Goal: Task Accomplishment & Management: Manage account settings

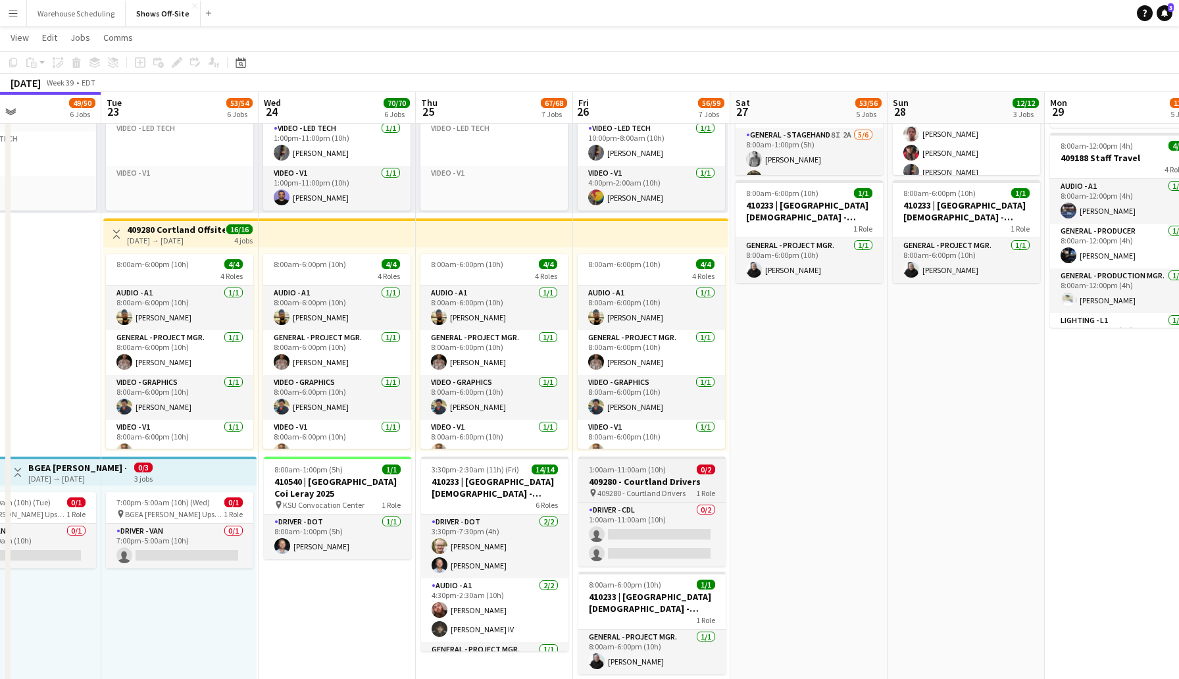
click at [687, 484] on h3 "409280 - Courtland Drivers" at bounding box center [651, 482] width 147 height 12
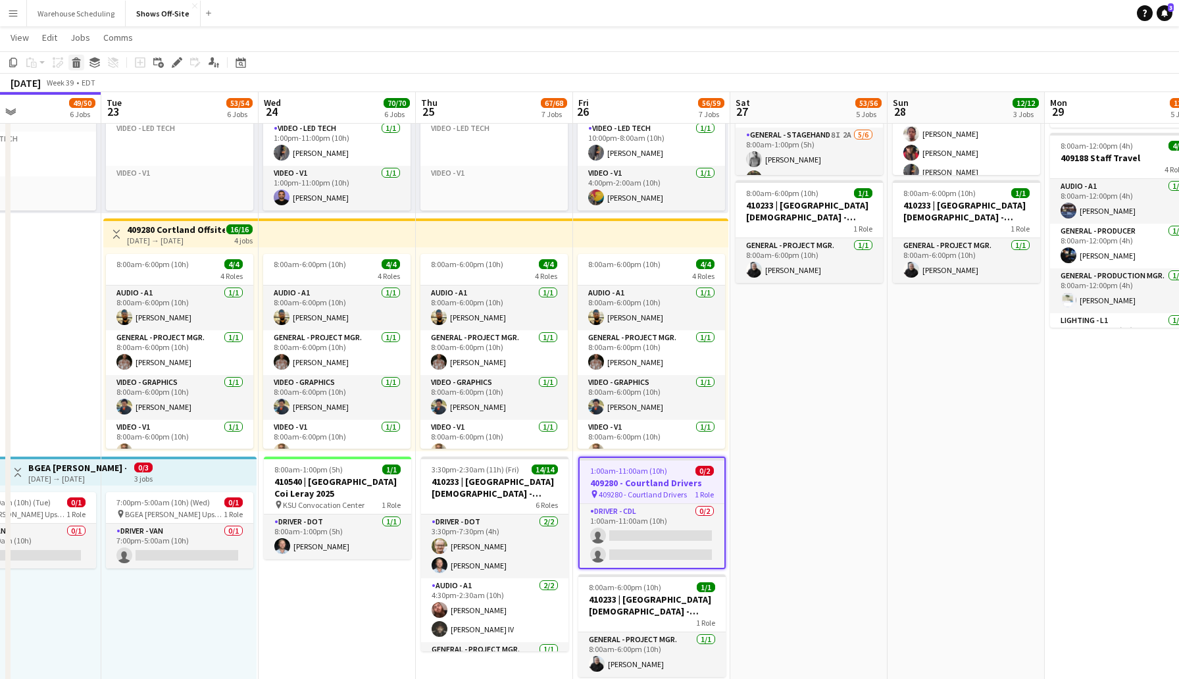
click at [78, 63] on icon at bounding box center [76, 64] width 7 height 7
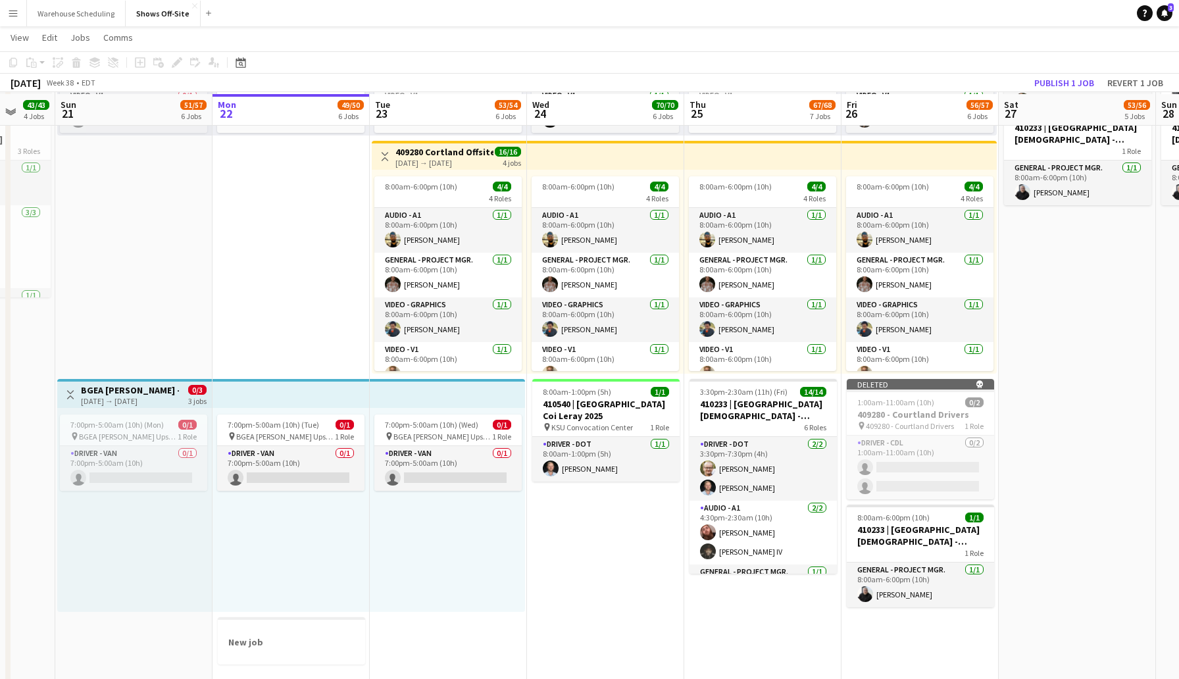
scroll to position [966, 0]
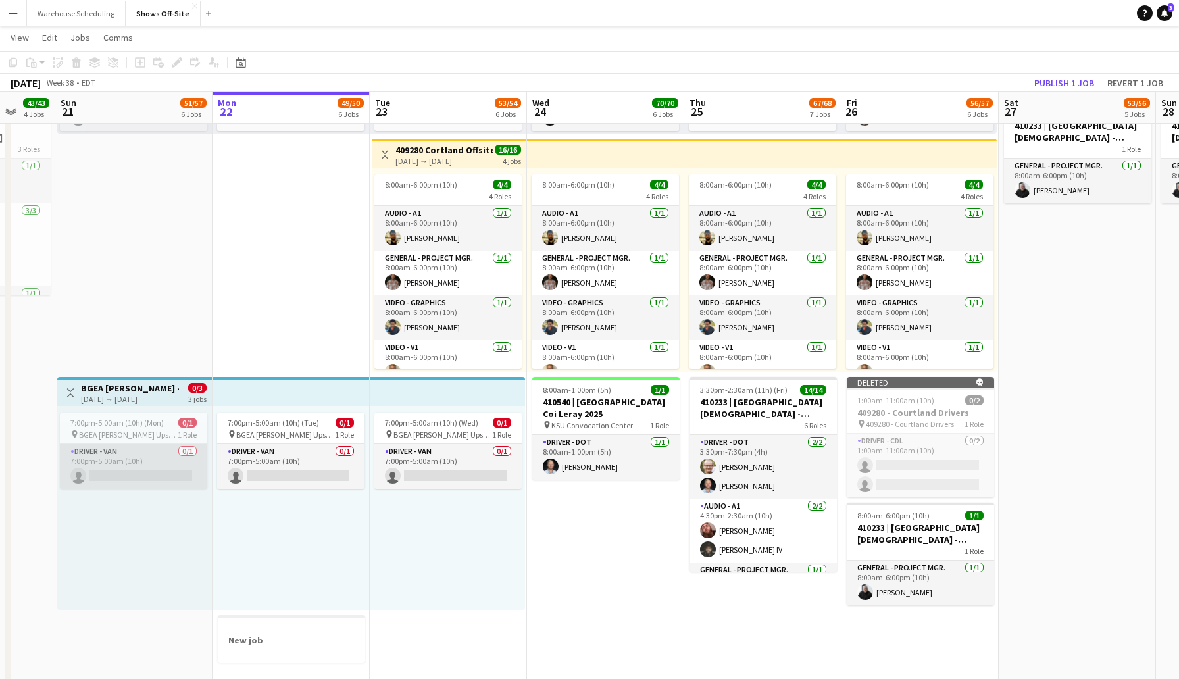
click at [112, 470] on app-card-role "Driver - Van 0/1 7:00pm-5:00am (10h) single-neutral-actions" at bounding box center [133, 466] width 147 height 45
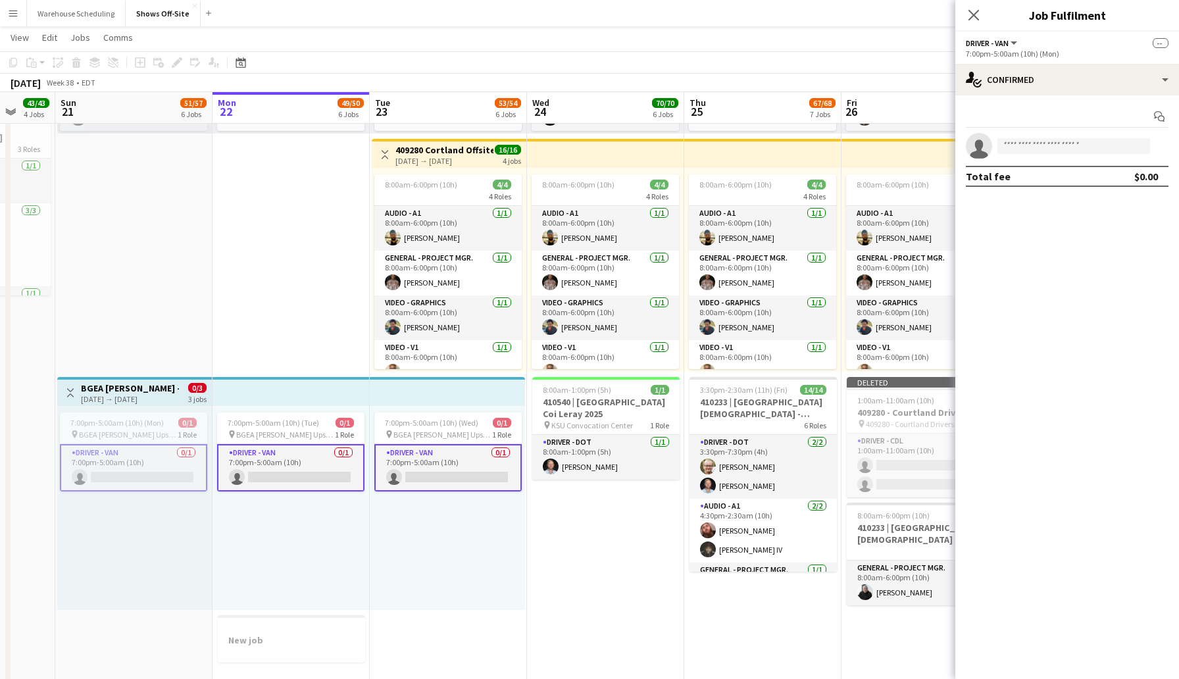
click at [1025, 154] on app-invite-slot "single-neutral-actions" at bounding box center [1067, 146] width 224 height 26
click at [1029, 151] on input at bounding box center [1073, 146] width 153 height 16
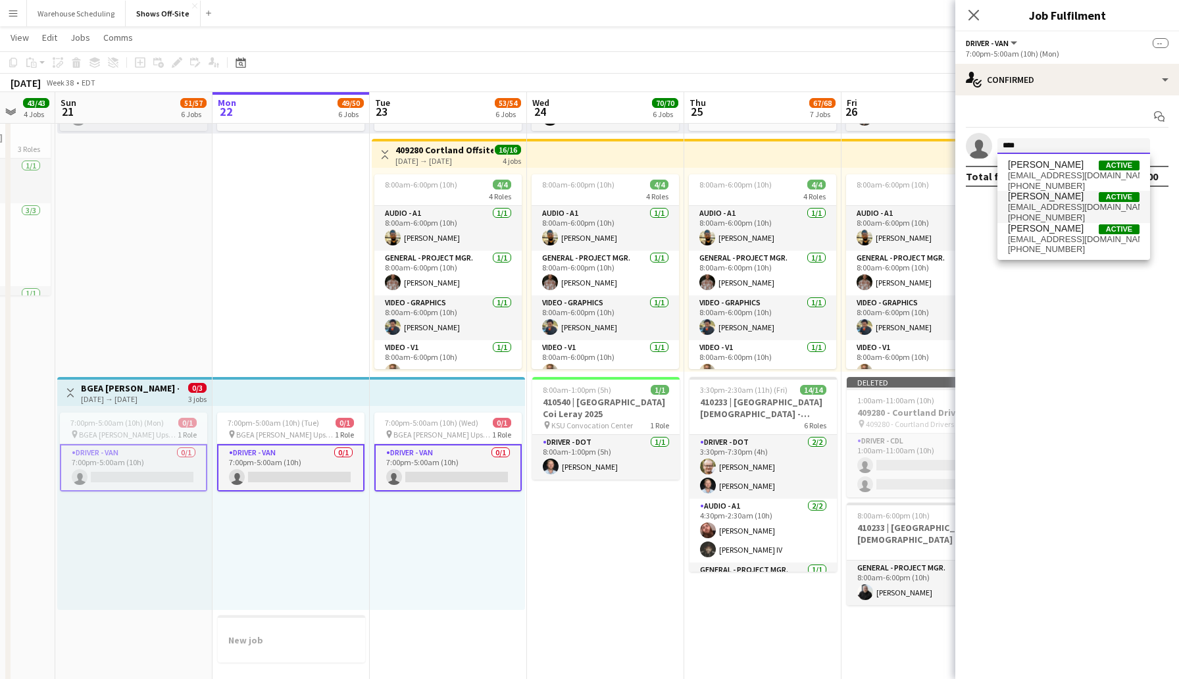
type input "****"
click at [1047, 203] on span "[EMAIL_ADDRESS][DOMAIN_NAME]" at bounding box center [1074, 207] width 132 height 11
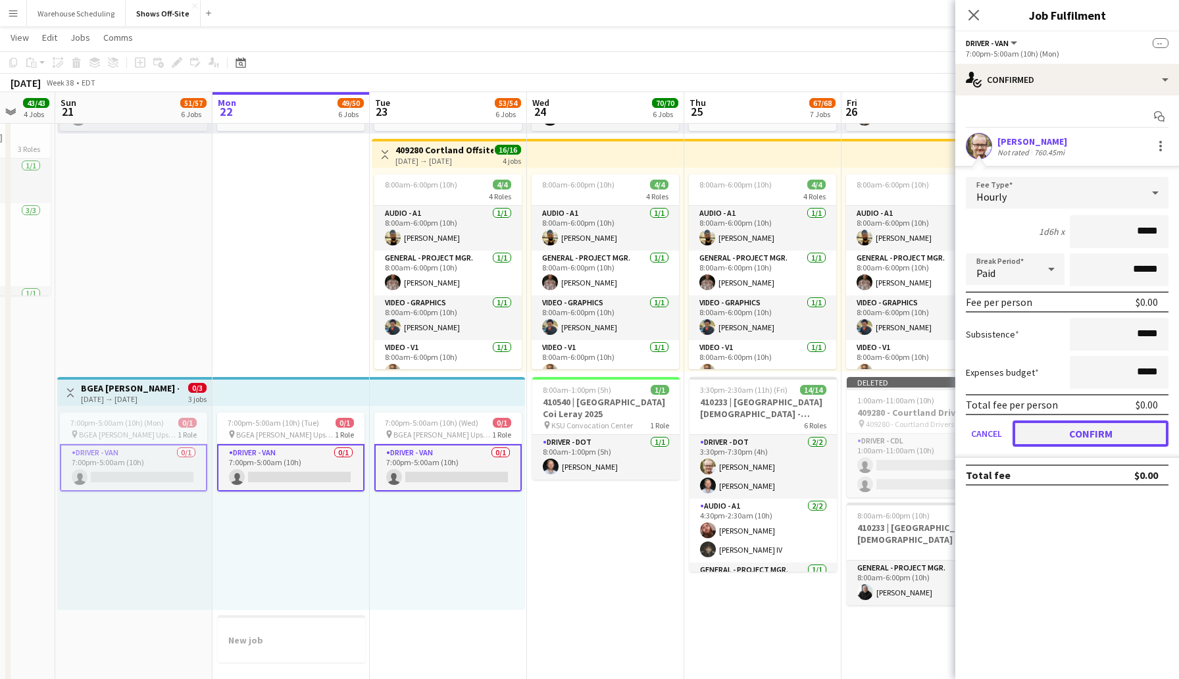
click at [1110, 431] on button "Confirm" at bounding box center [1090, 433] width 156 height 26
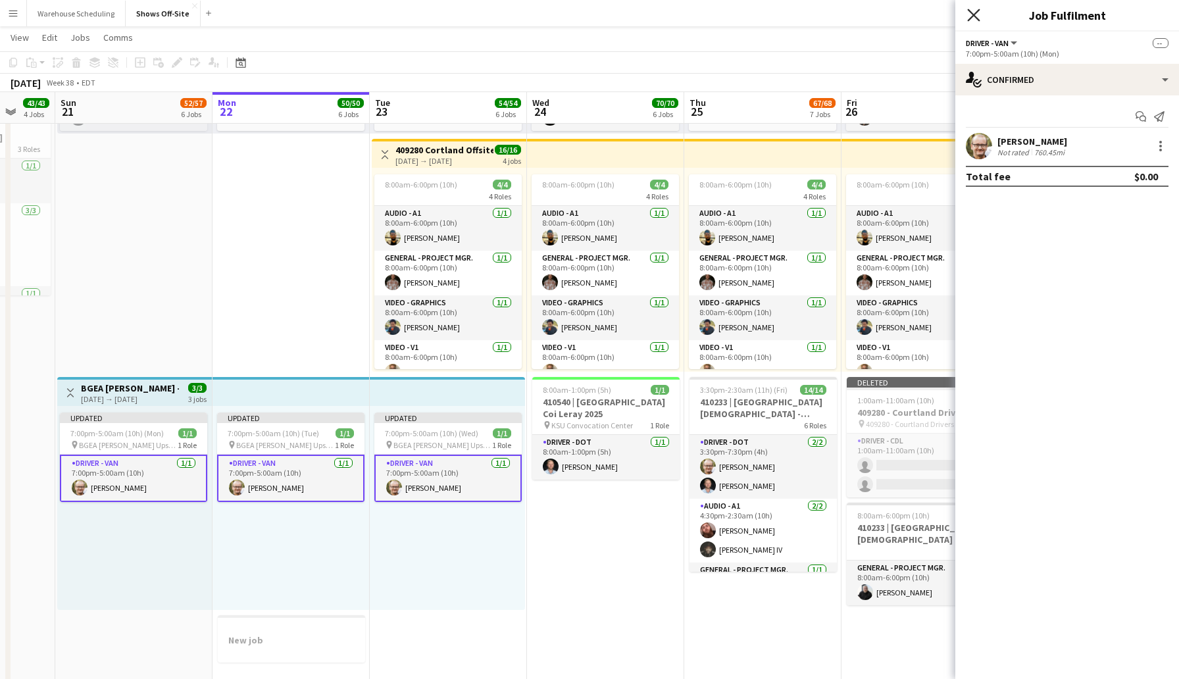
click at [975, 11] on icon "Close pop-in" at bounding box center [973, 15] width 12 height 12
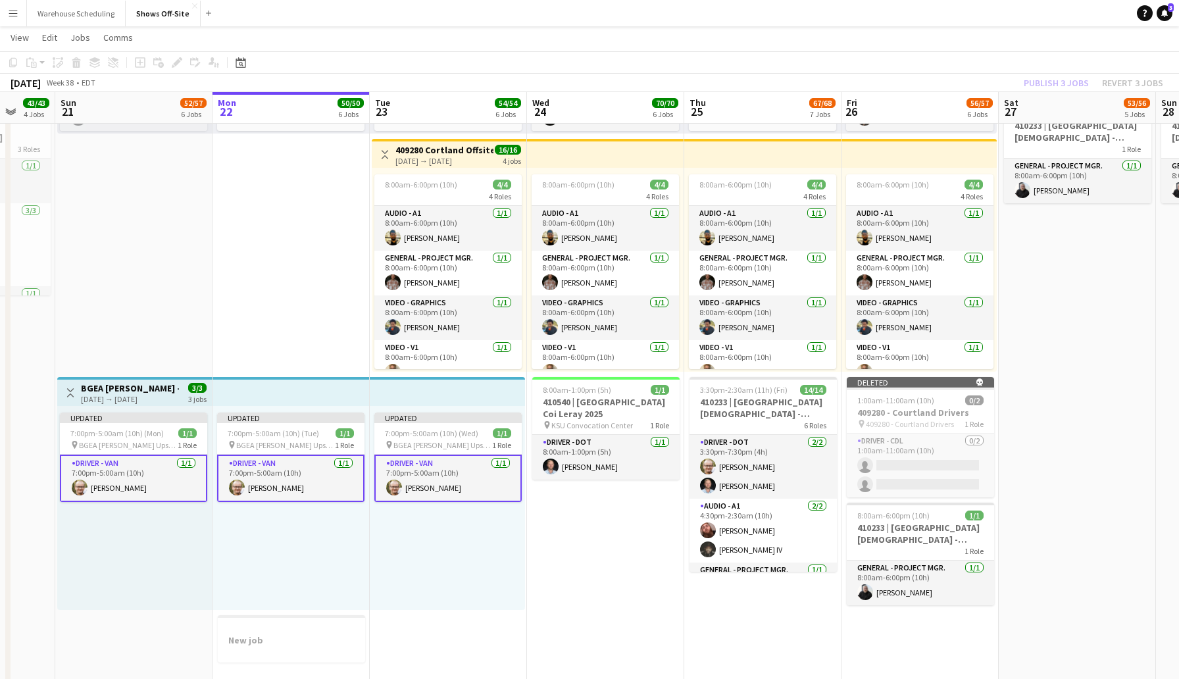
click at [993, 70] on app-toolbar "Copy Paste Paste Command V Paste with crew Command Shift V Paste linked Job [GE…" at bounding box center [589, 62] width 1179 height 22
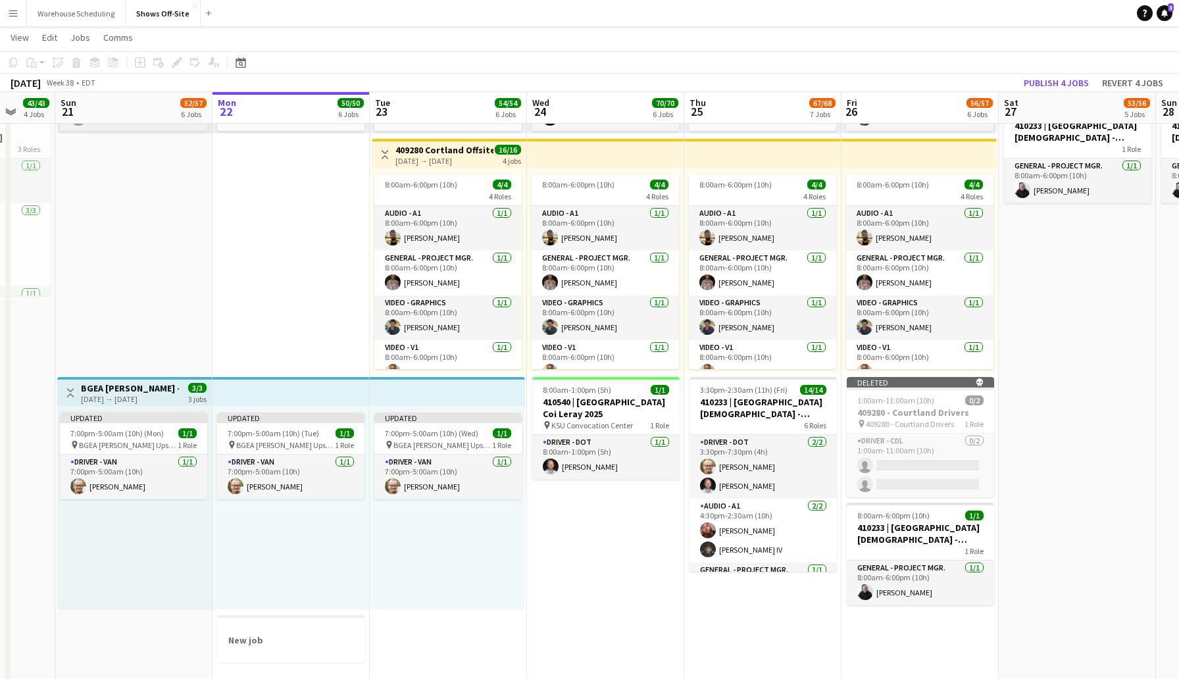
click at [353, 396] on app-top-bar at bounding box center [290, 391] width 157 height 29
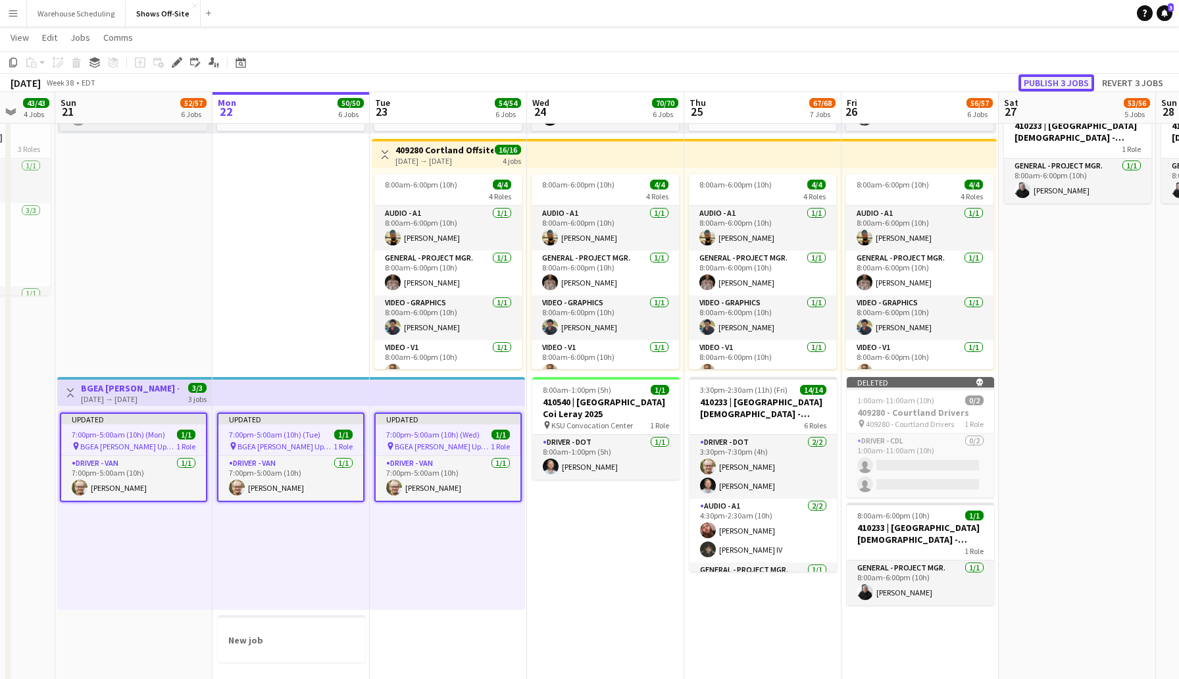
click at [1055, 83] on button "Publish 3 jobs" at bounding box center [1056, 82] width 76 height 17
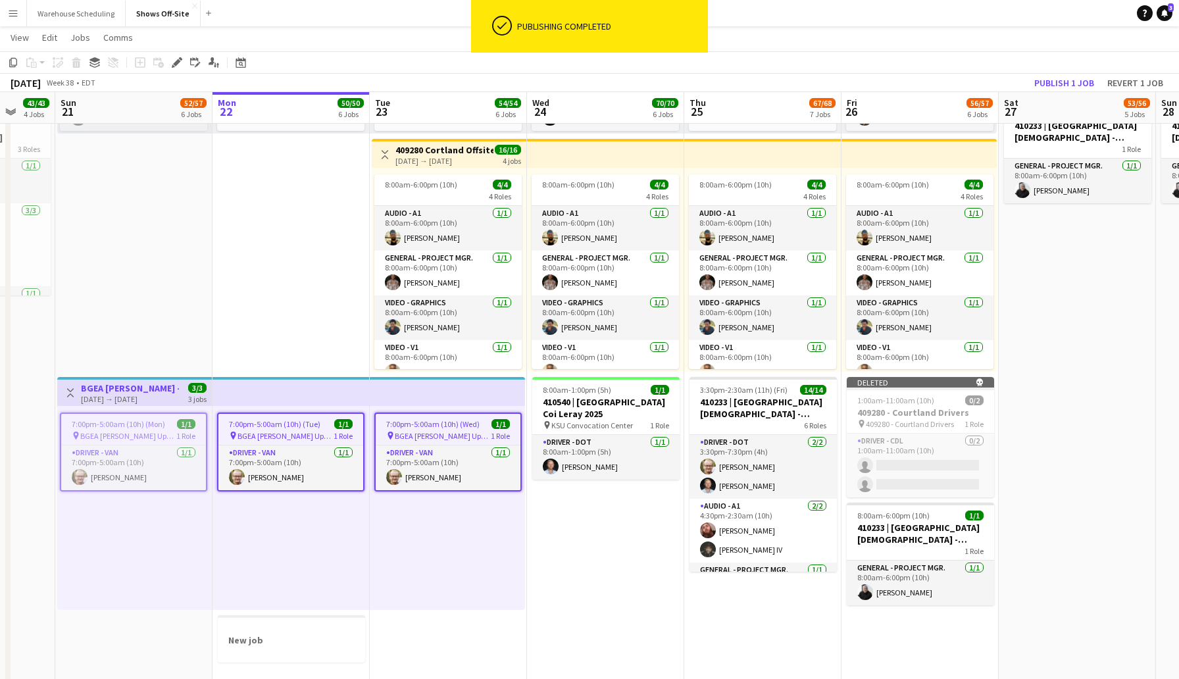
click at [959, 72] on app-toolbar "Copy Paste Paste Command V Paste with crew Command Shift V Paste linked Job [GE…" at bounding box center [589, 62] width 1179 height 22
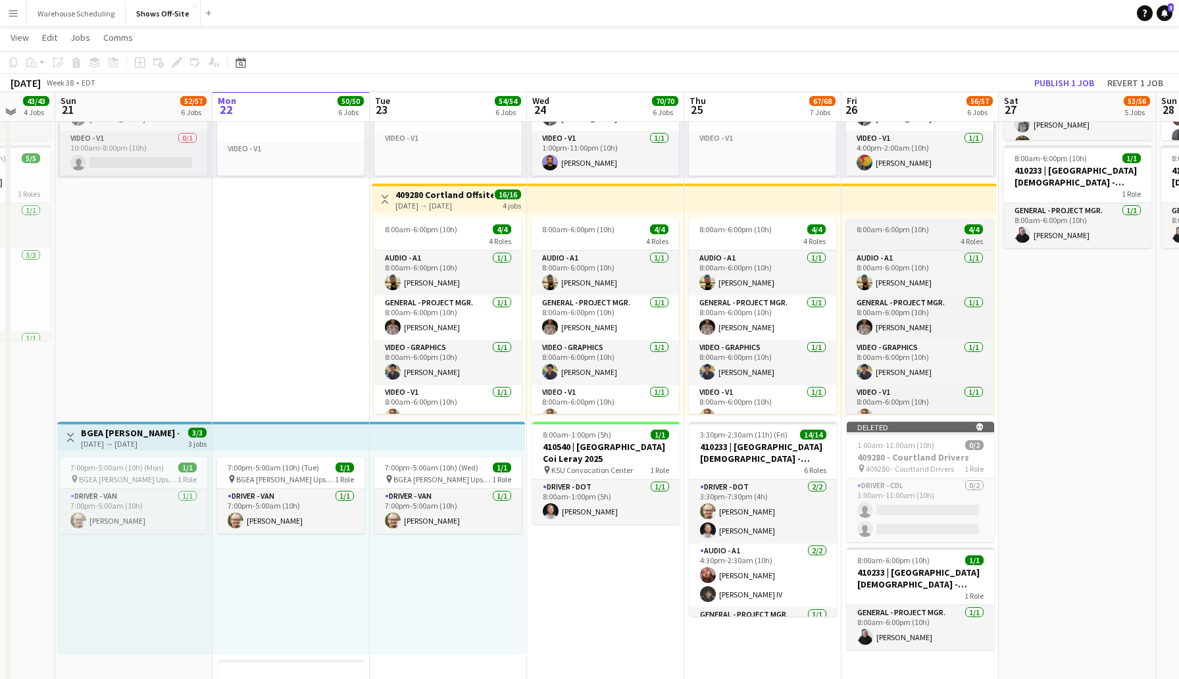
scroll to position [920, 0]
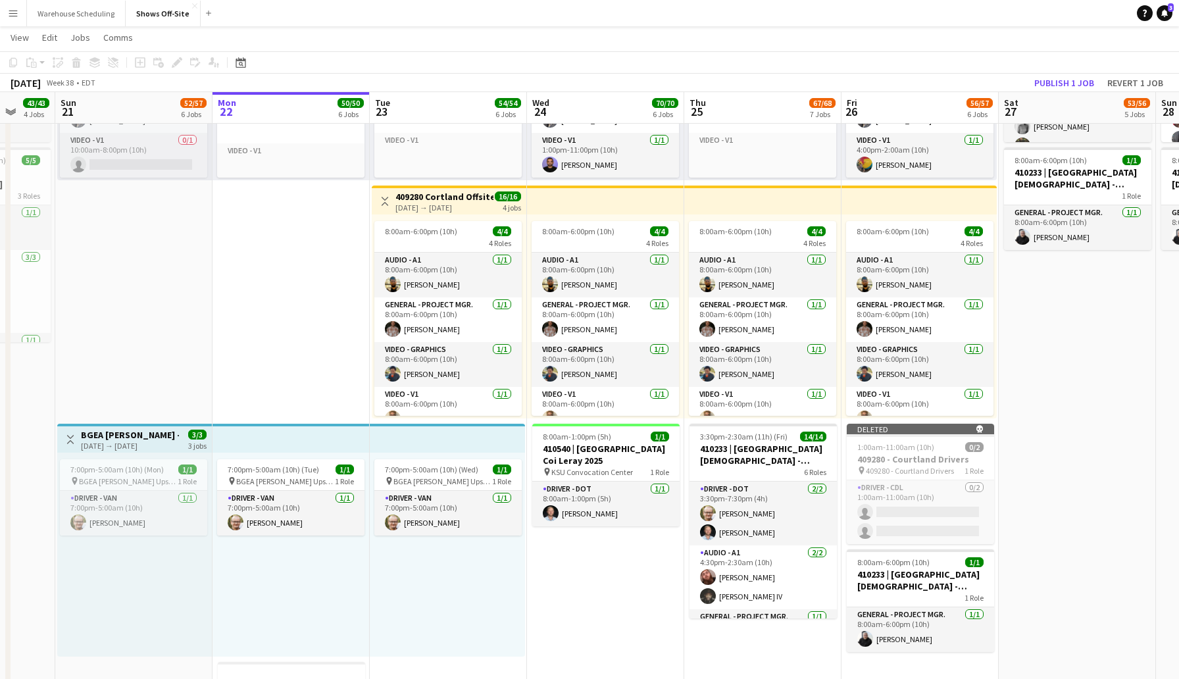
click at [958, 74] on div "[DATE] Week 38 • EDT Publish 1 job Revert 1 job" at bounding box center [589, 83] width 1179 height 18
click at [1064, 83] on button "Publish 1 job" at bounding box center [1064, 82] width 70 height 17
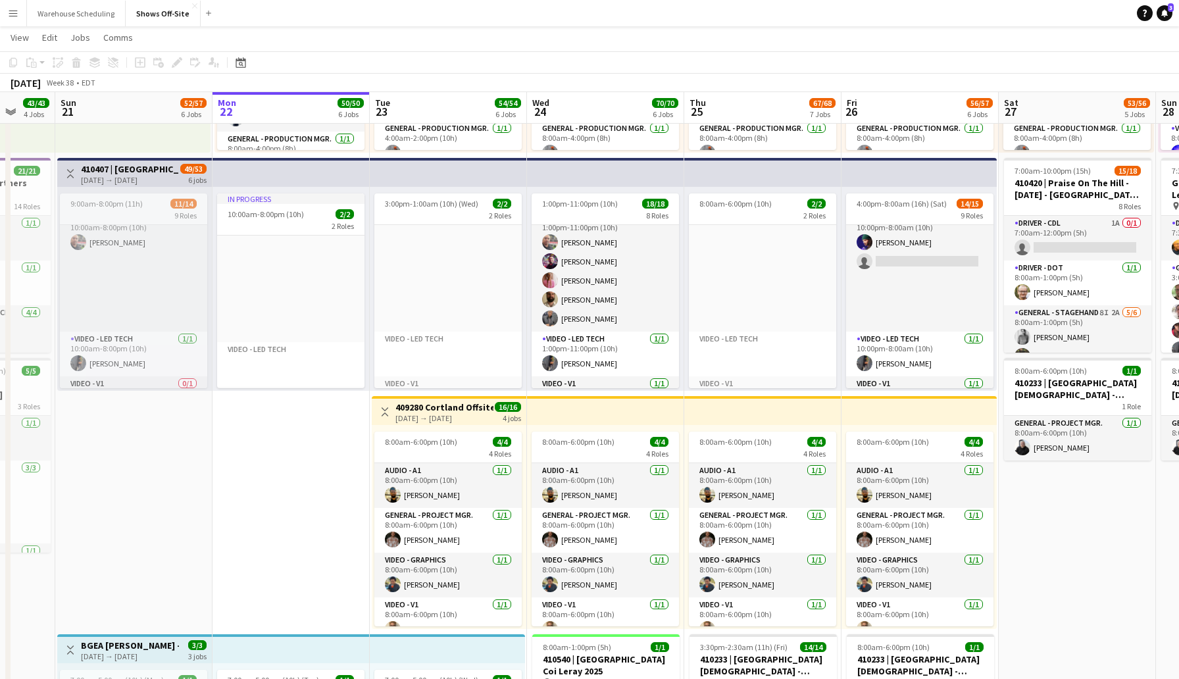
scroll to position [268, 0]
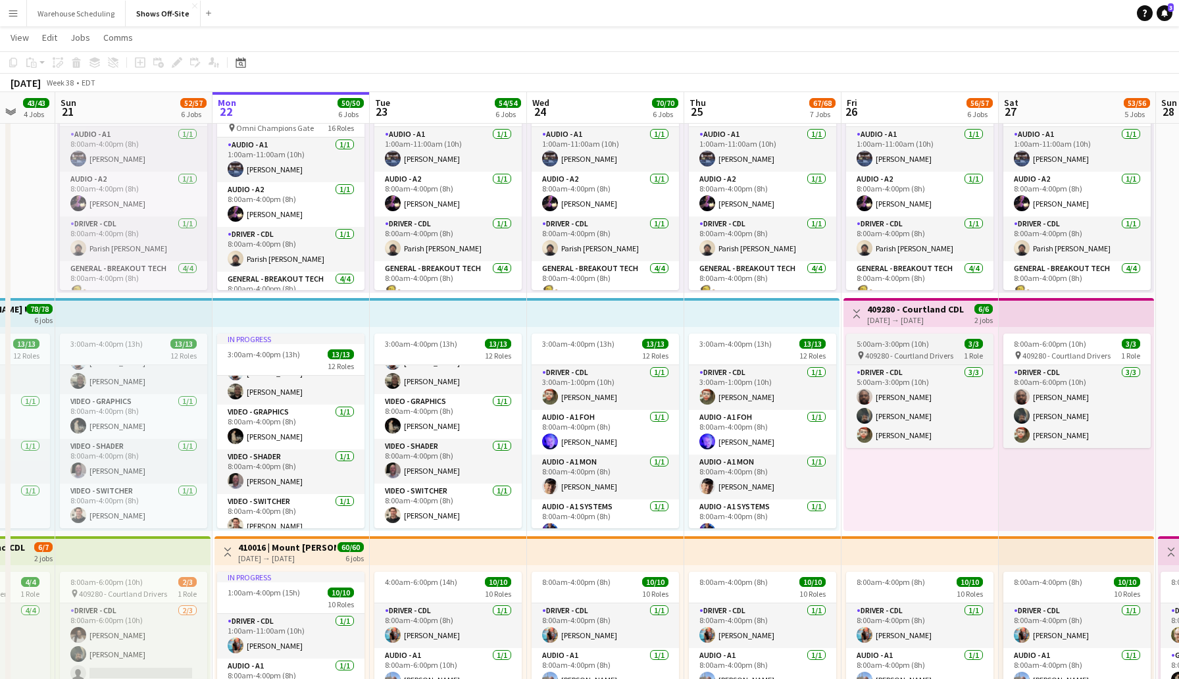
click at [916, 347] on span "5:00am-3:00pm (10h)" at bounding box center [892, 344] width 72 height 10
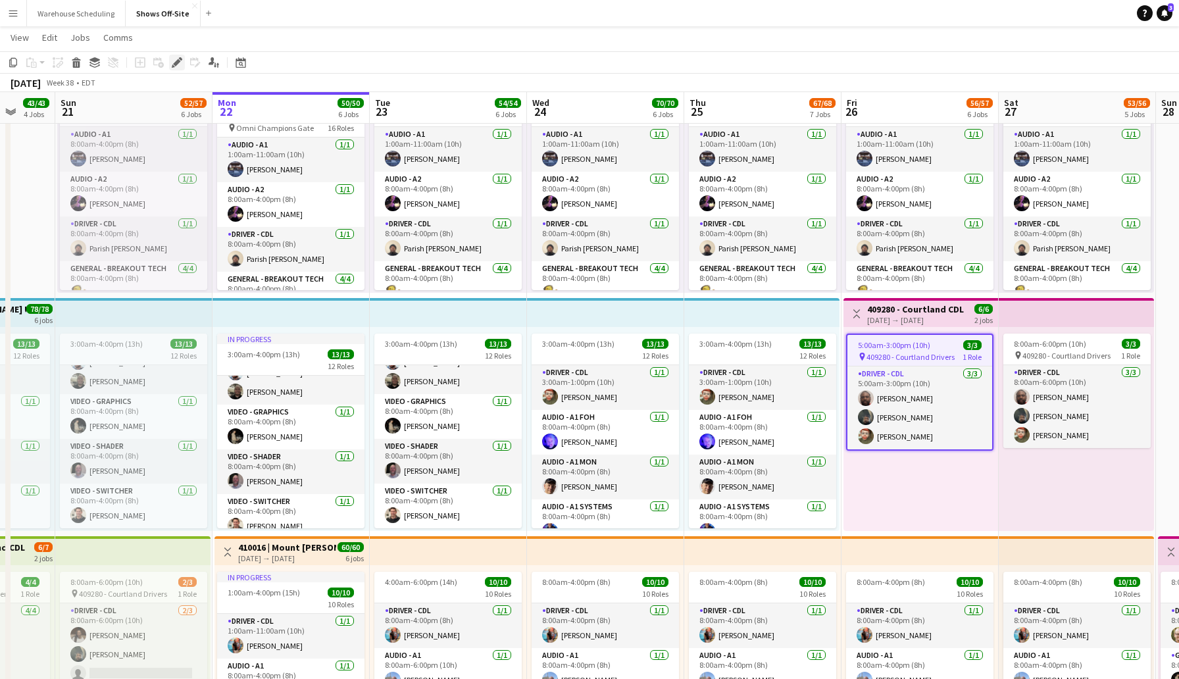
click at [181, 60] on icon at bounding box center [180, 58] width 3 height 3
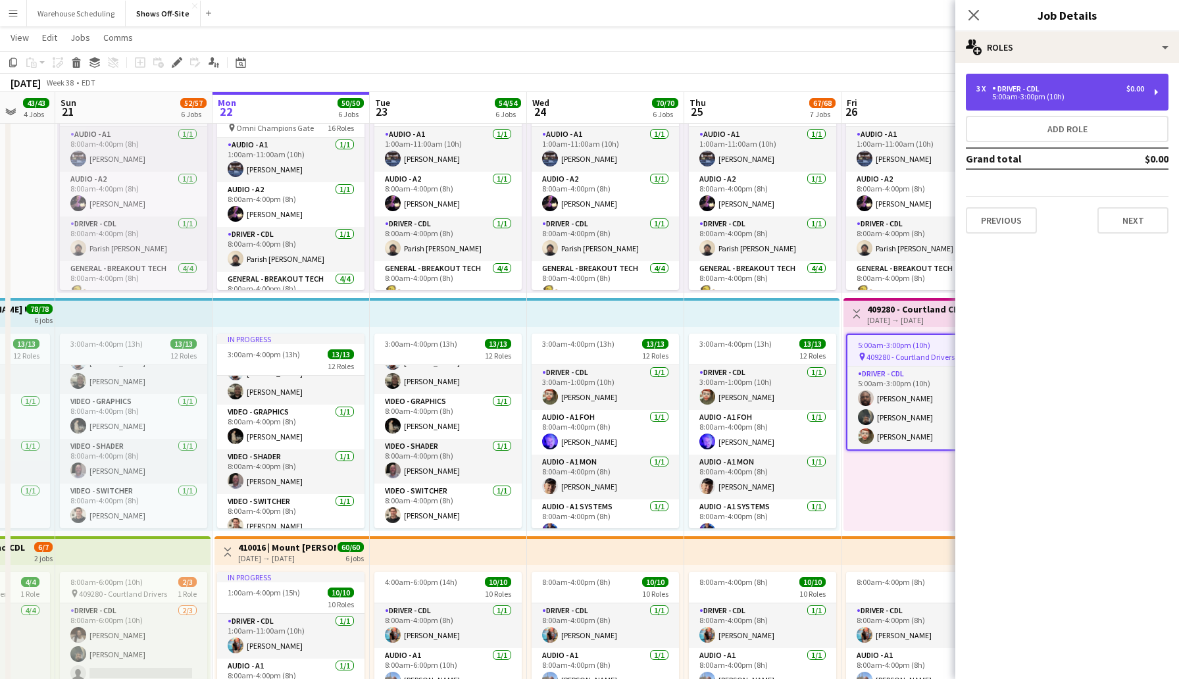
click at [1079, 91] on div "3 x Driver - CDL $0.00" at bounding box center [1060, 88] width 168 height 9
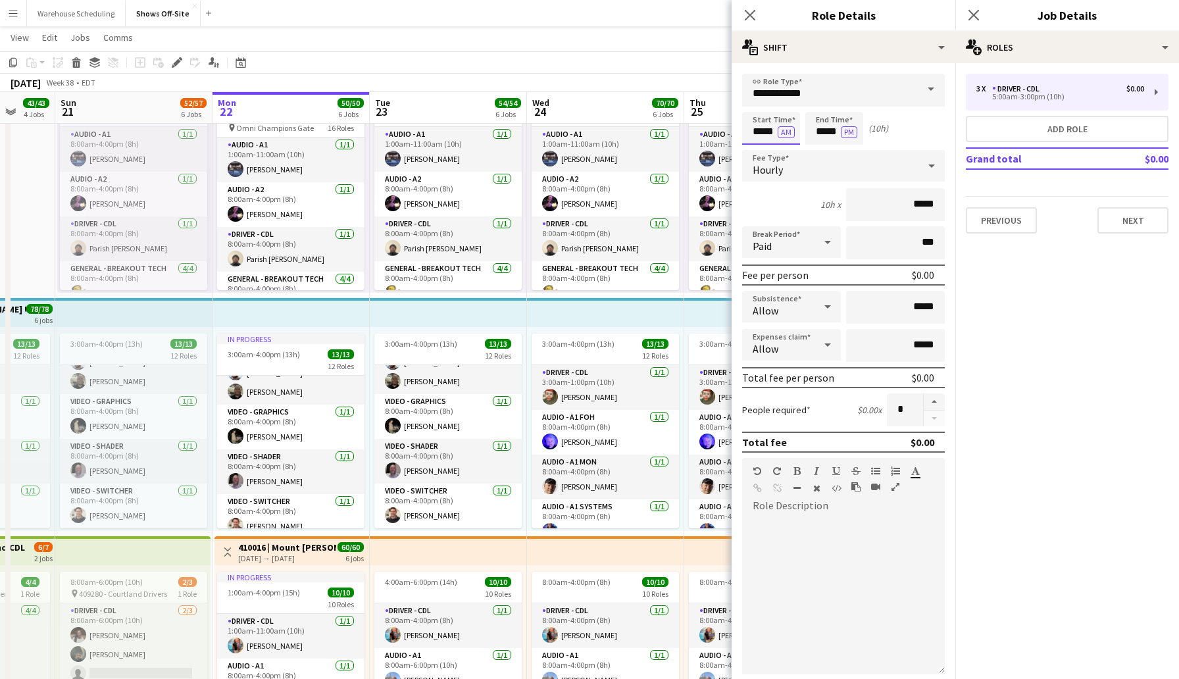
click at [754, 134] on input "*****" at bounding box center [771, 128] width 58 height 33
click at [756, 150] on div at bounding box center [758, 151] width 26 height 13
type input "*****"
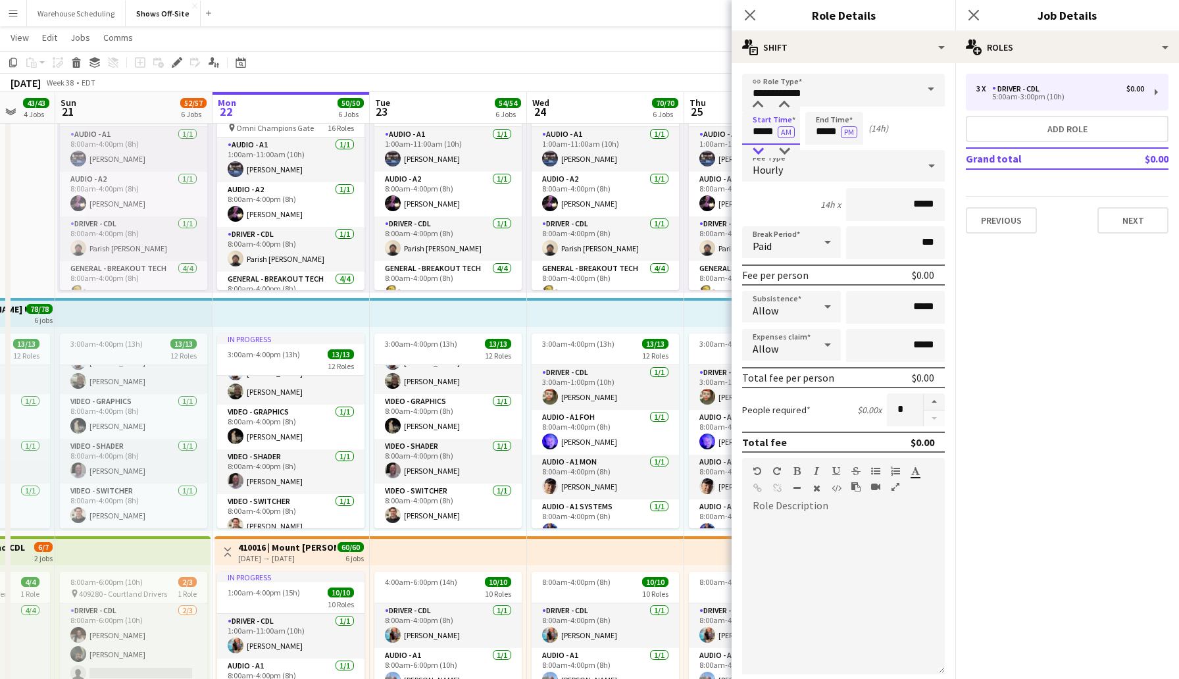
click at [756, 150] on div at bounding box center [758, 151] width 26 height 13
click at [816, 129] on input "*****" at bounding box center [834, 128] width 58 height 33
click at [819, 150] on div at bounding box center [821, 151] width 26 height 13
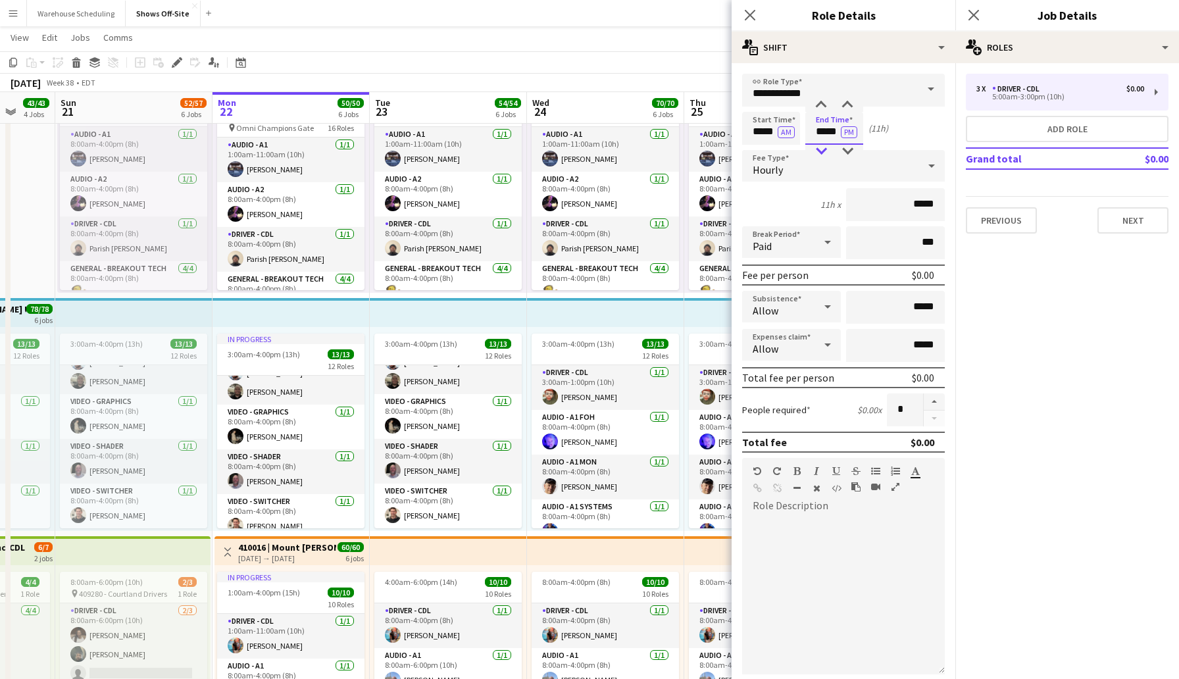
type input "*****"
click at [819, 150] on div at bounding box center [821, 151] width 26 height 13
click at [1120, 228] on button "Next" at bounding box center [1132, 220] width 71 height 26
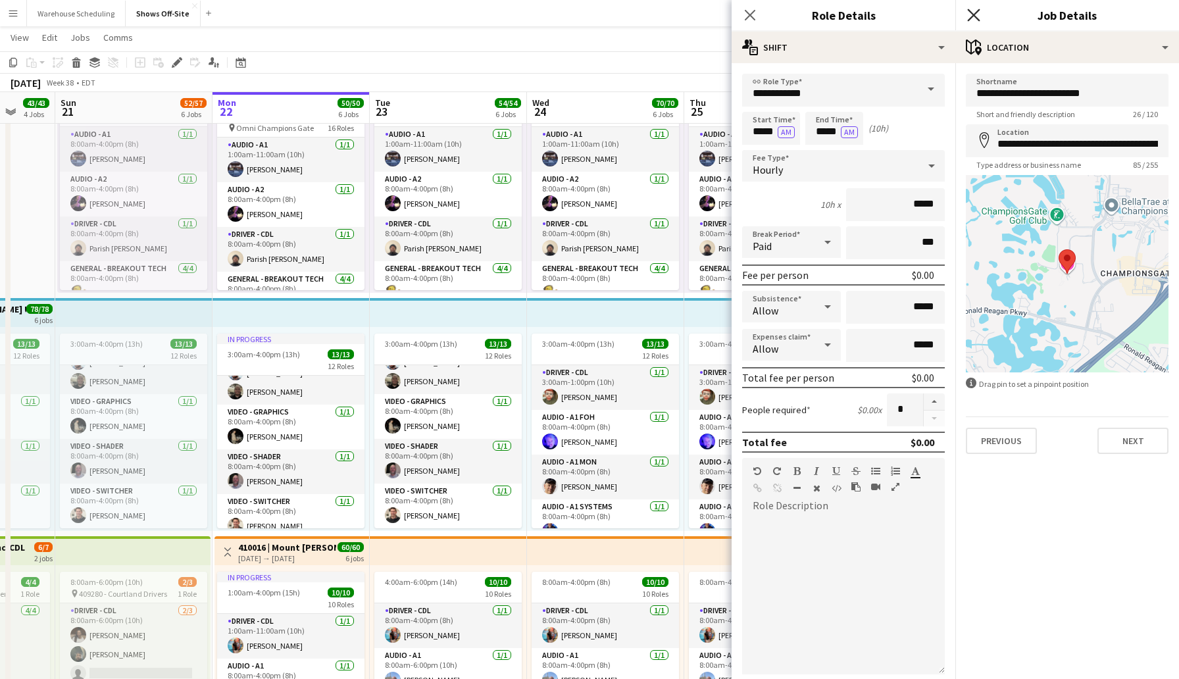
click at [970, 12] on icon "Close pop-in" at bounding box center [973, 15] width 12 height 12
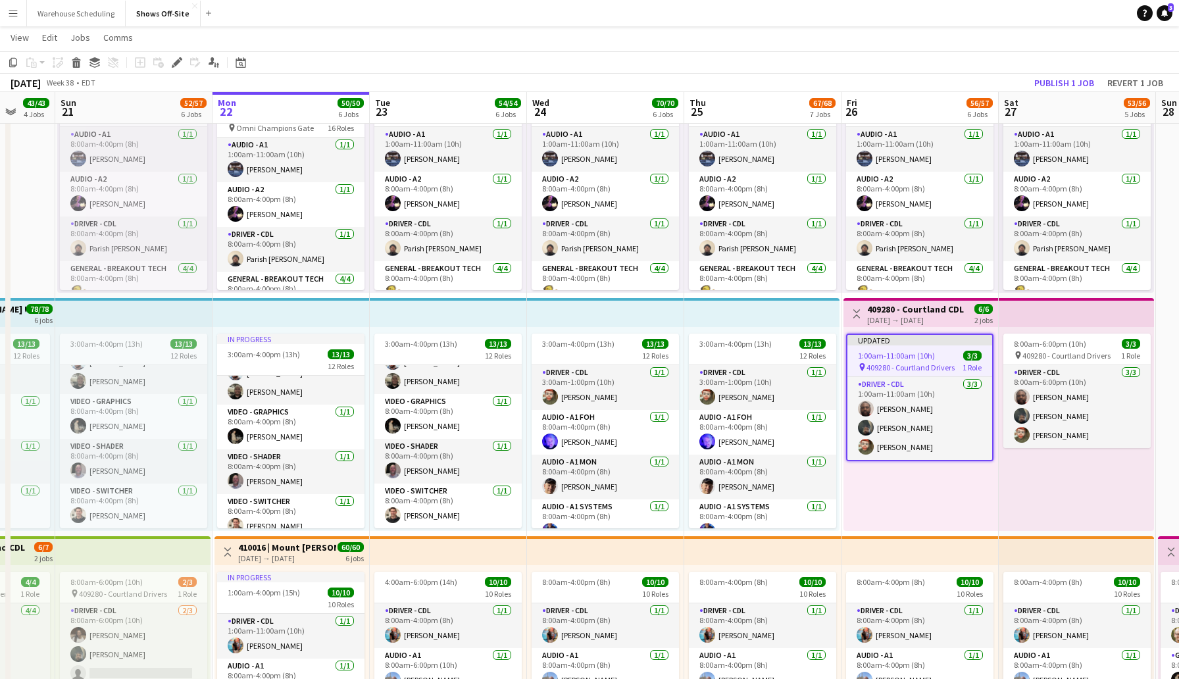
click at [975, 55] on app-toolbar "Copy Paste Paste Command V Paste with crew Command Shift V Paste linked Job [GE…" at bounding box center [589, 62] width 1179 height 22
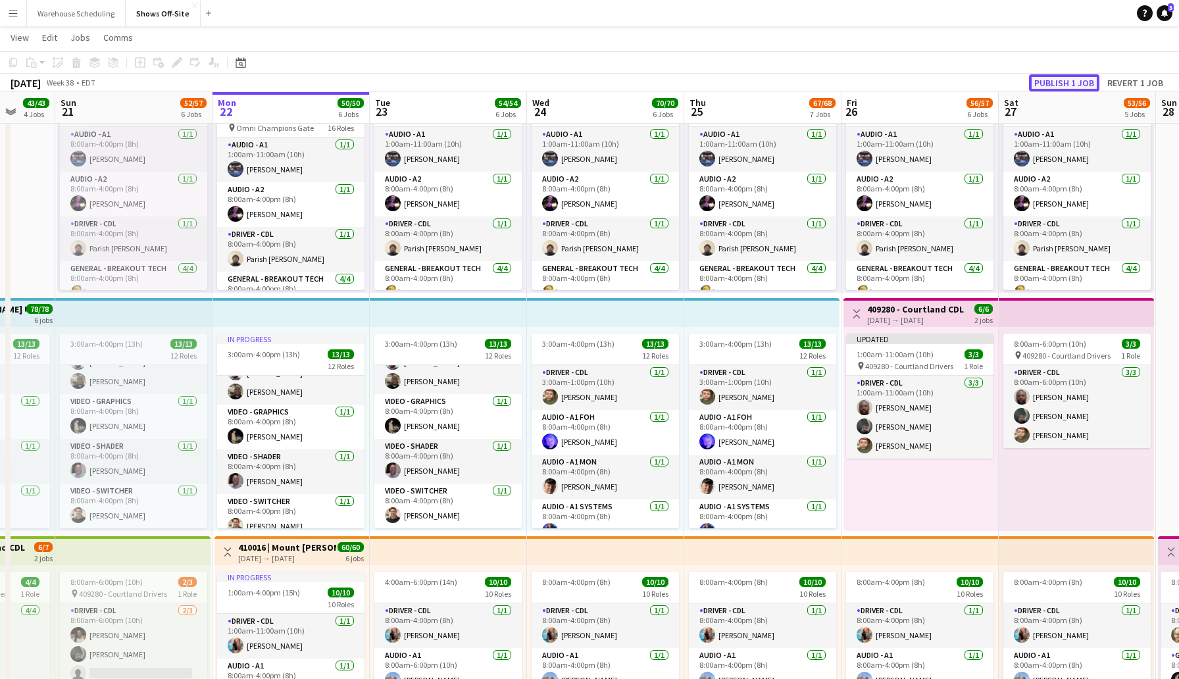
click at [1069, 80] on button "Publish 1 job" at bounding box center [1064, 82] width 70 height 17
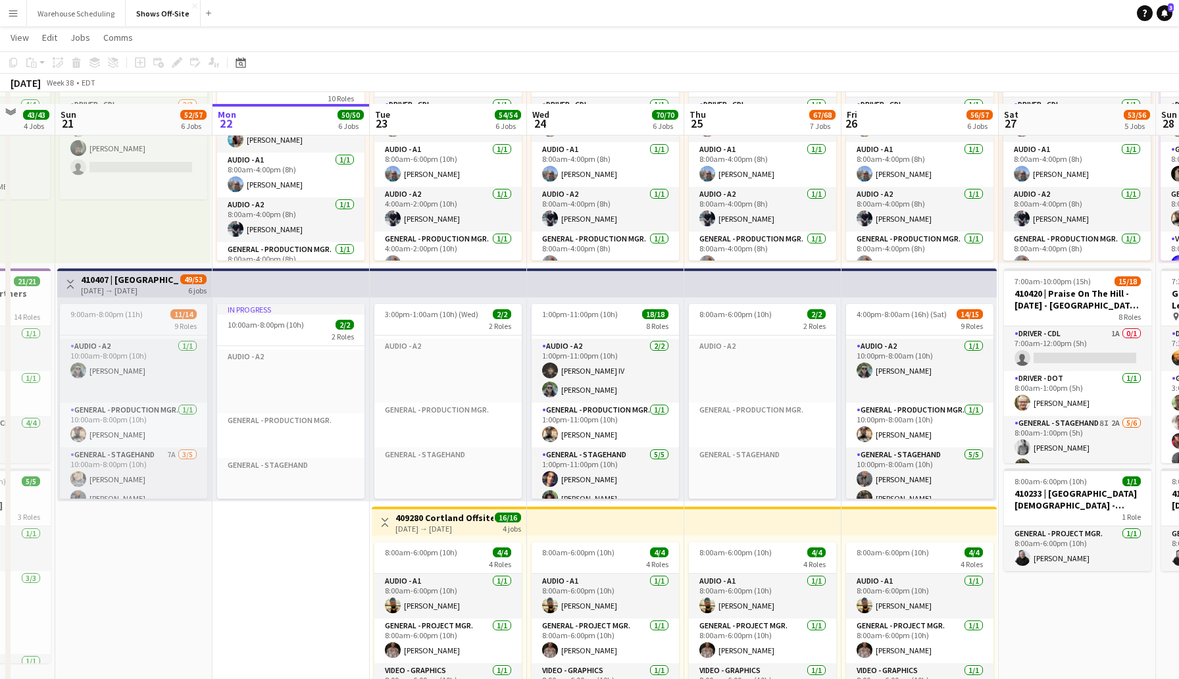
scroll to position [611, 0]
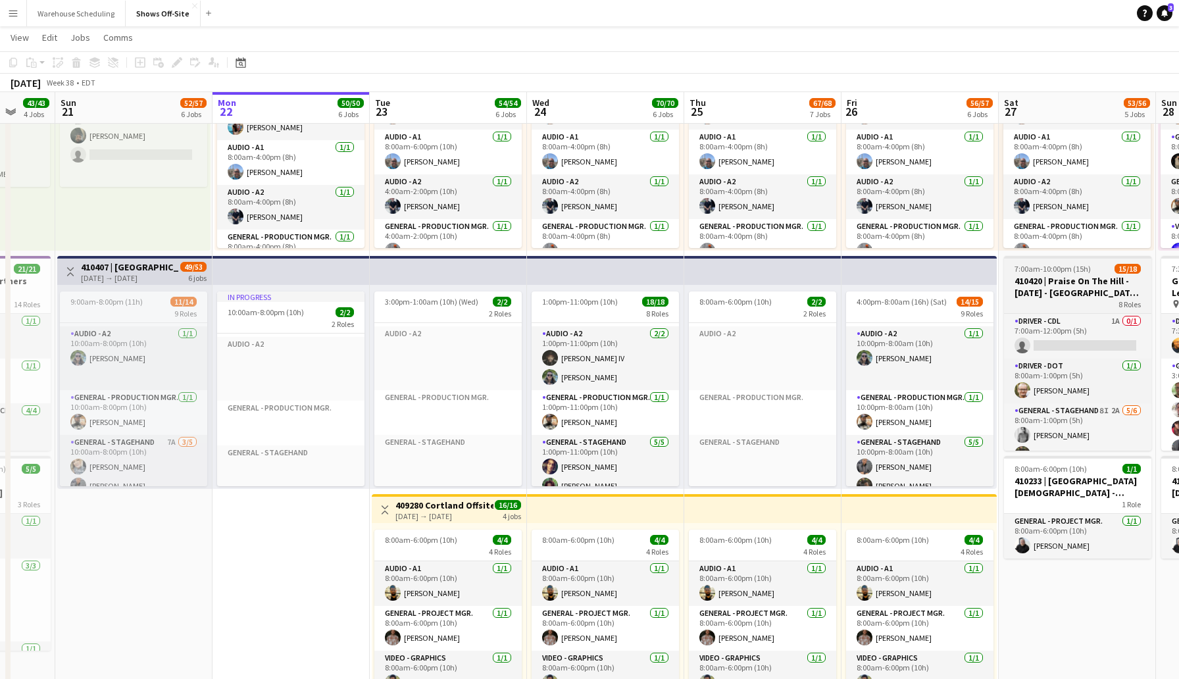
click at [1049, 281] on h3 "410420 | Praise On The Hill - [DATE] - [GEOGRAPHIC_DATA], [GEOGRAPHIC_DATA]" at bounding box center [1077, 287] width 147 height 24
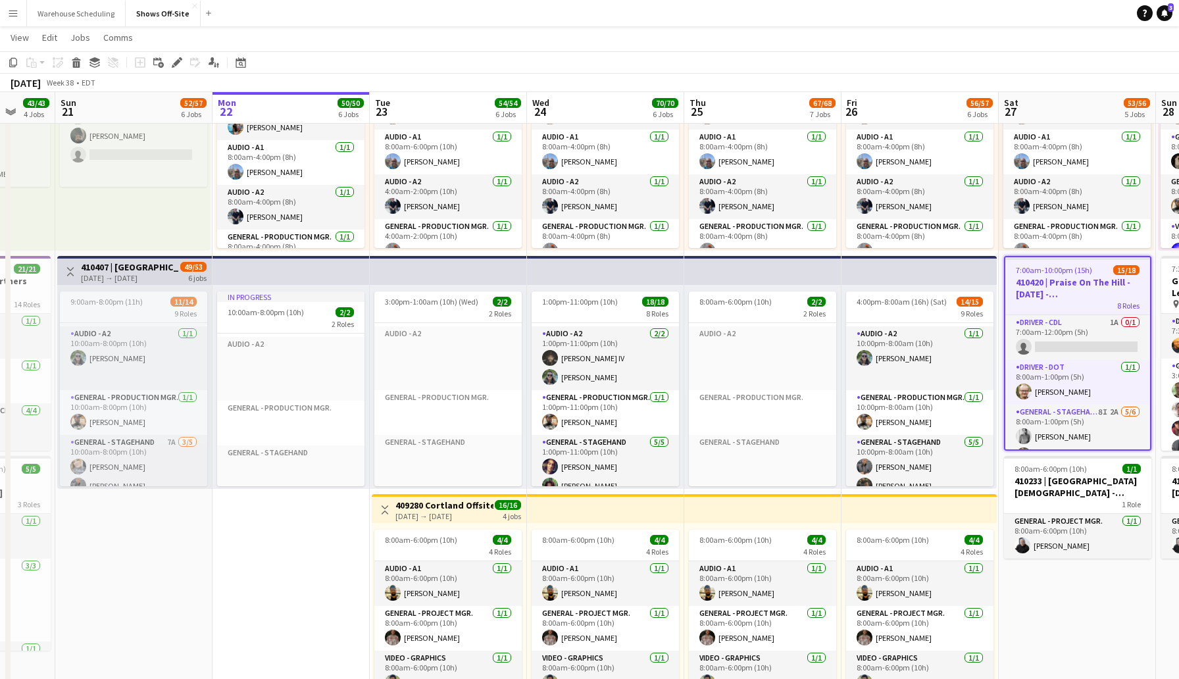
click at [1066, 287] on h3 "410420 | Praise On The Hill - [DATE] - [GEOGRAPHIC_DATA], [GEOGRAPHIC_DATA]" at bounding box center [1077, 288] width 145 height 24
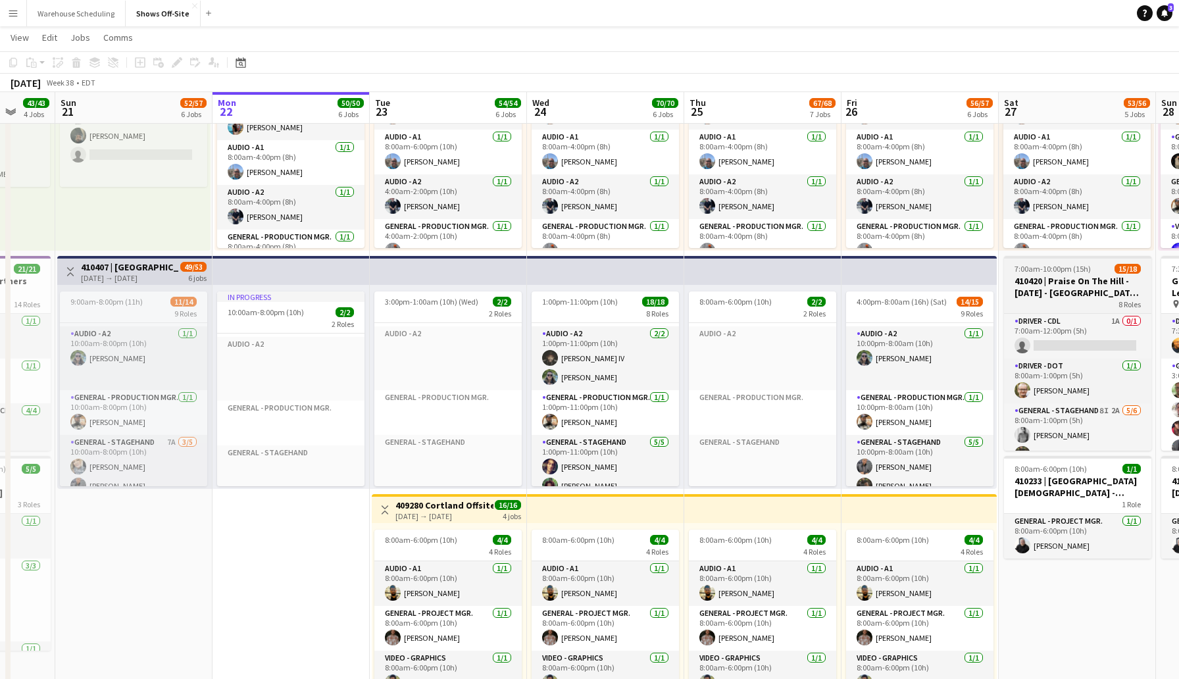
click at [1066, 287] on h3 "410420 | Praise On The Hill - [DATE] - [GEOGRAPHIC_DATA], [GEOGRAPHIC_DATA]" at bounding box center [1077, 287] width 147 height 24
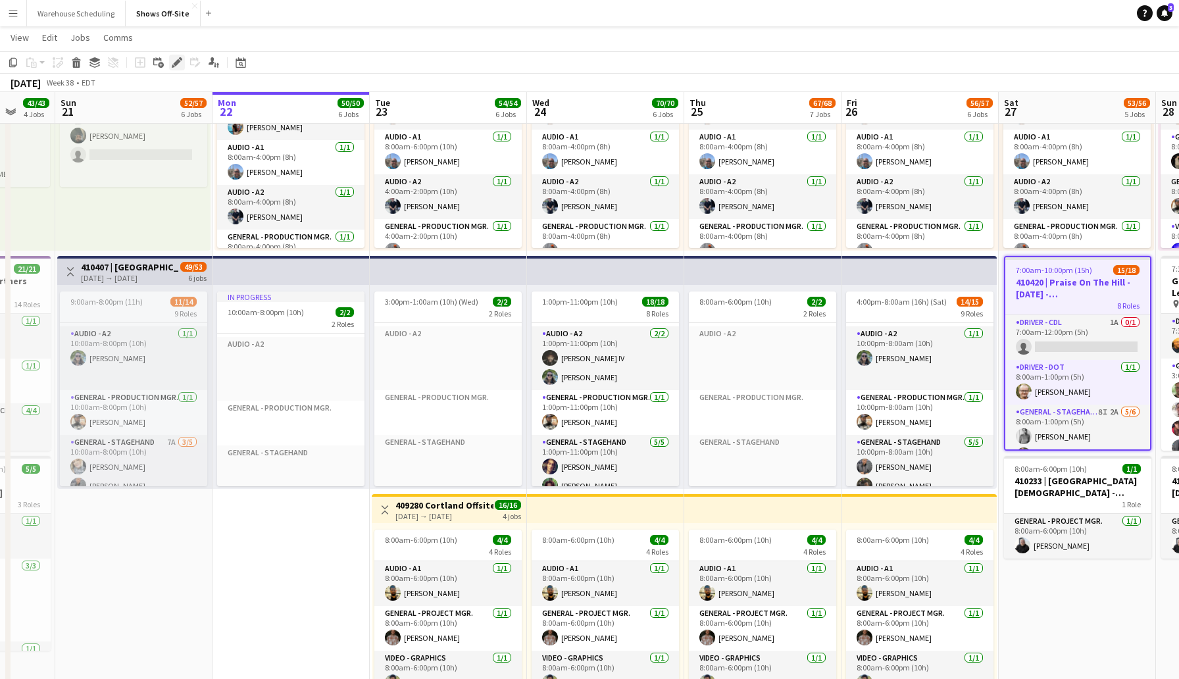
click at [177, 61] on icon at bounding box center [176, 62] width 7 height 7
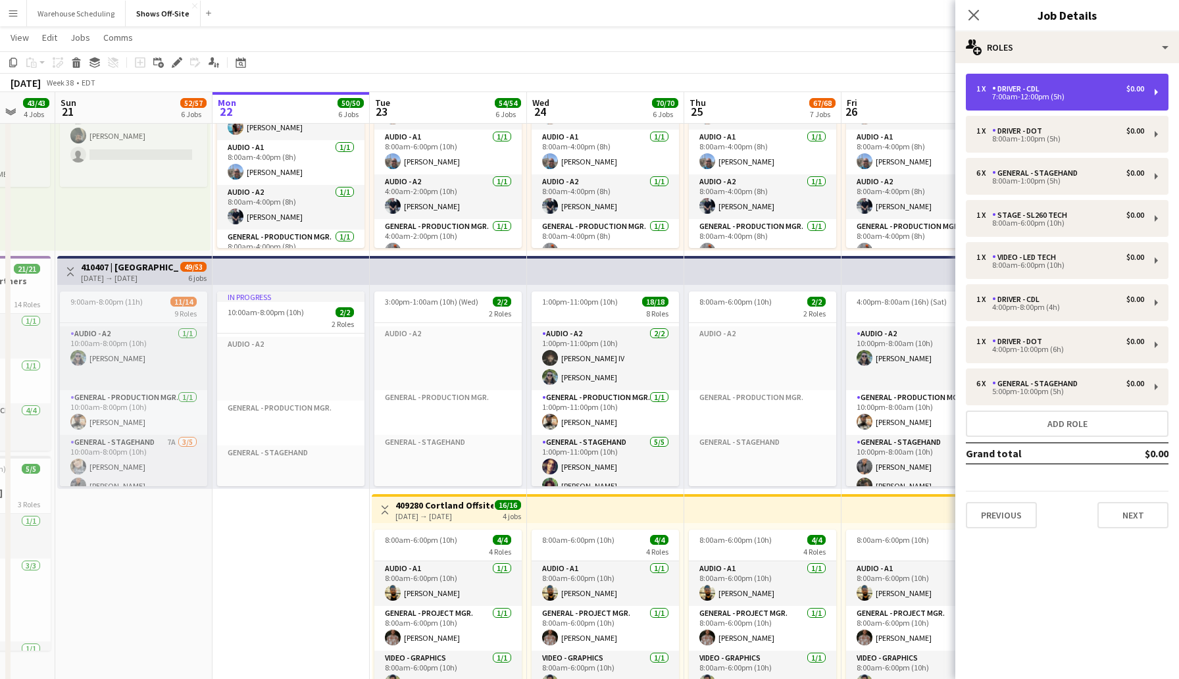
click at [1067, 93] on div "7:00am-12:00pm (5h)" at bounding box center [1060, 96] width 168 height 7
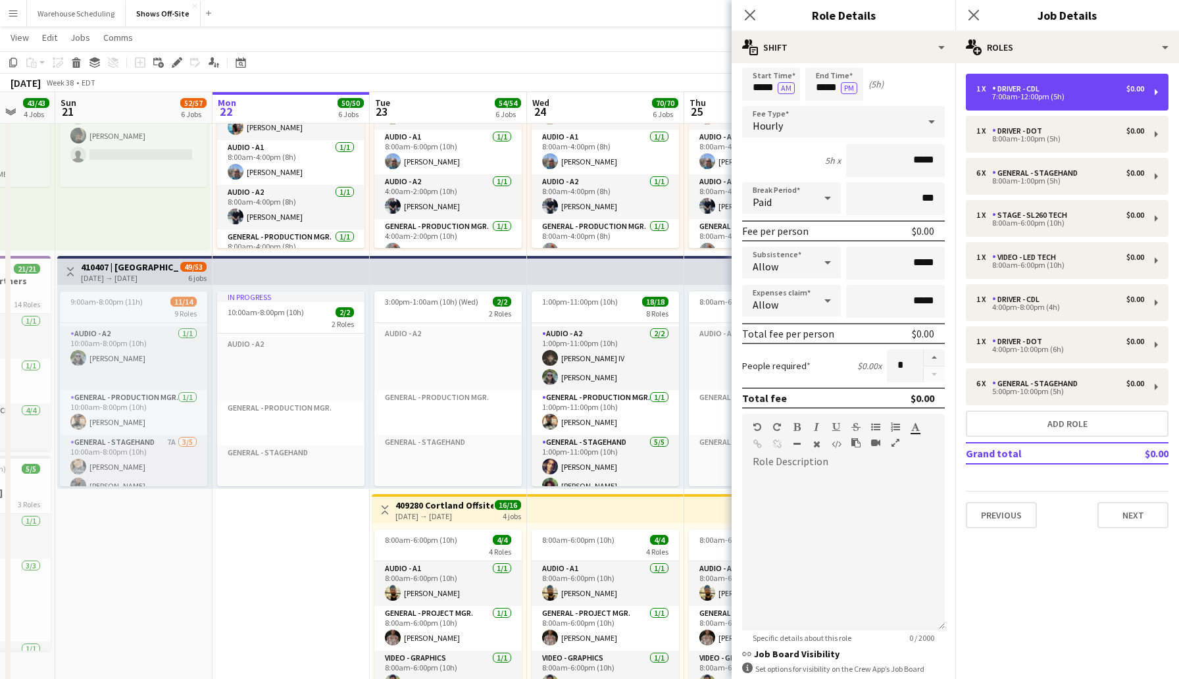
scroll to position [212, 0]
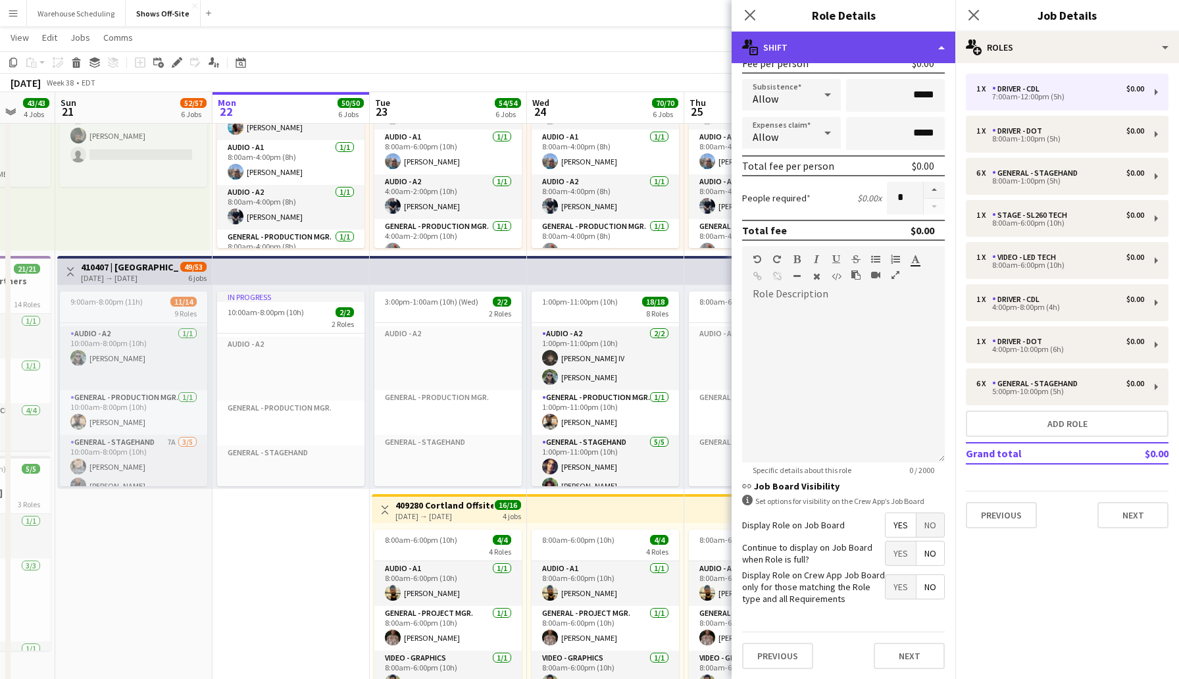
click at [850, 51] on div "multiple-actions-text Shift" at bounding box center [843, 48] width 224 height 32
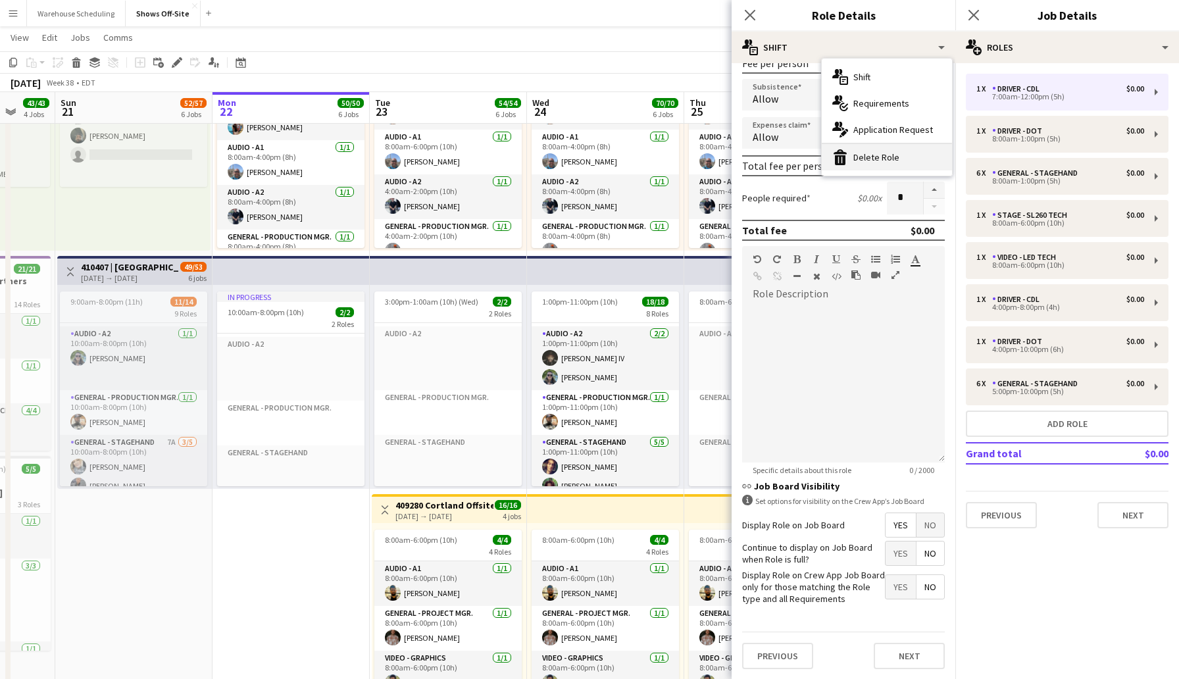
click at [872, 156] on div "bin-2 Delete Role" at bounding box center [887, 157] width 130 height 26
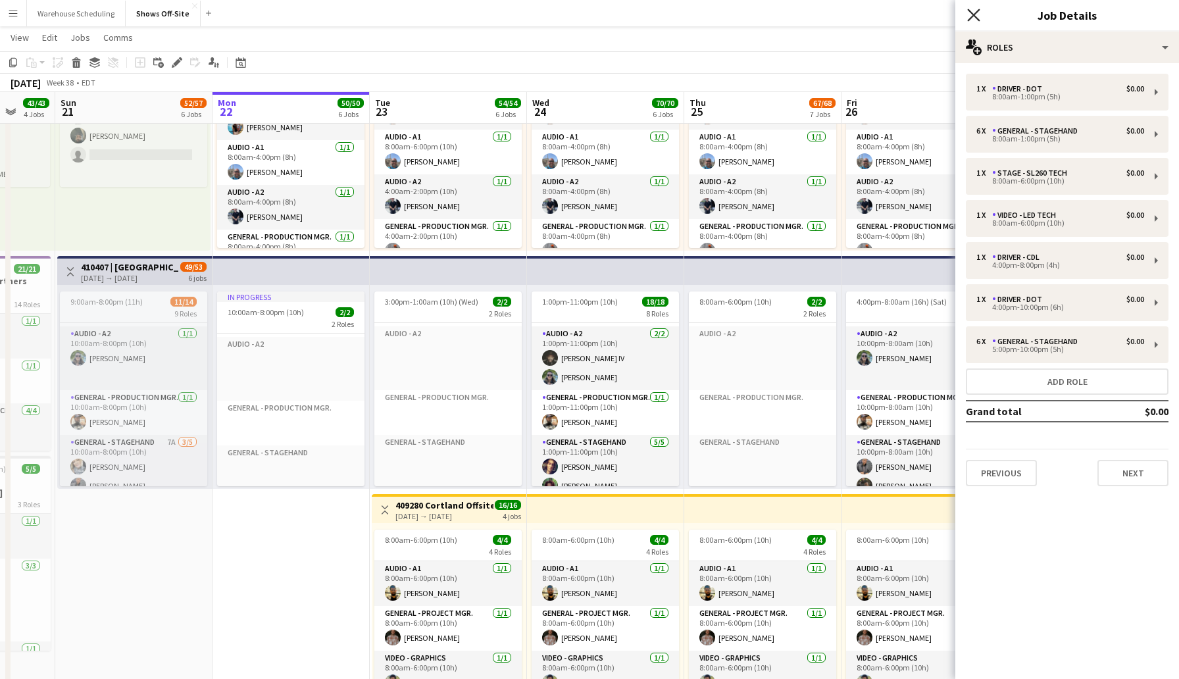
click at [975, 15] on icon "Close pop-in" at bounding box center [973, 15] width 12 height 12
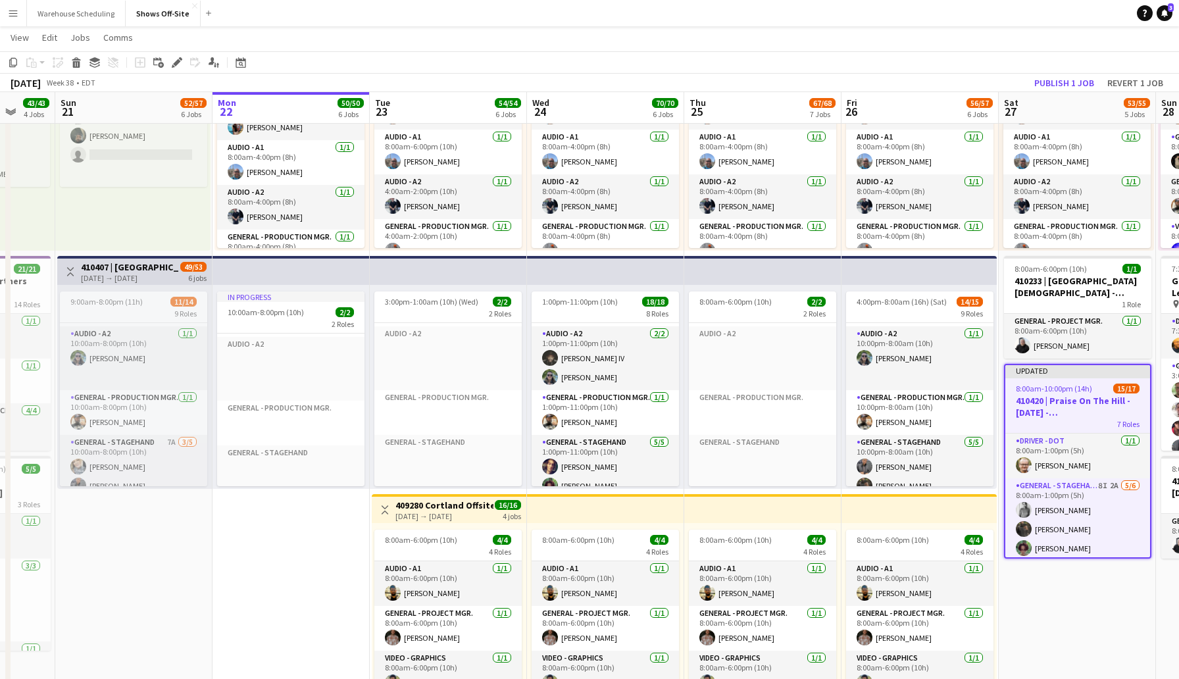
click at [1014, 55] on app-toolbar "Copy Paste Paste Command V Paste with crew Command Shift V Paste linked Job [GE…" at bounding box center [589, 62] width 1179 height 22
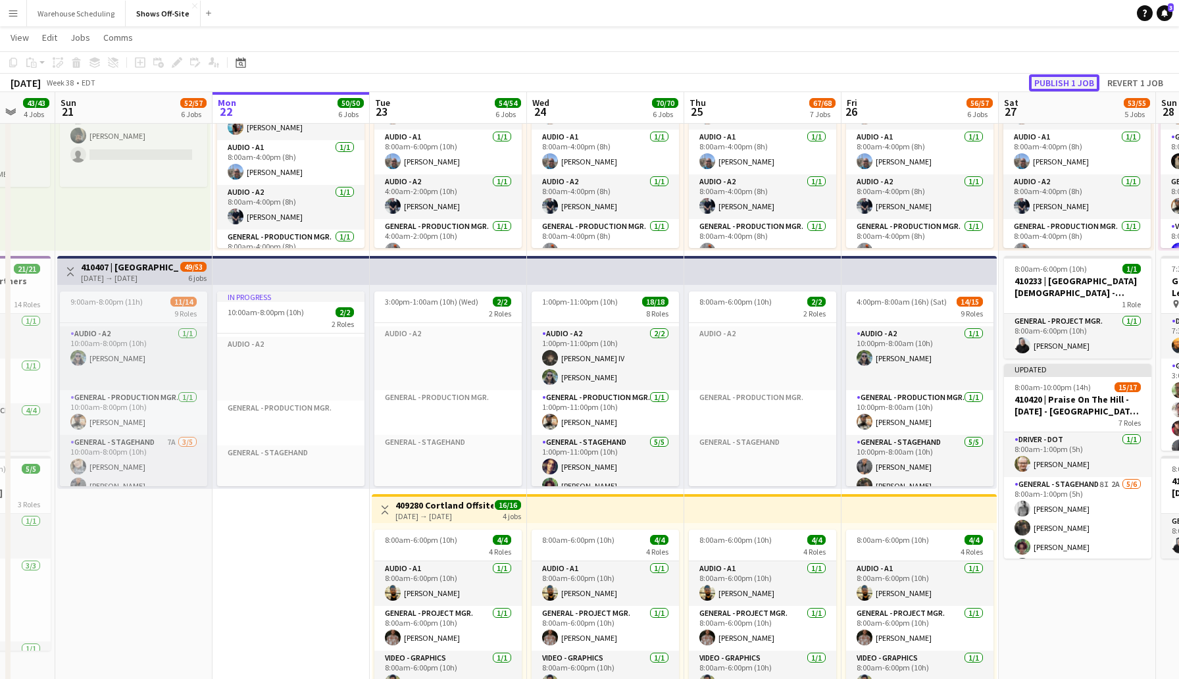
click at [1070, 84] on button "Publish 1 job" at bounding box center [1064, 82] width 70 height 17
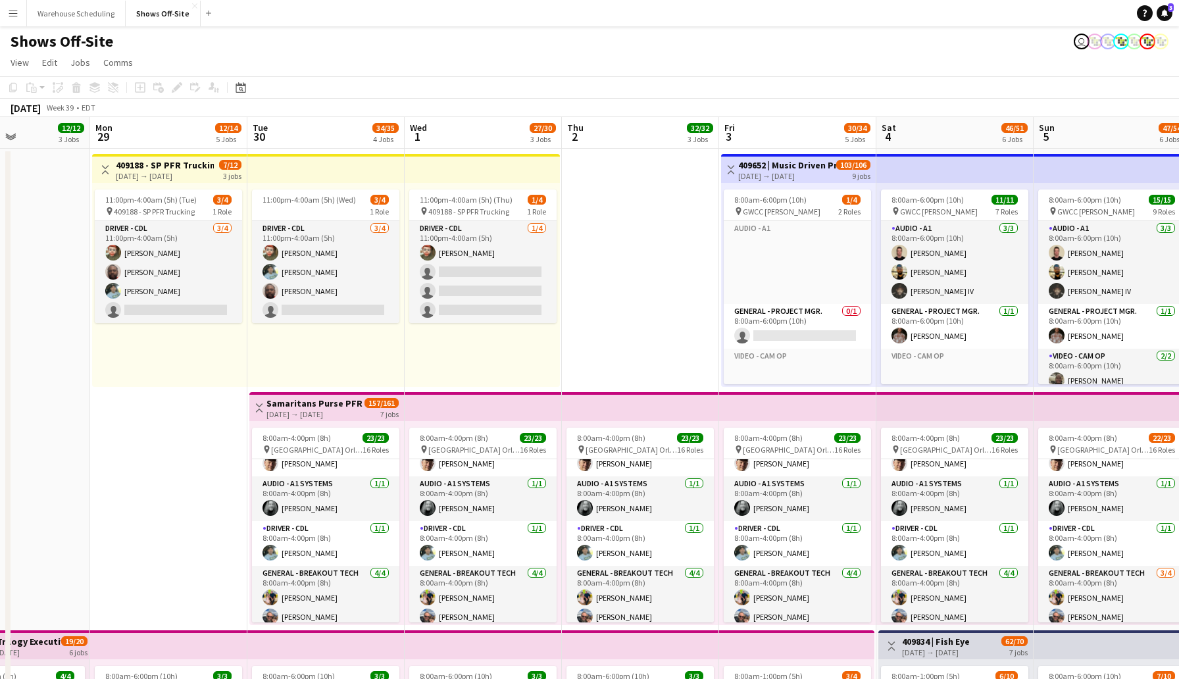
scroll to position [89, 0]
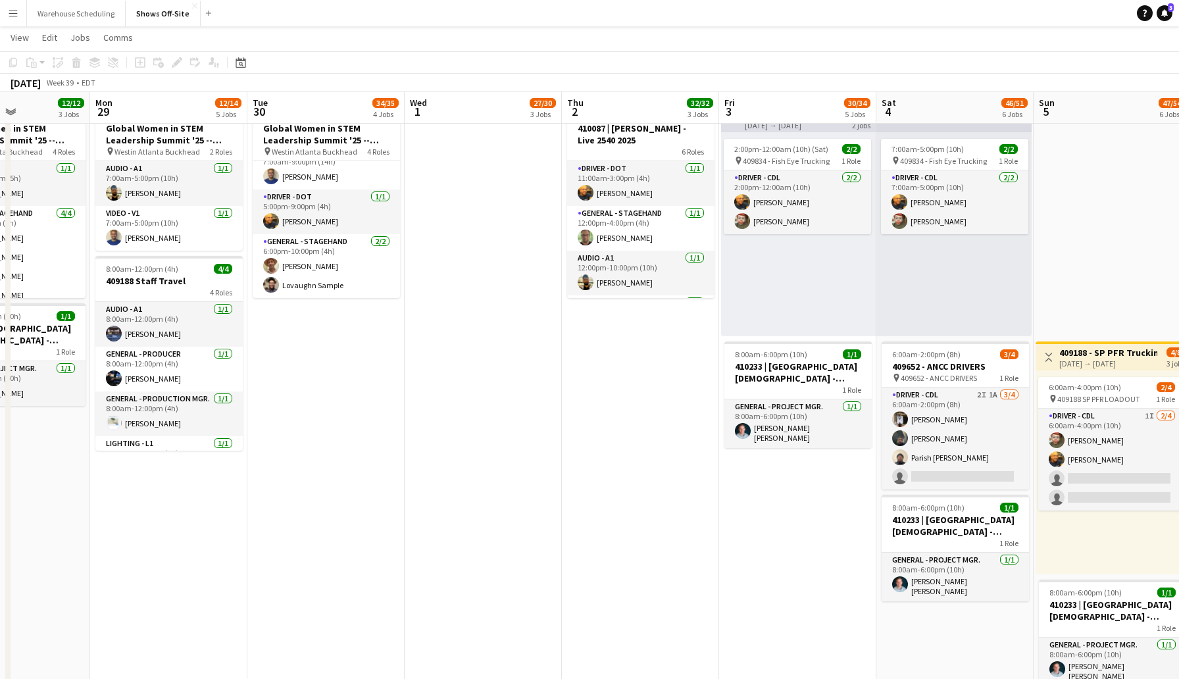
click at [308, 468] on app-date-cell "11:00pm-4:00am (5h) (Wed) 3/4 1 Role Driver - CDL [DATE] 11:00pm-4:00am (5h) [P…" at bounding box center [325, 138] width 157 height 1508
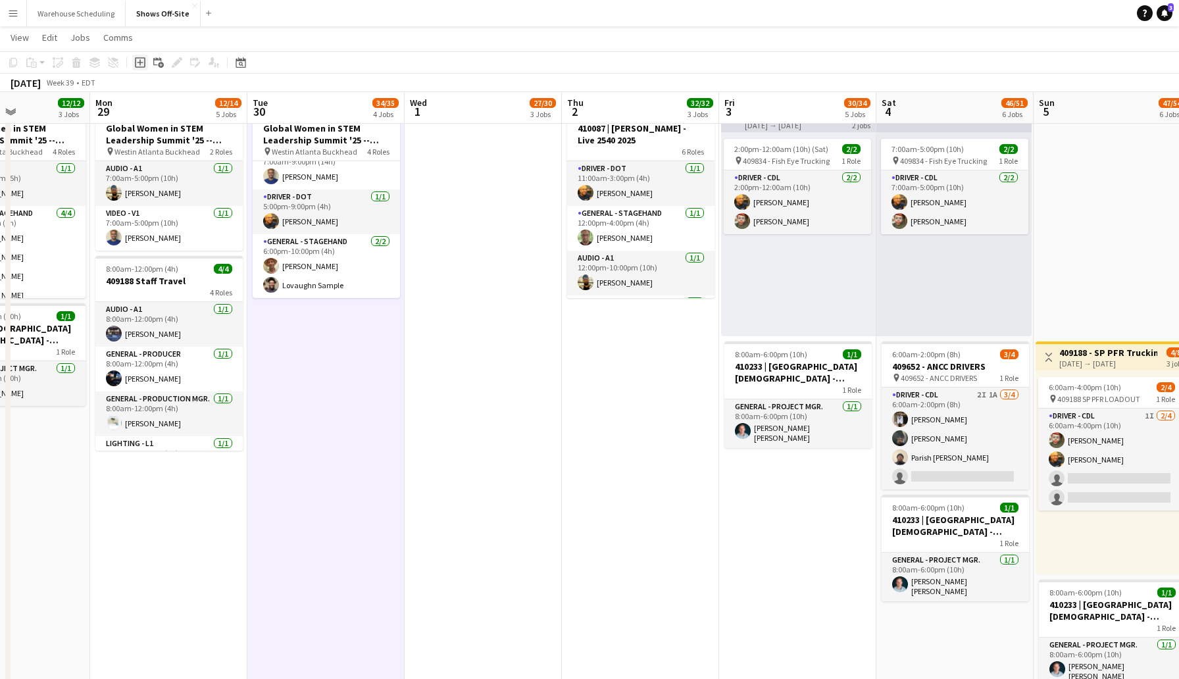
click at [142, 65] on icon "Add job" at bounding box center [140, 62] width 11 height 11
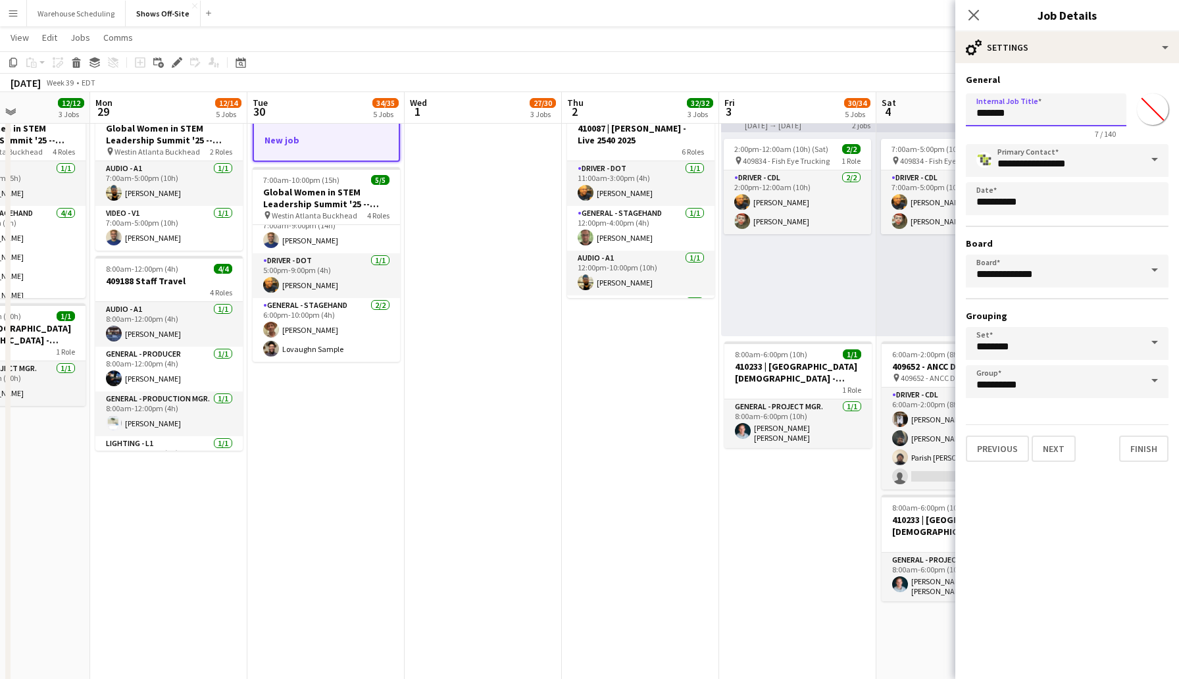
drag, startPoint x: 1020, startPoint y: 113, endPoint x: 920, endPoint y: 116, distance: 100.0
click at [921, 116] on body "Menu Boards Boards Boards All jobs Status Workforce Workforce My Workforce Recr…" at bounding box center [589, 226] width 1179 height 1980
type input "**********"
click at [1042, 439] on button "Next" at bounding box center [1053, 448] width 44 height 26
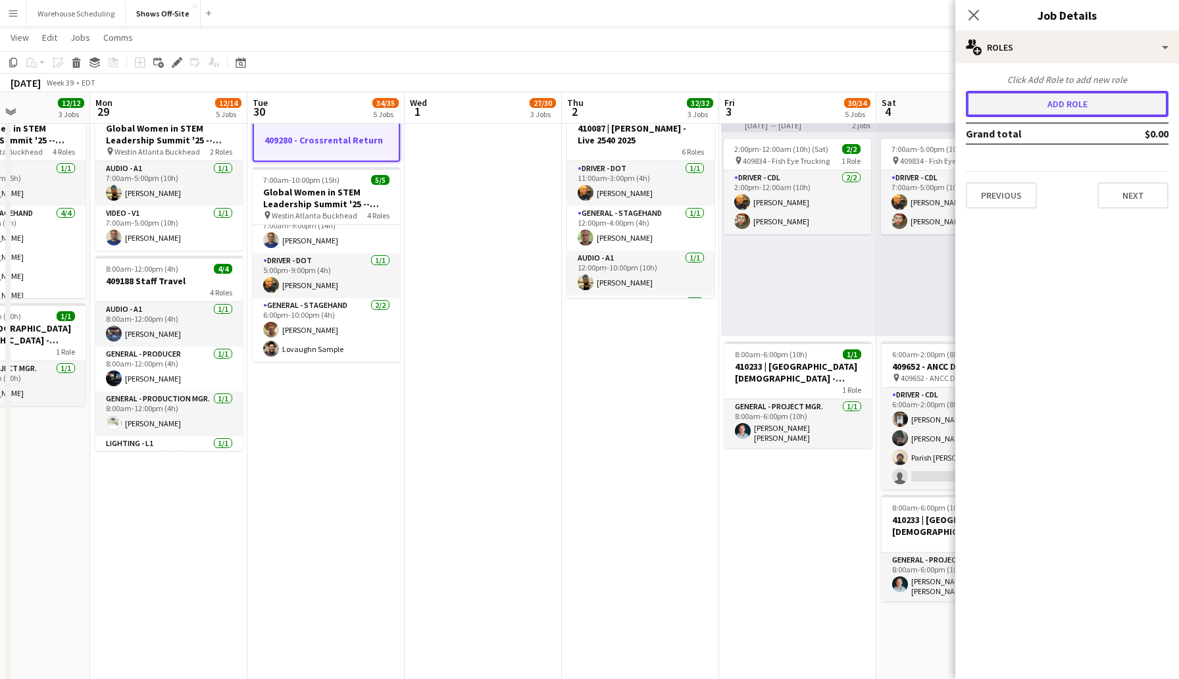
click at [1056, 93] on button "Add role" at bounding box center [1067, 104] width 203 height 26
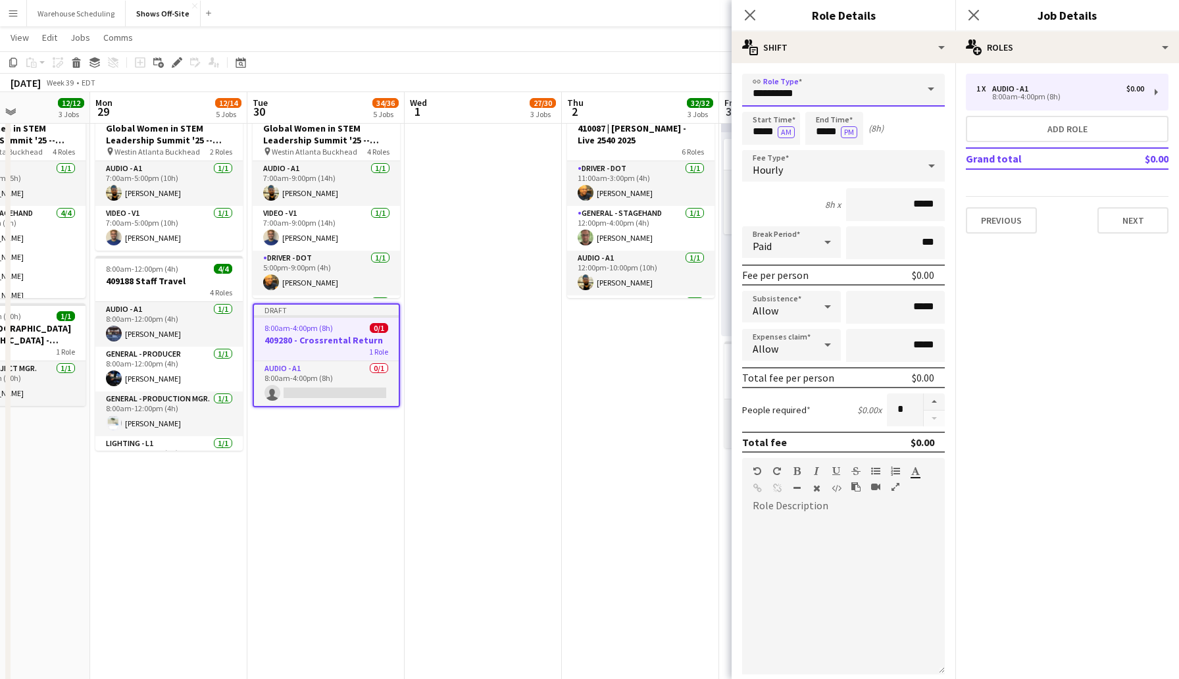
drag, startPoint x: 825, startPoint y: 96, endPoint x: 732, endPoint y: 94, distance: 93.4
click at [732, 94] on form "**********" at bounding box center [843, 449] width 224 height 750
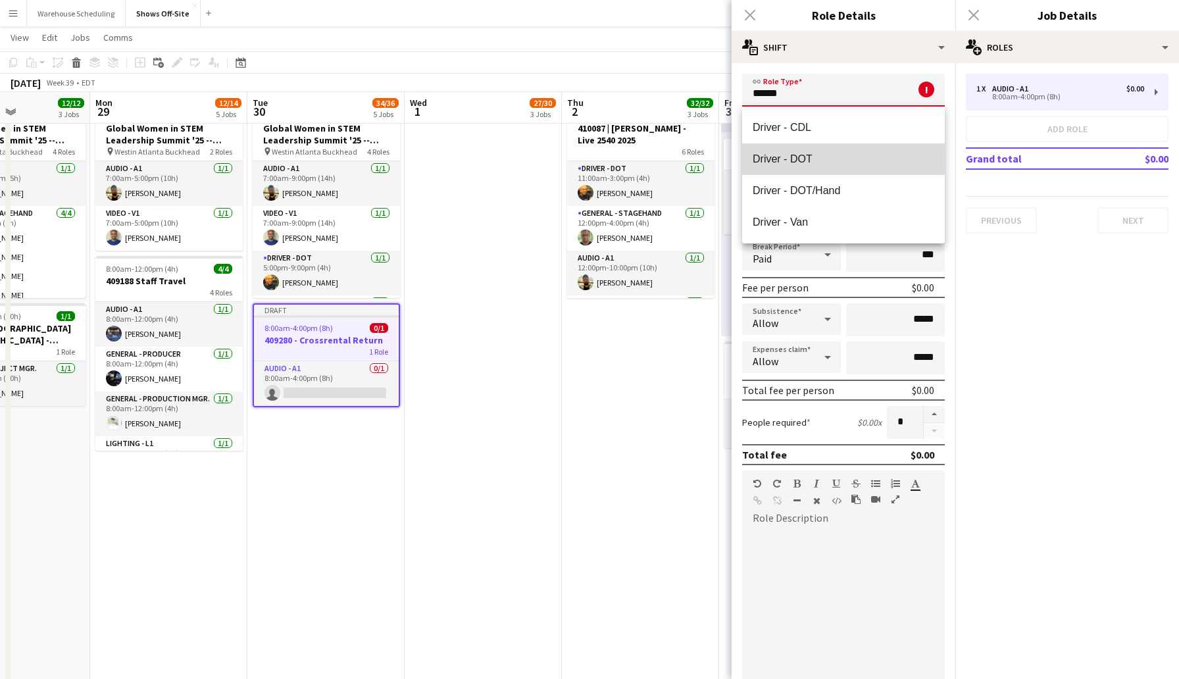
click at [779, 158] on span "Driver - DOT" at bounding box center [843, 159] width 182 height 12
type input "**********"
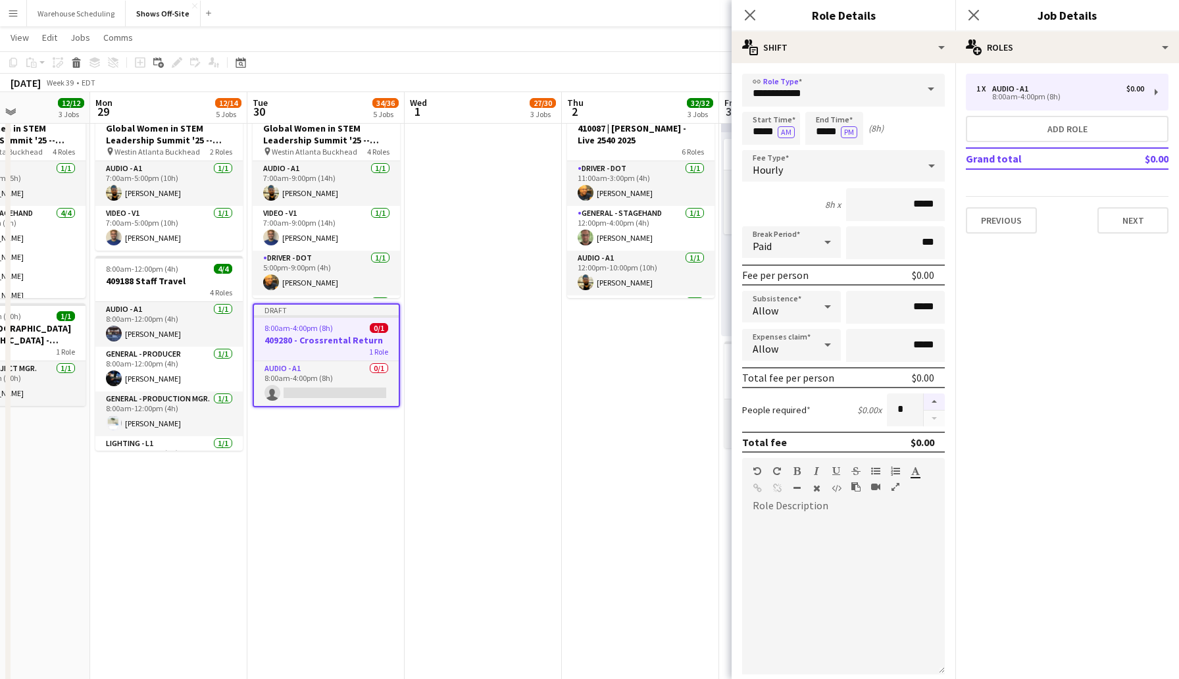
click at [932, 405] on button "button" at bounding box center [933, 401] width 21 height 17
click at [937, 419] on button "button" at bounding box center [933, 418] width 21 height 16
type input "*"
click at [1128, 220] on button "Next" at bounding box center [1132, 220] width 71 height 26
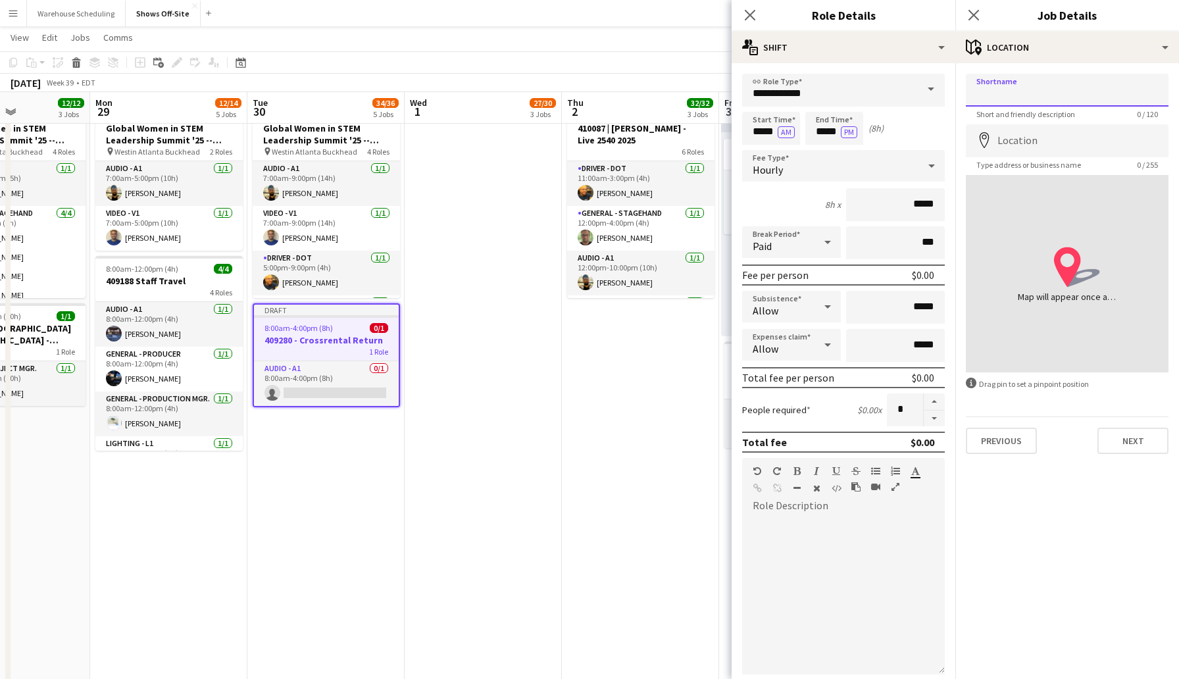
click at [1049, 87] on input "Shortname" at bounding box center [1067, 90] width 203 height 33
drag, startPoint x: 1118, startPoint y: 99, endPoint x: 943, endPoint y: 89, distance: 175.2
click at [943, 89] on body "Menu Boards Boards Boards All jobs Status Workforce Workforce My Workforce Recr…" at bounding box center [589, 226] width 1179 height 1980
drag, startPoint x: 1111, startPoint y: 97, endPoint x: 975, endPoint y: 94, distance: 136.2
click at [975, 94] on input "**********" at bounding box center [1067, 90] width 203 height 33
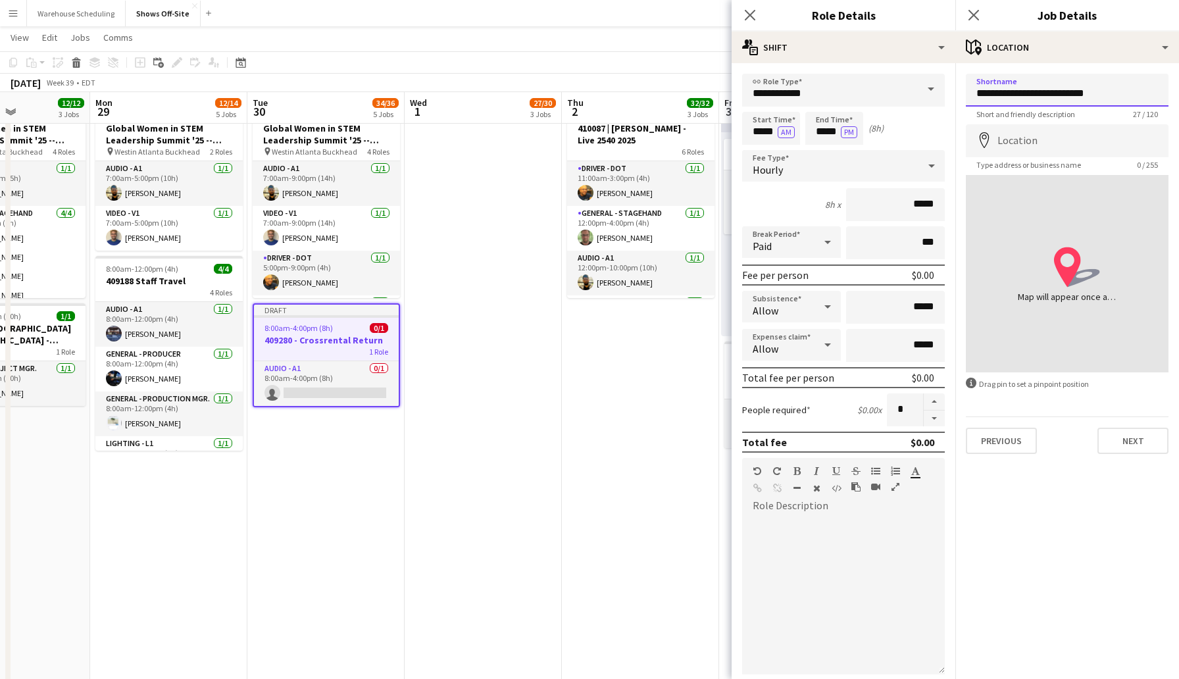
type input "**********"
click at [1031, 135] on input "Location" at bounding box center [1067, 140] width 203 height 33
type input "**********"
click at [1120, 445] on button "Next" at bounding box center [1132, 441] width 71 height 26
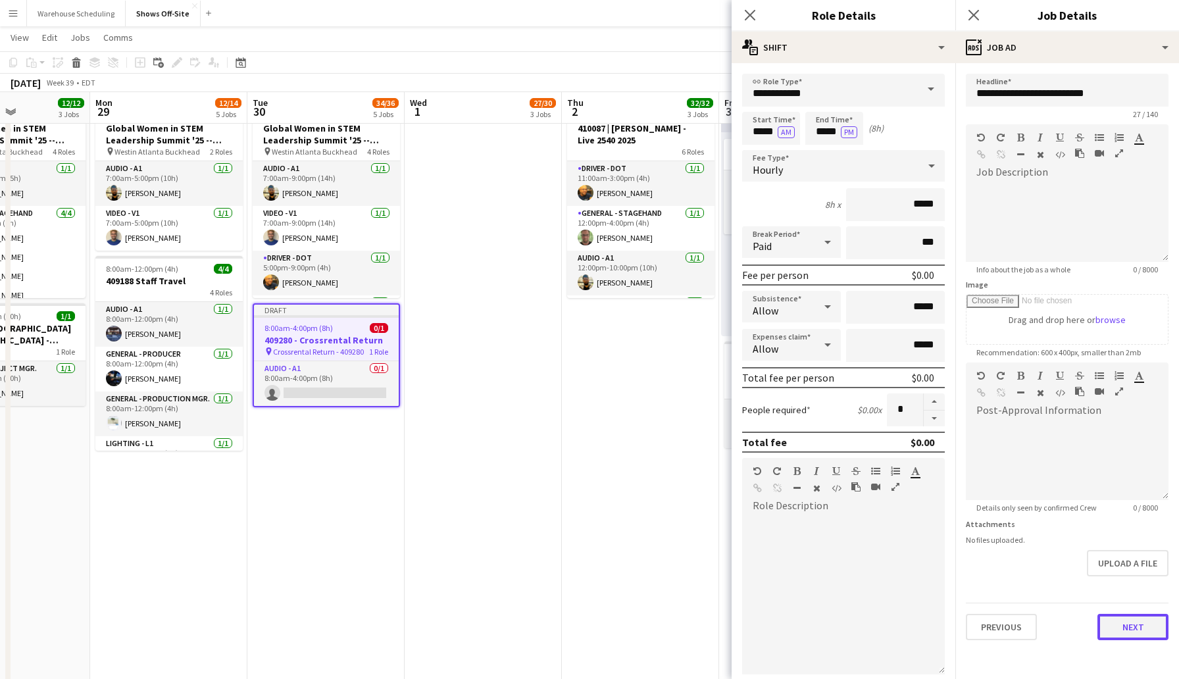
click at [1123, 622] on button "Next" at bounding box center [1132, 627] width 71 height 26
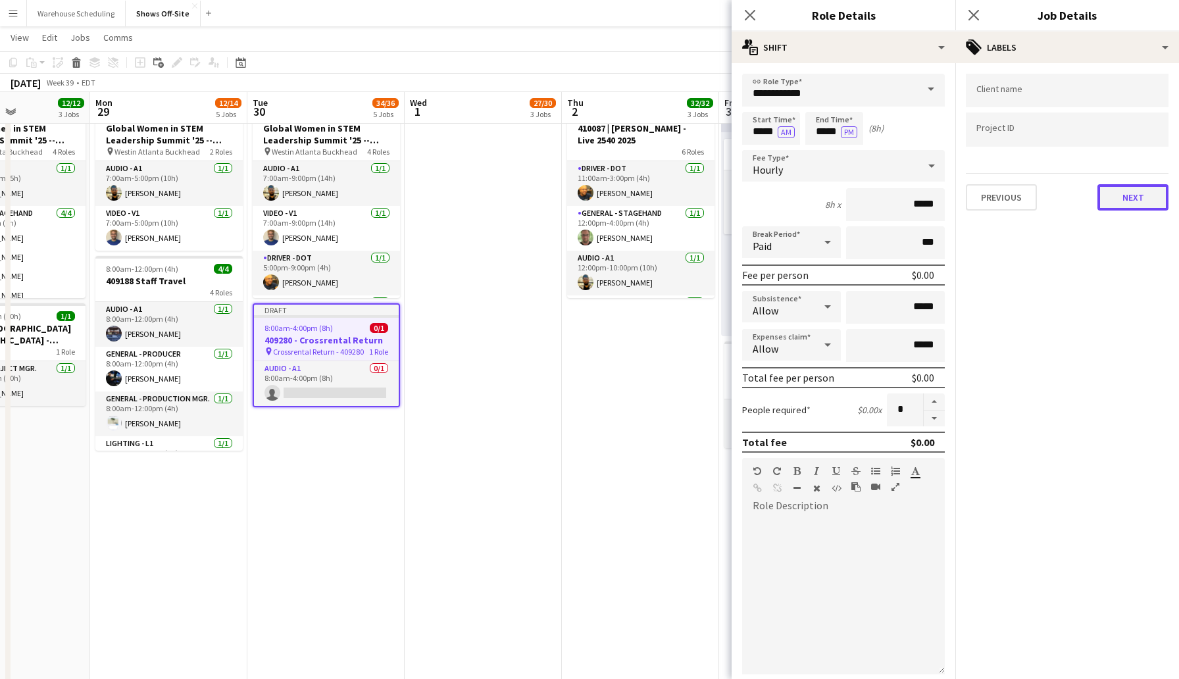
click at [1130, 189] on button "Next" at bounding box center [1132, 197] width 71 height 26
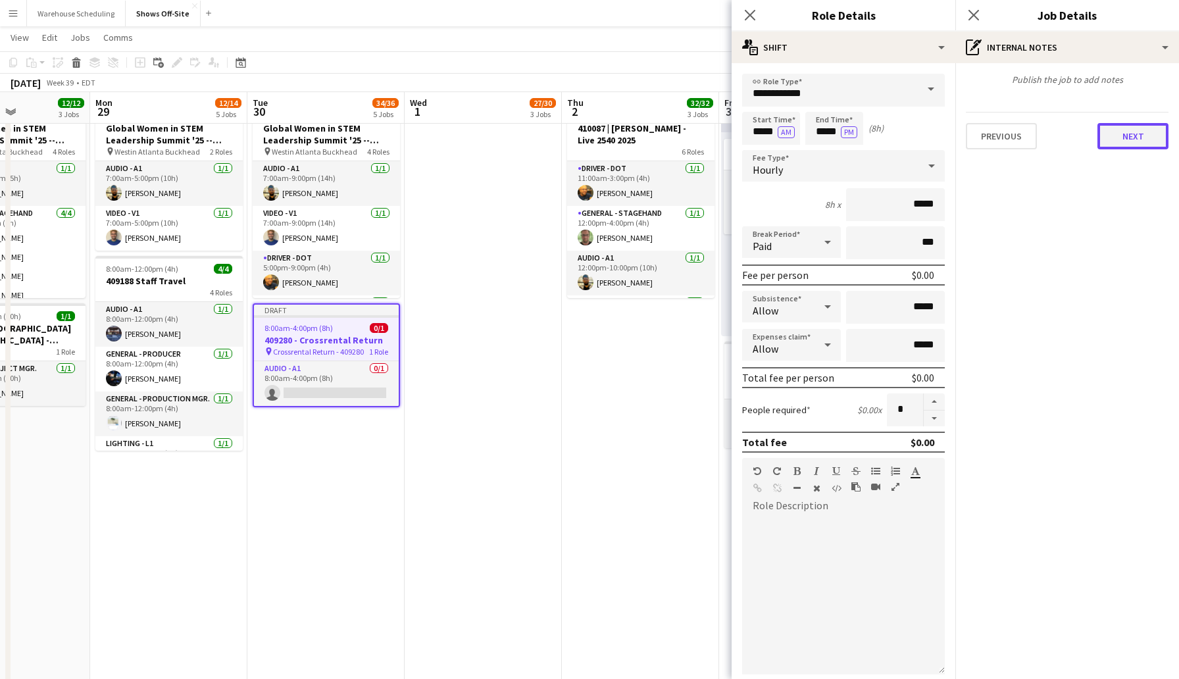
click at [1127, 130] on button "Next" at bounding box center [1132, 136] width 71 height 26
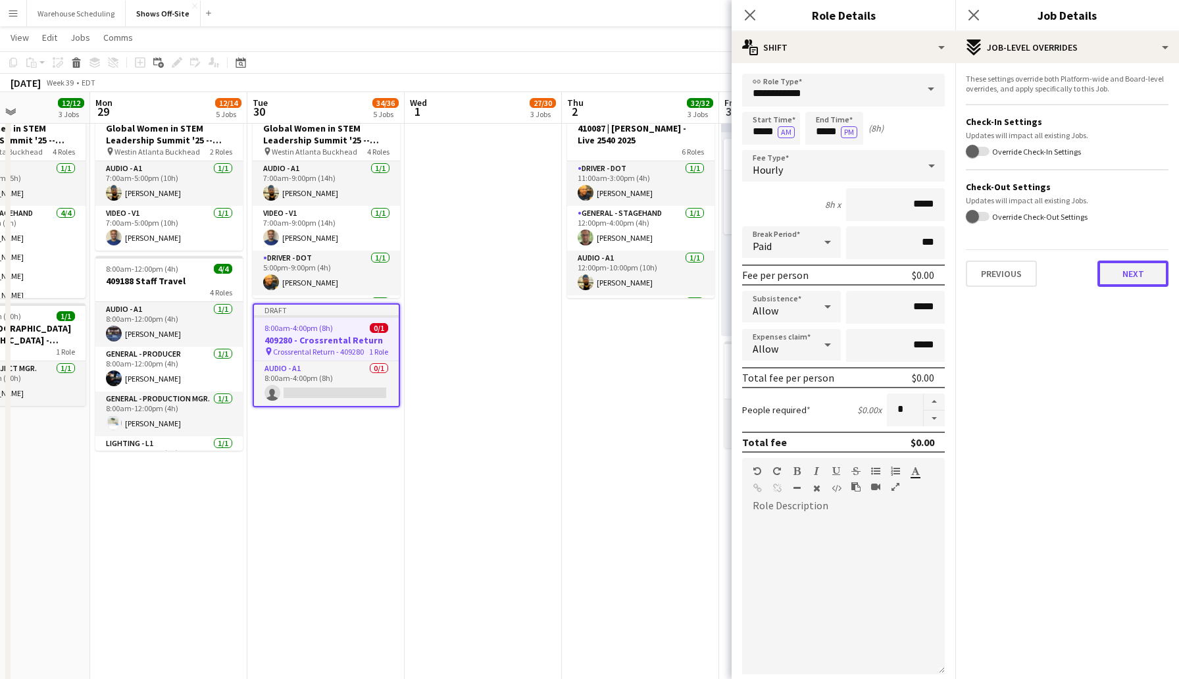
click at [1124, 286] on button "Next" at bounding box center [1132, 273] width 71 height 26
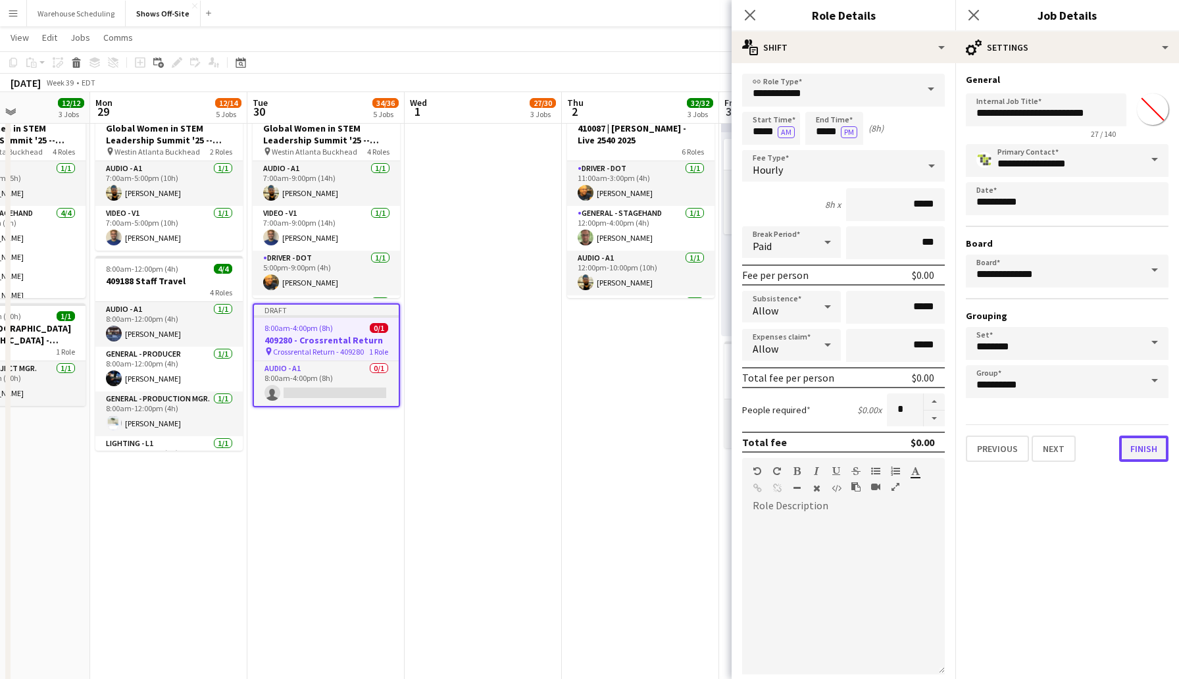
click at [1145, 439] on button "Finish" at bounding box center [1143, 448] width 49 height 26
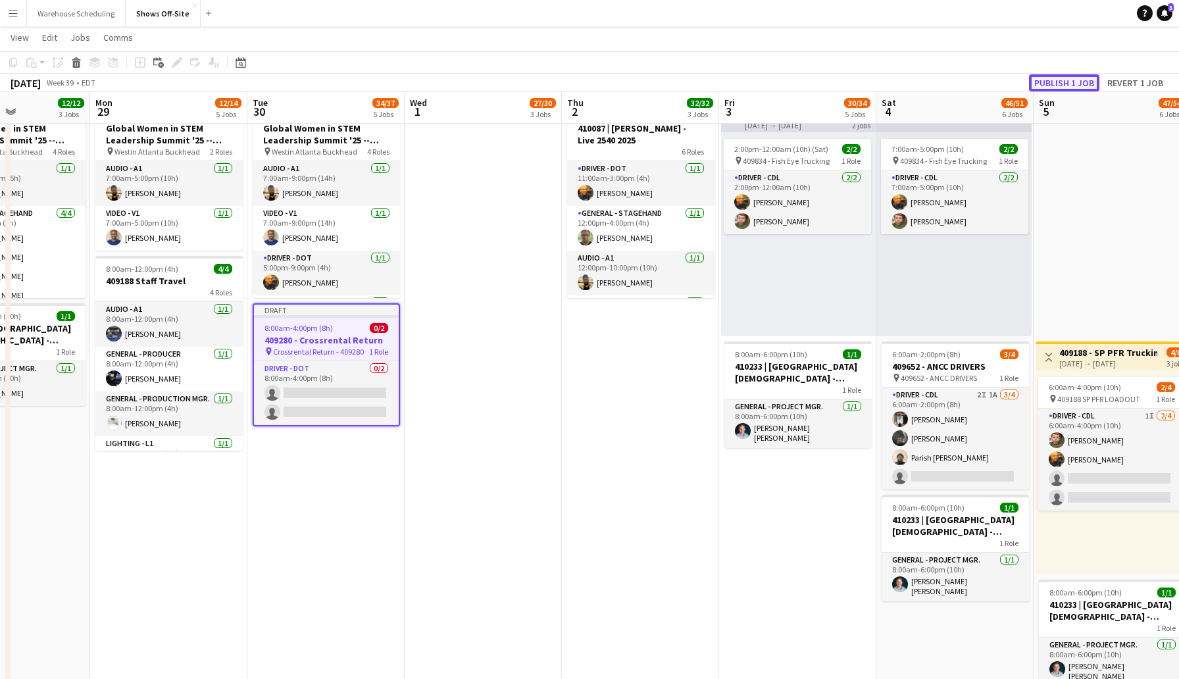
click at [1051, 84] on button "Publish 1 job" at bounding box center [1064, 82] width 70 height 17
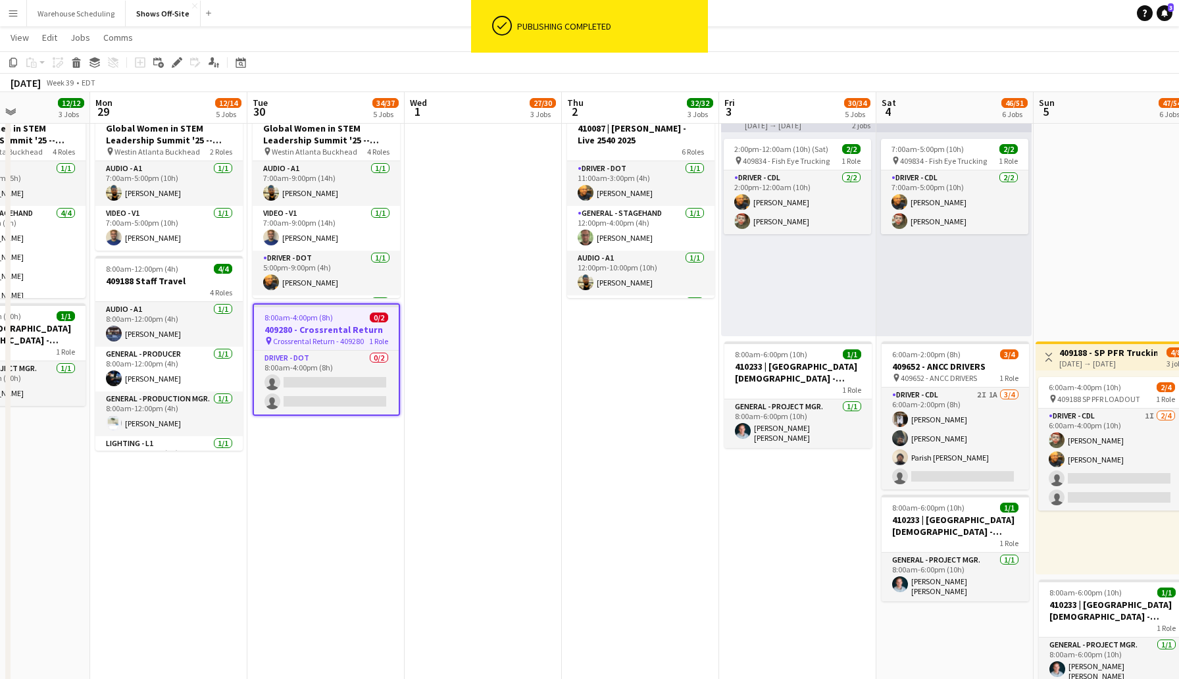
click at [333, 337] on span "Crossrental Return - 409280" at bounding box center [318, 341] width 91 height 10
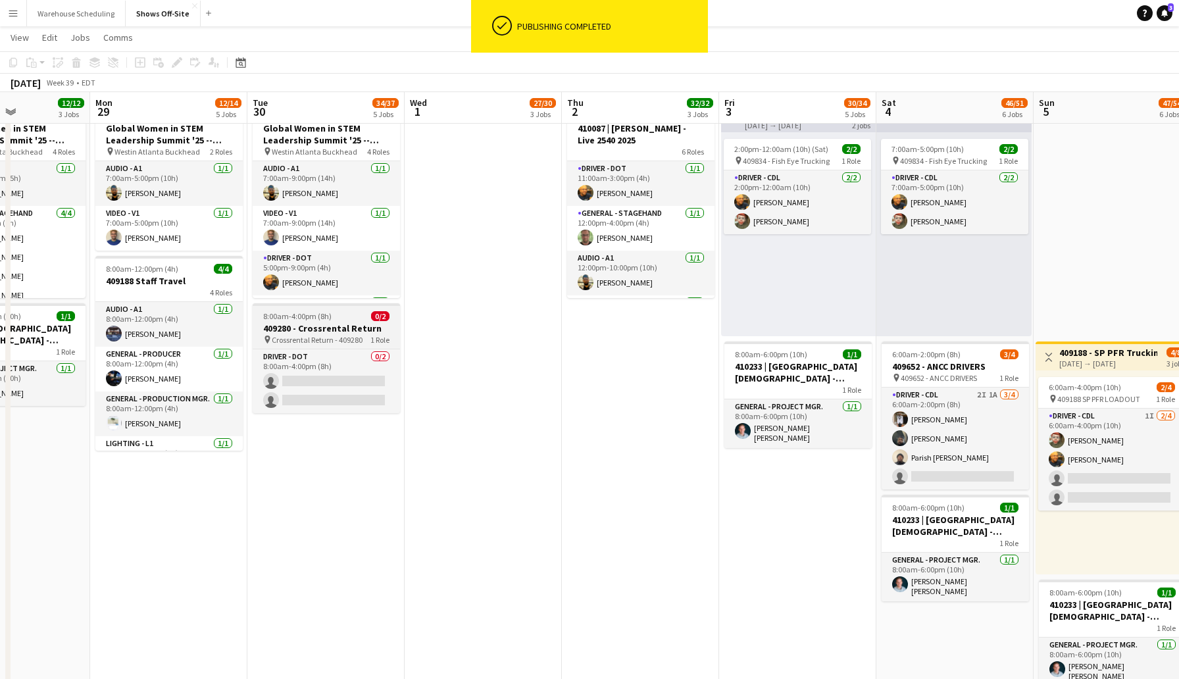
click at [333, 337] on span "Crossrental Return - 409280" at bounding box center [317, 340] width 91 height 10
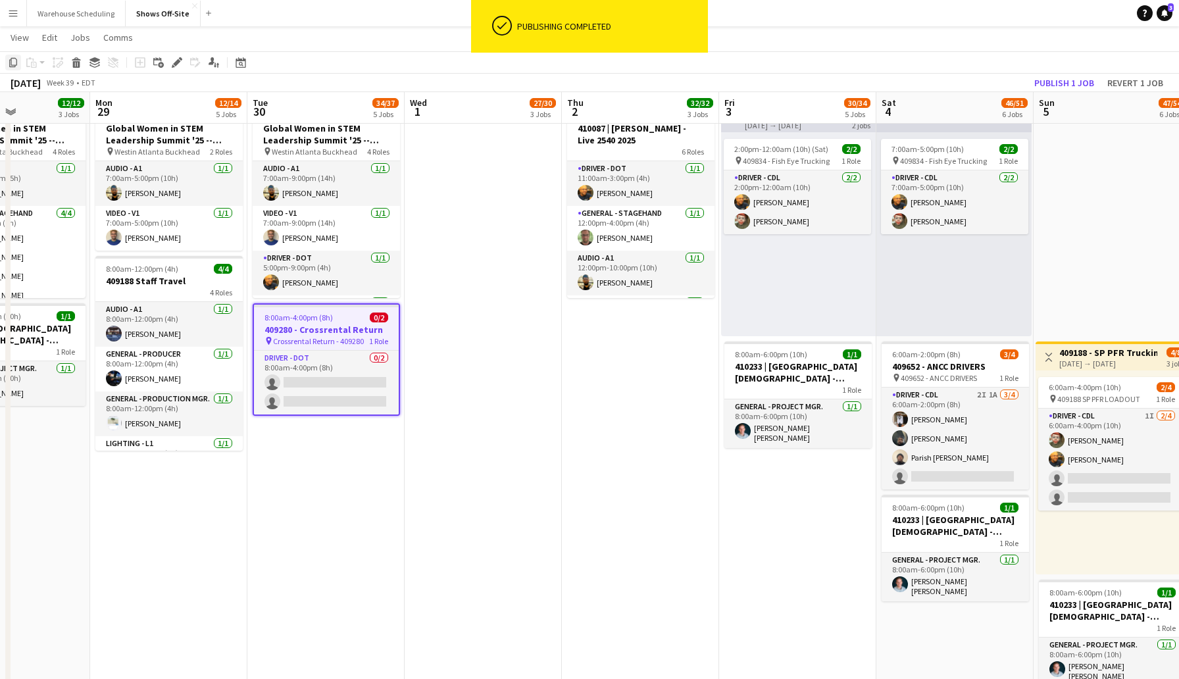
click at [13, 61] on icon "Copy" at bounding box center [13, 62] width 11 height 11
click at [172, 481] on app-date-cell "Toggle View 409188 - SP PFR Trucking [DATE] → [DATE] 7/12 3 jobs 11:00pm-4:00am…" at bounding box center [168, 138] width 157 height 1508
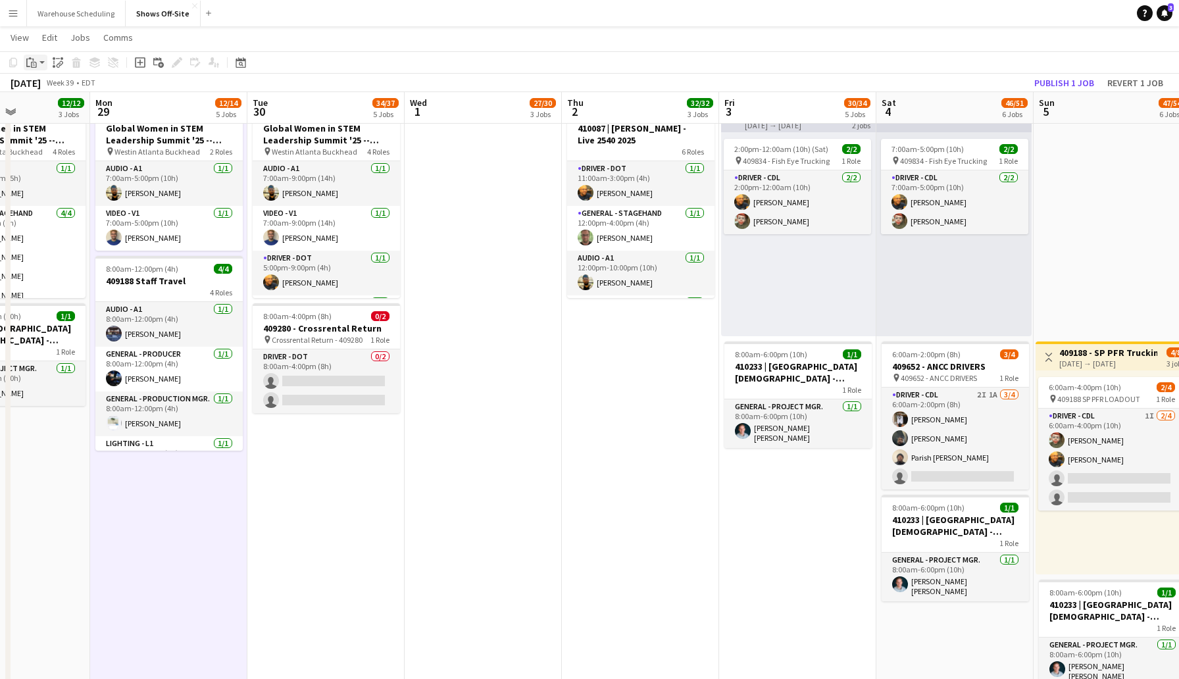
click at [33, 70] on div "Paste" at bounding box center [32, 63] width 16 height 16
click at [46, 84] on link "Paste Command V" at bounding box center [87, 88] width 104 height 12
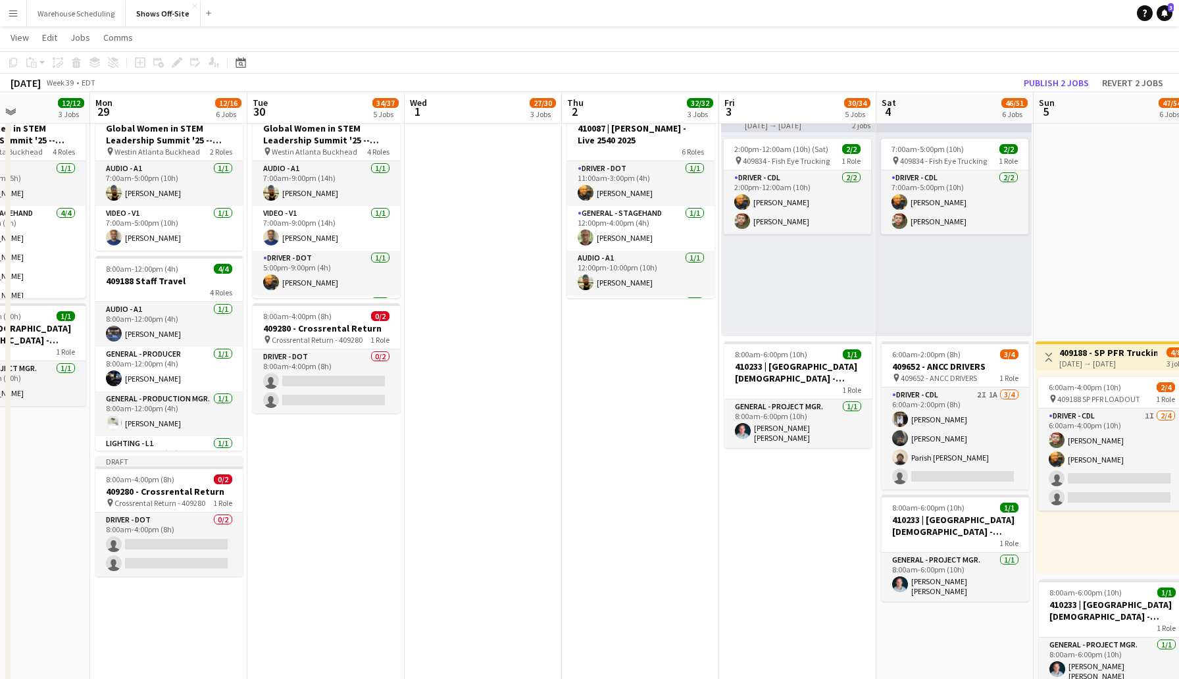
click at [443, 374] on app-date-cell "11:00pm-4:00am (5h) (Thu) 1/4 pin 409188 - SP PFR Trucking 1 Role Driver - CDL …" at bounding box center [483, 138] width 157 height 1508
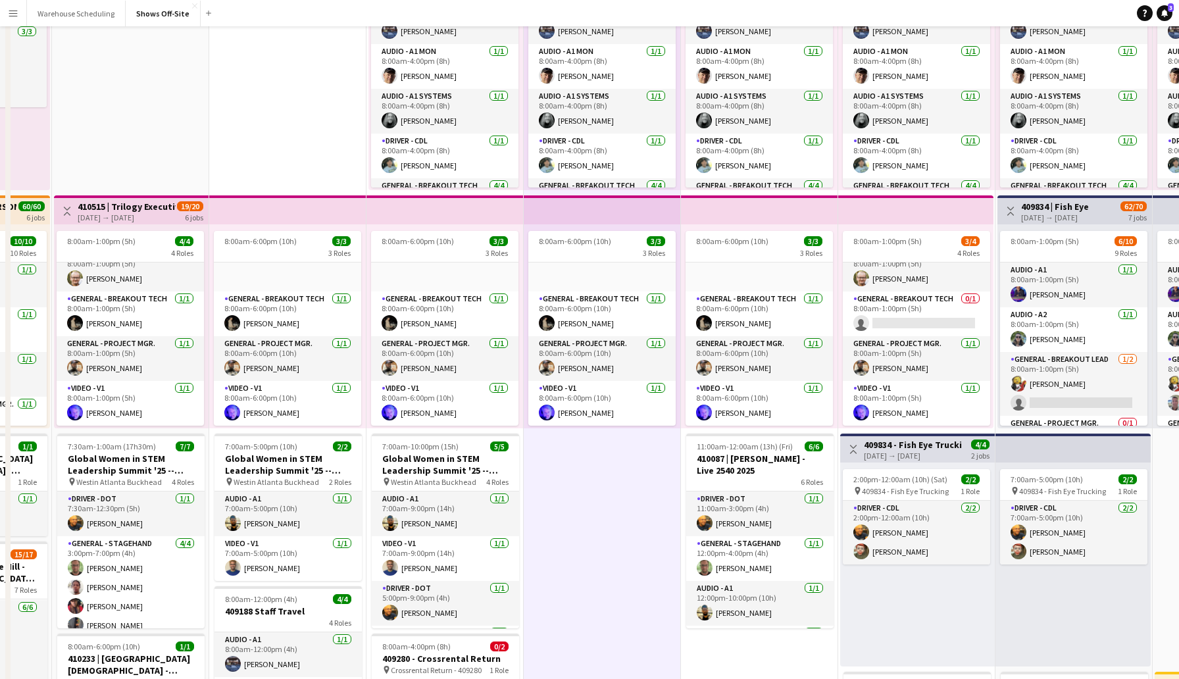
scroll to position [0, 0]
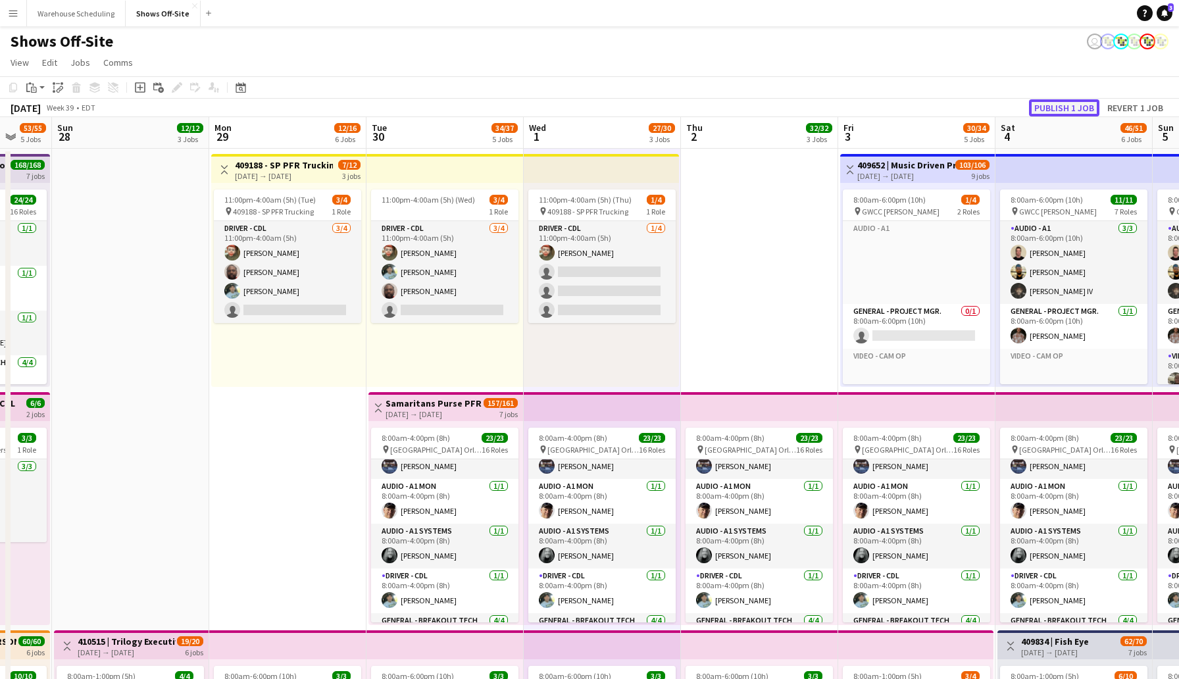
click at [1057, 107] on button "Publish 1 job" at bounding box center [1064, 107] width 70 height 17
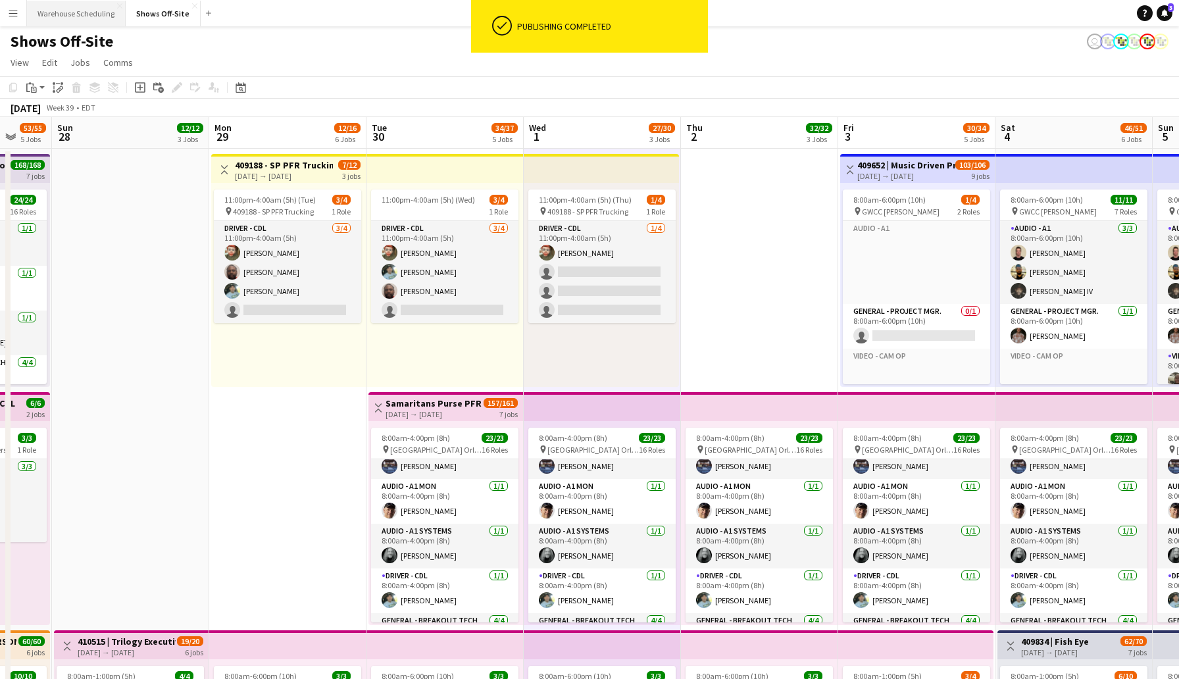
click at [76, 20] on button "Warehouse Scheduling Close" at bounding box center [76, 14] width 99 height 26
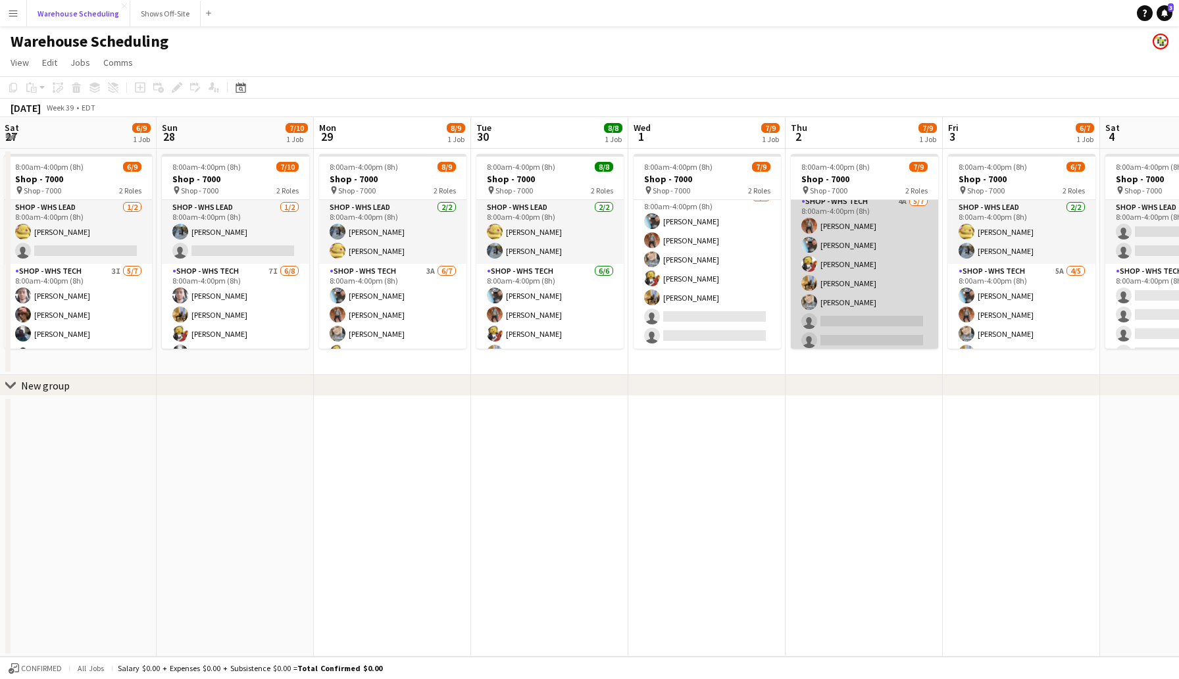
scroll to position [74, 0]
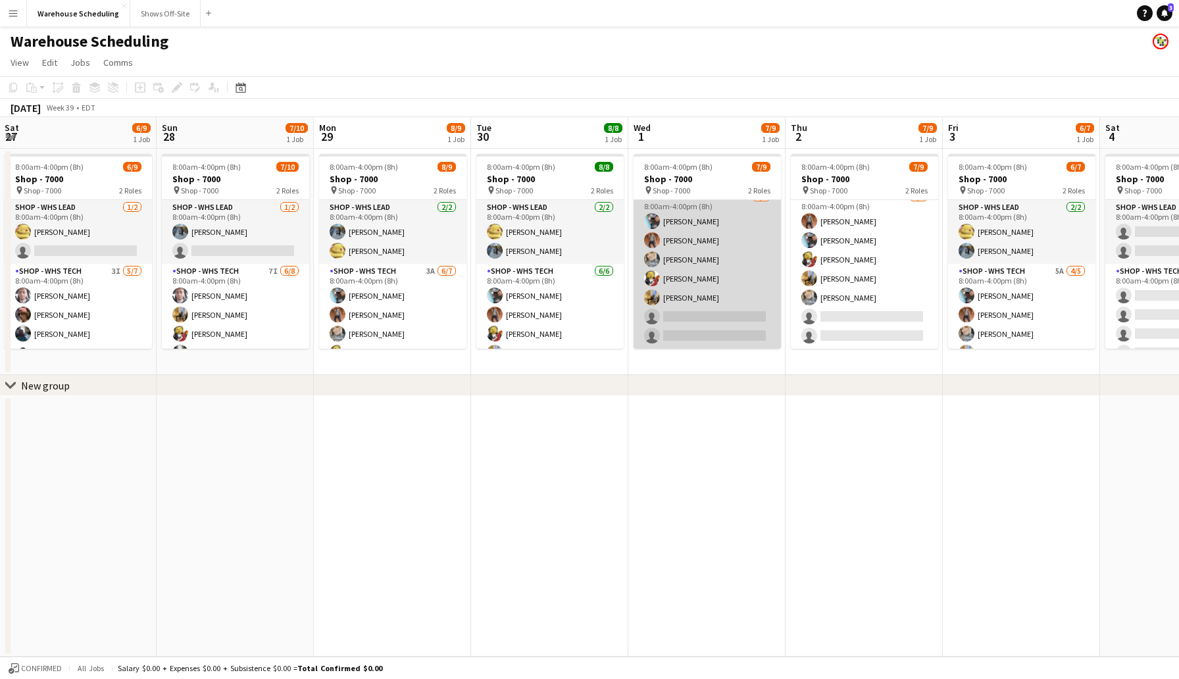
click at [683, 315] on app-card-role "Shop - WHS Tech 3A [DATE] 8:00am-4:00pm (8h) [PERSON_NAME] [PERSON_NAME] [PERSO…" at bounding box center [706, 268] width 147 height 159
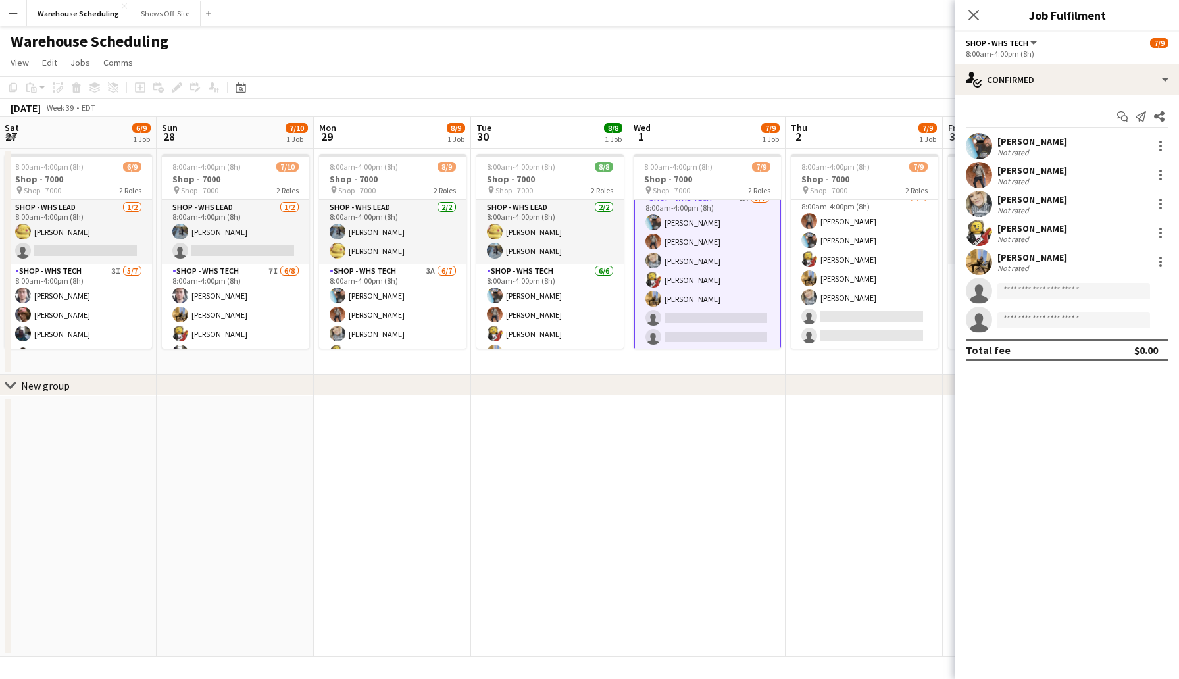
scroll to position [76, 0]
click at [1058, 87] on div "single-neutral-actions-check-2 Confirmed" at bounding box center [1067, 80] width 224 height 32
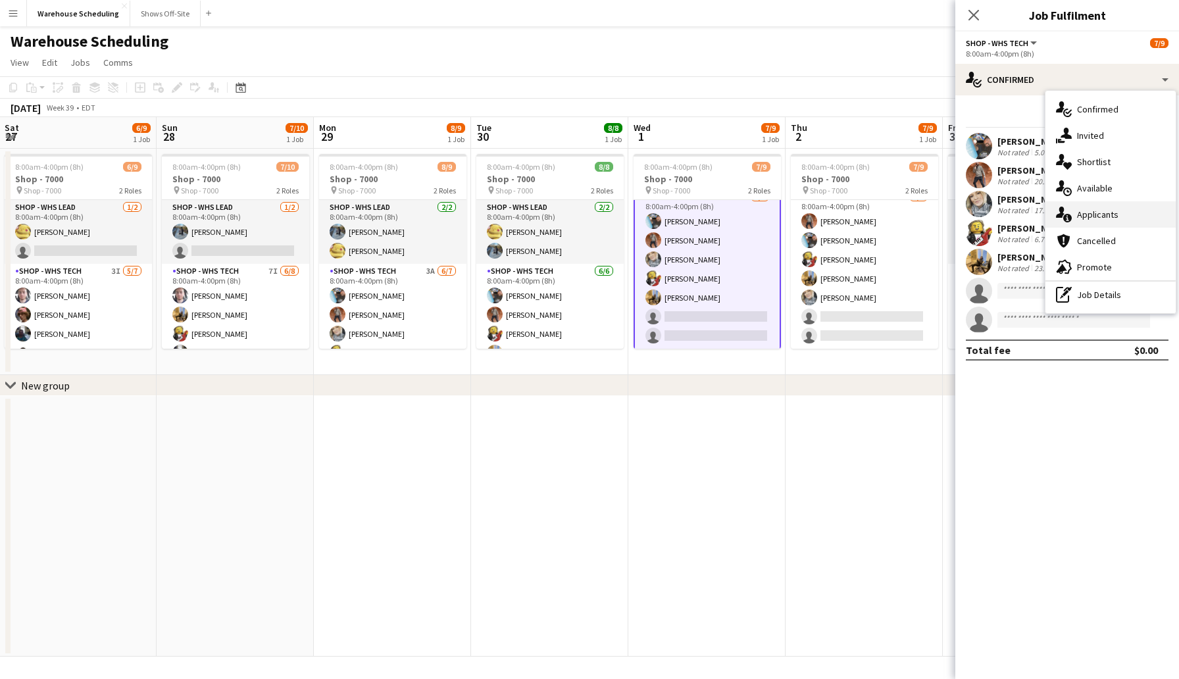
click at [1110, 219] on span "Applicants" at bounding box center [1097, 215] width 41 height 12
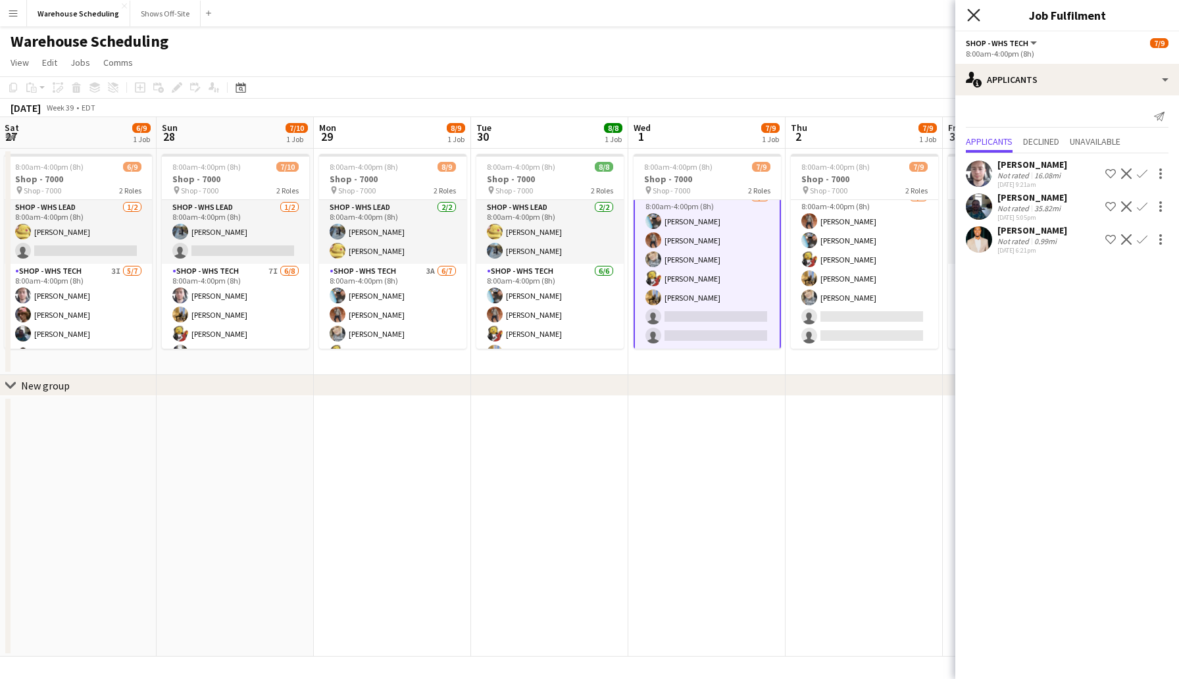
click at [977, 16] on icon "Close pop-in" at bounding box center [973, 15] width 12 height 12
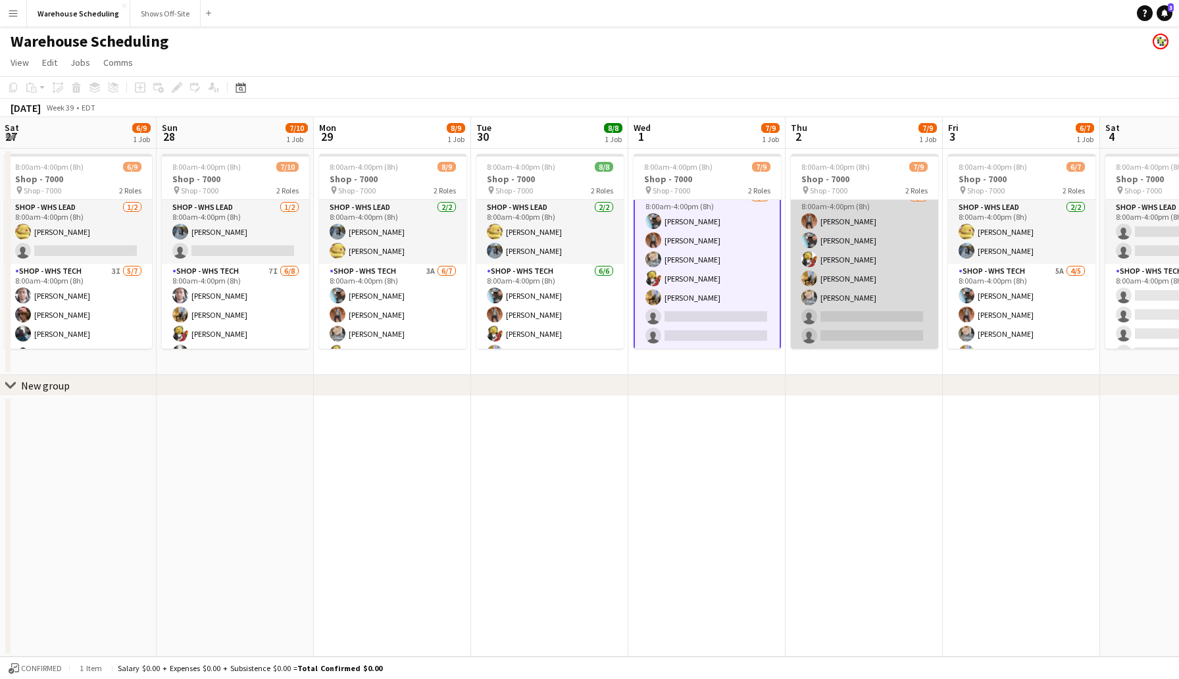
click at [861, 312] on app-card-role "Shop - WHS Tech 4A [DATE] 8:00am-4:00pm (8h) [PERSON_NAME] [PERSON_NAME] [PERSO…" at bounding box center [864, 268] width 147 height 159
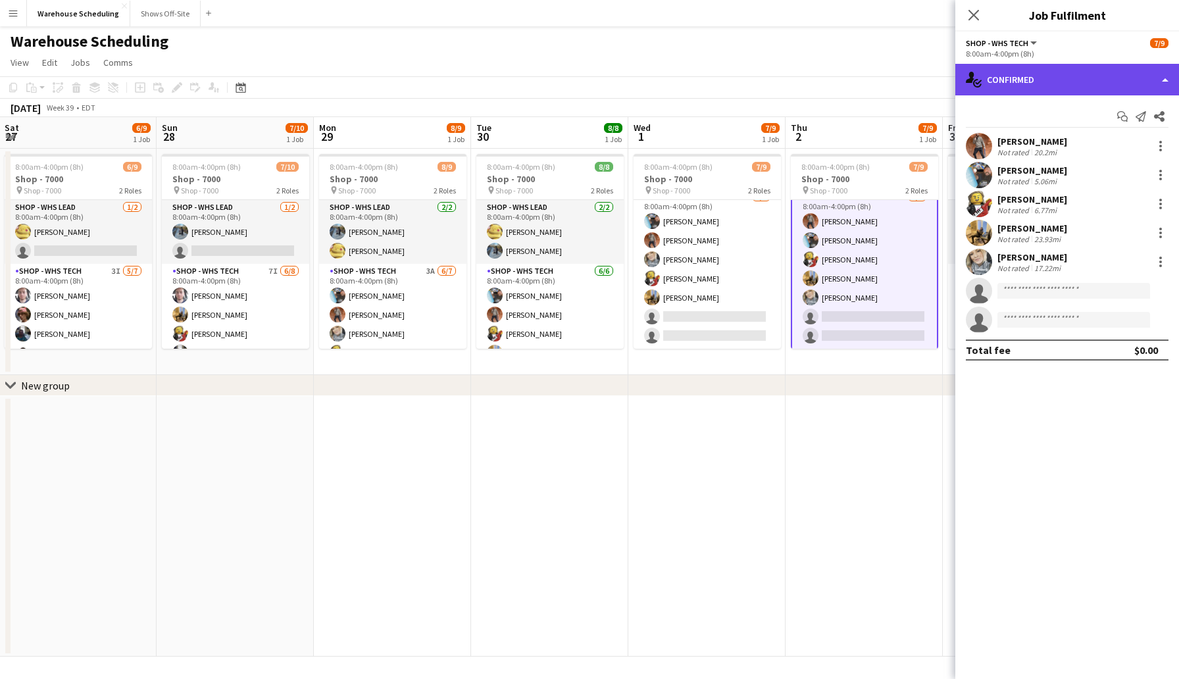
click at [1046, 87] on div "single-neutral-actions-check-2 Confirmed" at bounding box center [1067, 80] width 224 height 32
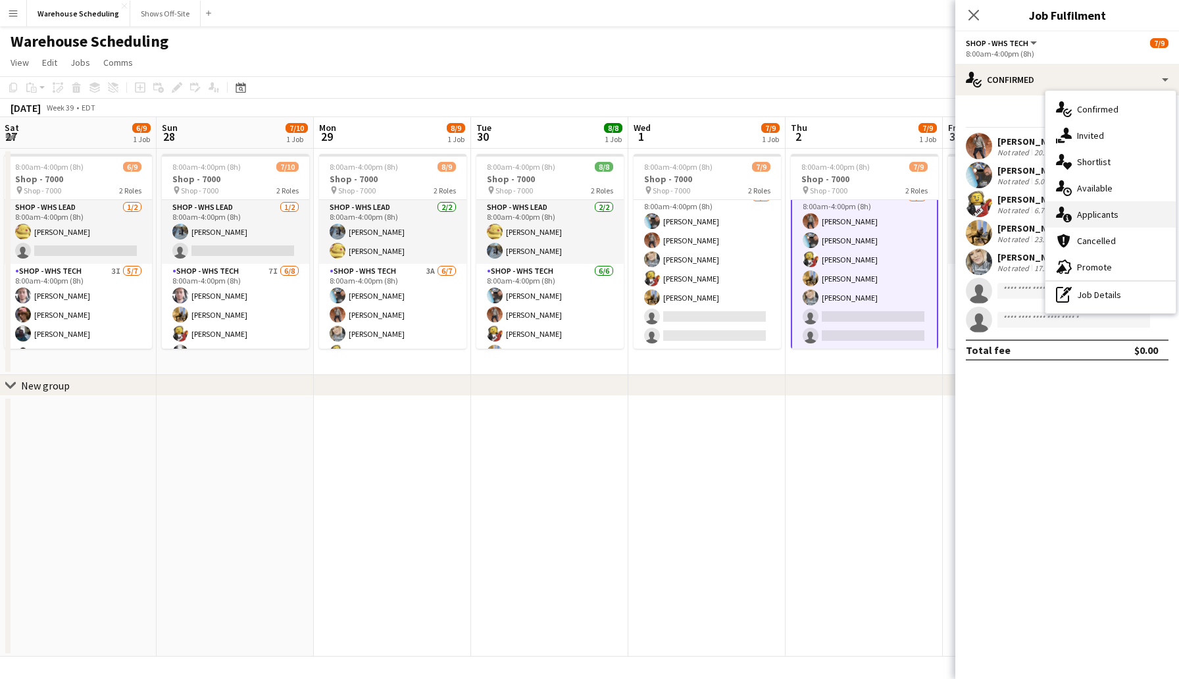
click at [1109, 214] on span "Applicants" at bounding box center [1097, 215] width 41 height 12
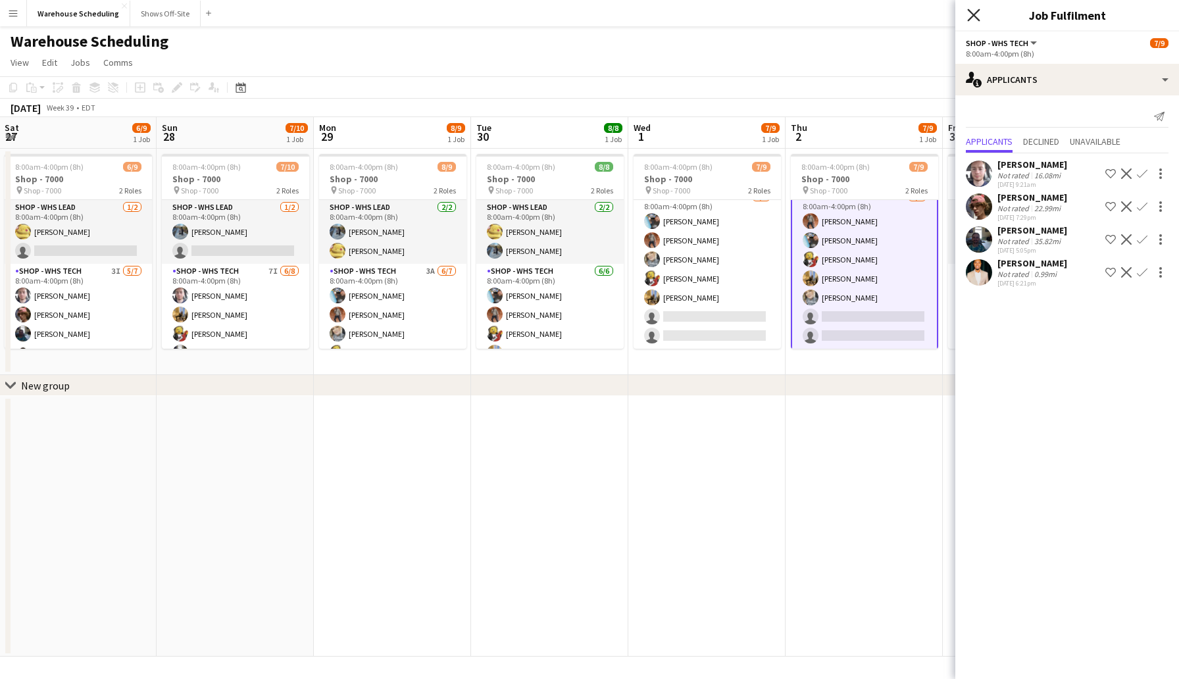
click at [970, 18] on icon at bounding box center [973, 15] width 12 height 12
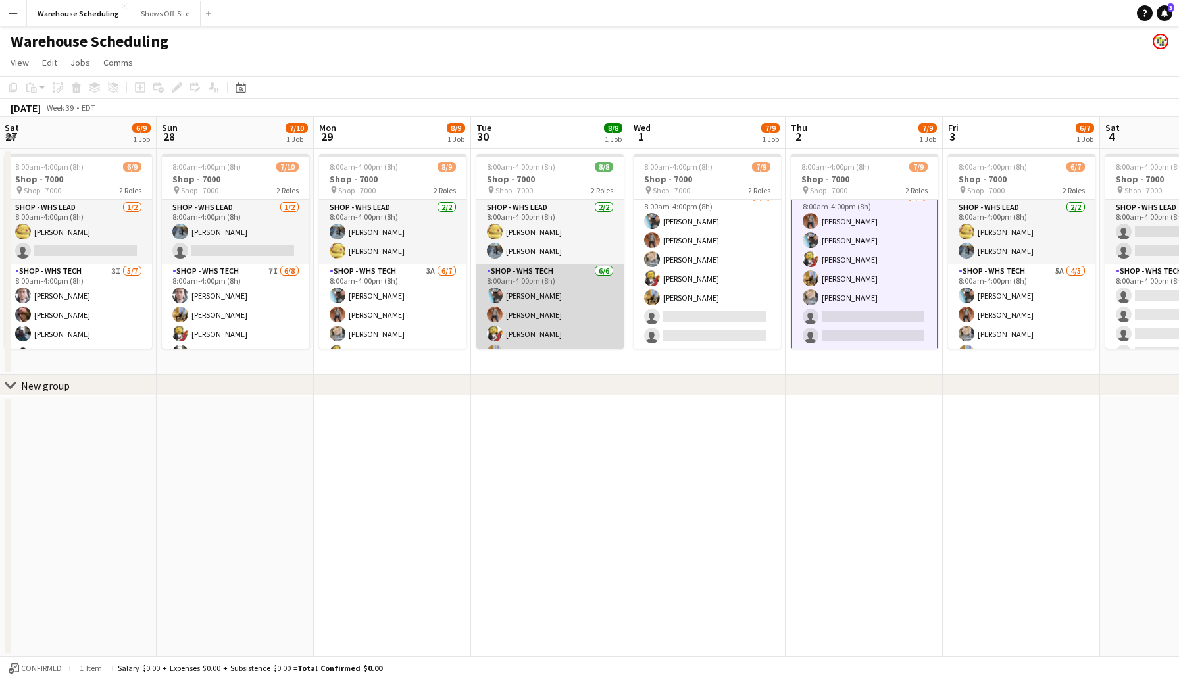
scroll to position [55, 0]
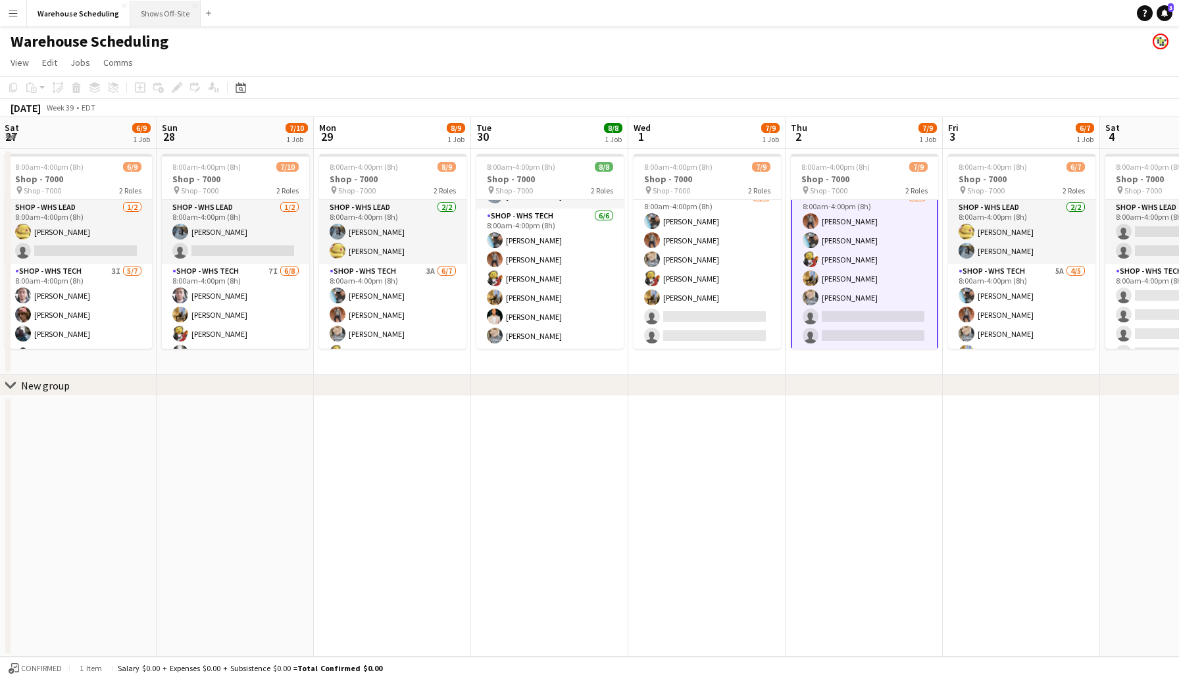
click at [149, 7] on button "Shows Off-Site Close" at bounding box center [165, 14] width 70 height 26
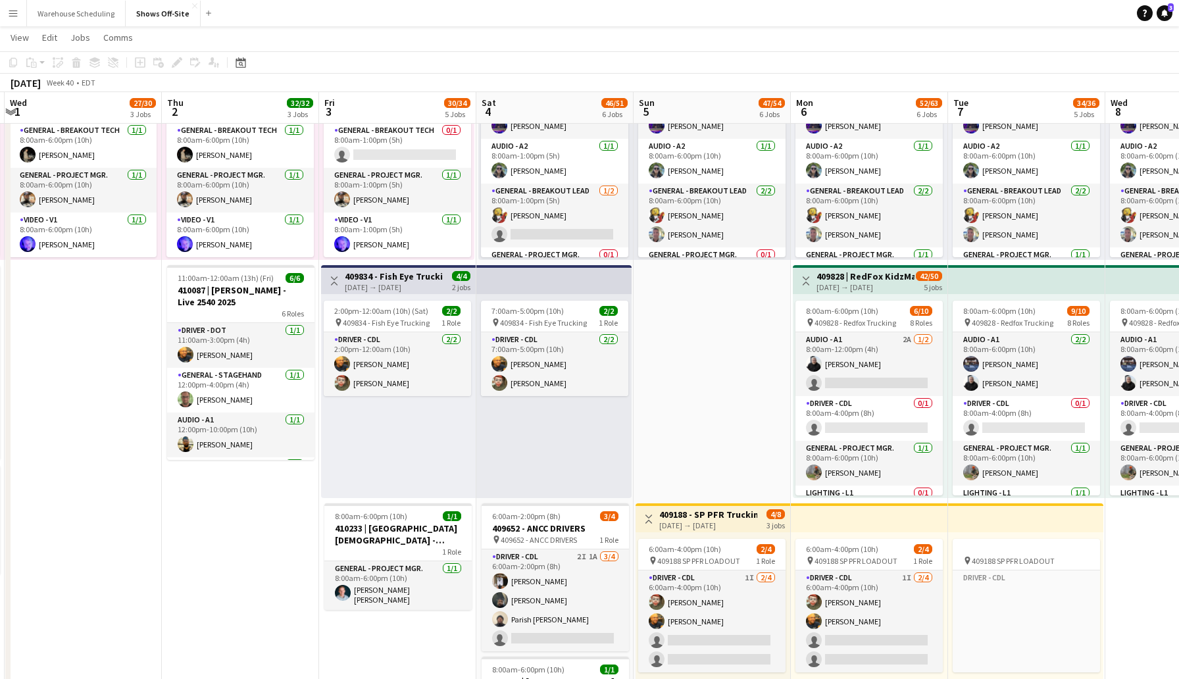
scroll to position [599, 0]
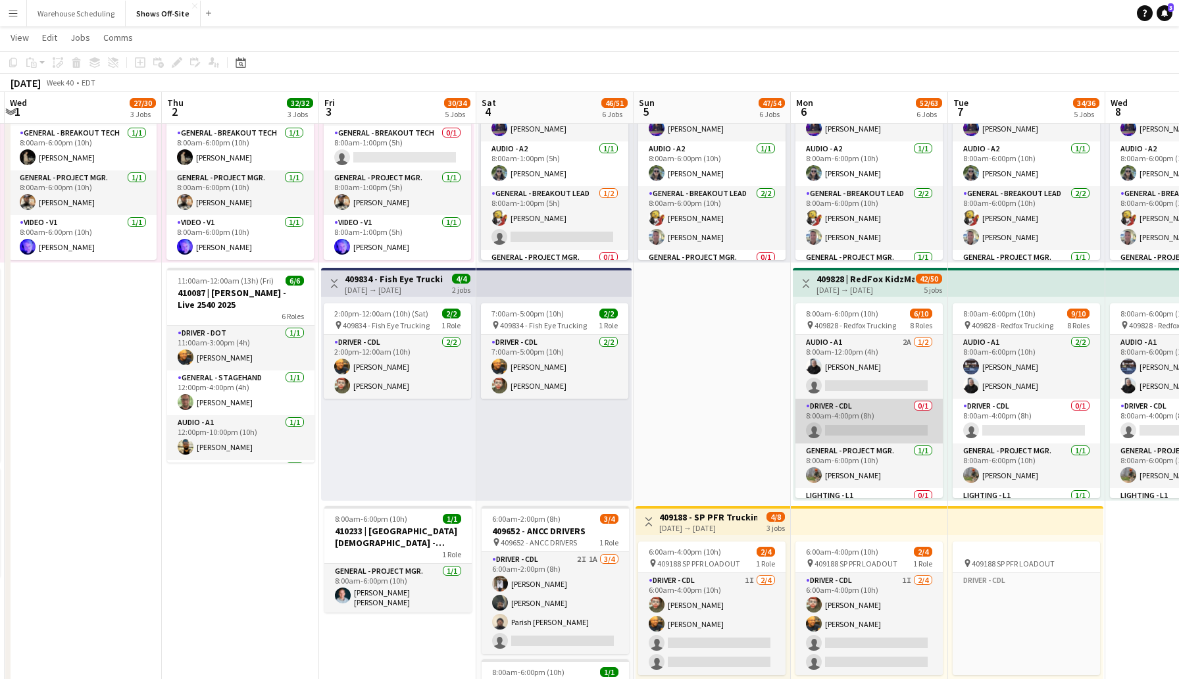
click at [885, 433] on app-card-role "Driver - CDL 0/1 8:00am-4:00pm (8h) single-neutral-actions" at bounding box center [868, 421] width 147 height 45
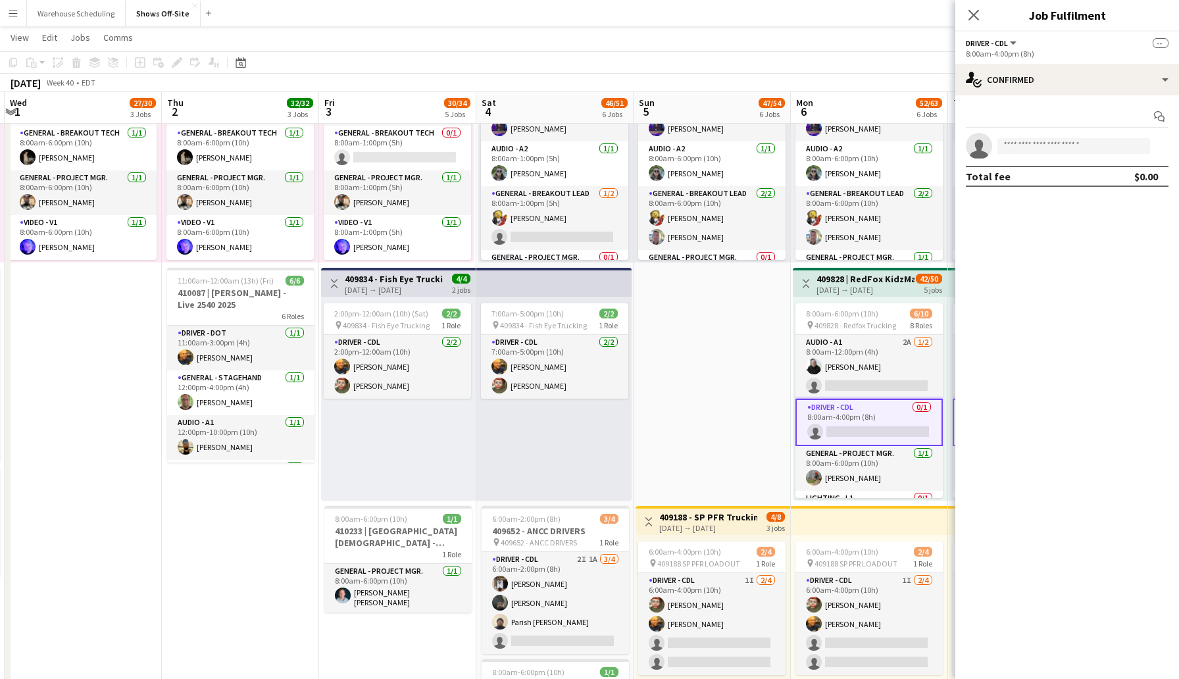
click at [1031, 62] on app-options-switcher "Driver - CDL All roles Driver - CDL -- 8:00am-4:00pm (8h)" at bounding box center [1067, 48] width 224 height 32
click at [1027, 80] on div "single-neutral-actions-check-2 Confirmed" at bounding box center [1067, 80] width 224 height 32
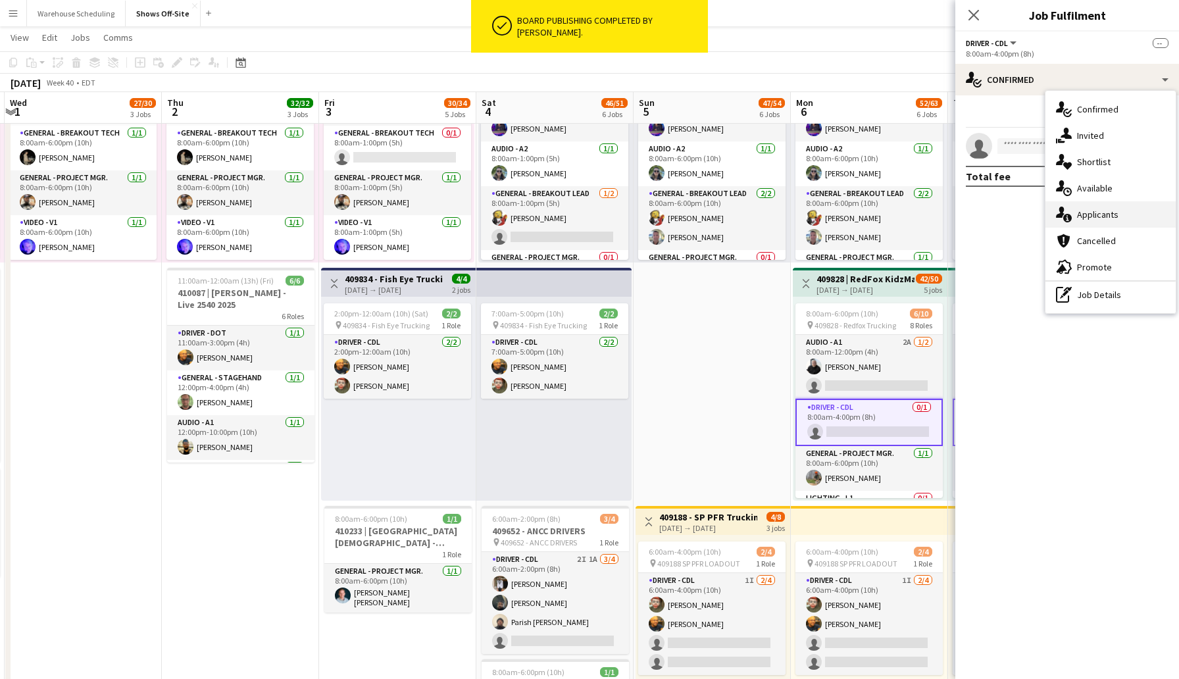
click at [1097, 214] on span "Applicants" at bounding box center [1097, 215] width 41 height 12
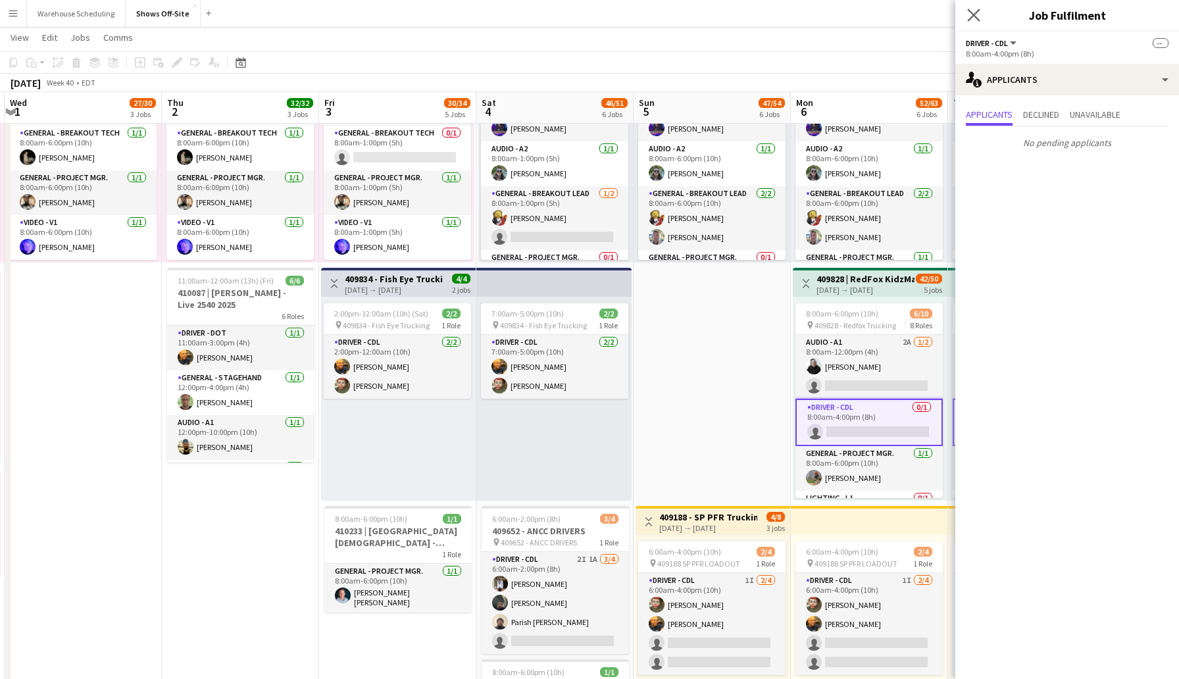
click at [973, 8] on app-icon "Close pop-in" at bounding box center [973, 15] width 19 height 19
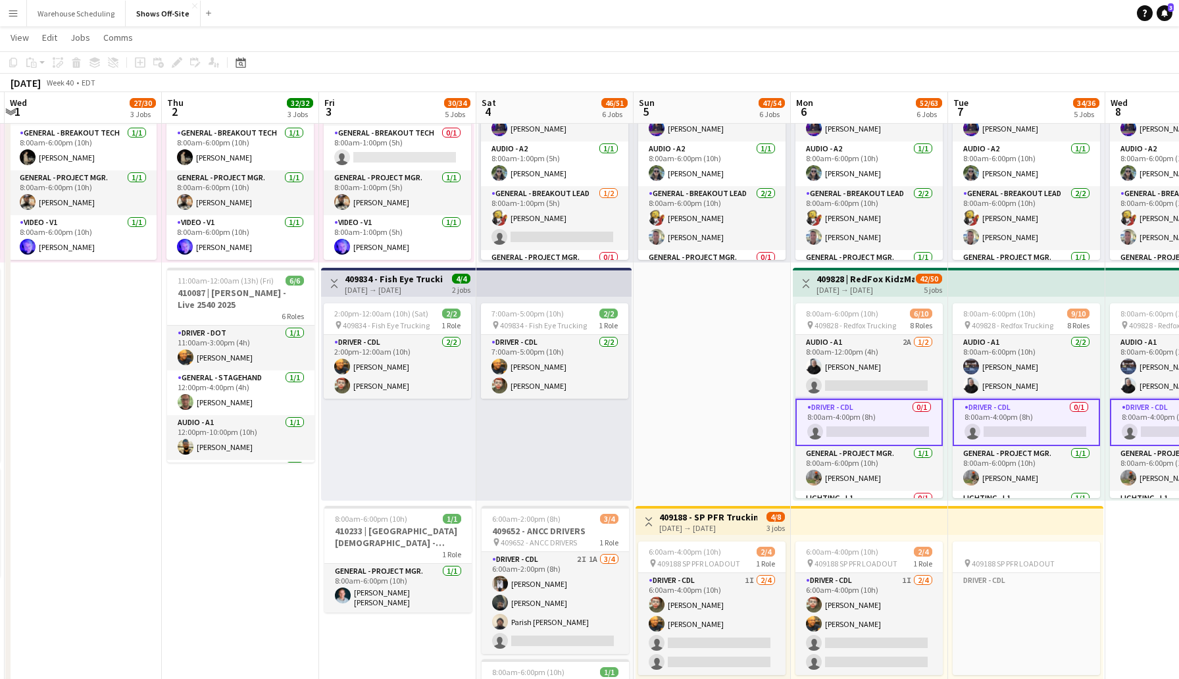
scroll to position [0, 520]
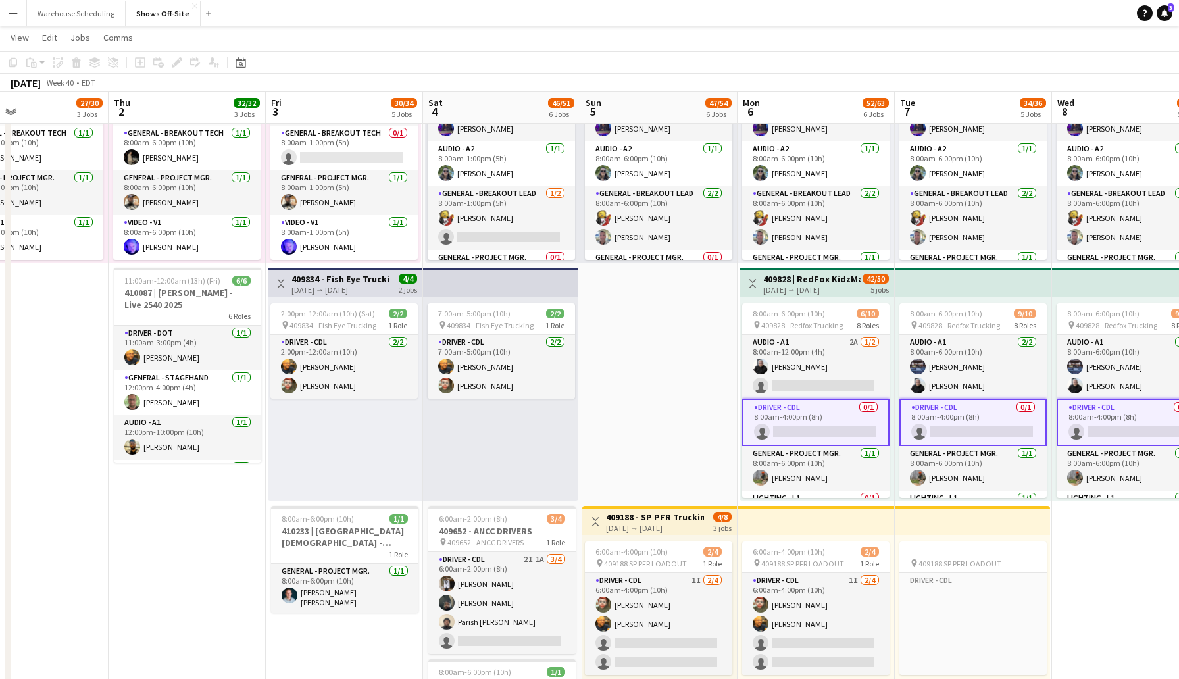
click at [794, 430] on app-card-role "Driver - CDL 0/1 8:00am-4:00pm (8h) single-neutral-actions" at bounding box center [815, 422] width 147 height 47
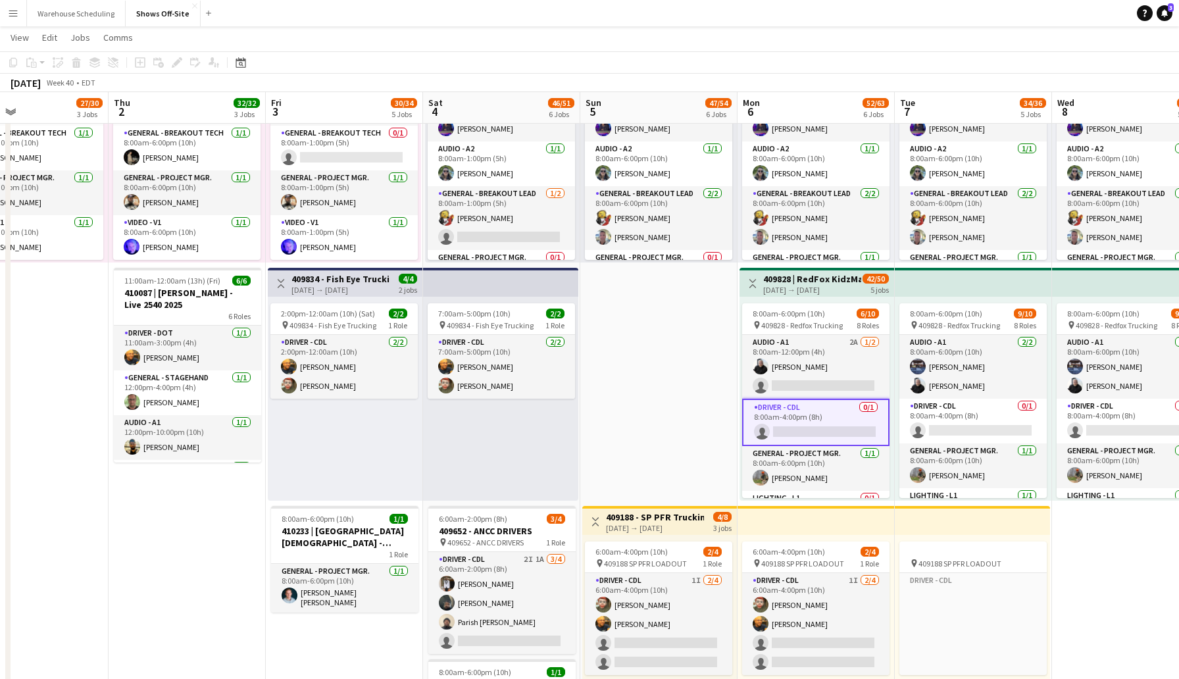
click at [794, 430] on app-card-role "Driver - CDL 0/1 8:00am-4:00pm (8h) single-neutral-actions" at bounding box center [815, 422] width 147 height 47
click at [794, 430] on app-card-role "Driver - CDL 0/1 8:00am-4:00pm (8h) single-neutral-actions" at bounding box center [815, 421] width 147 height 45
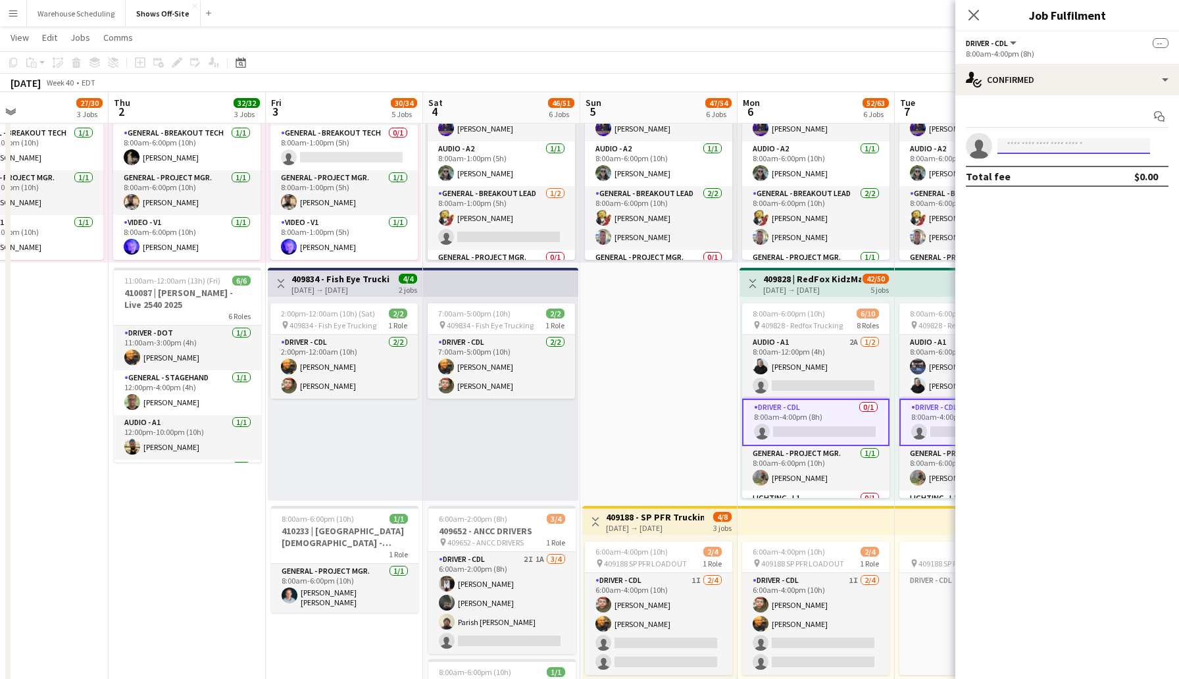
click at [1035, 149] on input at bounding box center [1073, 146] width 153 height 16
type input "*******"
click at [1080, 177] on span "[EMAIL_ADDRESS][DOMAIN_NAME]" at bounding box center [1074, 175] width 132 height 11
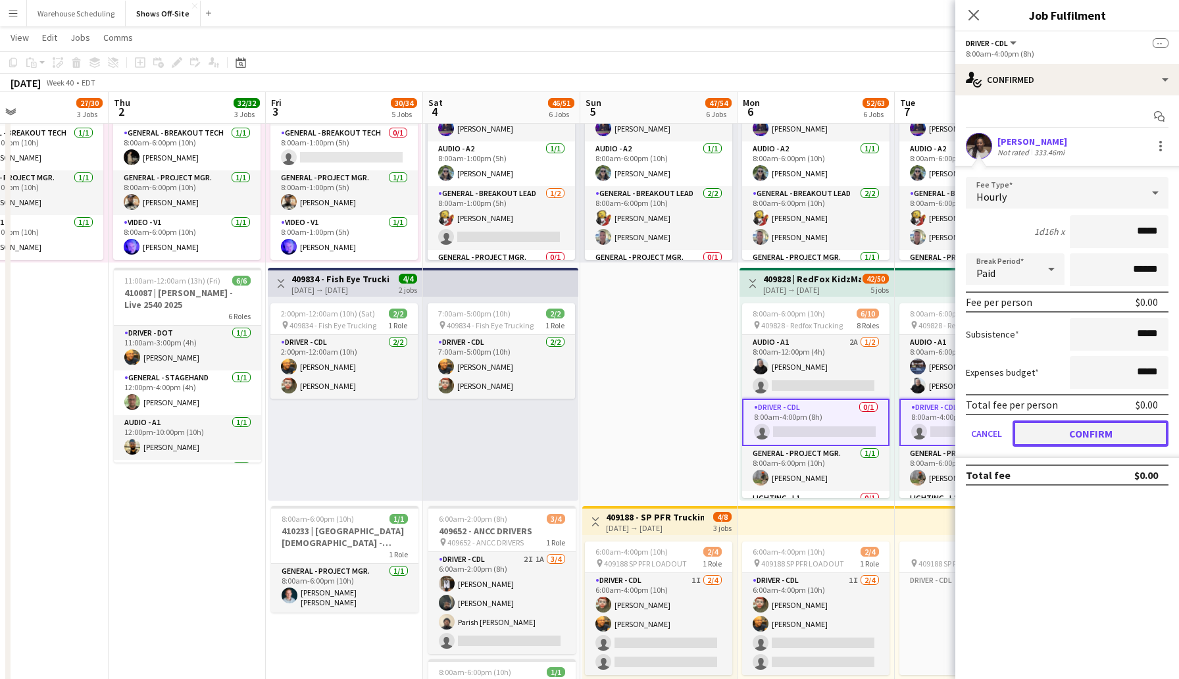
click at [1091, 433] on button "Confirm" at bounding box center [1090, 433] width 156 height 26
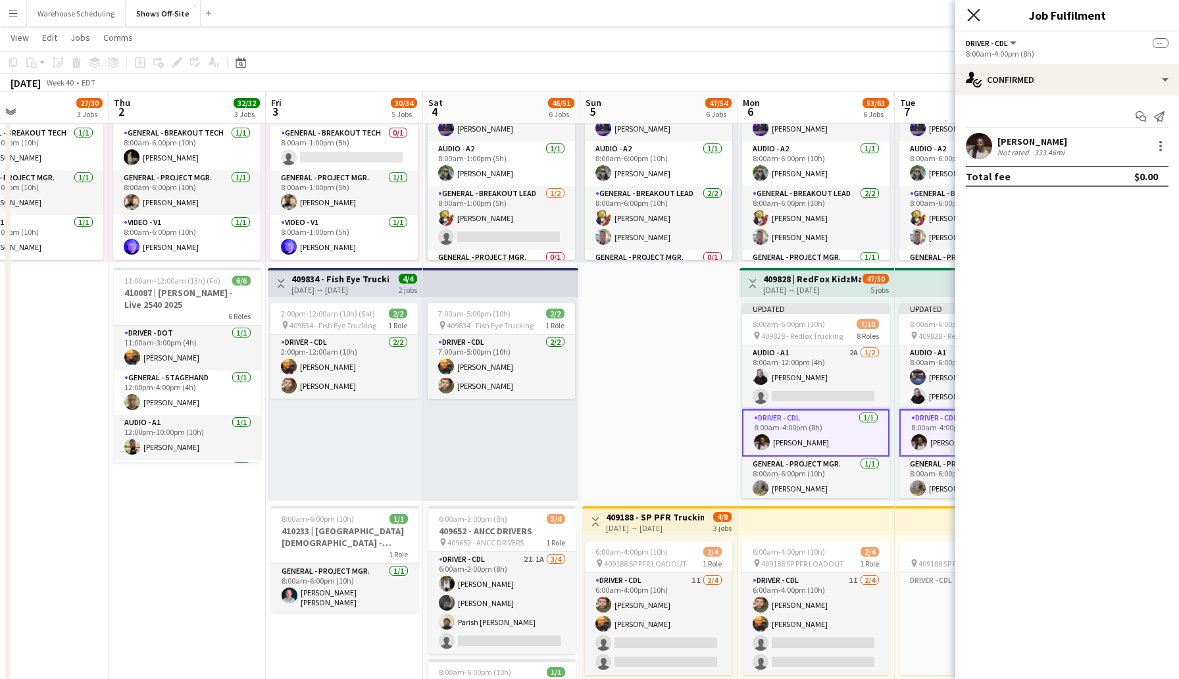
click at [969, 13] on icon "Close pop-in" at bounding box center [973, 15] width 12 height 12
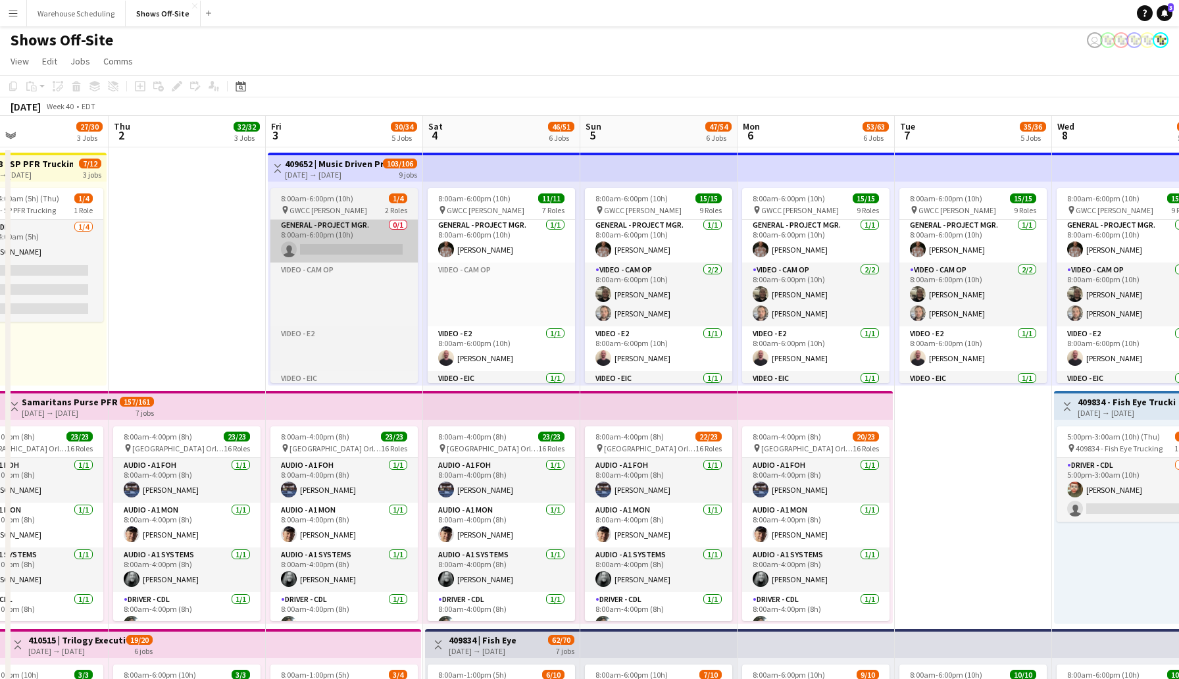
scroll to position [185, 0]
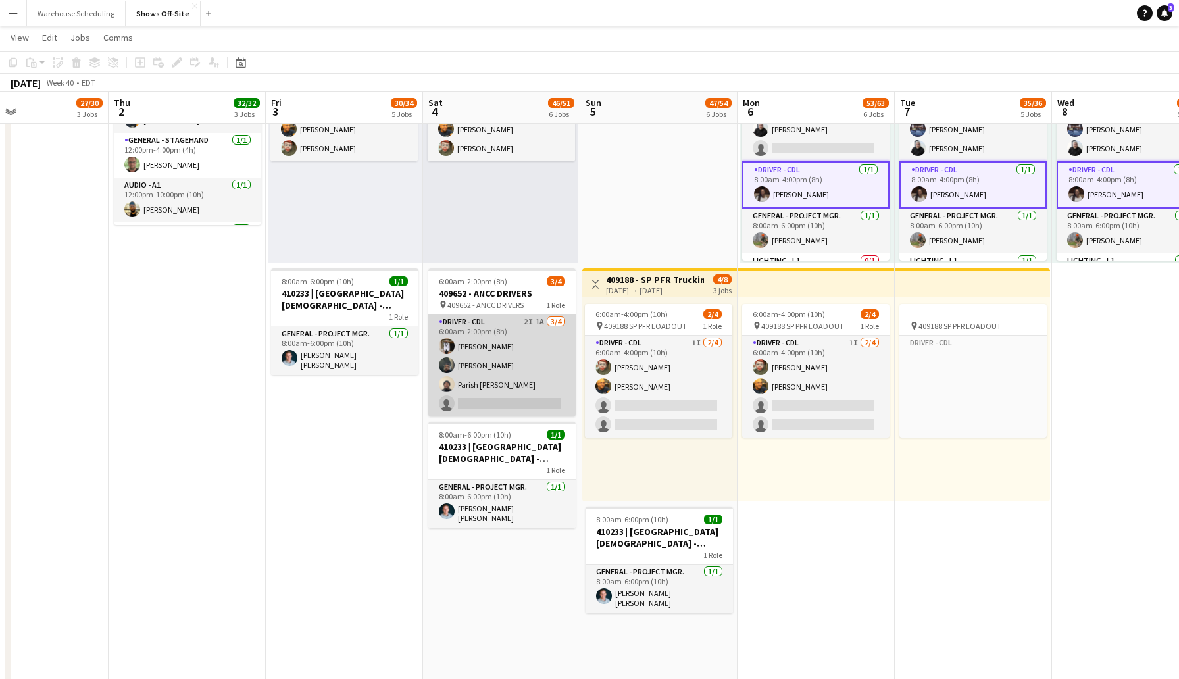
click at [468, 405] on app-card-role "Driver - CDL 2I 1A [DATE] 6:00am-2:00pm (8h) [PERSON_NAME] [PERSON_NAME] Parish…" at bounding box center [501, 365] width 147 height 102
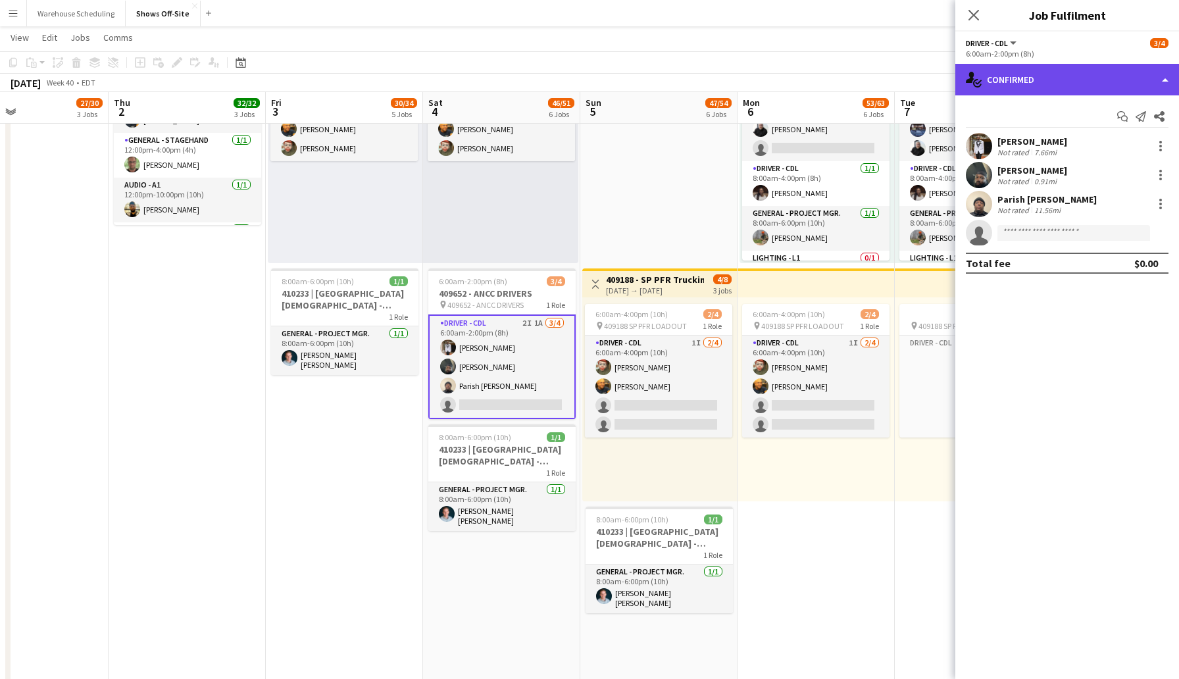
click at [1035, 72] on div "single-neutral-actions-check-2 Confirmed" at bounding box center [1067, 80] width 224 height 32
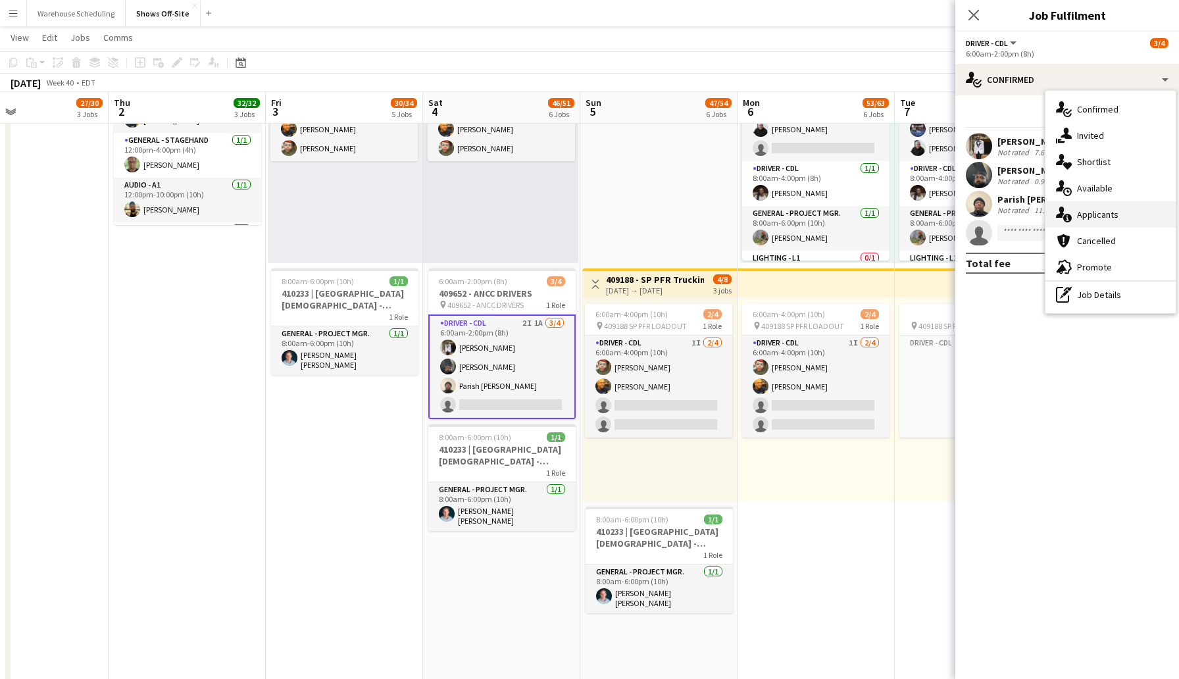
click at [1090, 221] on div "single-neutral-actions-information Applicants" at bounding box center [1110, 214] width 130 height 26
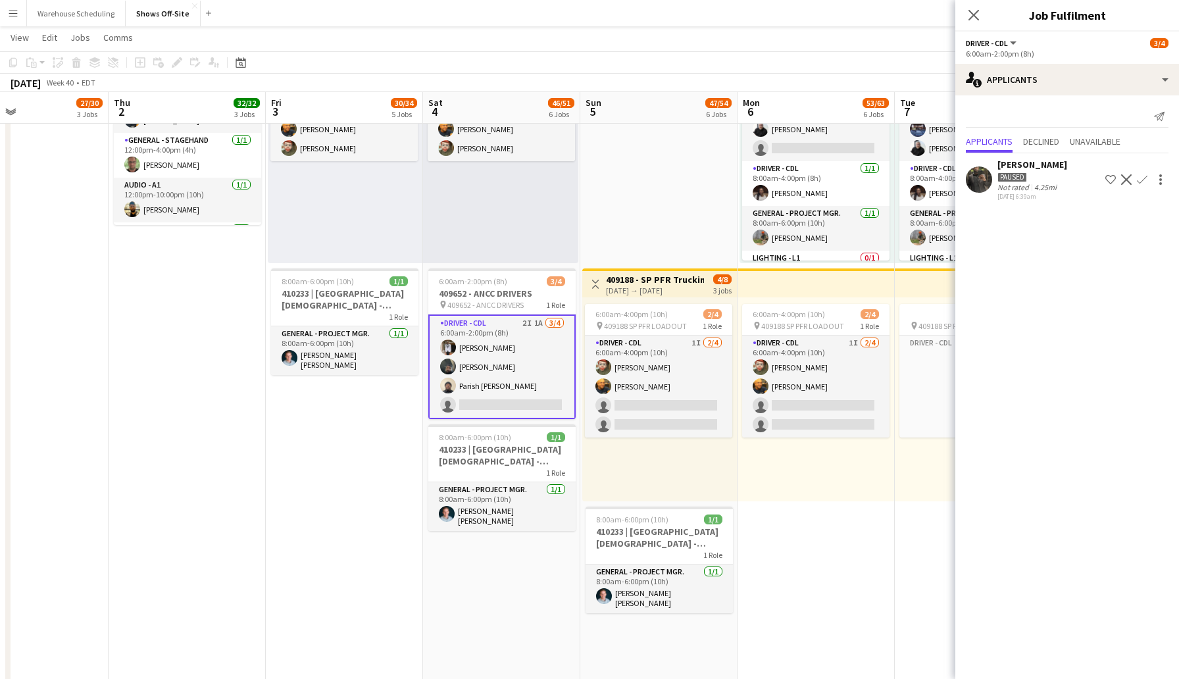
click at [1126, 180] on app-icon "Decline" at bounding box center [1126, 179] width 11 height 11
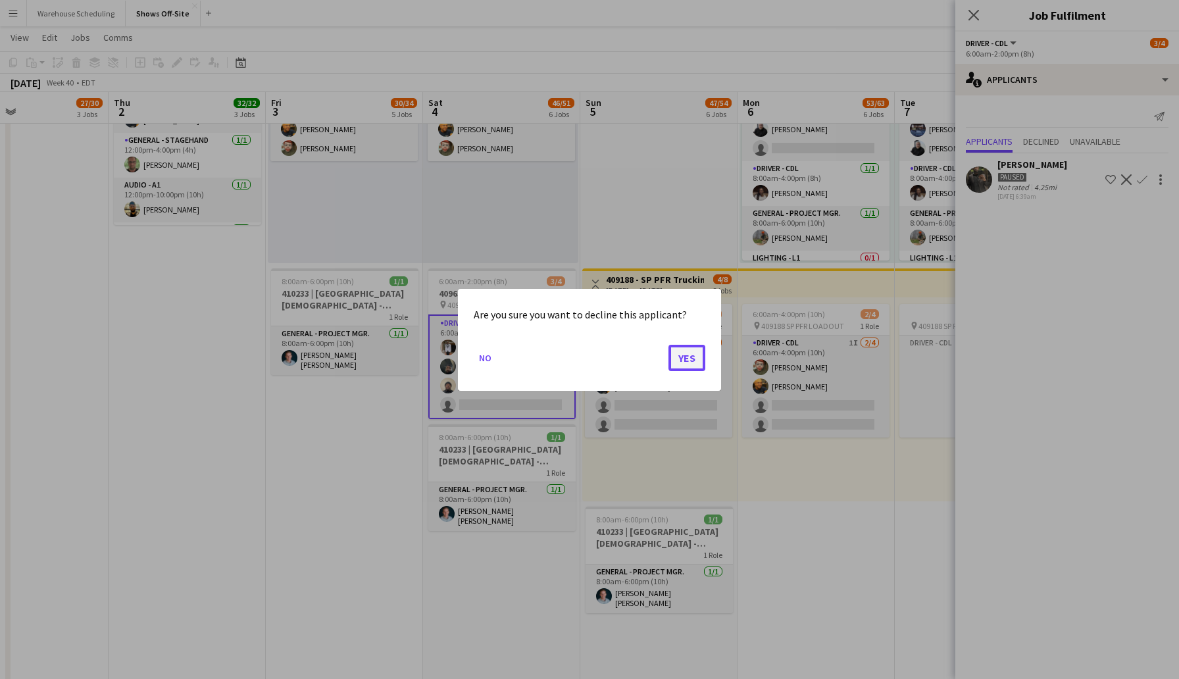
click at [695, 357] on button "Yes" at bounding box center [686, 357] width 37 height 26
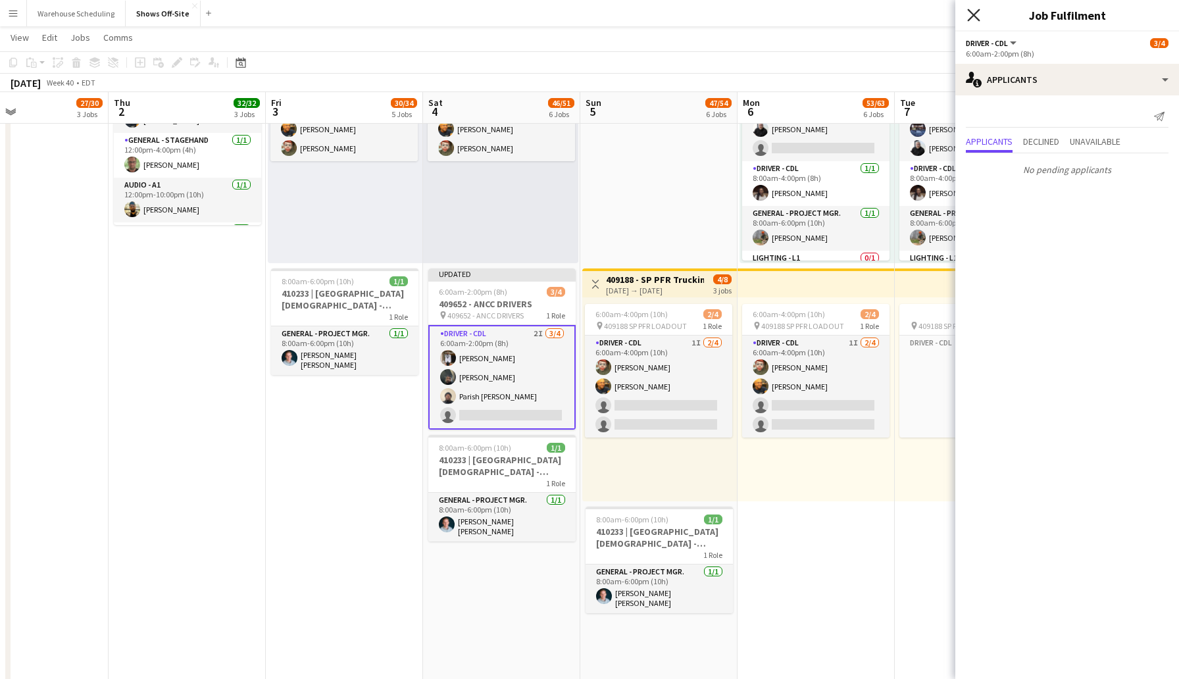
click at [973, 16] on icon "Close pop-in" at bounding box center [973, 15] width 12 height 12
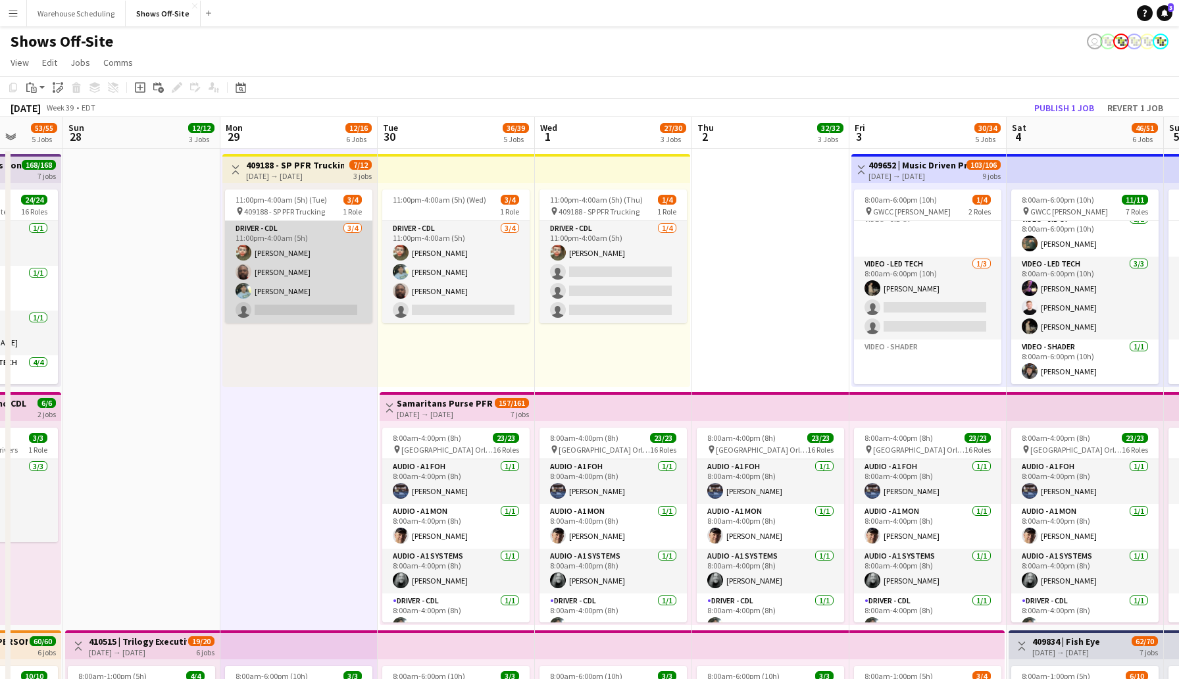
click at [285, 311] on app-card-role "Driver - CDL [DATE] 11:00pm-4:00am (5h) [PERSON_NAME] [PERSON_NAME] [PERSON_NAM…" at bounding box center [298, 272] width 147 height 102
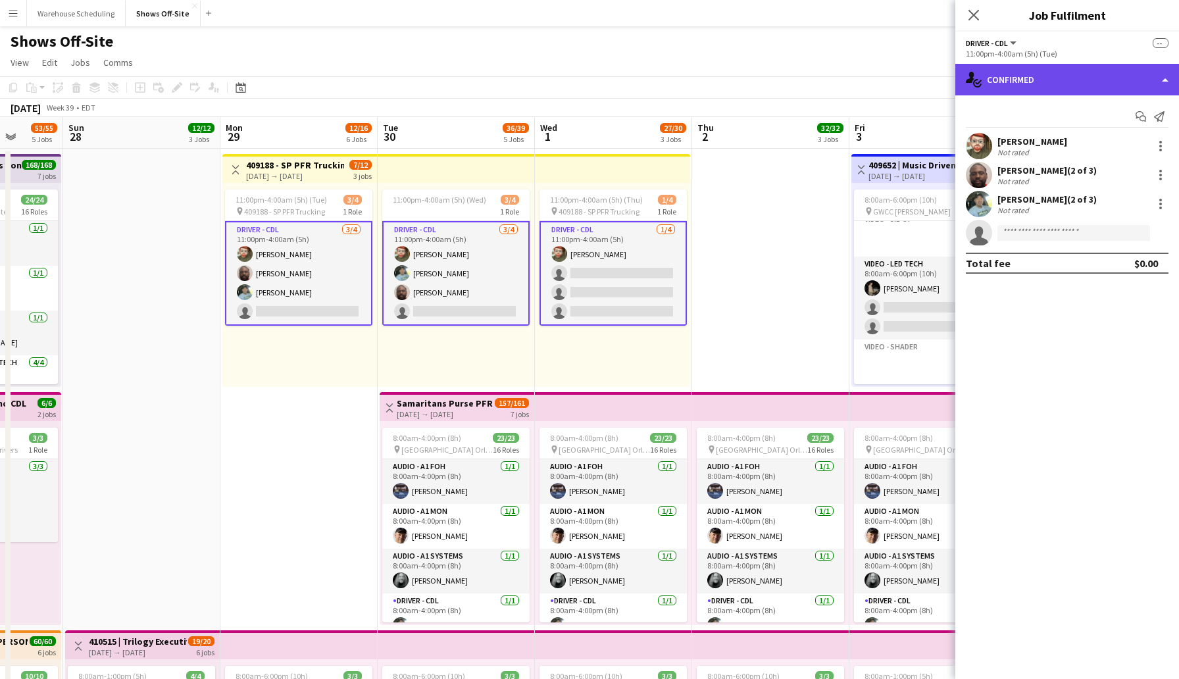
click at [1053, 71] on div "single-neutral-actions-check-2 Confirmed" at bounding box center [1067, 80] width 224 height 32
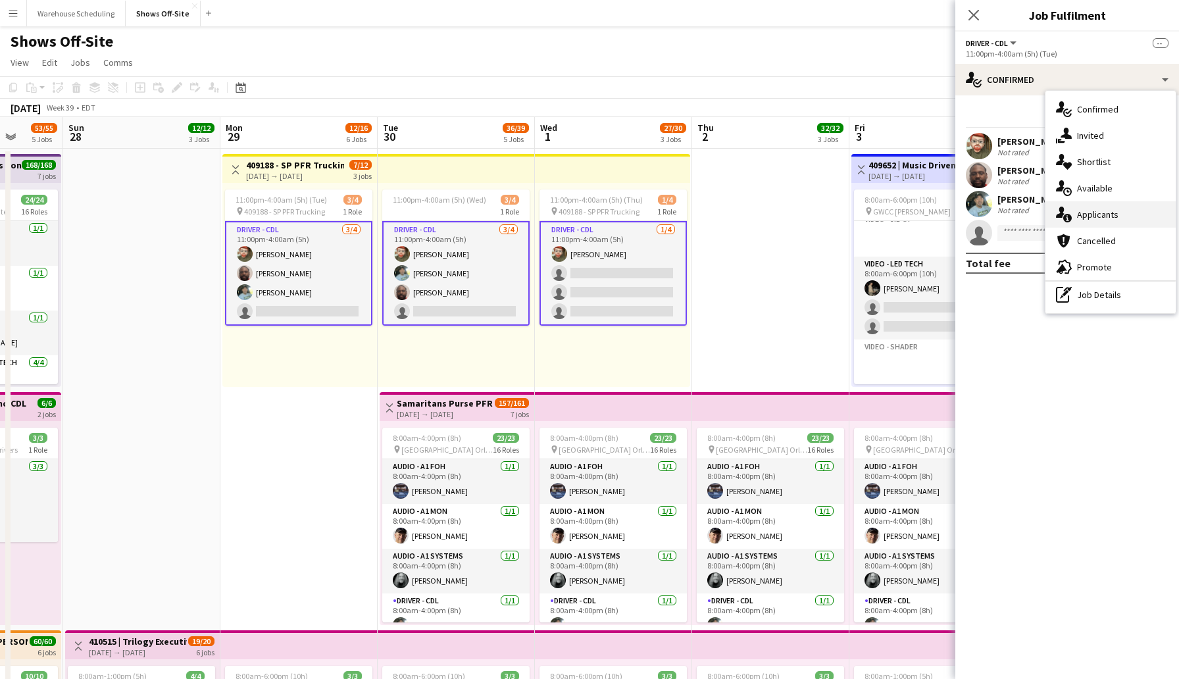
click at [1107, 210] on span "Applicants" at bounding box center [1097, 215] width 41 height 12
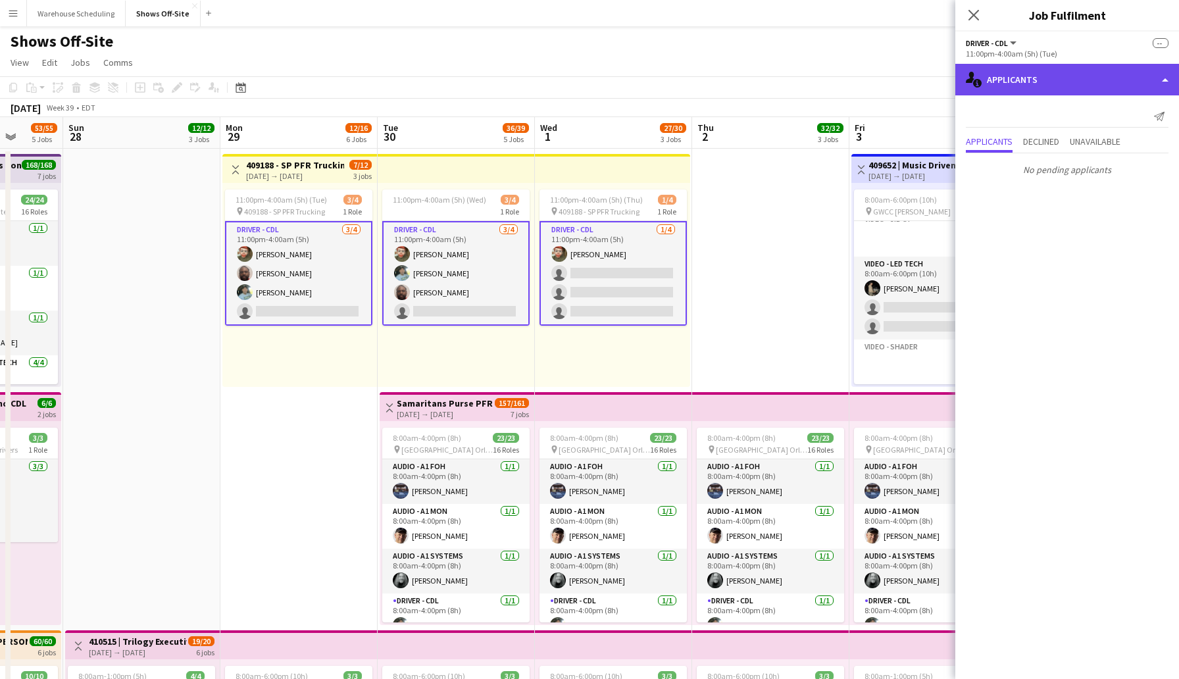
click at [1061, 83] on div "single-neutral-actions-information Applicants" at bounding box center [1067, 80] width 224 height 32
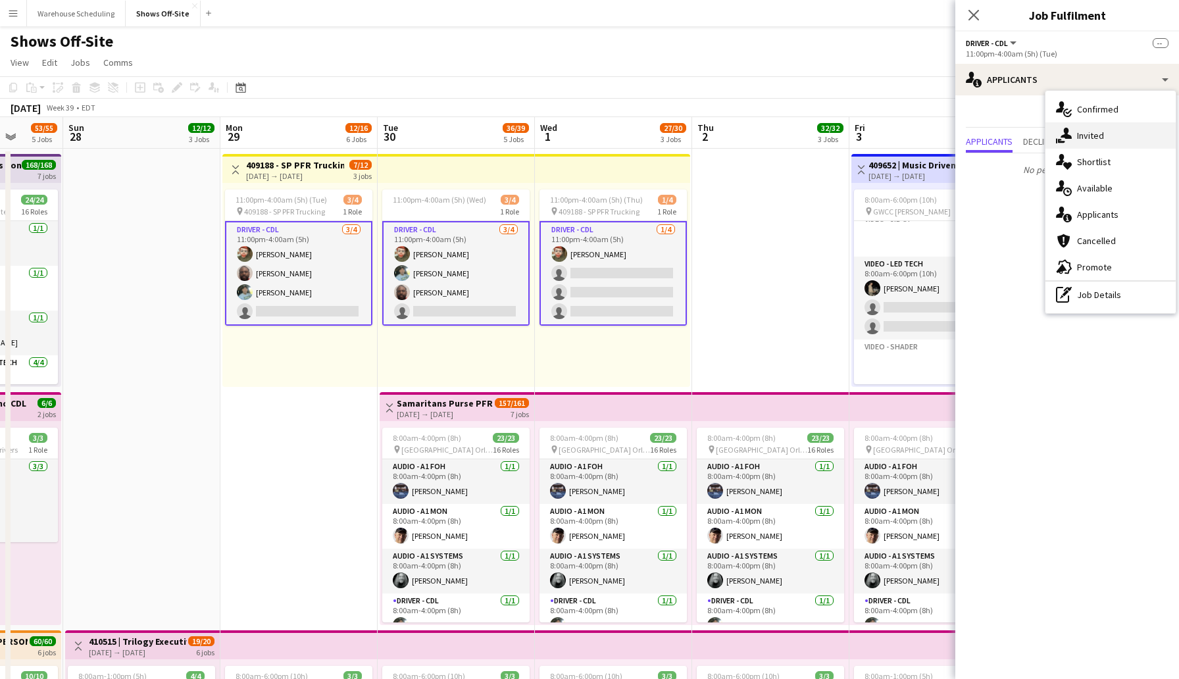
click at [1095, 124] on div "single-neutral-actions-share-1 Invited" at bounding box center [1110, 135] width 130 height 26
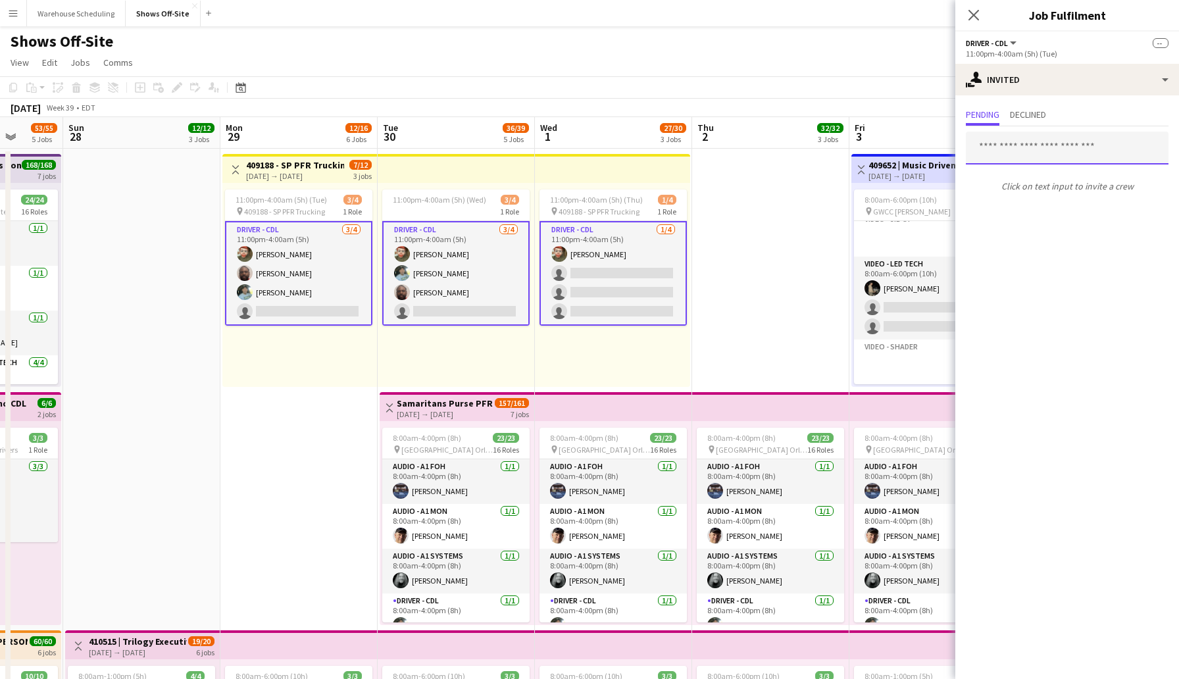
click at [1039, 149] on input "text" at bounding box center [1067, 148] width 203 height 33
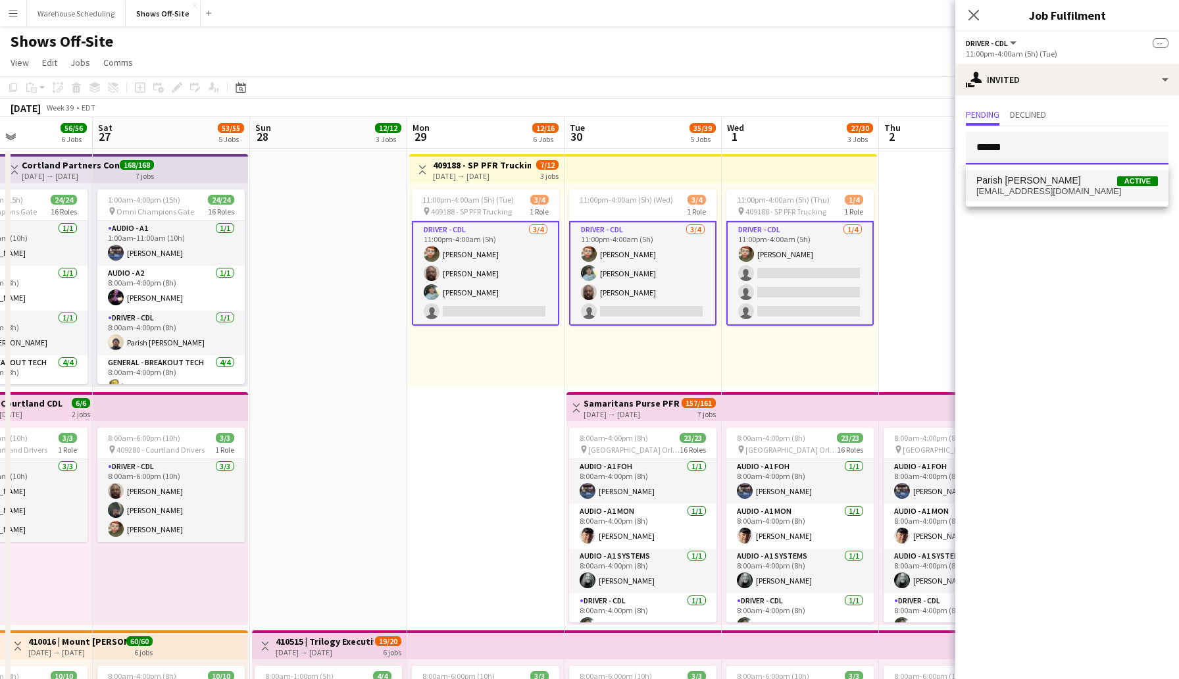
type input "******"
click at [1043, 189] on span "[EMAIL_ADDRESS][DOMAIN_NAME]" at bounding box center [1067, 191] width 182 height 11
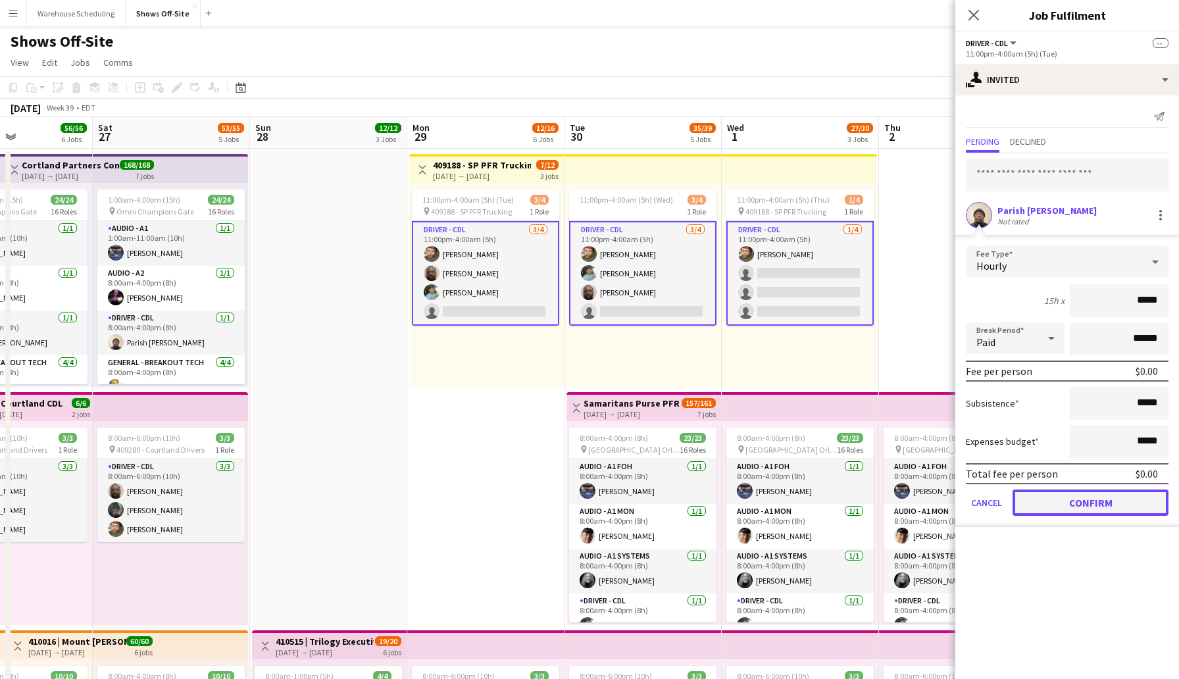
click at [1104, 499] on button "Confirm" at bounding box center [1090, 502] width 156 height 26
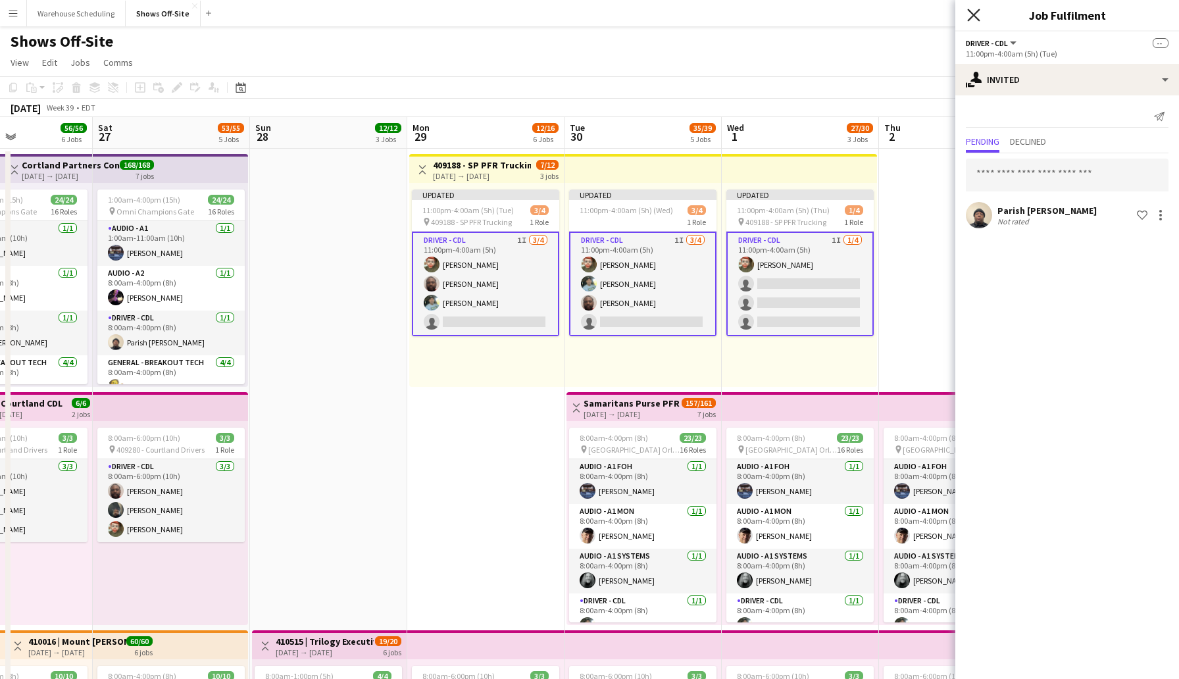
click at [972, 17] on icon "Close pop-in" at bounding box center [973, 15] width 12 height 12
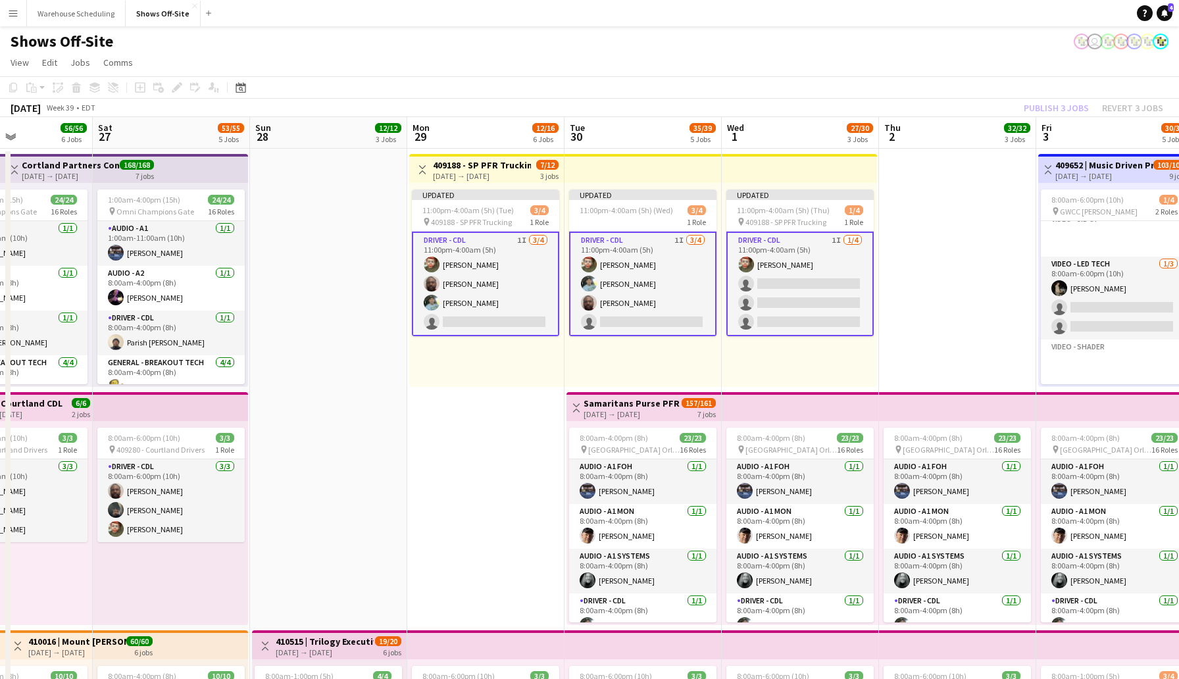
click at [945, 92] on app-toolbar "Copy Paste Paste Command V Paste with crew Command Shift V Paste linked Job [GE…" at bounding box center [589, 87] width 1179 height 22
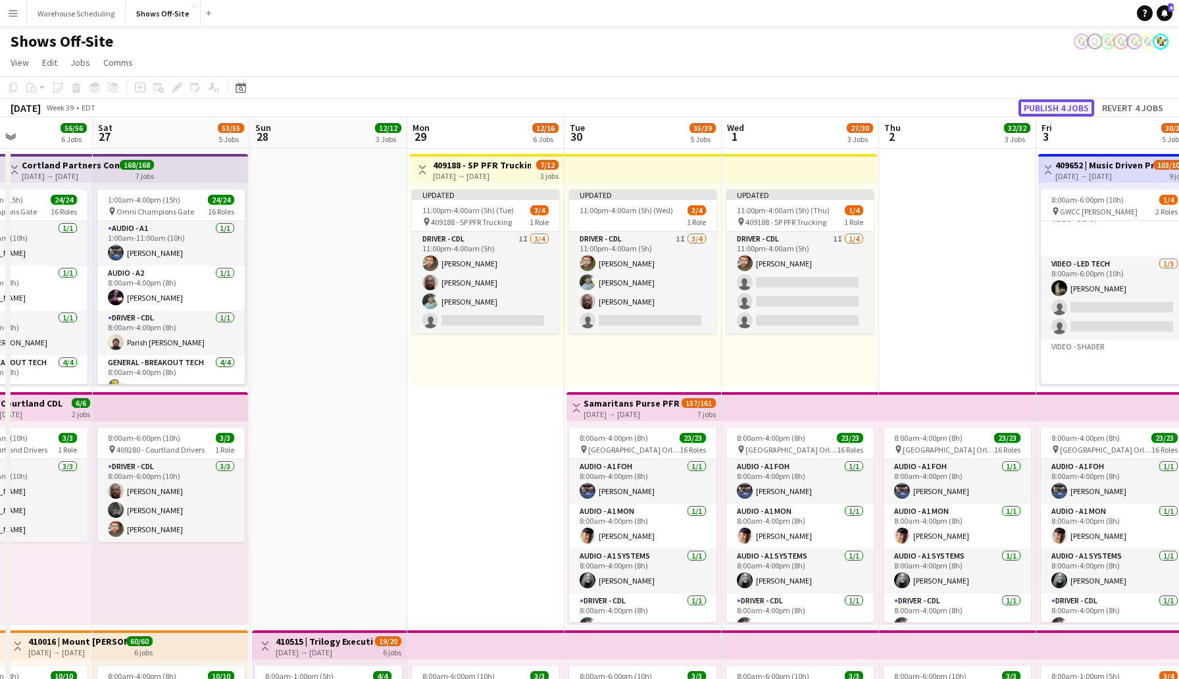
click at [1067, 110] on button "Publish 4 jobs" at bounding box center [1056, 107] width 76 height 17
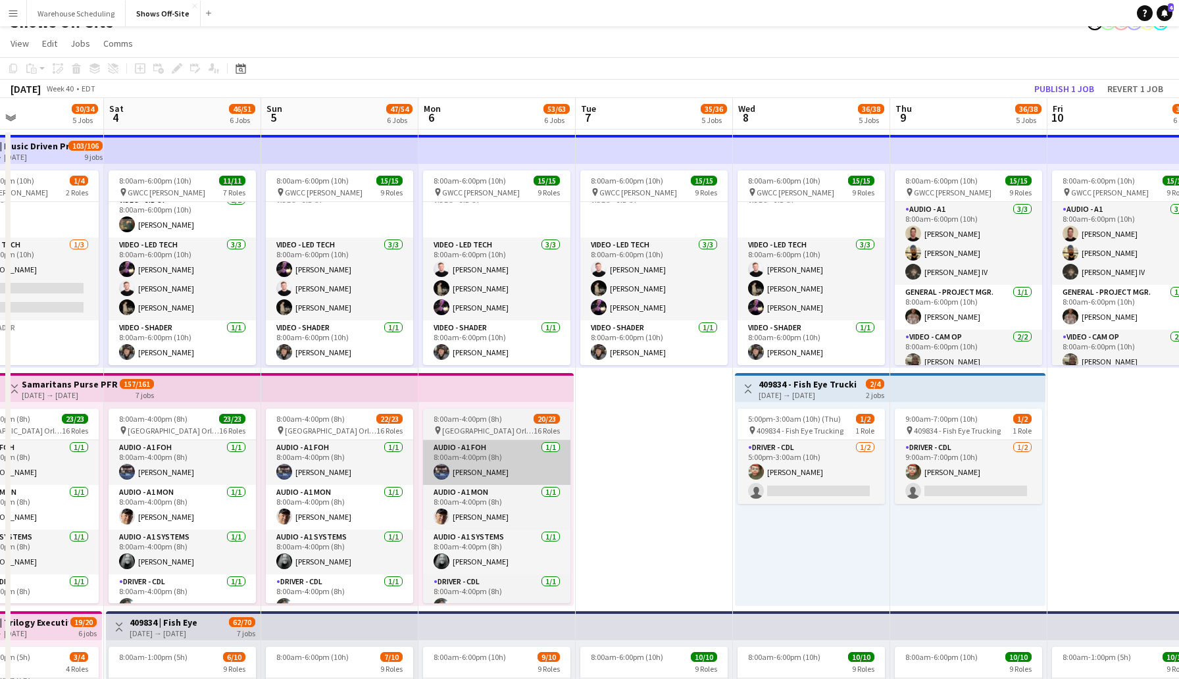
scroll to position [0, 528]
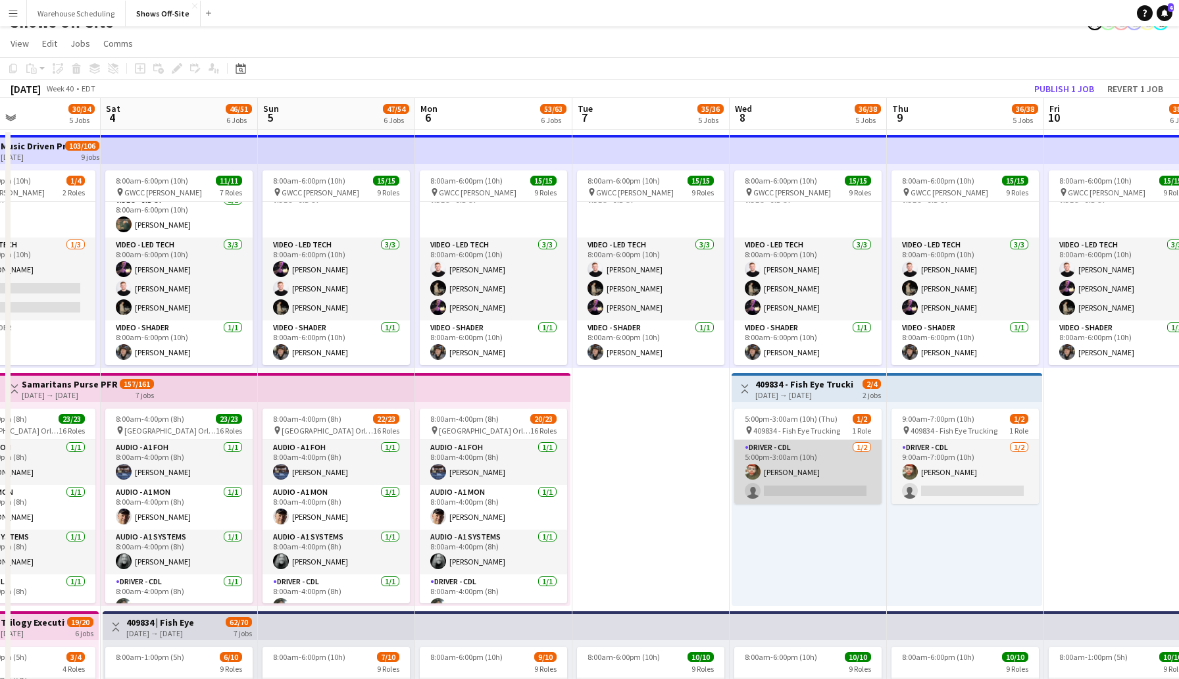
click at [835, 487] on app-card-role "Driver - CDL [DATE] 5:00pm-3:00am (10h) [PERSON_NAME] single-neutral-actions" at bounding box center [807, 472] width 147 height 64
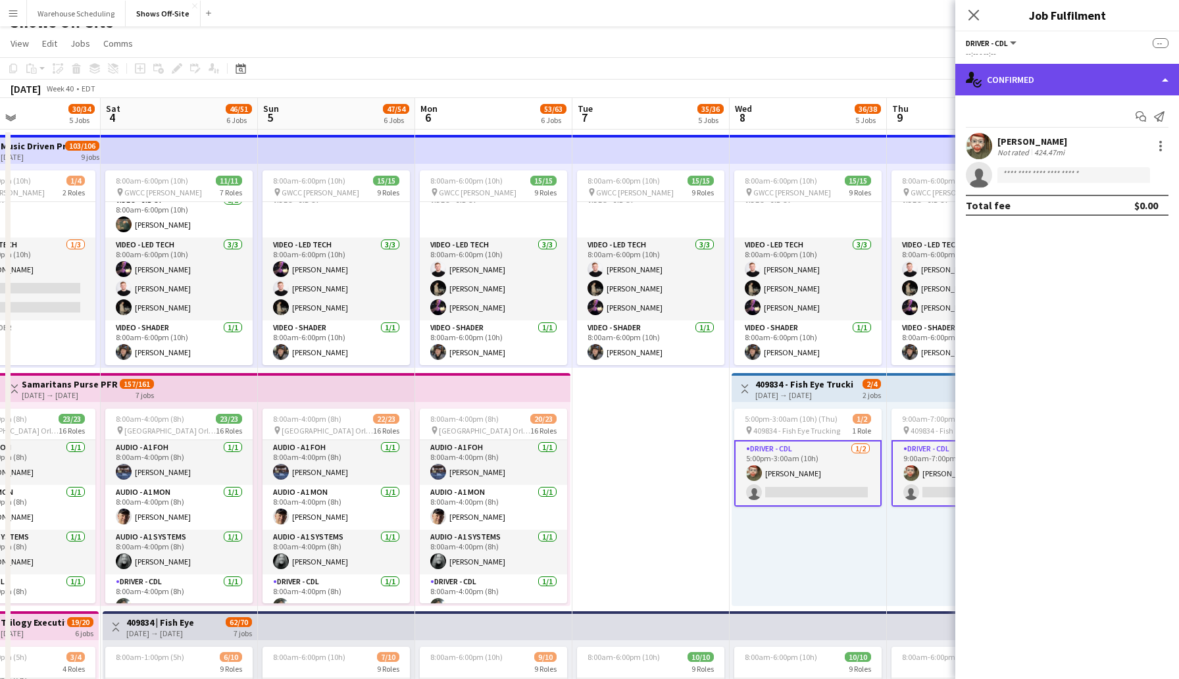
click at [1037, 67] on div "single-neutral-actions-check-2 Confirmed" at bounding box center [1067, 80] width 224 height 32
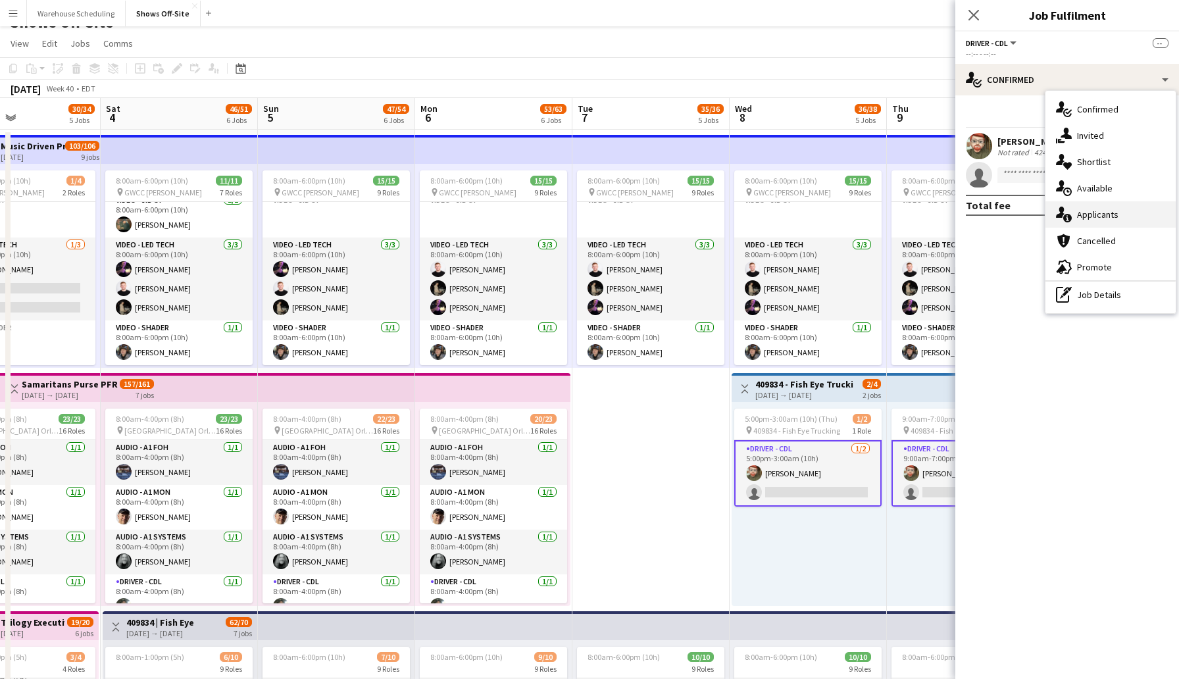
click at [1112, 221] on div "single-neutral-actions-information Applicants" at bounding box center [1110, 214] width 130 height 26
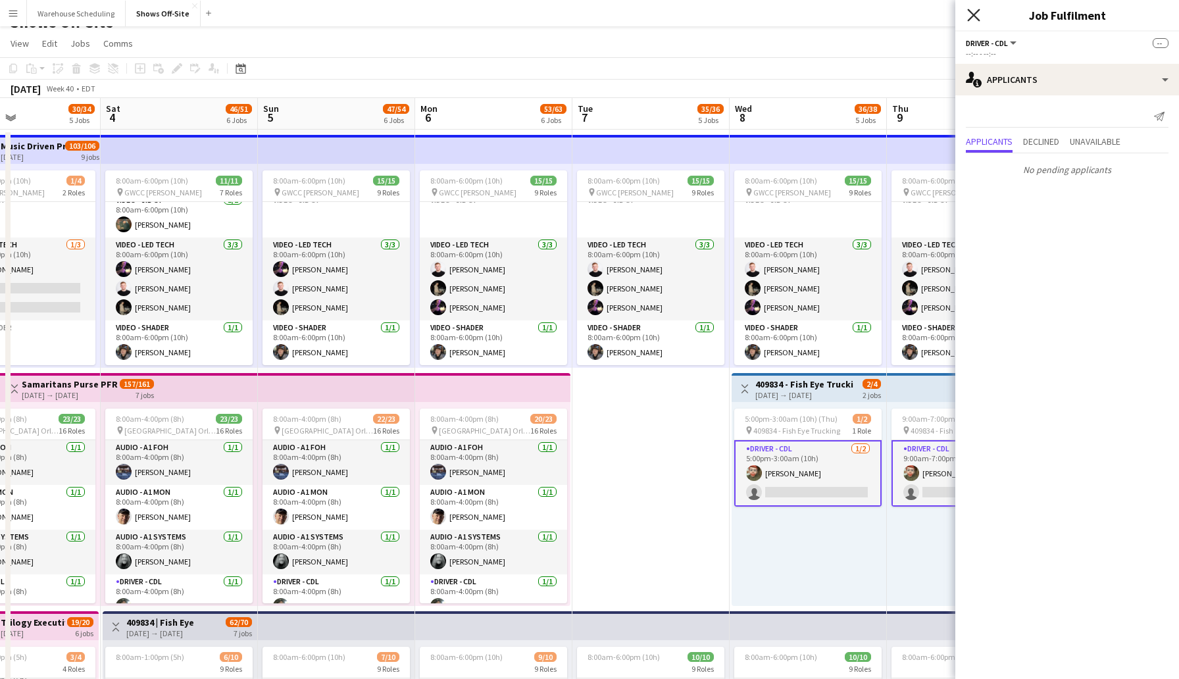
click at [972, 20] on icon "Close pop-in" at bounding box center [973, 15] width 12 height 12
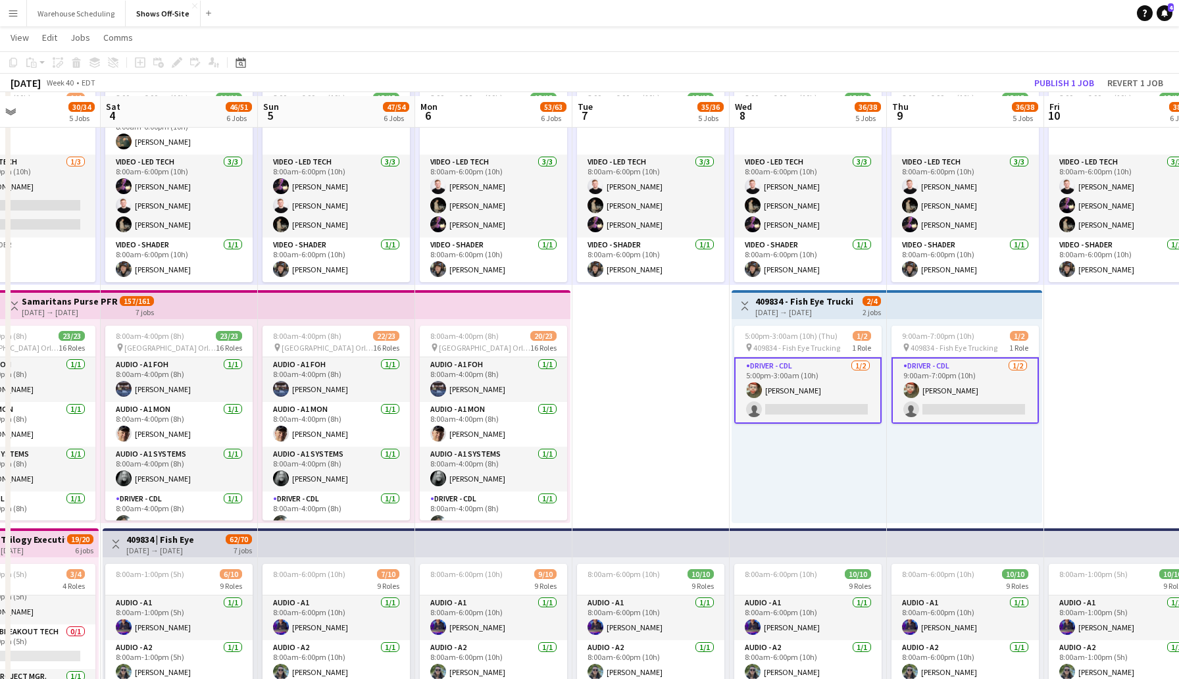
scroll to position [107, 0]
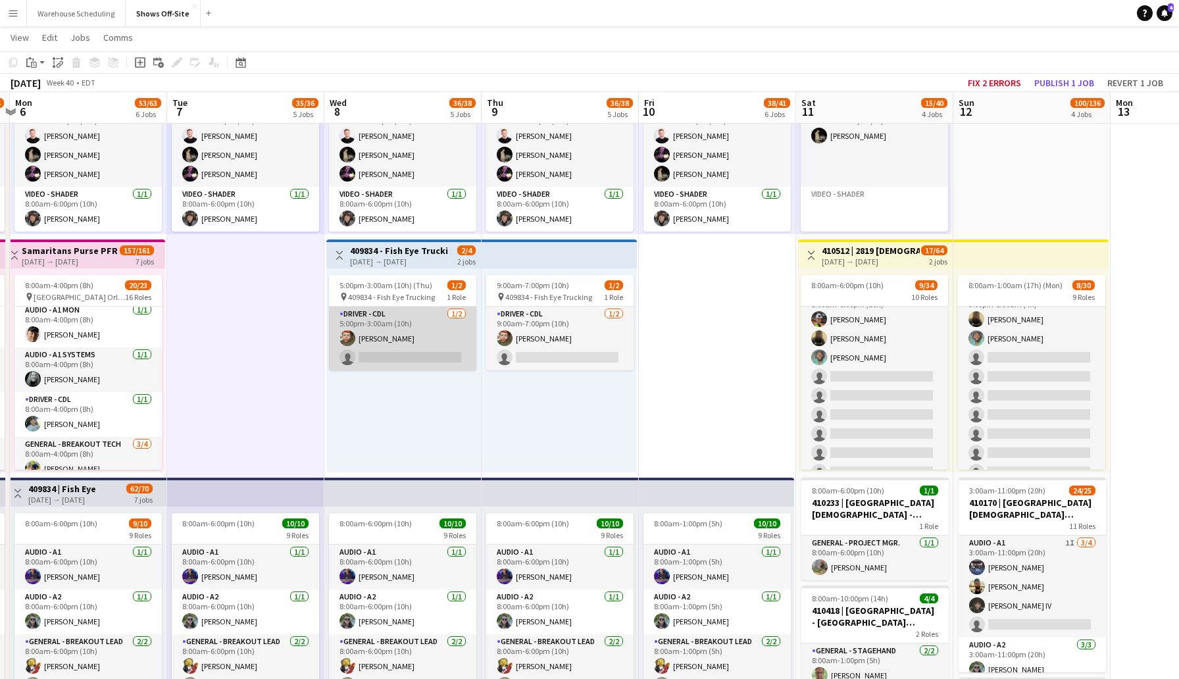
click at [385, 361] on app-card-role "Driver - CDL [DATE] 5:00pm-3:00am (10h) [PERSON_NAME] single-neutral-actions" at bounding box center [402, 339] width 147 height 64
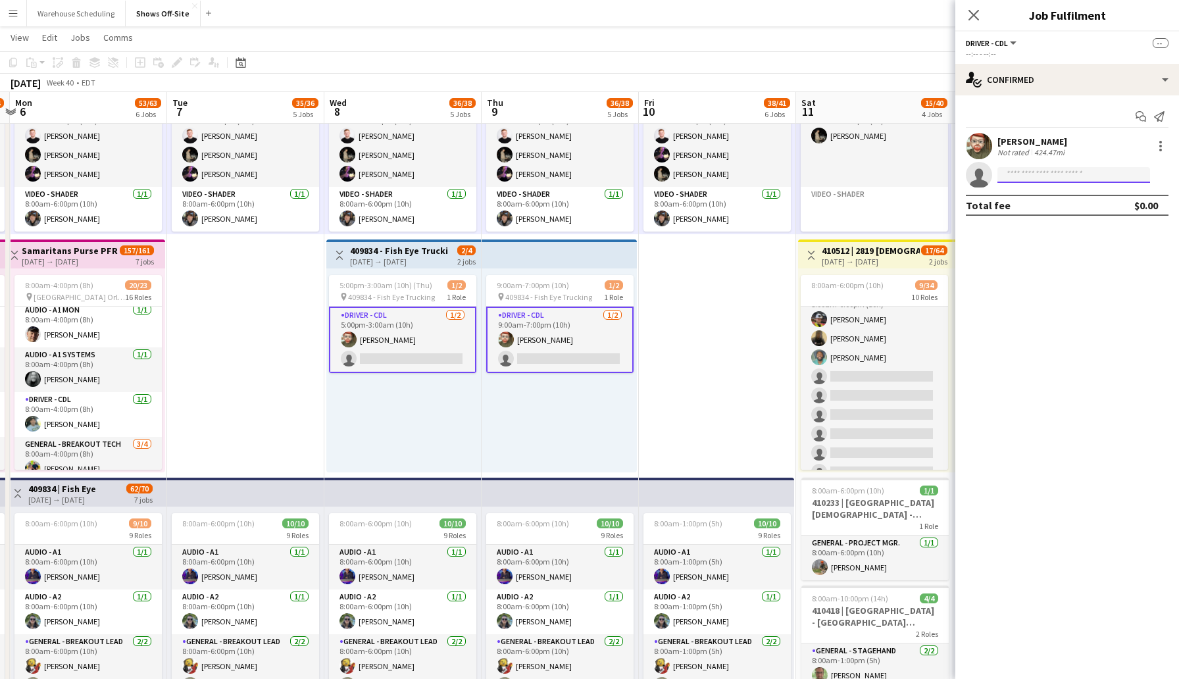
click at [1037, 179] on input at bounding box center [1073, 175] width 153 height 16
click at [1036, 76] on div "single-neutral-actions-check-2 Confirmed" at bounding box center [1067, 80] width 224 height 32
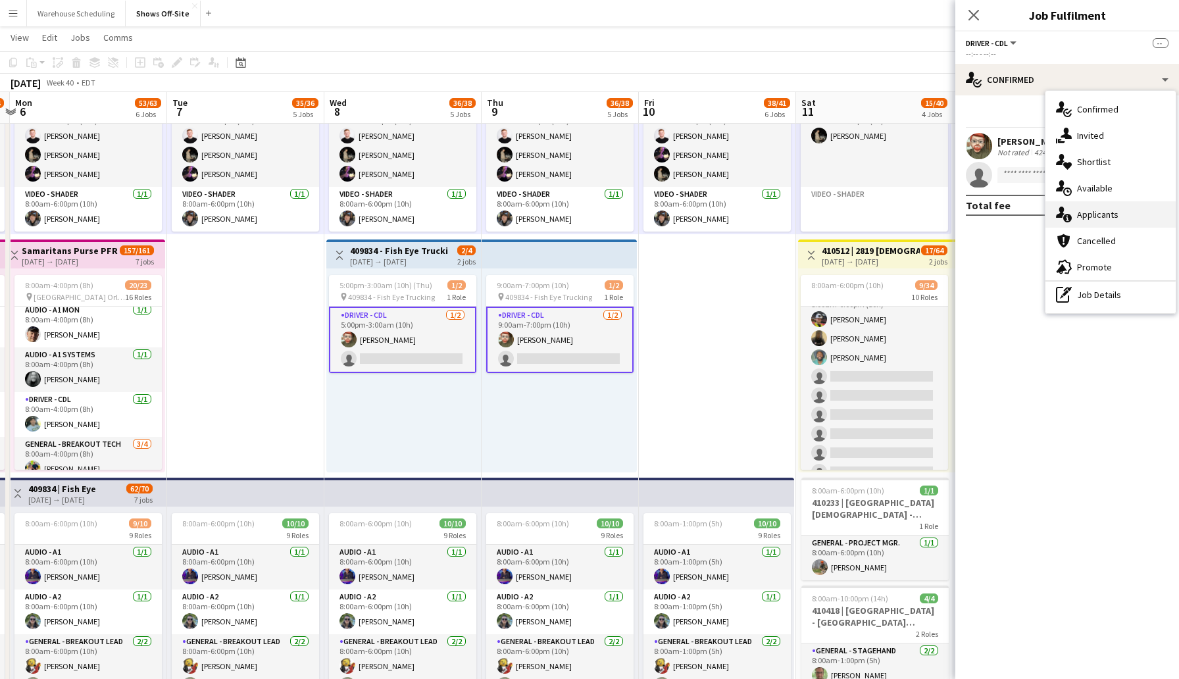
click at [1109, 216] on span "Applicants" at bounding box center [1097, 215] width 41 height 12
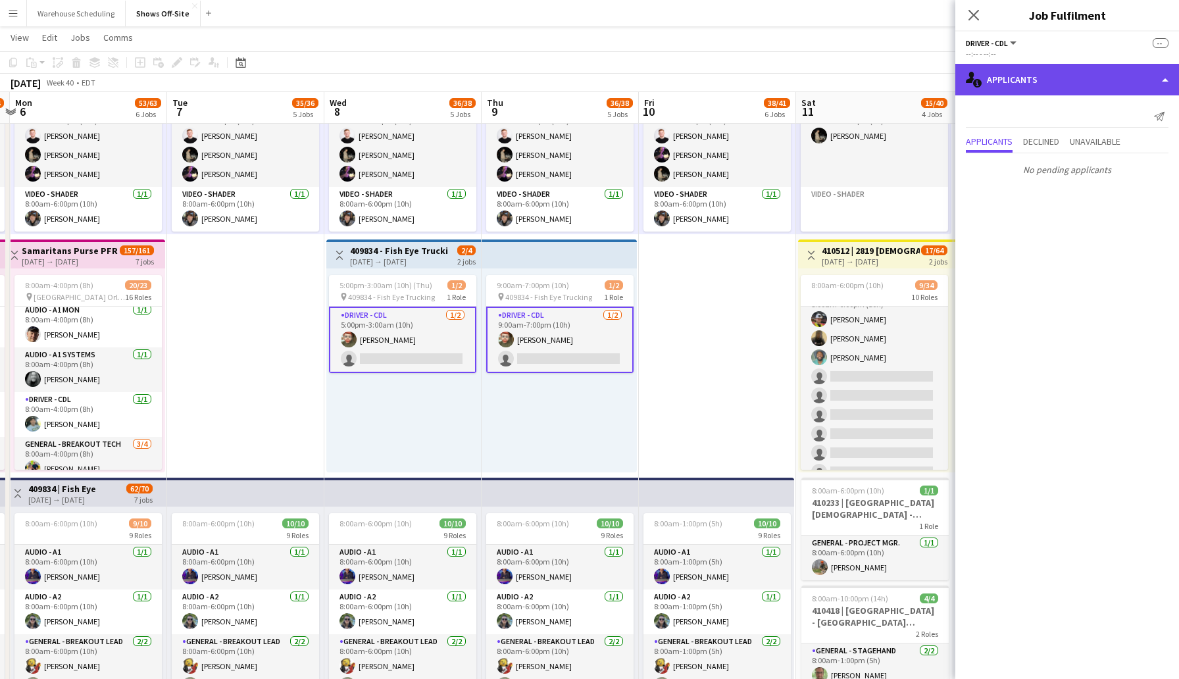
click at [1016, 82] on div "single-neutral-actions-information Applicants" at bounding box center [1067, 80] width 224 height 32
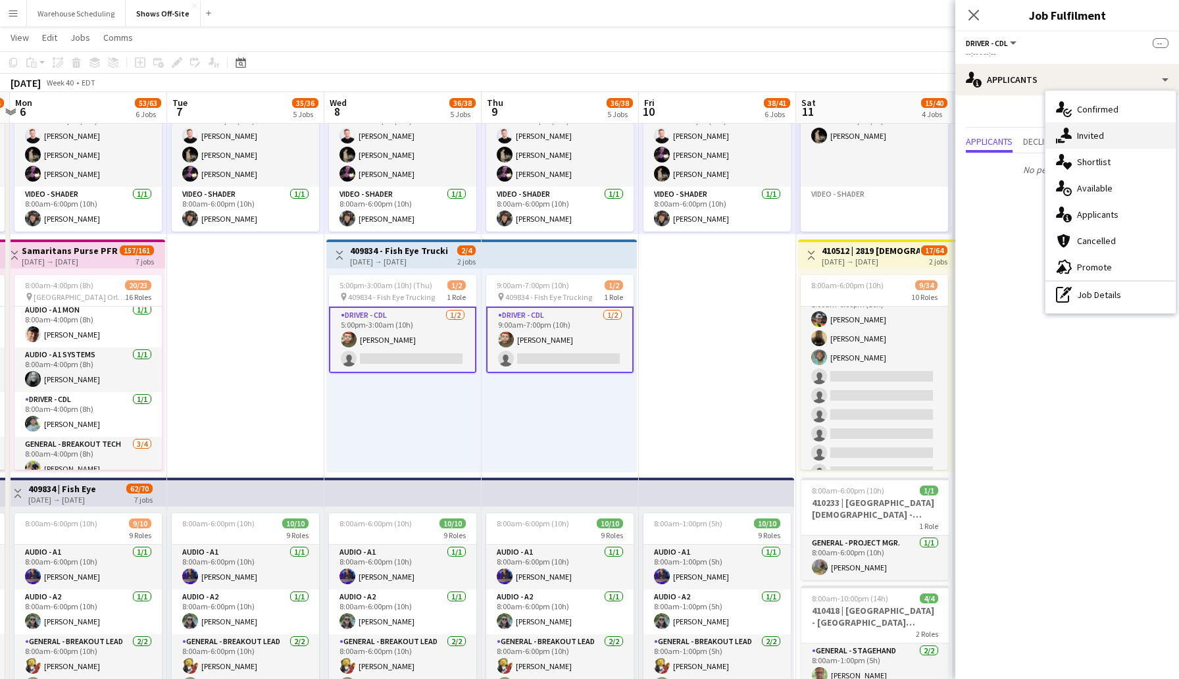
click at [1081, 139] on span "Invited" at bounding box center [1090, 136] width 27 height 12
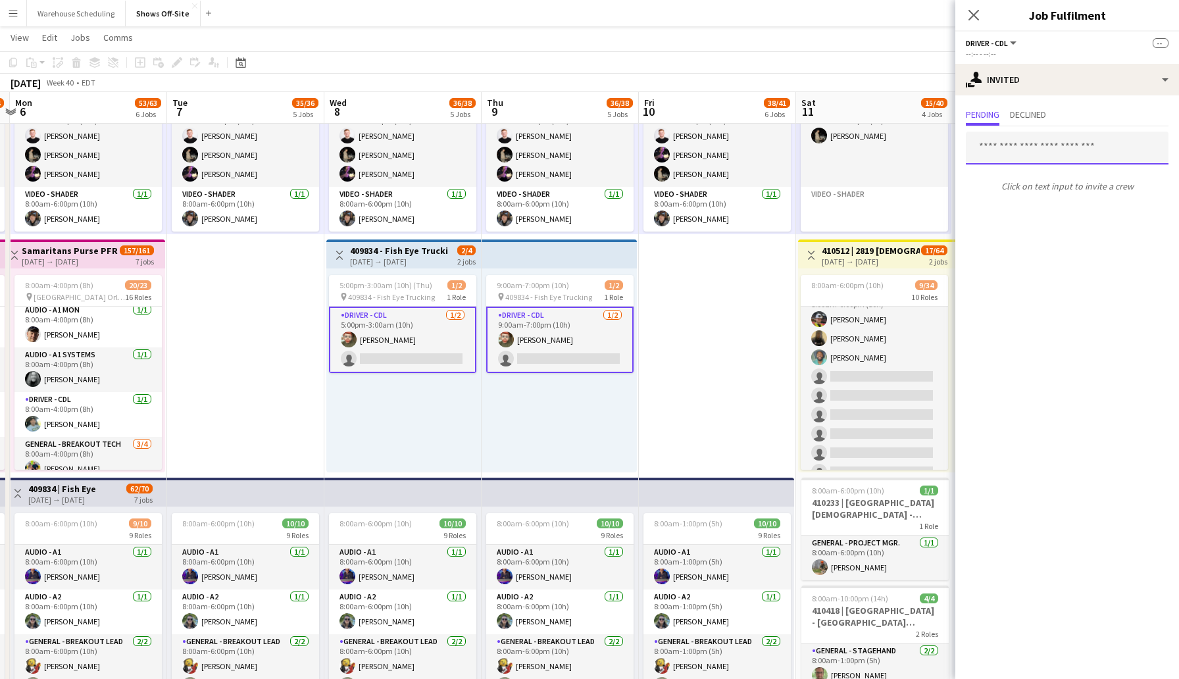
click at [1018, 152] on input "text" at bounding box center [1067, 148] width 203 height 33
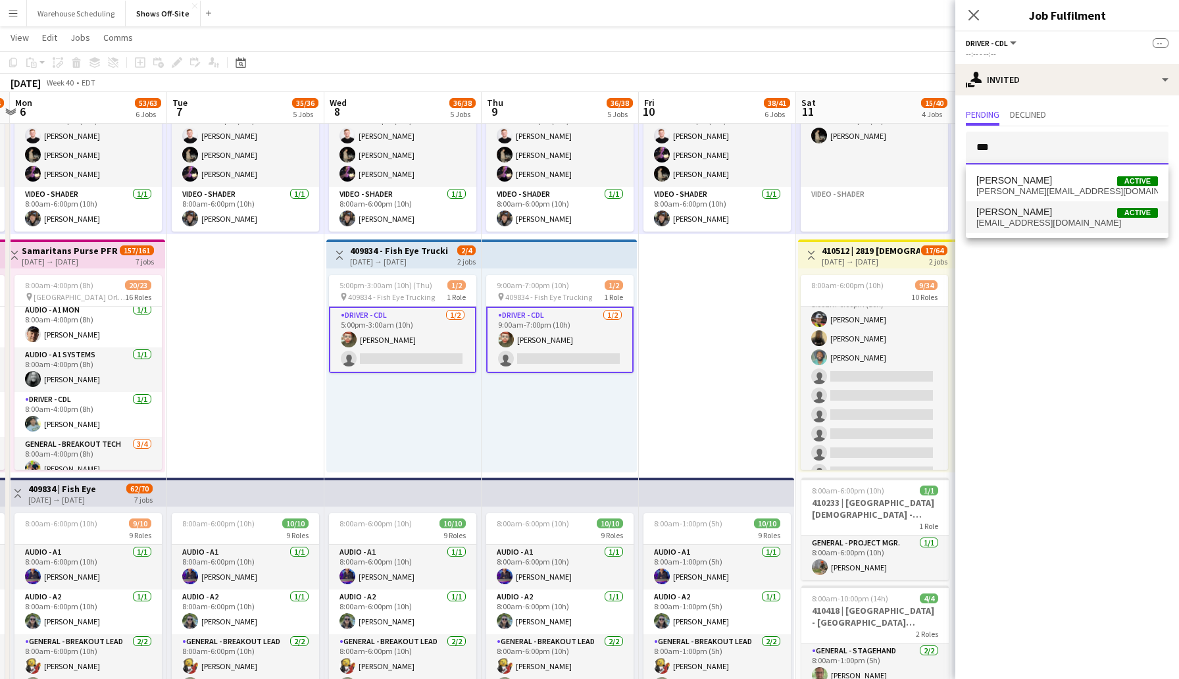
type input "***"
click at [1054, 220] on span "[EMAIL_ADDRESS][DOMAIN_NAME]" at bounding box center [1067, 223] width 182 height 11
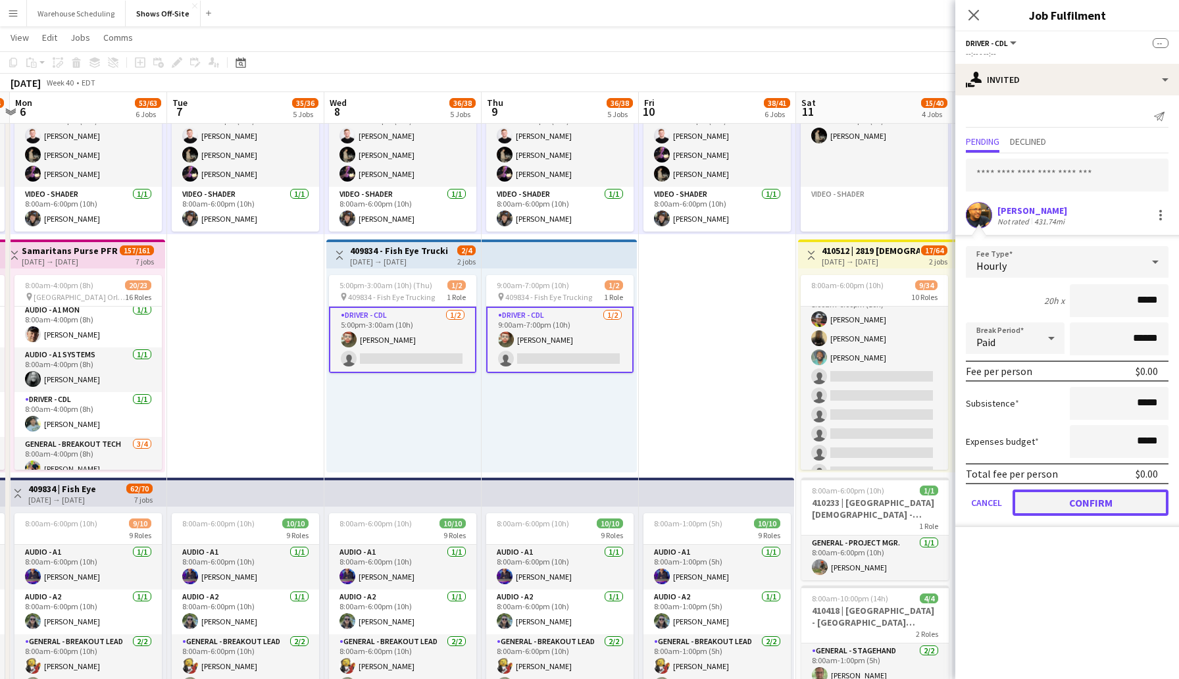
click at [1106, 495] on button "Confirm" at bounding box center [1090, 502] width 156 height 26
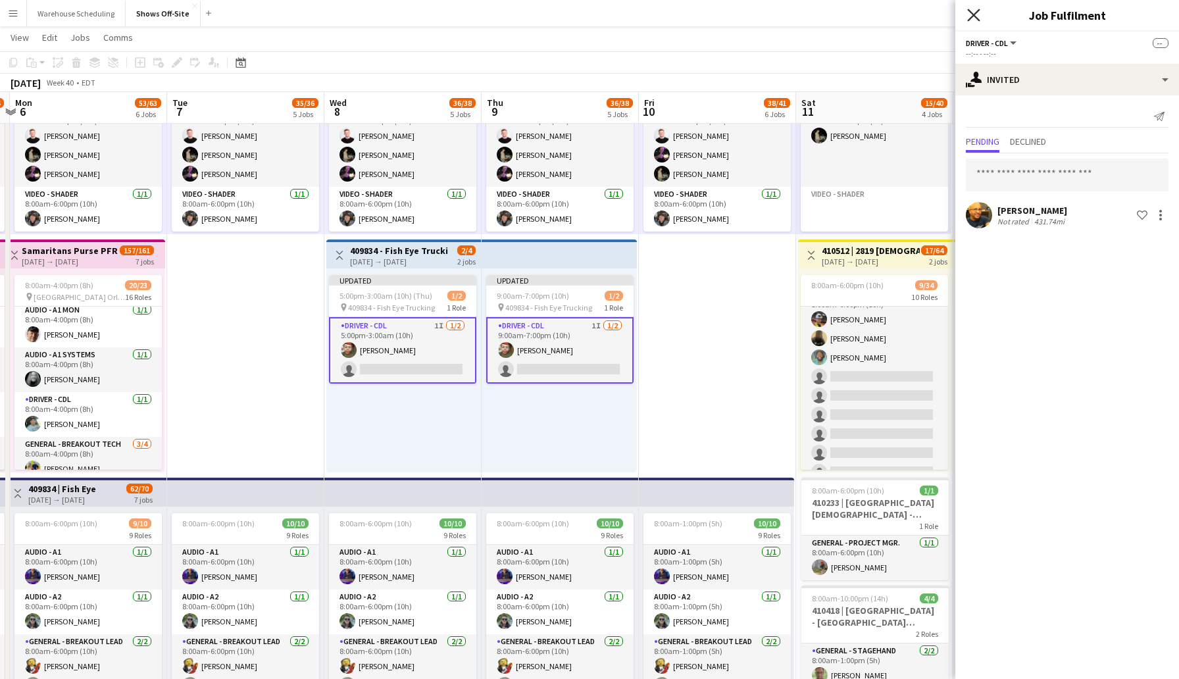
click at [975, 15] on icon "Close pop-in" at bounding box center [973, 15] width 12 height 12
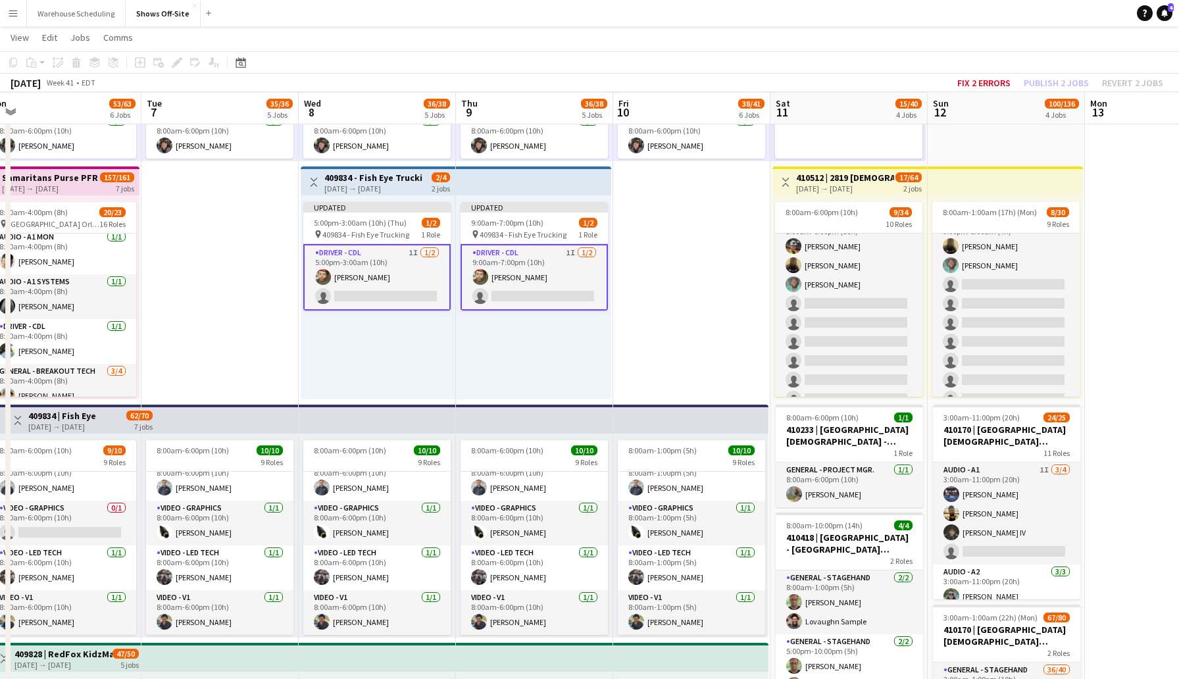
click at [349, 353] on div "Updated 5:00pm-3:00am (10h) (Thu) 1/2 pin 409834 - Fish Eye Trucking 1 Role Dri…" at bounding box center [378, 297] width 155 height 204
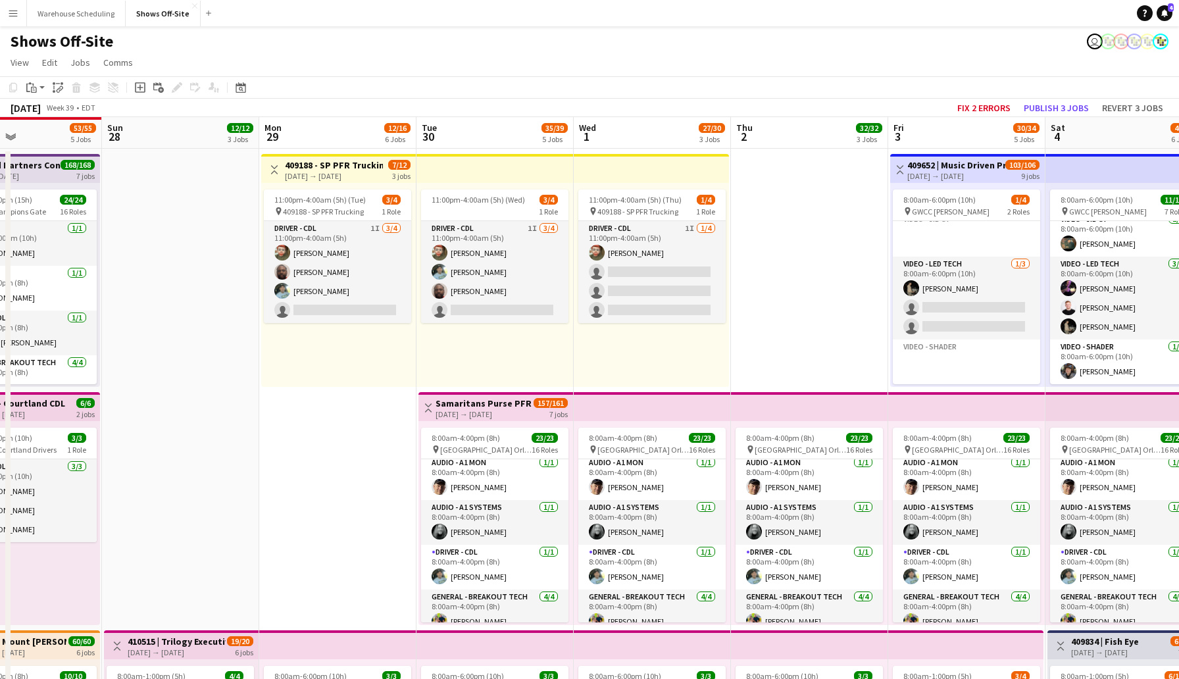
click at [420, 372] on div "11:00pm-4:00am (5h) (Wed) 3/4 1 Role Driver - CDL 1I [DATE] 11:00pm-4:00am (5h)…" at bounding box center [494, 285] width 157 height 204
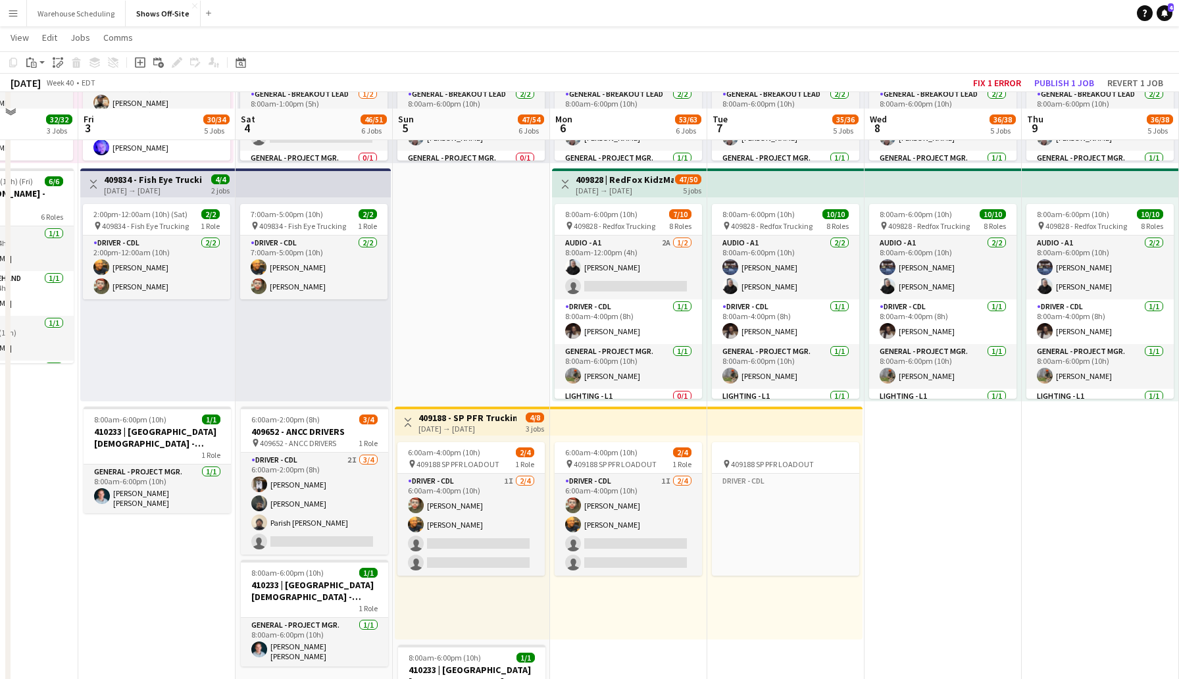
scroll to position [724, 0]
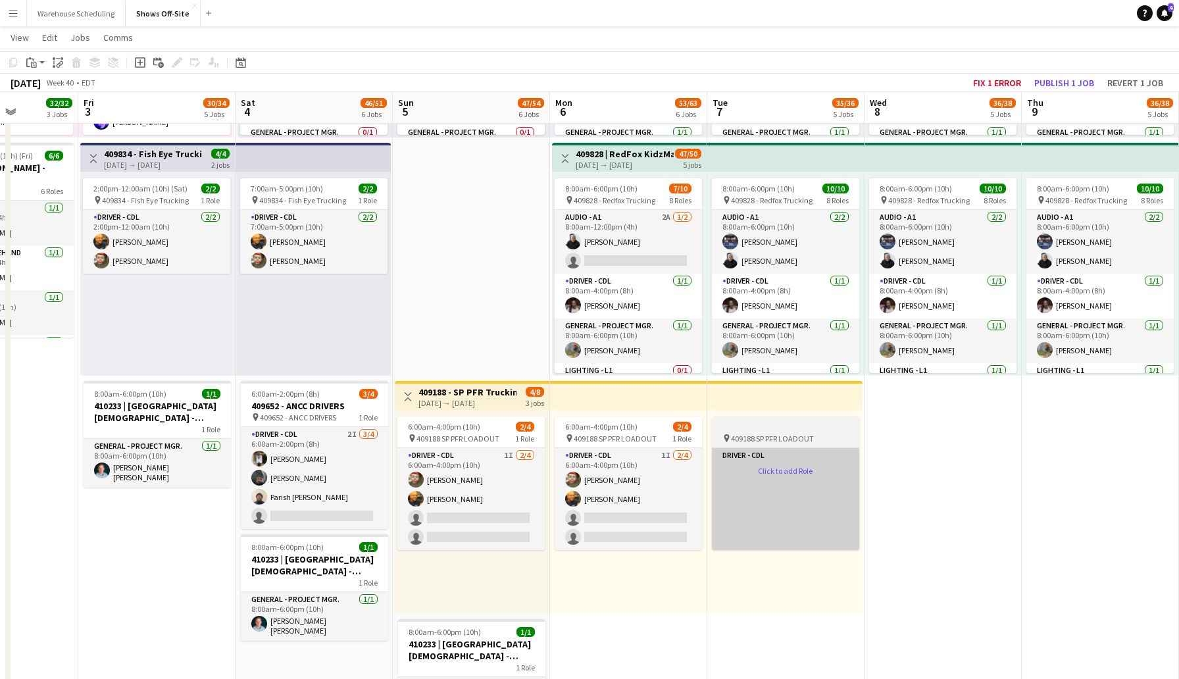
click at [840, 506] on app-card-role-placeholder "Driver - CDL Click to add Role" at bounding box center [785, 499] width 147 height 102
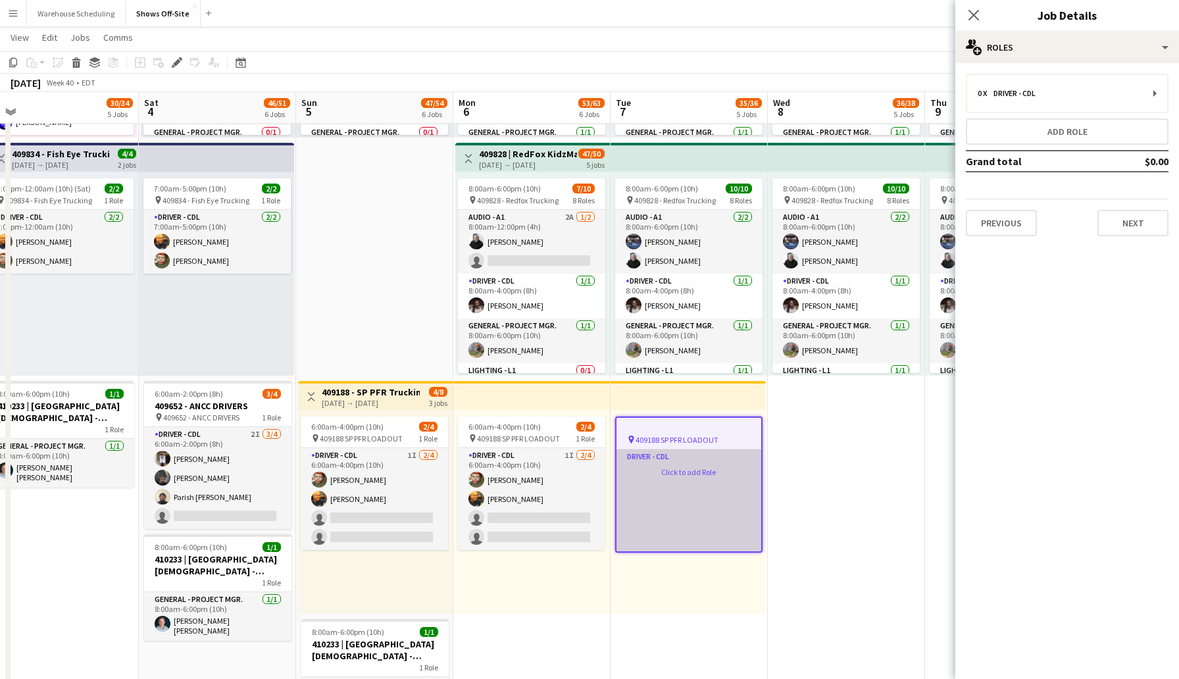
scroll to position [345, 0]
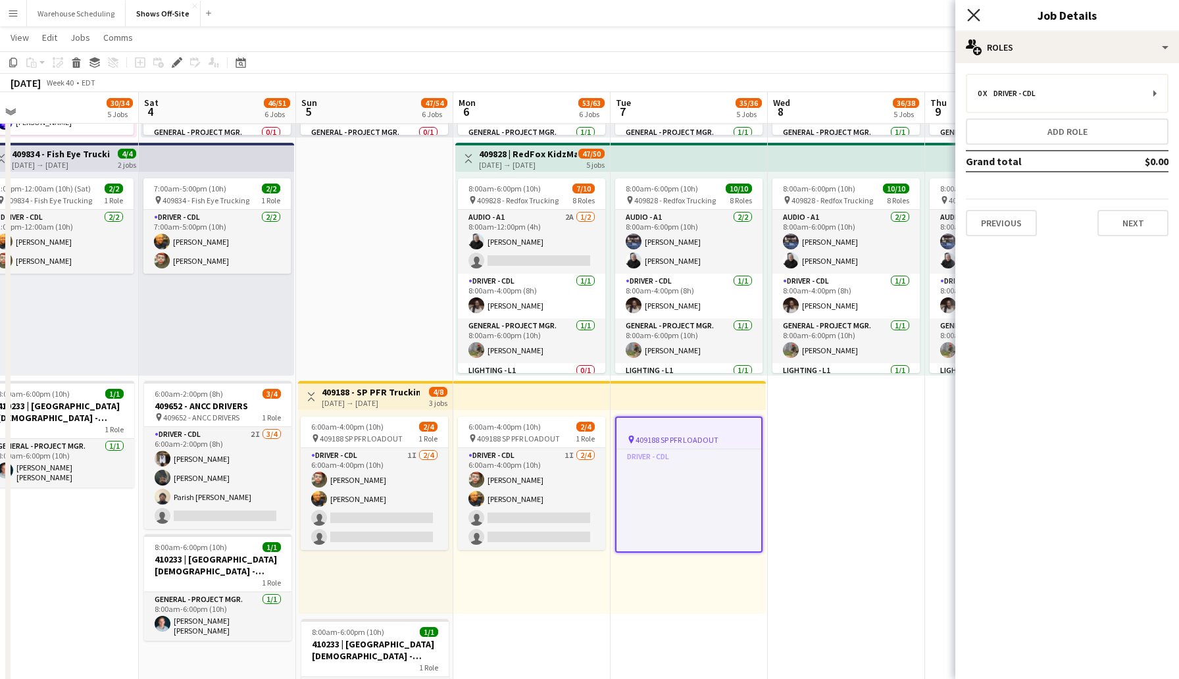
click at [972, 11] on icon "Close pop-in" at bounding box center [973, 15] width 12 height 12
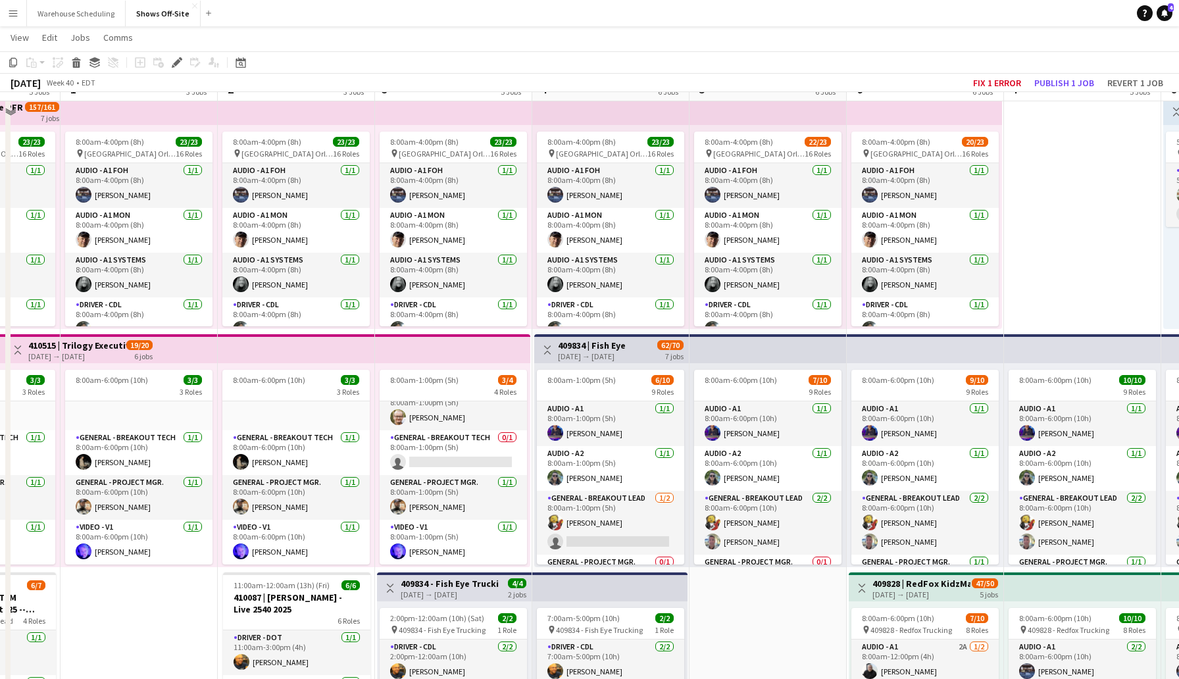
scroll to position [245, 0]
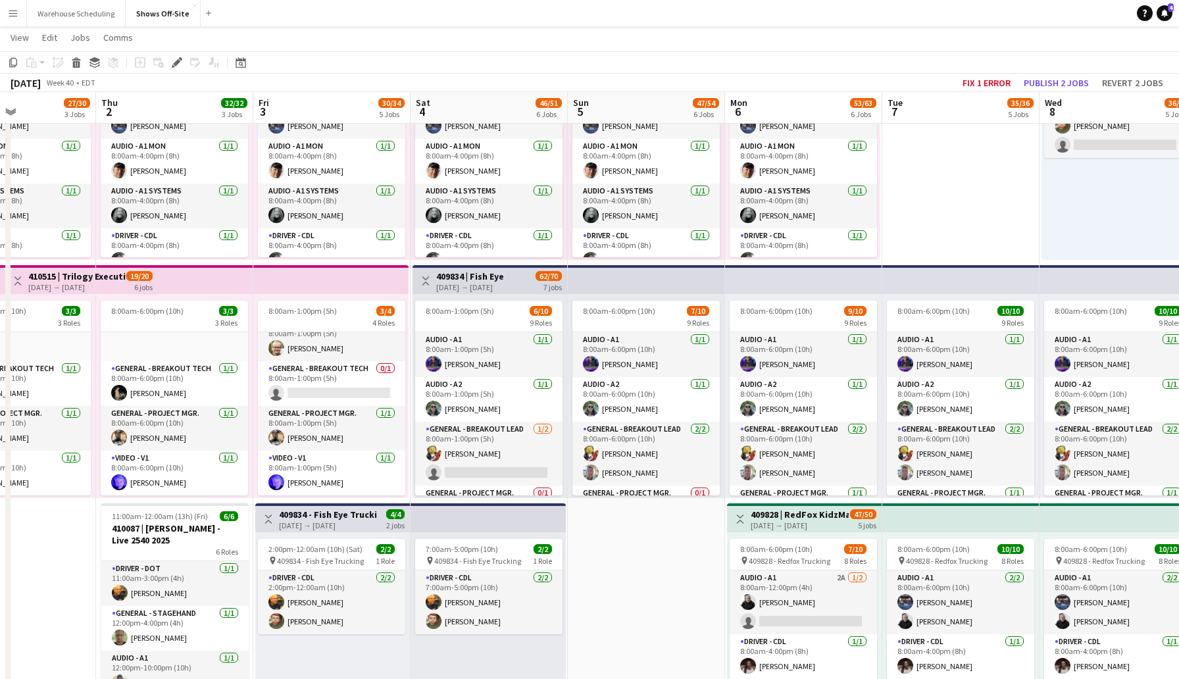
click at [595, 643] on app-date-cell "8:00am-6:00pm (10h) 15/15 pin GWCC [PERSON_NAME] 9 Roles Audio - A1 [DATE] 8:00…" at bounding box center [646, 538] width 157 height 1508
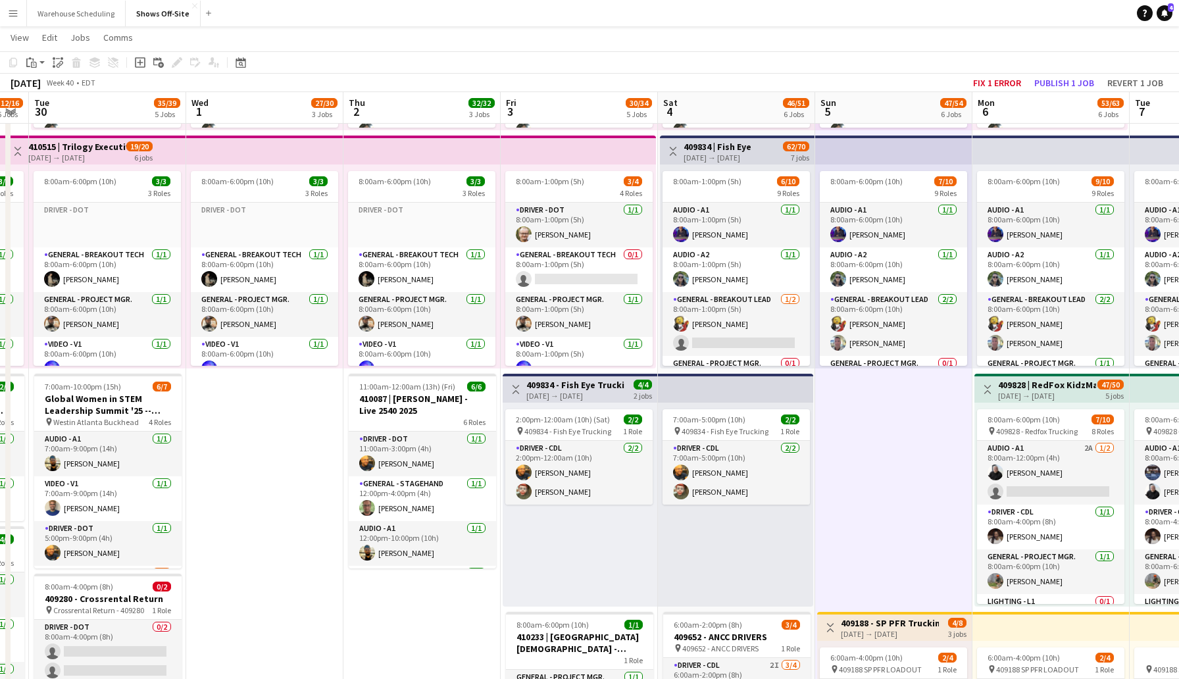
drag, startPoint x: 529, startPoint y: 389, endPoint x: 564, endPoint y: 385, distance: 35.1
click at [564, 385] on app-calendar-viewport "Sun 28 12/12 3 Jobs Mon 29 12/16 6 Jobs Tue 30 35/39 5 Jobs Wed 1 27/30 3 Jobs …" at bounding box center [589, 522] width 1179 height 1929
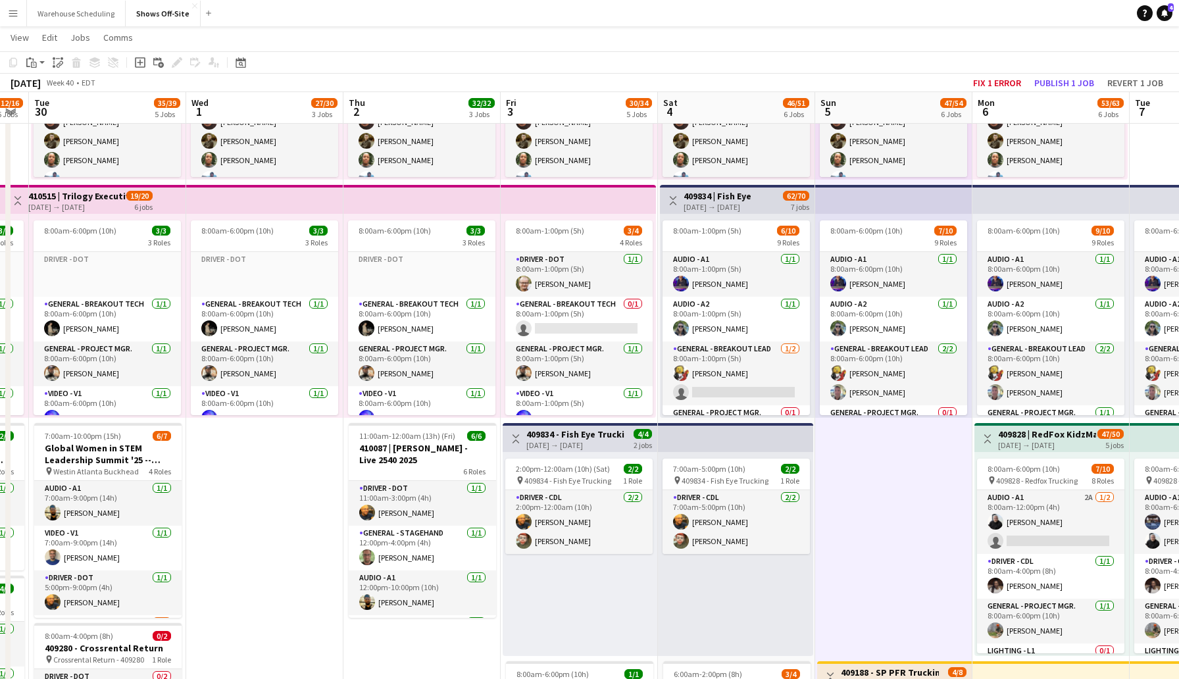
click at [583, 437] on h3 "409834 - Fish Eye Trucking" at bounding box center [575, 434] width 98 height 12
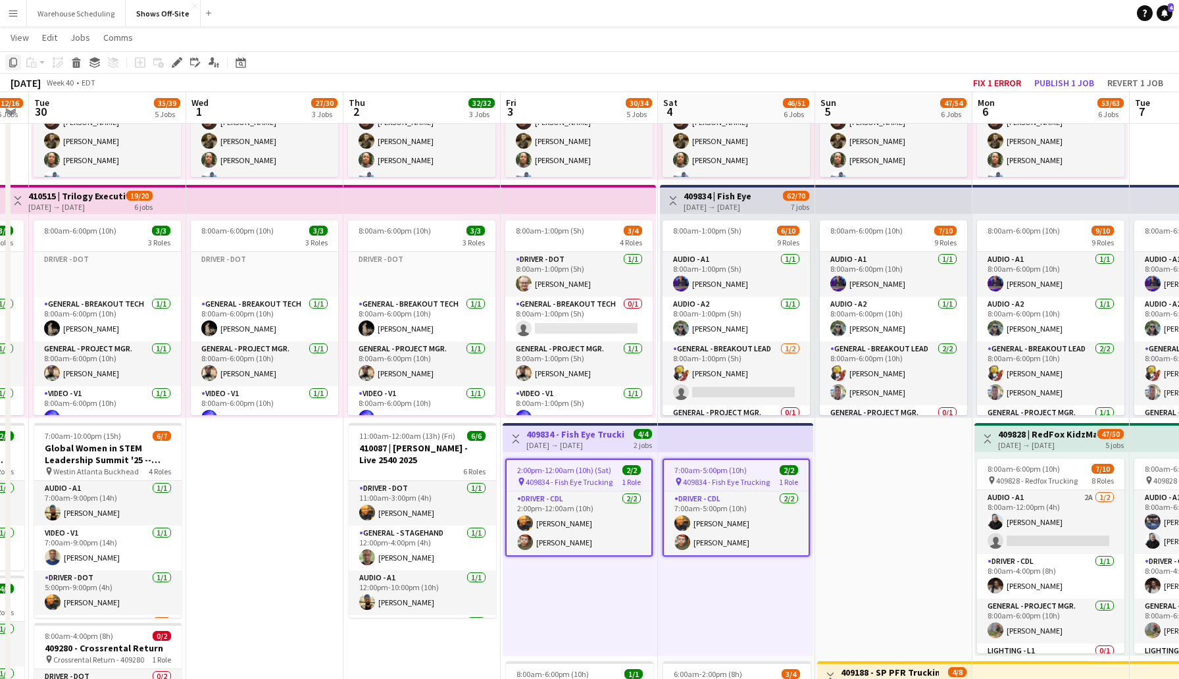
click at [14, 61] on icon "Copy" at bounding box center [13, 62] width 11 height 11
click at [868, 489] on app-date-cell "8:00am-6:00pm (10h) 15/15 pin GWCC [PERSON_NAME] 9 Roles Audio - A1 [DATE] 8:00…" at bounding box center [893, 457] width 157 height 1508
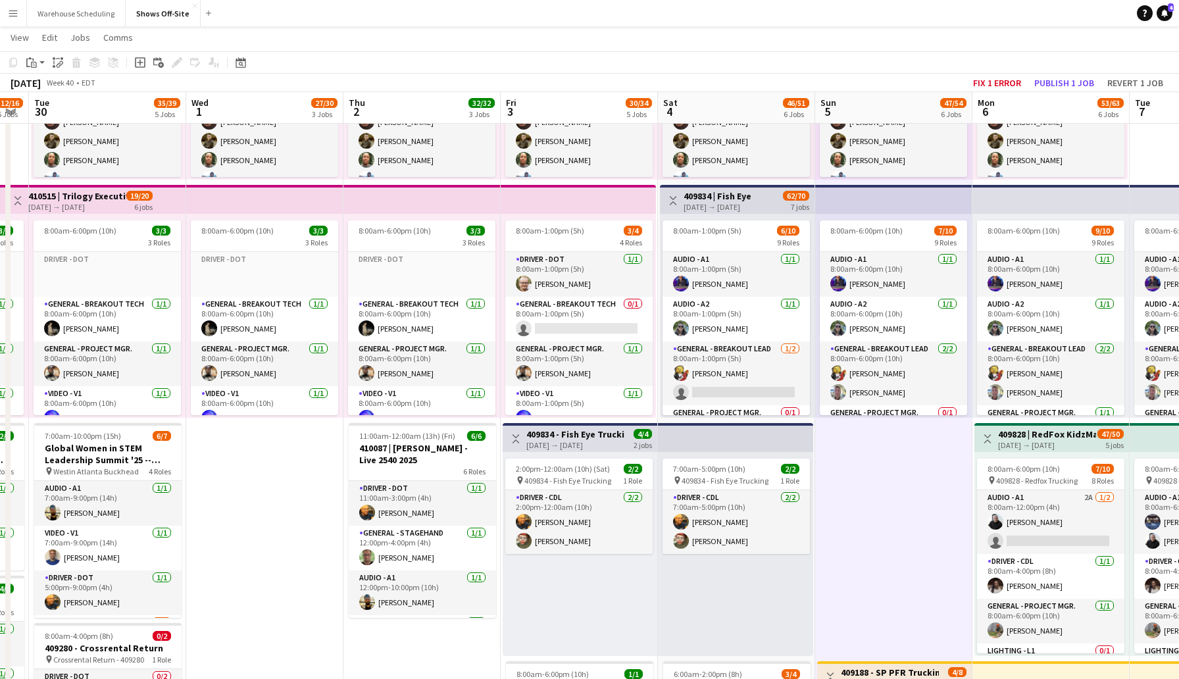
click at [758, 433] on app-top-bar at bounding box center [735, 437] width 155 height 29
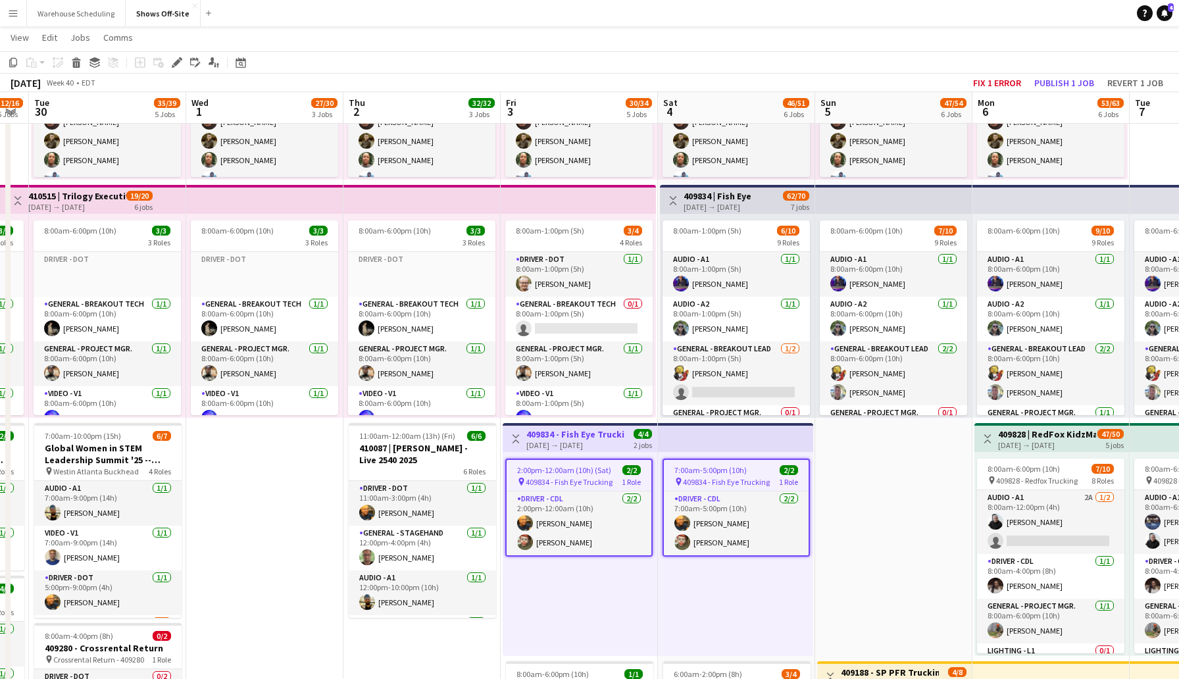
click at [861, 546] on app-date-cell "8:00am-6:00pm (10h) 15/15 pin GWCC [PERSON_NAME] 9 Roles Audio - A1 [DATE] 8:00…" at bounding box center [893, 457] width 157 height 1508
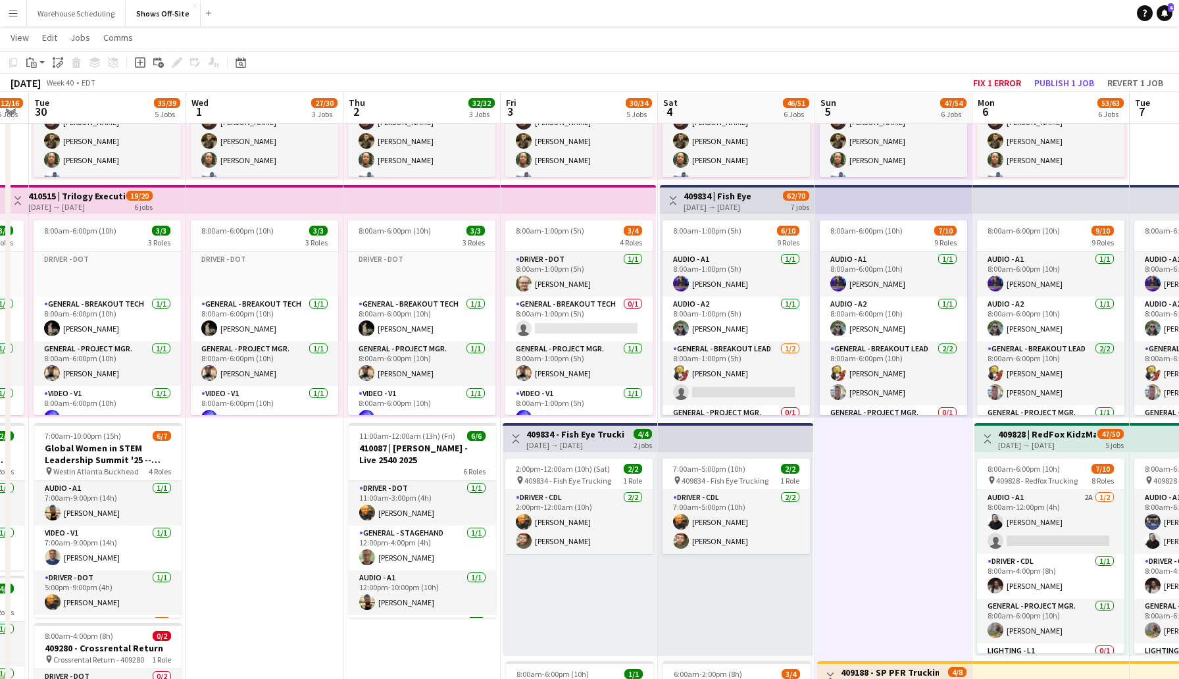
click at [724, 103] on app-board-header-date "Sat 4 46/51 6 Jobs" at bounding box center [736, 108] width 157 height 32
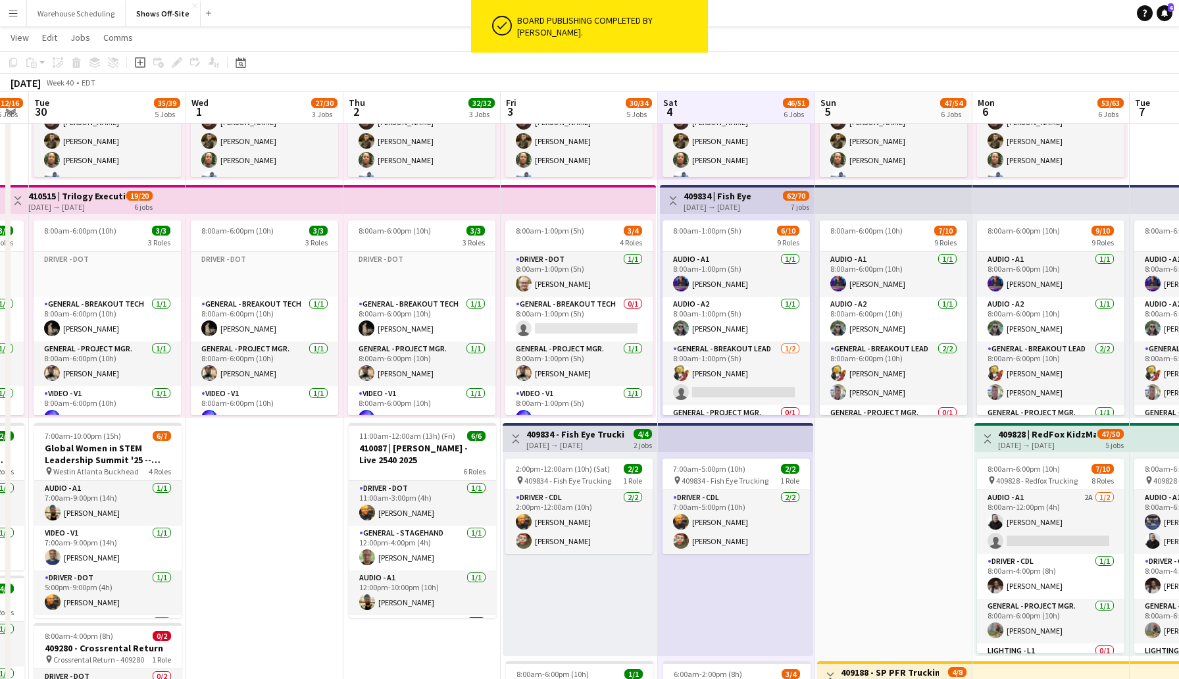
click at [854, 103] on app-board-header-date "Sun 5 47/54 6 Jobs" at bounding box center [893, 108] width 157 height 32
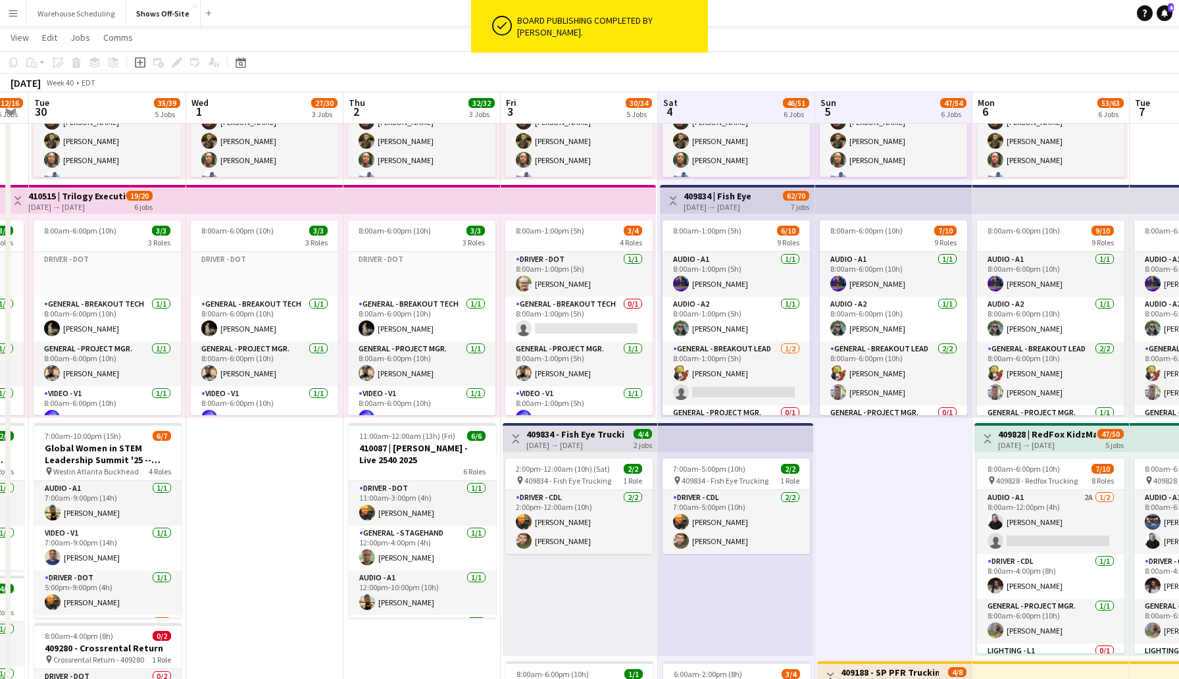
click at [764, 118] on app-board-header-date "Sat 4 46/51 6 Jobs" at bounding box center [736, 108] width 157 height 32
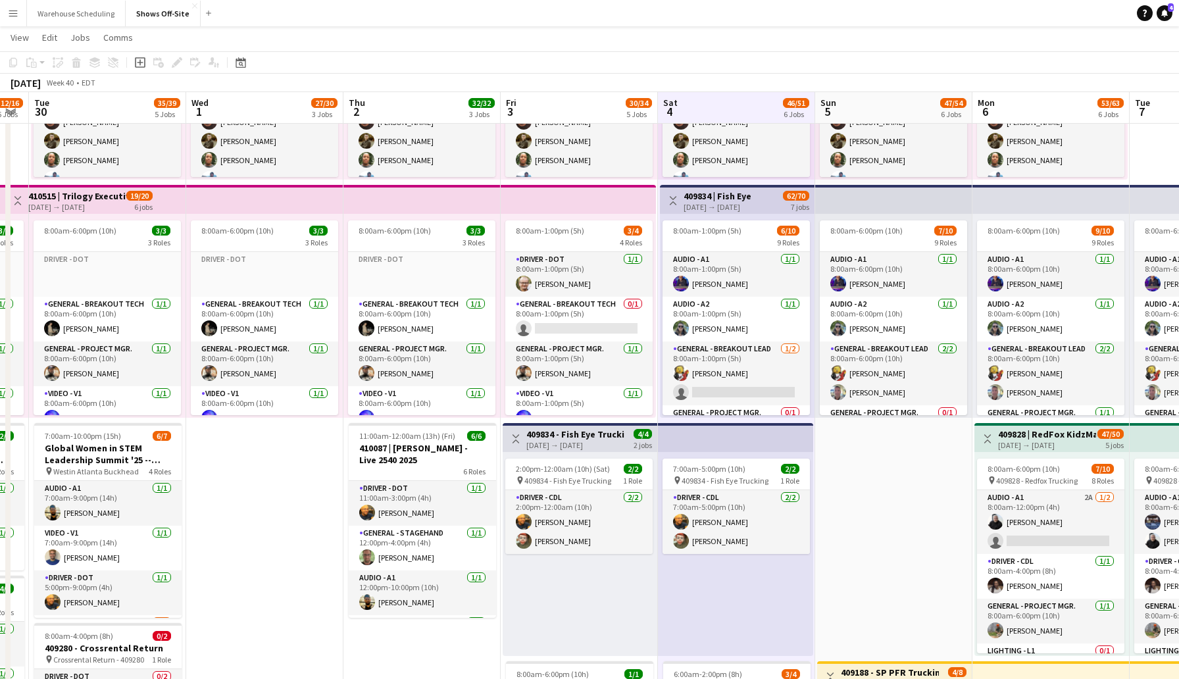
click at [912, 528] on app-date-cell "8:00am-6:00pm (10h) 15/15 pin GWCC [PERSON_NAME] 9 Roles Audio - A1 [DATE] 8:00…" at bounding box center [893, 457] width 157 height 1508
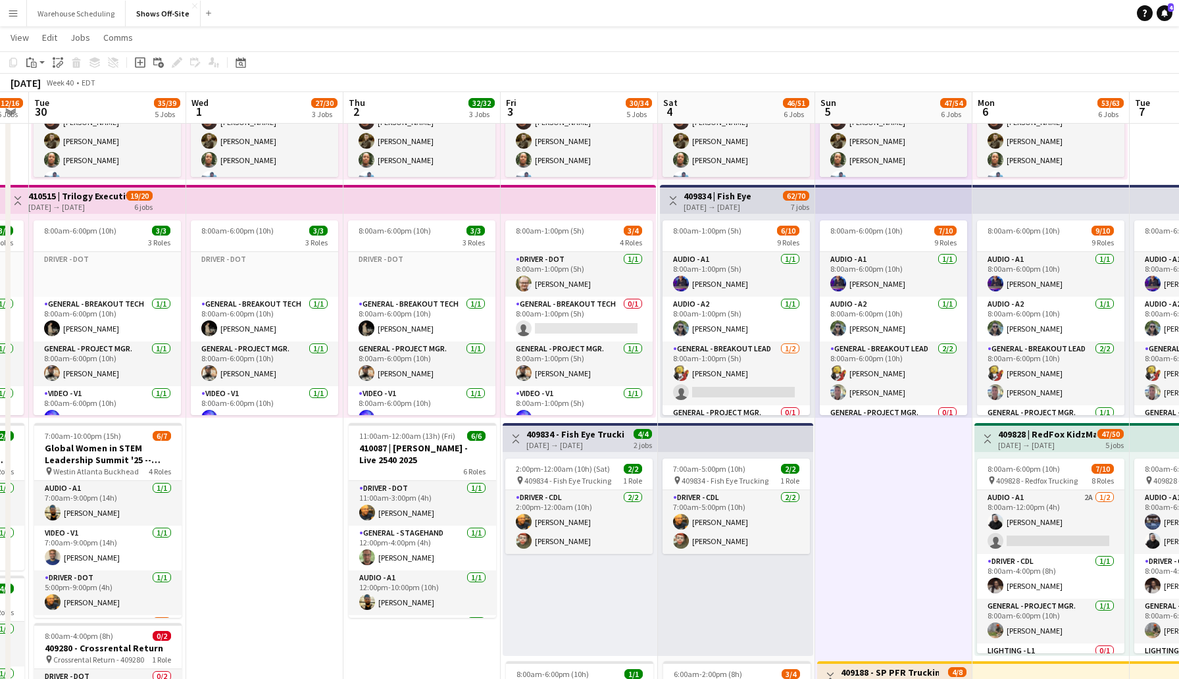
click at [574, 432] on h3 "409834 - Fish Eye Trucking" at bounding box center [575, 434] width 98 height 12
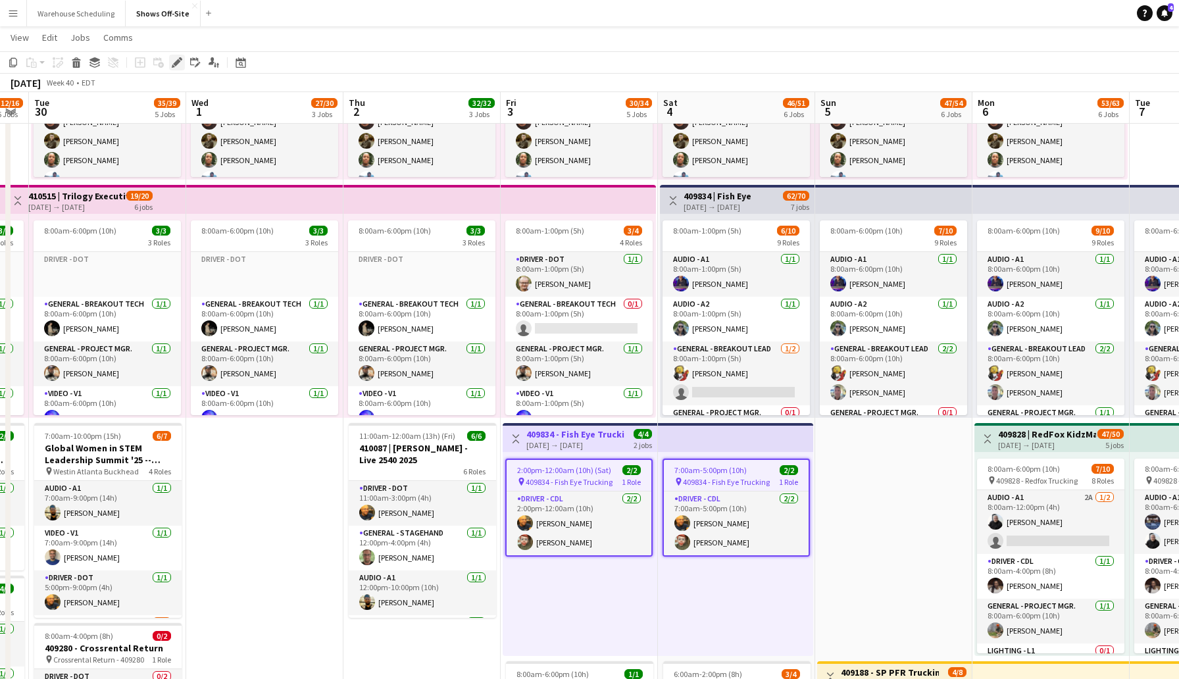
click at [174, 57] on icon "Edit" at bounding box center [177, 62] width 11 height 11
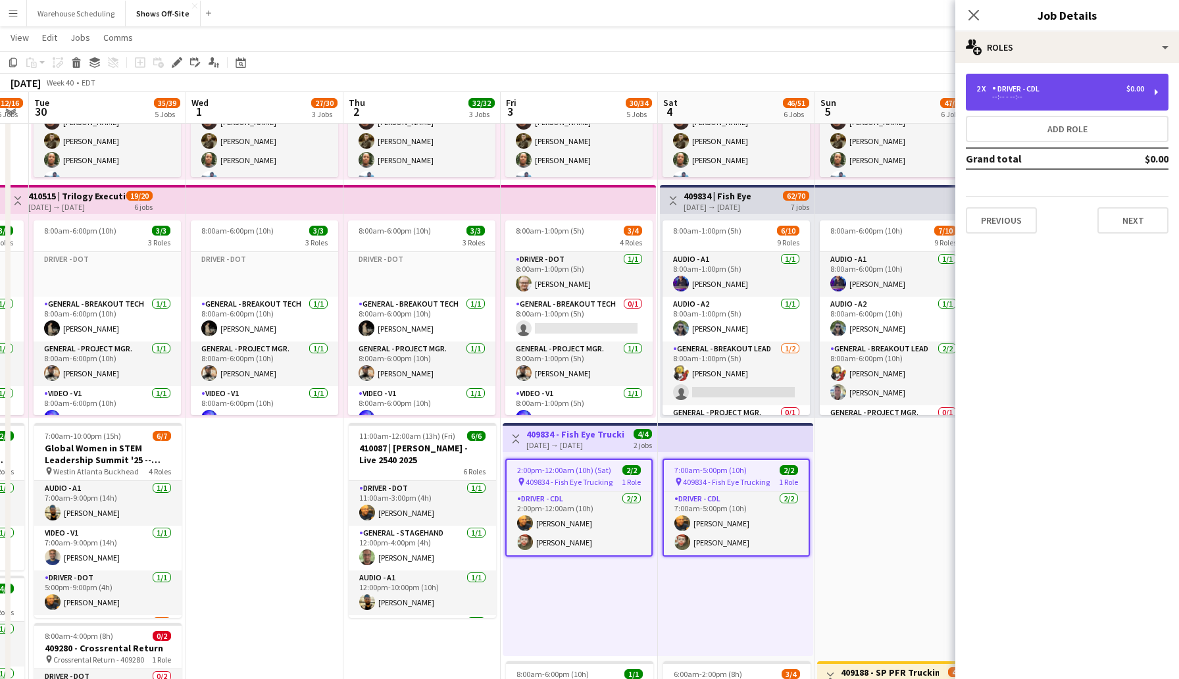
click at [1100, 91] on div "2 x Driver - CDL $0.00" at bounding box center [1060, 88] width 168 height 9
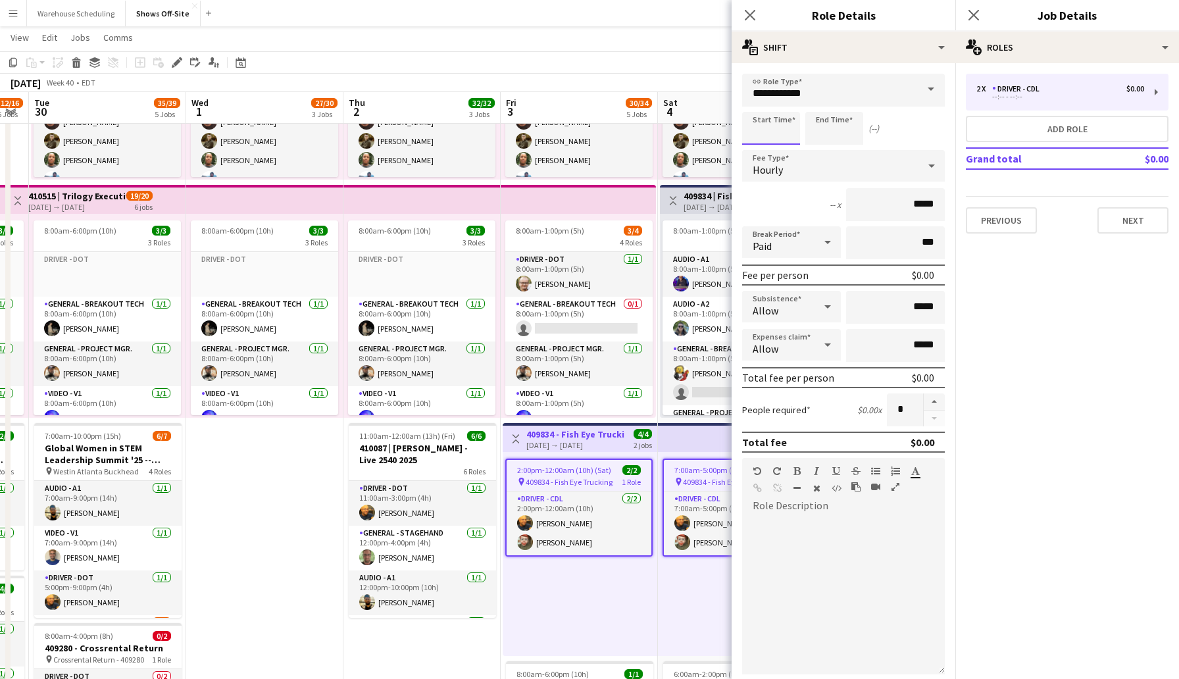
click at [768, 132] on input at bounding box center [771, 128] width 58 height 33
click at [751, 14] on icon at bounding box center [749, 15] width 12 height 12
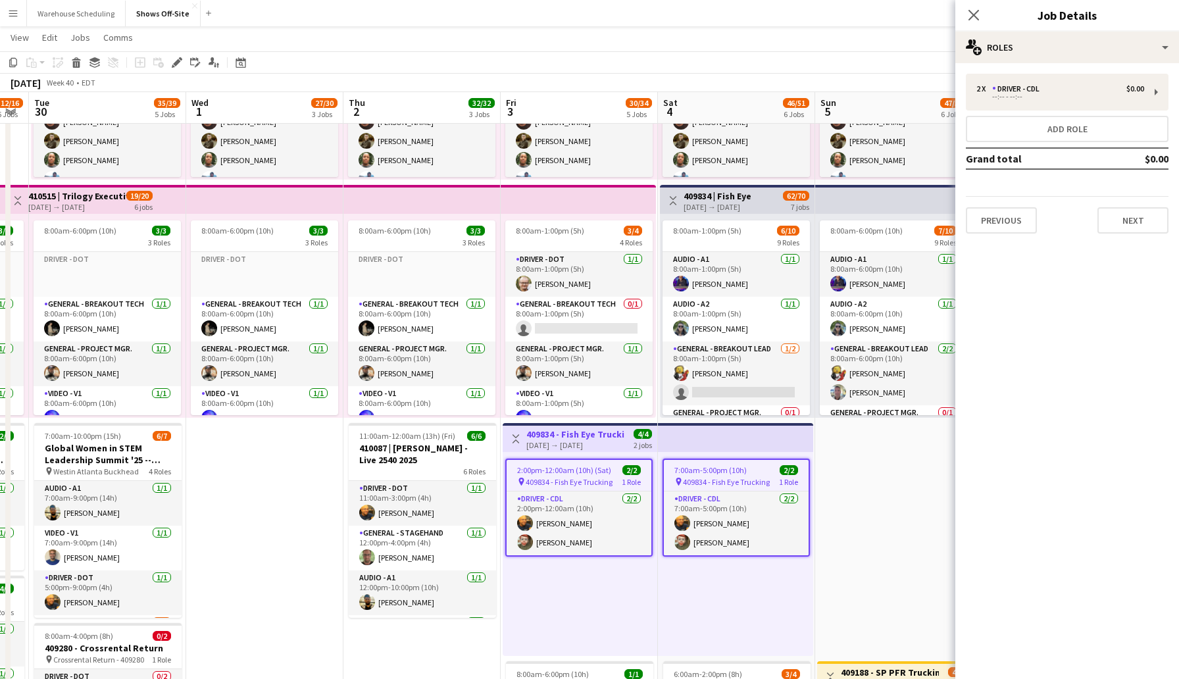
click at [844, 451] on app-date-cell "8:00am-6:00pm (10h) 15/15 pin GWCC [PERSON_NAME] 9 Roles Audio - A1 [DATE] 8:00…" at bounding box center [893, 457] width 157 height 1508
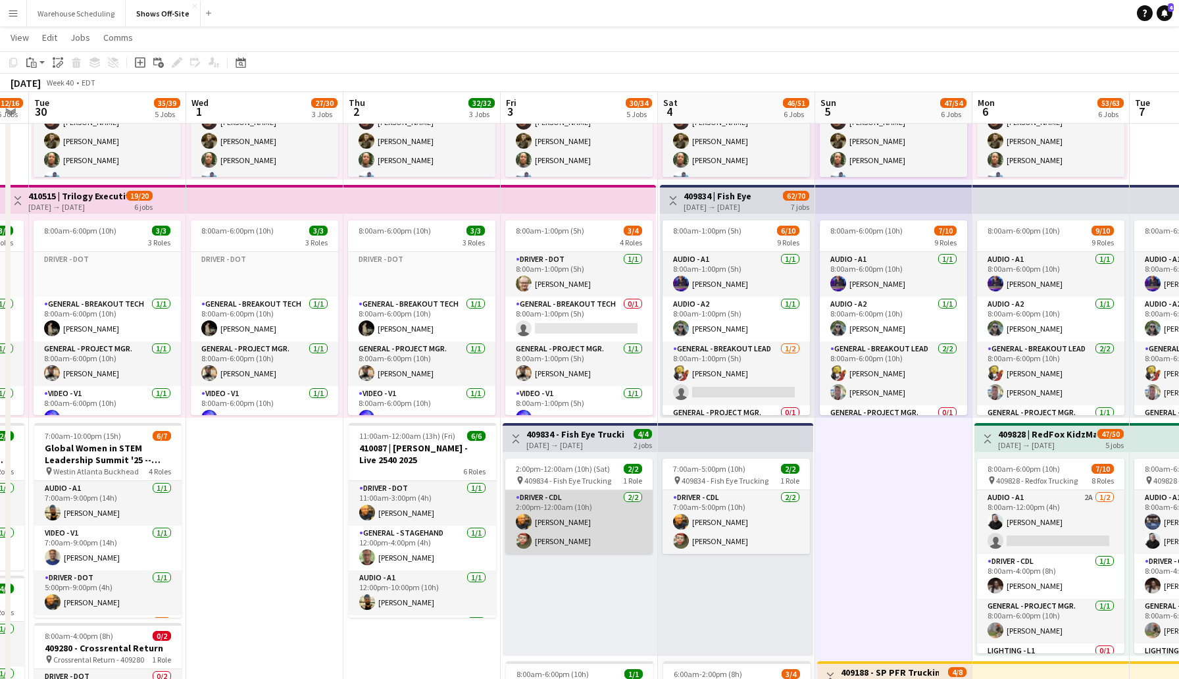
click at [562, 502] on app-card-role "Driver - CDL [DATE] 2:00pm-12:00am (10h) [PERSON_NAME] [PERSON_NAME]" at bounding box center [578, 522] width 147 height 64
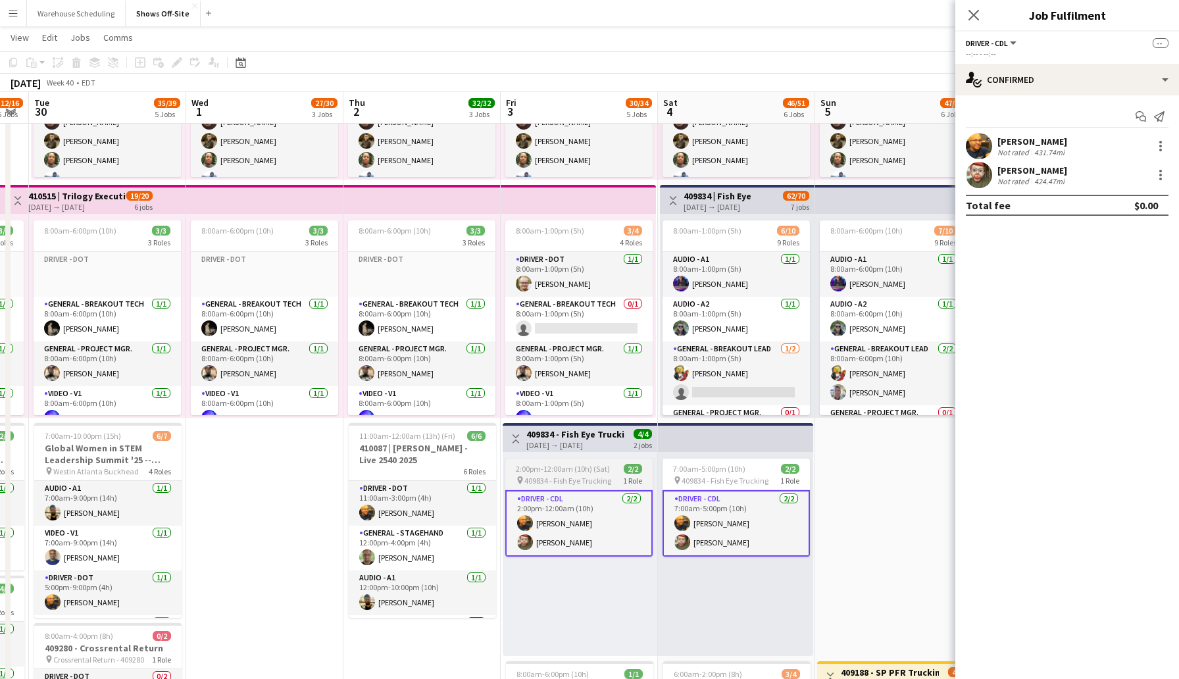
click at [576, 474] on app-job-card "2:00pm-12:00am (10h) (Sat) 2/2 pin 409834 - Fish Eye Trucking 1 Role Driver - C…" at bounding box center [578, 507] width 147 height 98
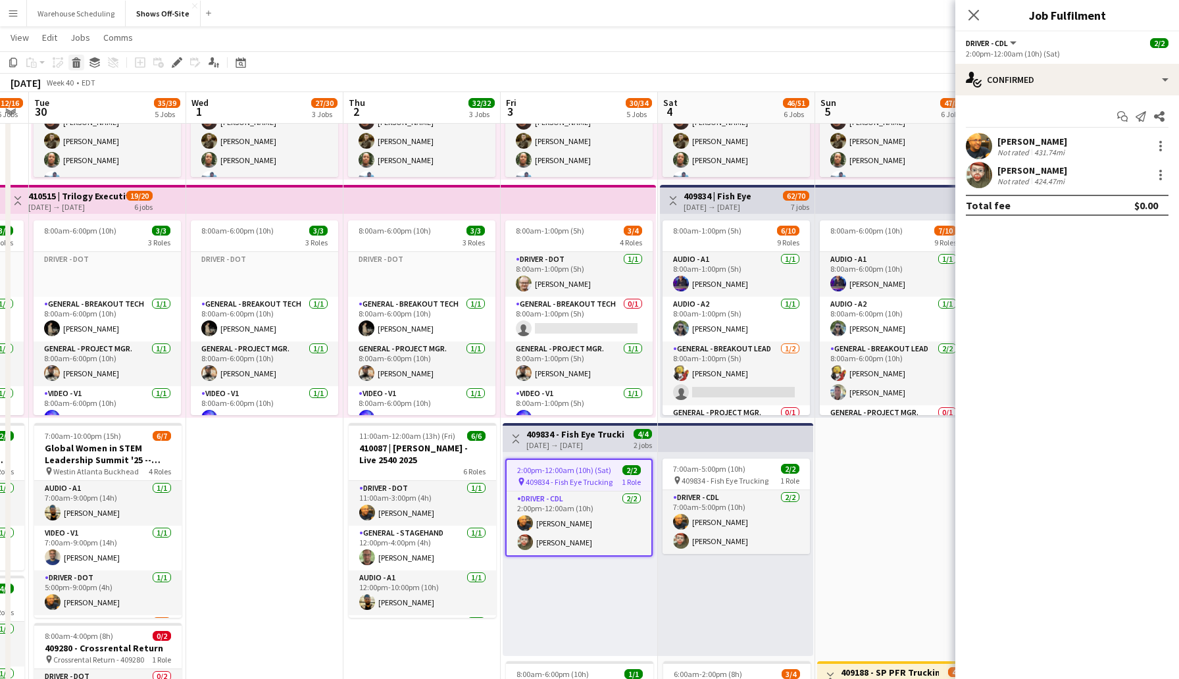
click at [76, 62] on icon at bounding box center [76, 64] width 7 height 7
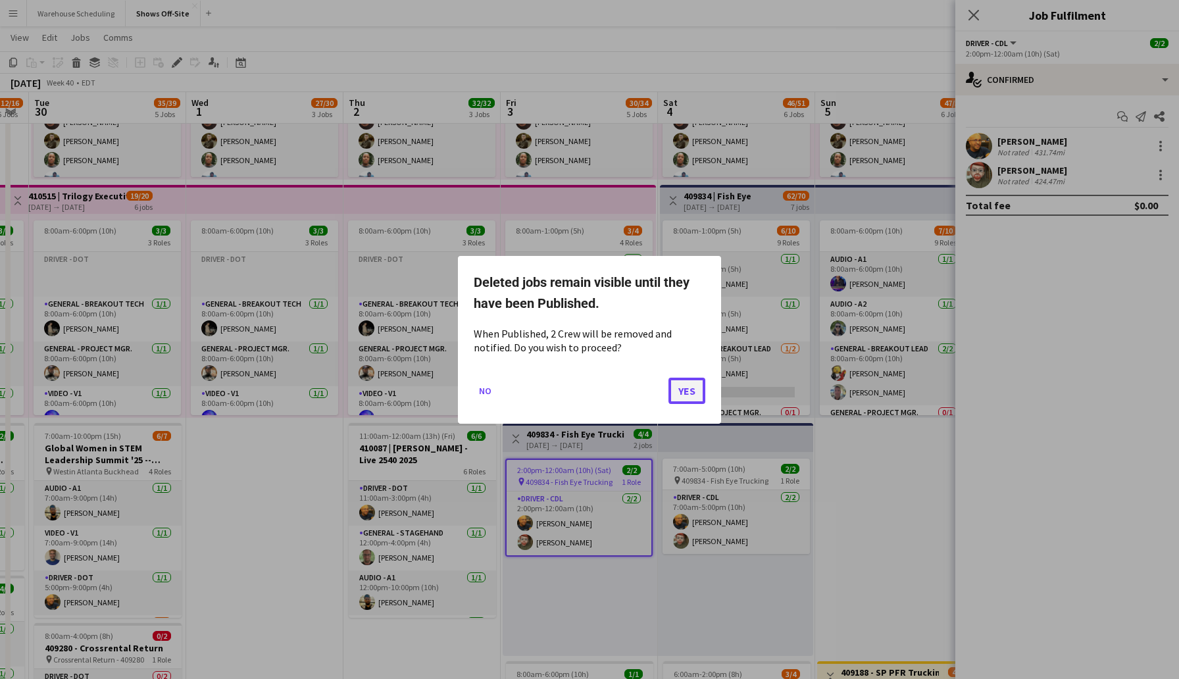
click at [682, 385] on button "Yes" at bounding box center [686, 390] width 37 height 26
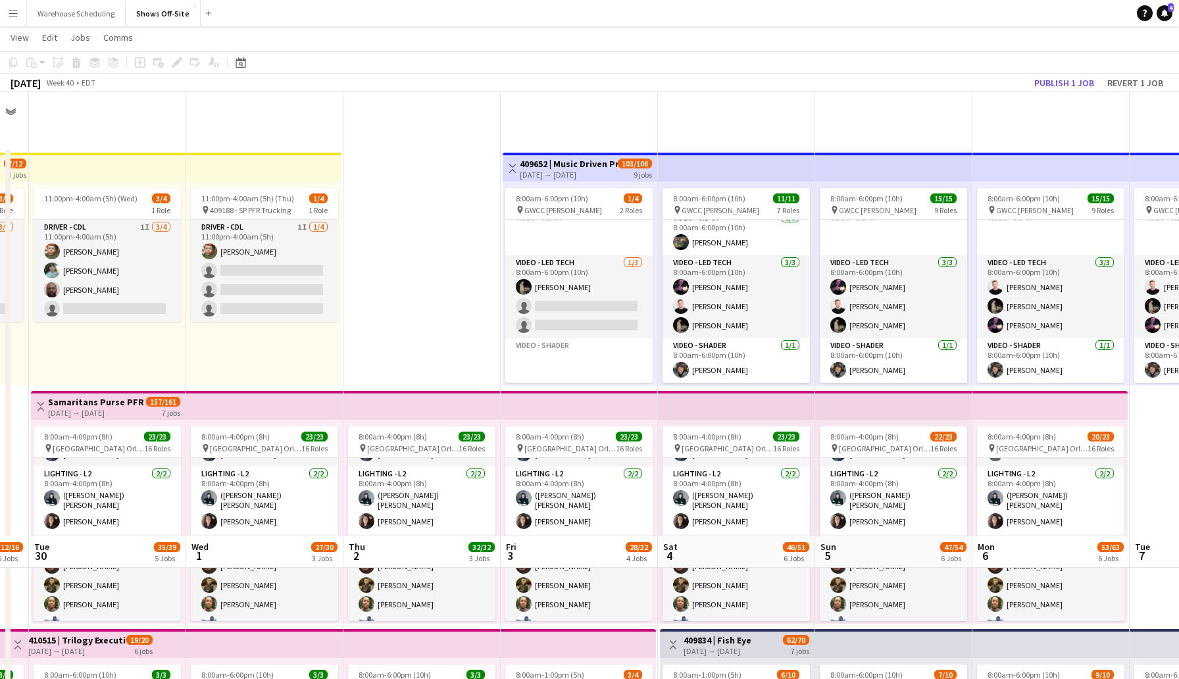
scroll to position [444, 0]
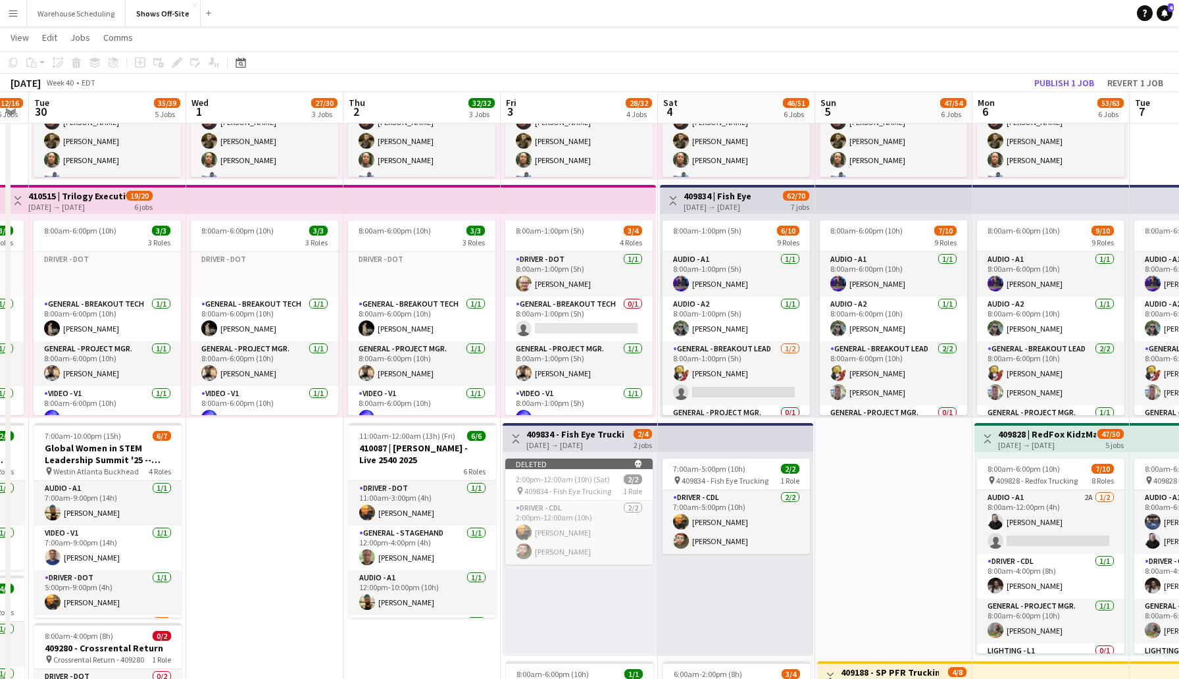
click at [775, 439] on app-top-bar at bounding box center [735, 437] width 155 height 29
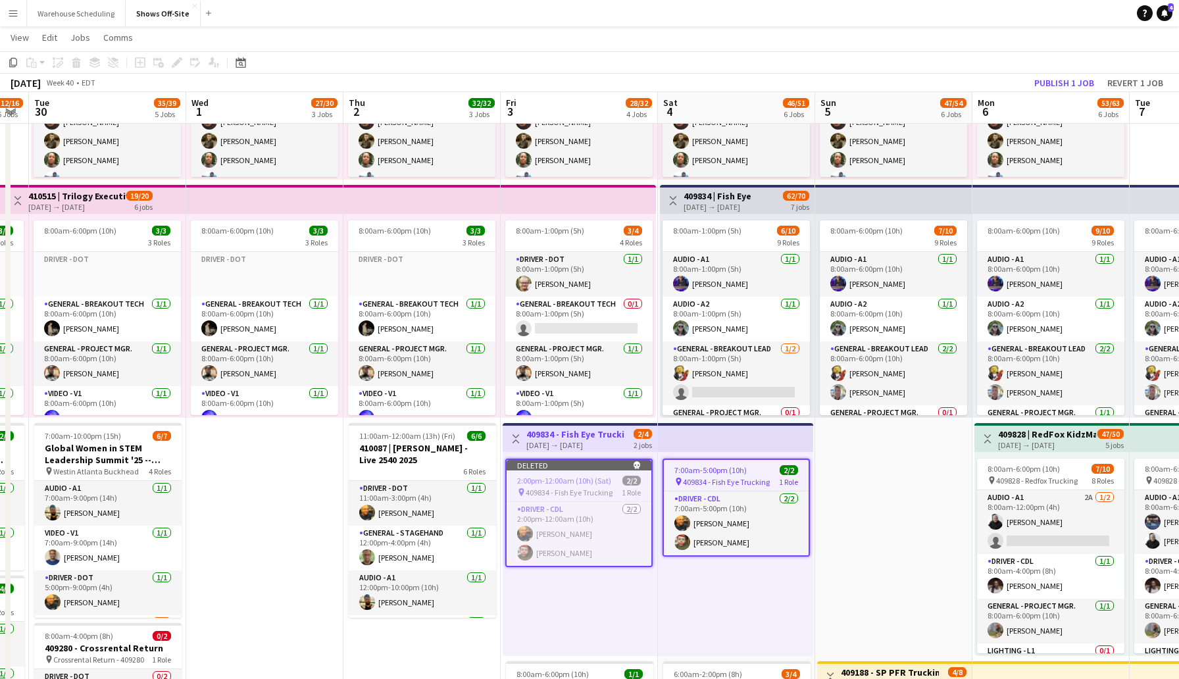
click at [764, 456] on div "7:00am-5:00pm (10h) 2/2 pin 409834 - Fish Eye Trucking 1 Role Driver - CDL [DAT…" at bounding box center [735, 554] width 155 height 204
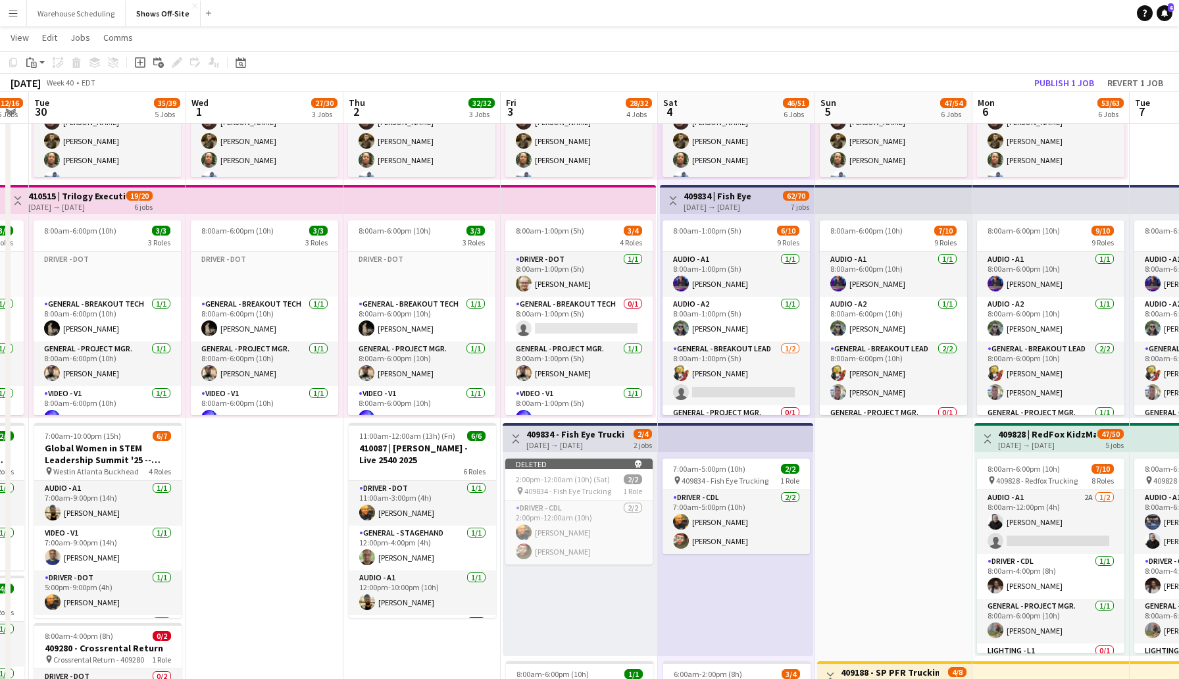
click at [756, 441] on app-top-bar at bounding box center [735, 437] width 155 height 29
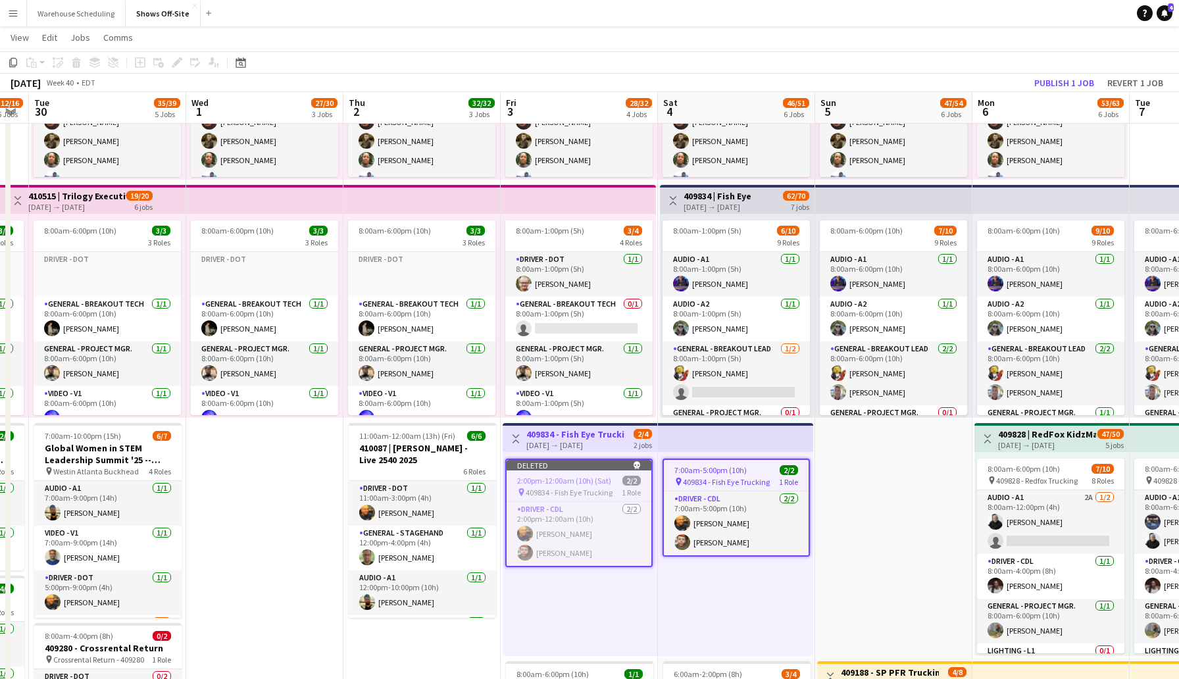
click at [747, 480] on span "409834 - Fish Eye Trucking" at bounding box center [726, 482] width 87 height 10
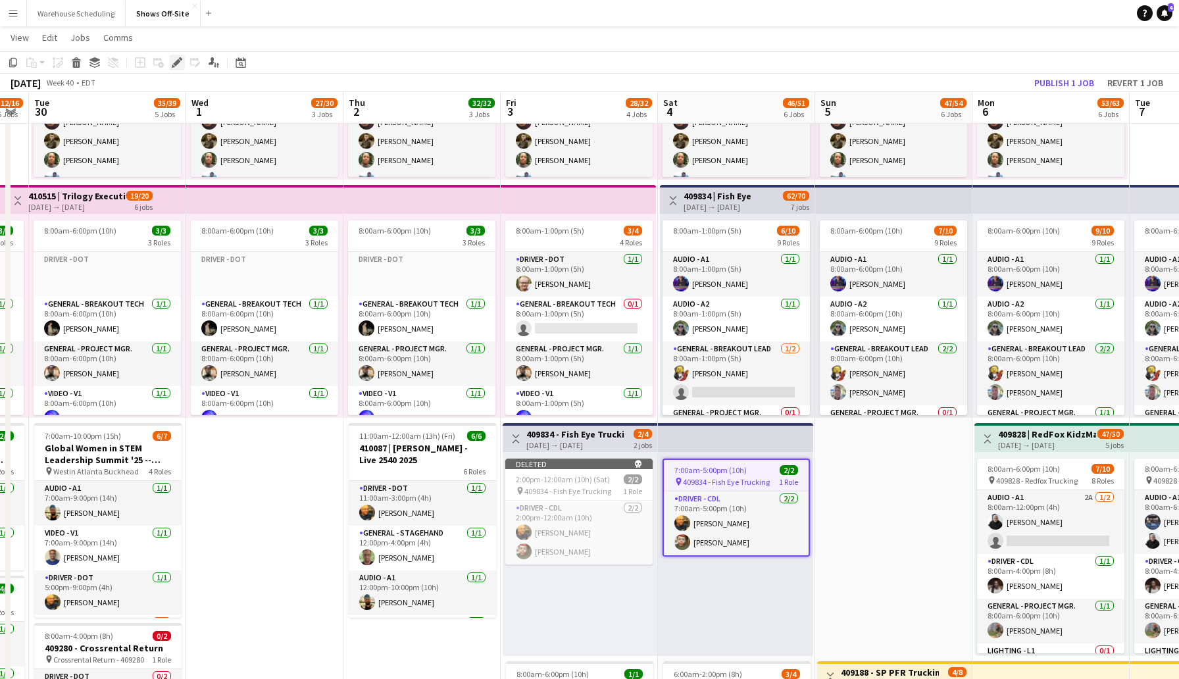
click at [172, 62] on icon "Edit" at bounding box center [177, 62] width 11 height 11
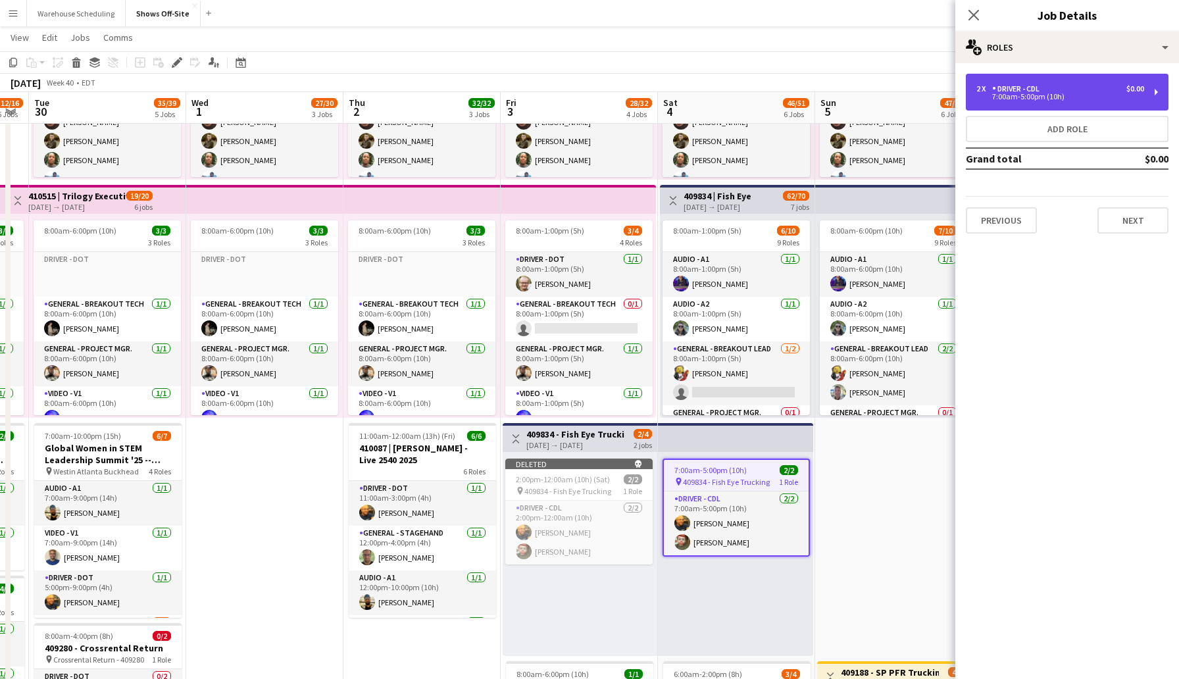
click at [1047, 105] on div "2 x Driver - CDL $0.00 7:00am-5:00pm (10h)" at bounding box center [1067, 92] width 203 height 37
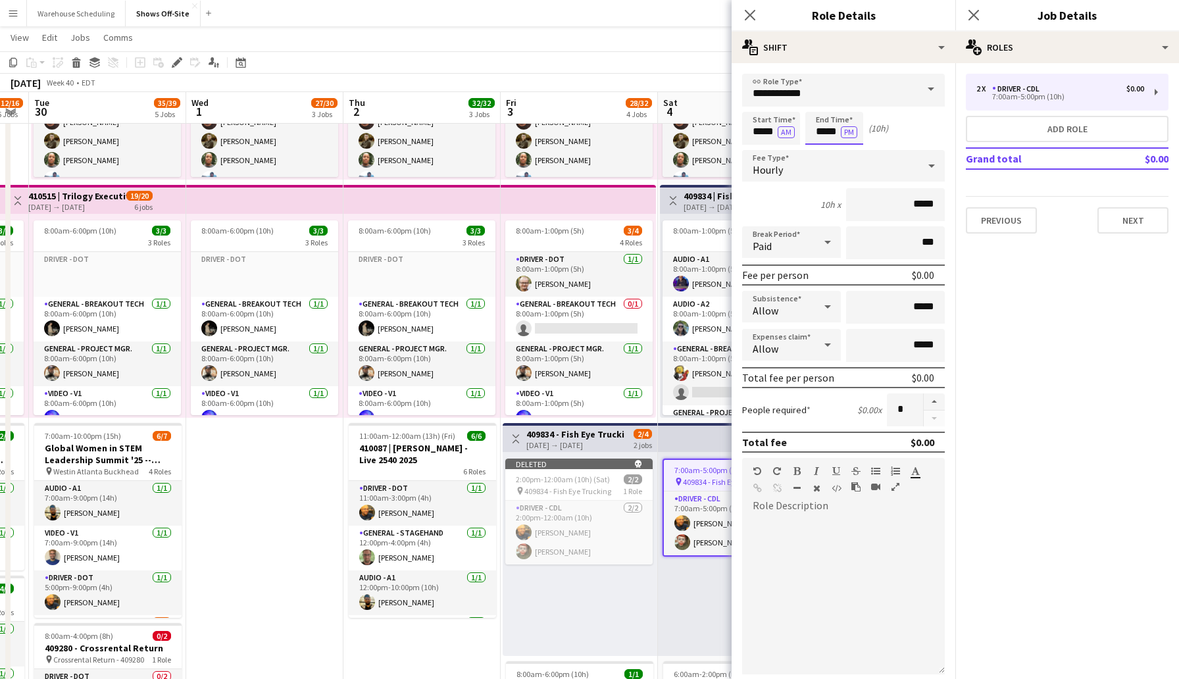
click at [825, 129] on input "*****" at bounding box center [834, 128] width 58 height 33
click at [758, 131] on input "*****" at bounding box center [771, 128] width 58 height 33
click at [756, 98] on input "**********" at bounding box center [843, 90] width 203 height 33
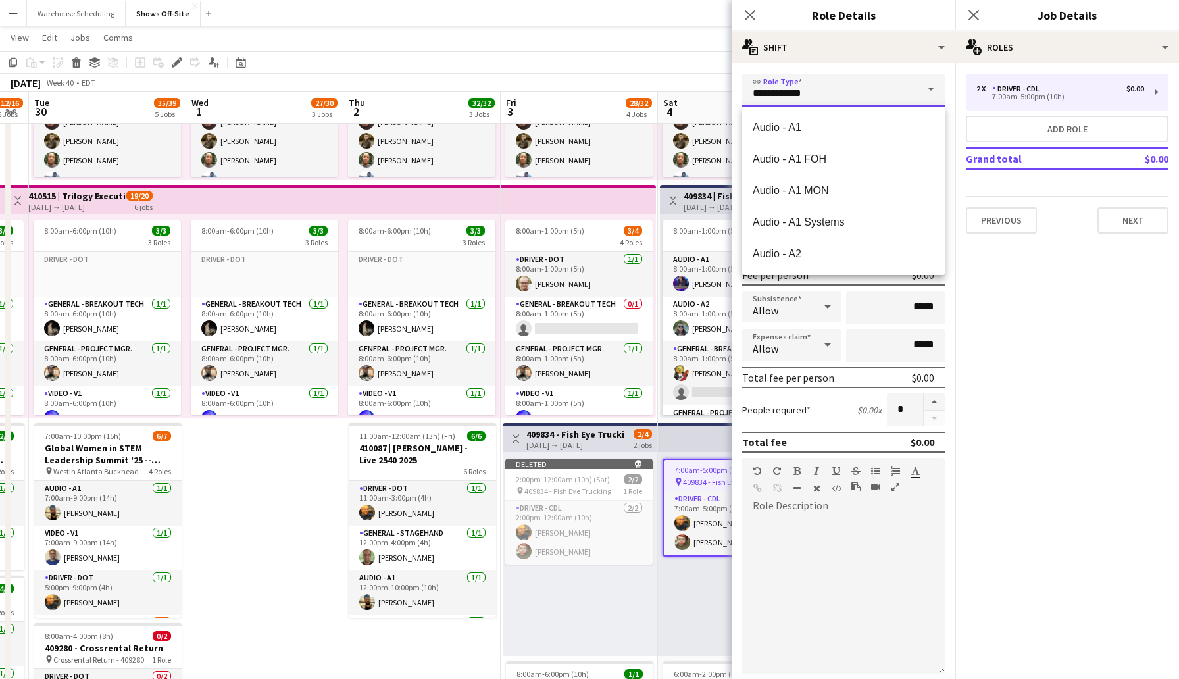
click at [756, 98] on input "**********" at bounding box center [843, 90] width 203 height 33
click at [701, 99] on app-board-header-date "Sat 4 46/51 6 Jobs" at bounding box center [736, 108] width 157 height 32
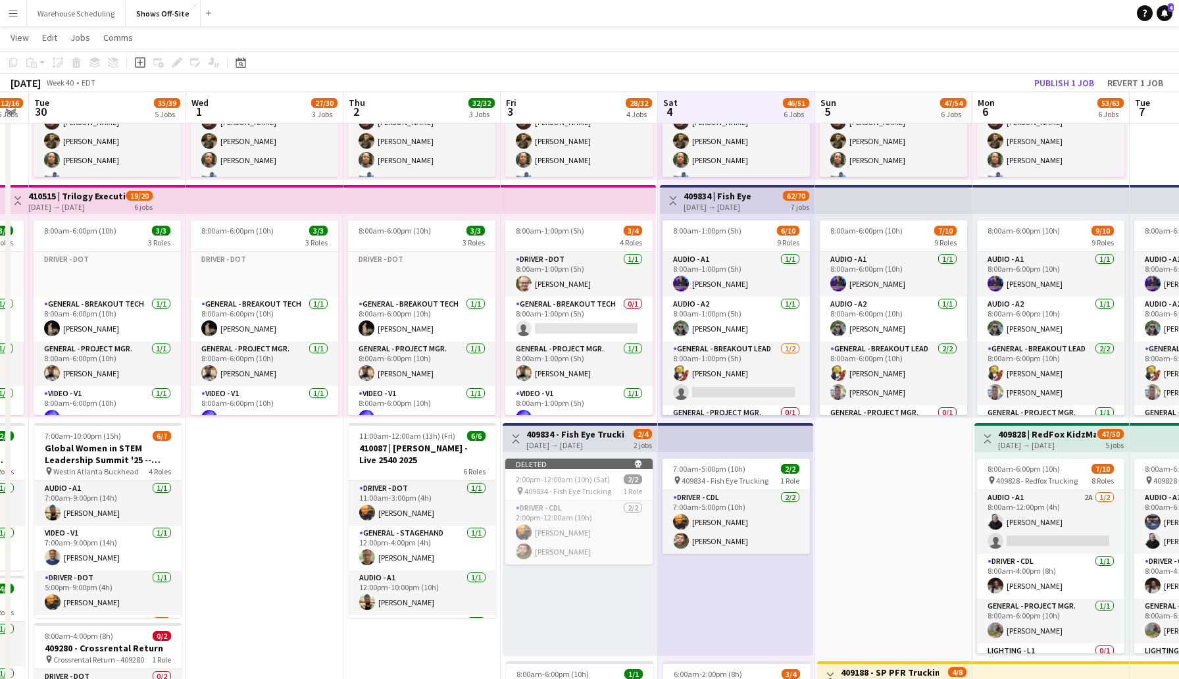
click at [752, 484] on span "409834 - Fish Eye Trucking" at bounding box center [724, 481] width 87 height 10
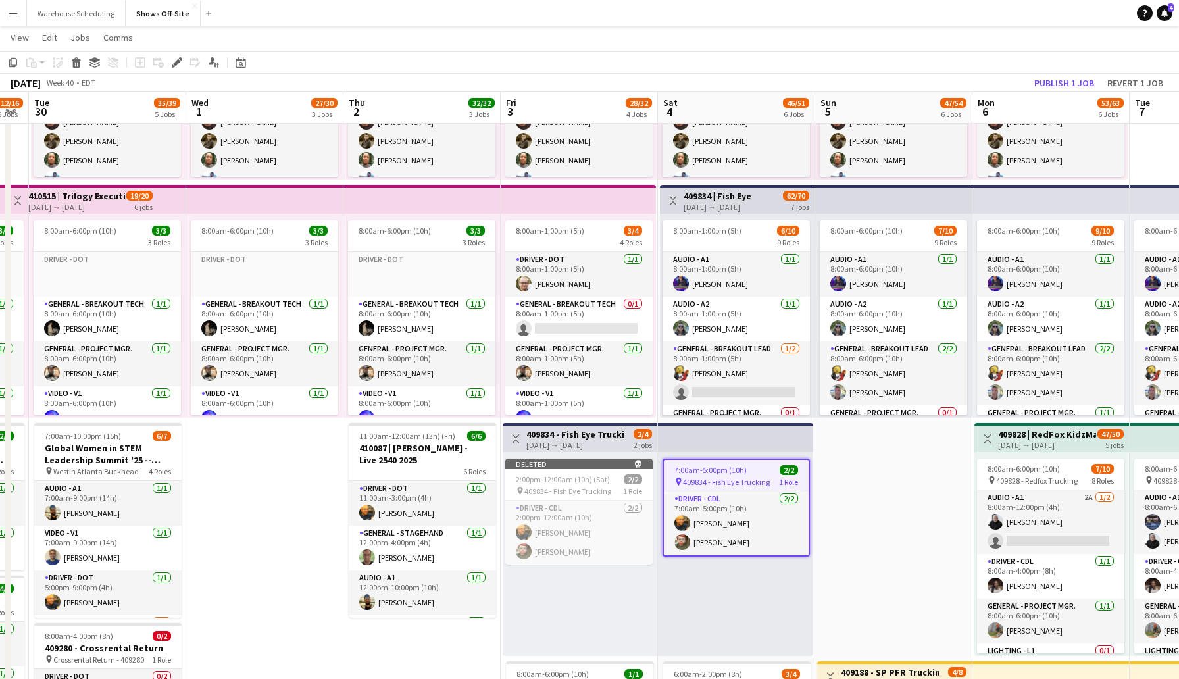
click at [610, 440] on div "[DATE] → [DATE]" at bounding box center [575, 445] width 98 height 10
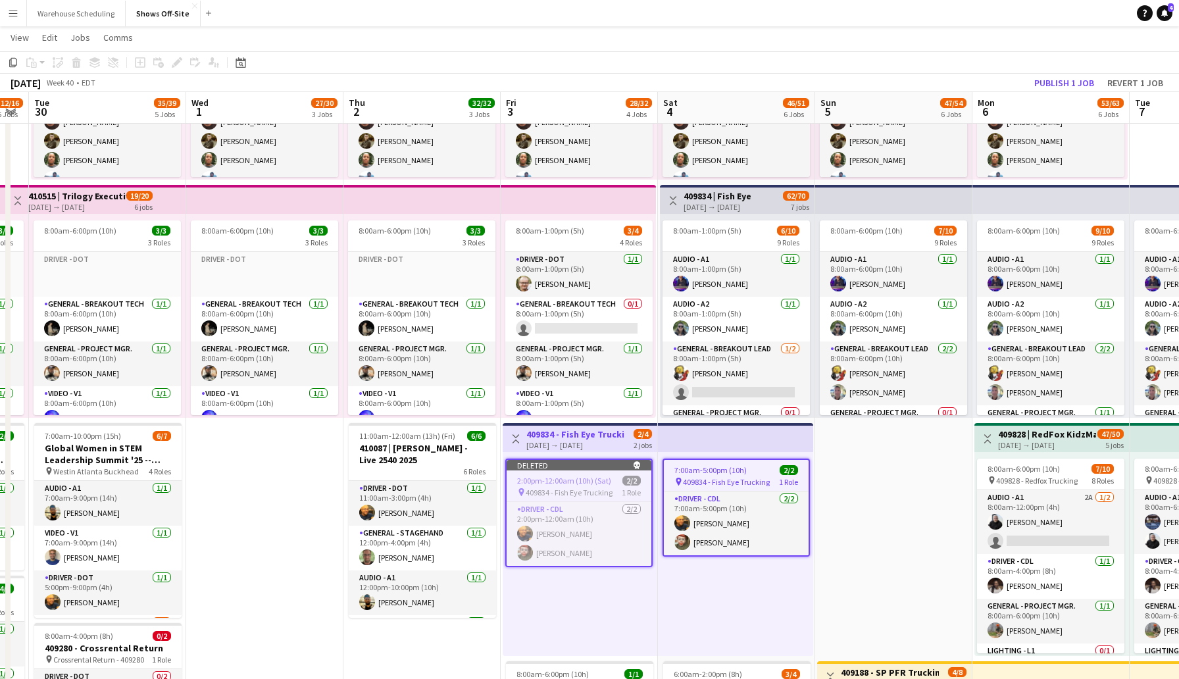
click at [684, 431] on app-top-bar at bounding box center [735, 437] width 155 height 29
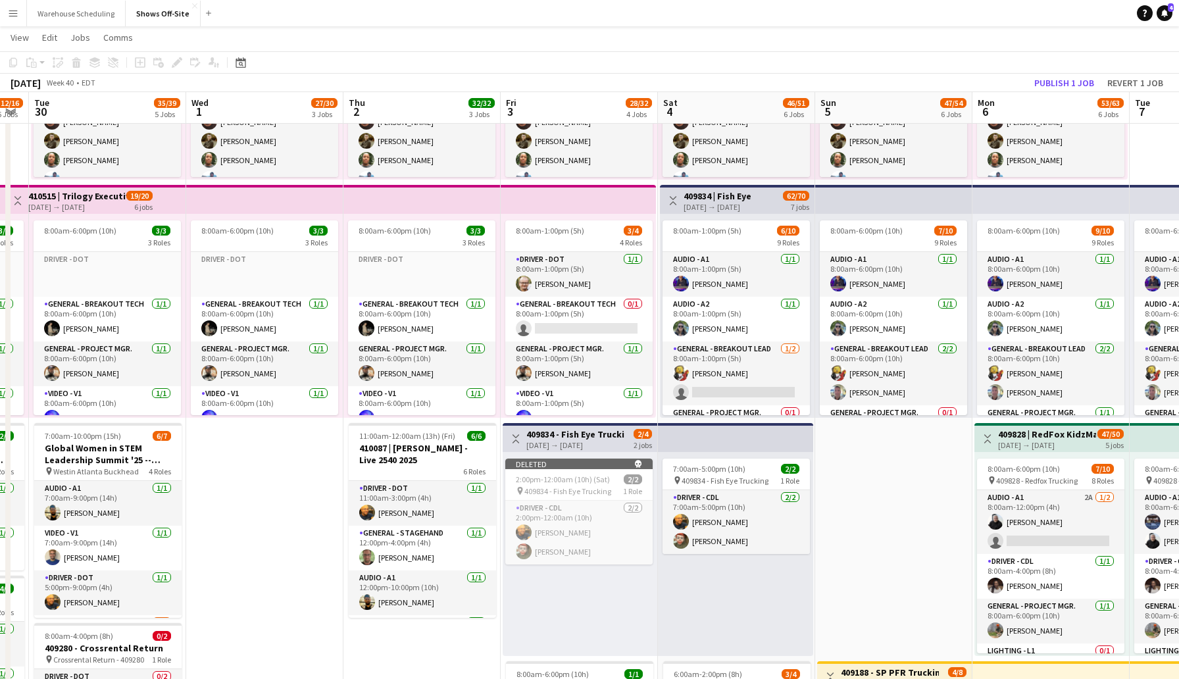
click at [684, 431] on app-top-bar at bounding box center [735, 437] width 155 height 29
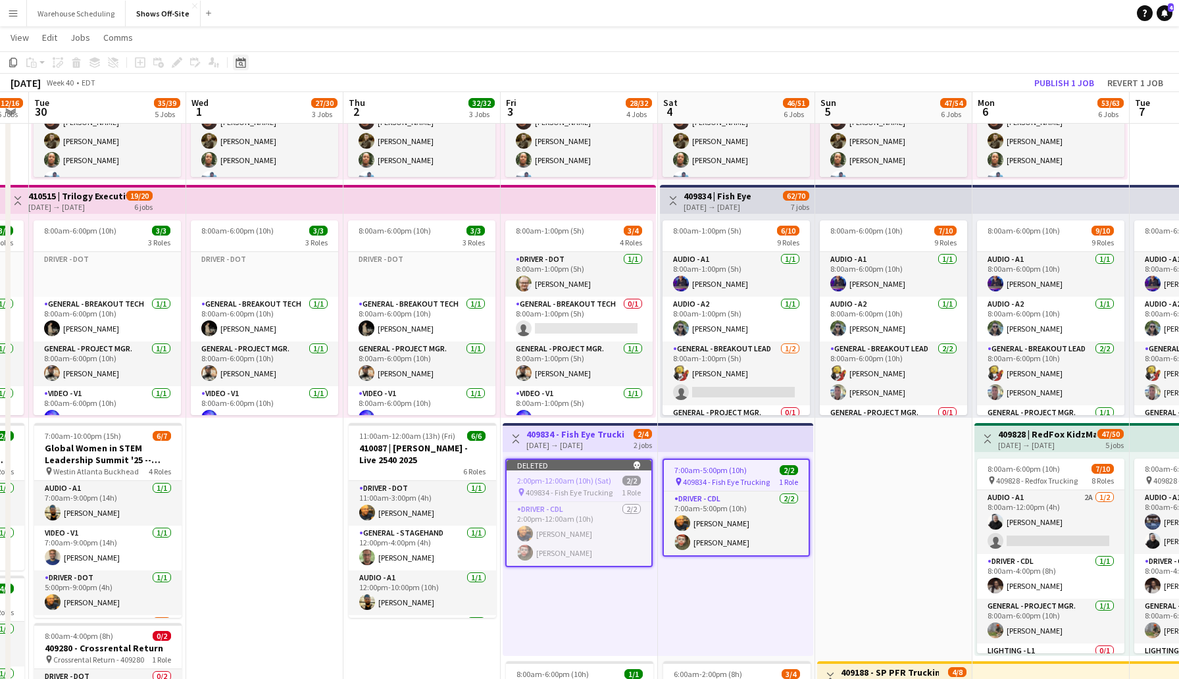
click at [245, 61] on icon at bounding box center [240, 62] width 10 height 11
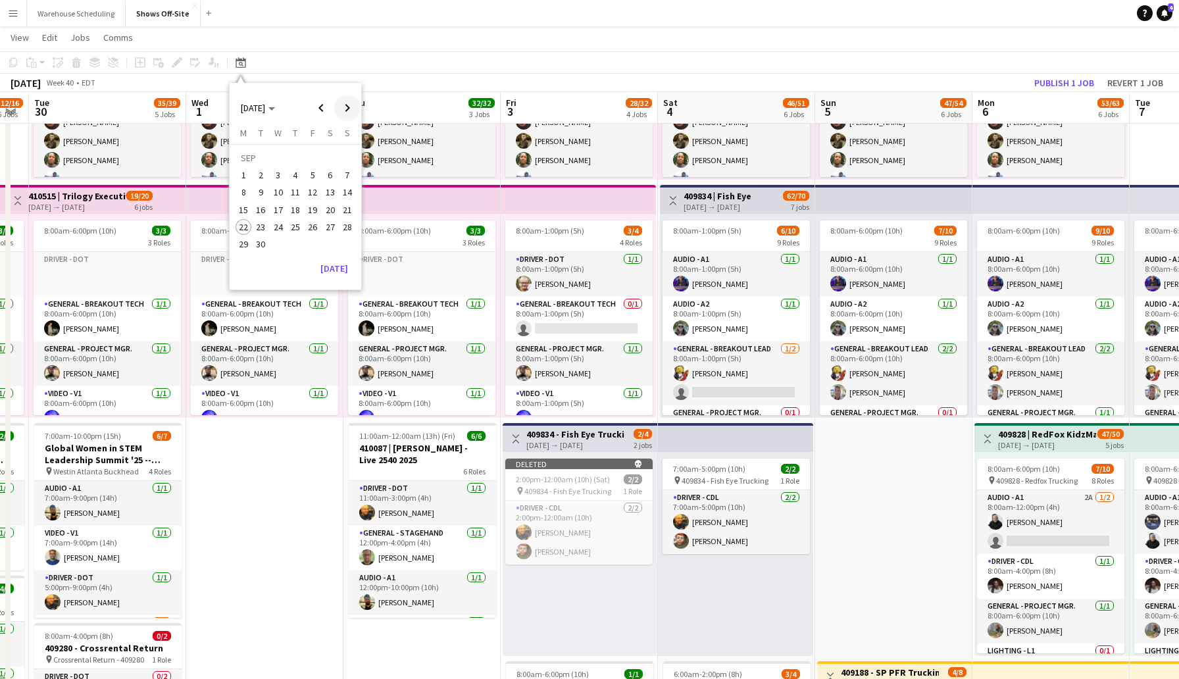
click at [351, 110] on span "Next month" at bounding box center [347, 108] width 26 height 26
click at [330, 172] on span "4" at bounding box center [330, 175] width 16 height 16
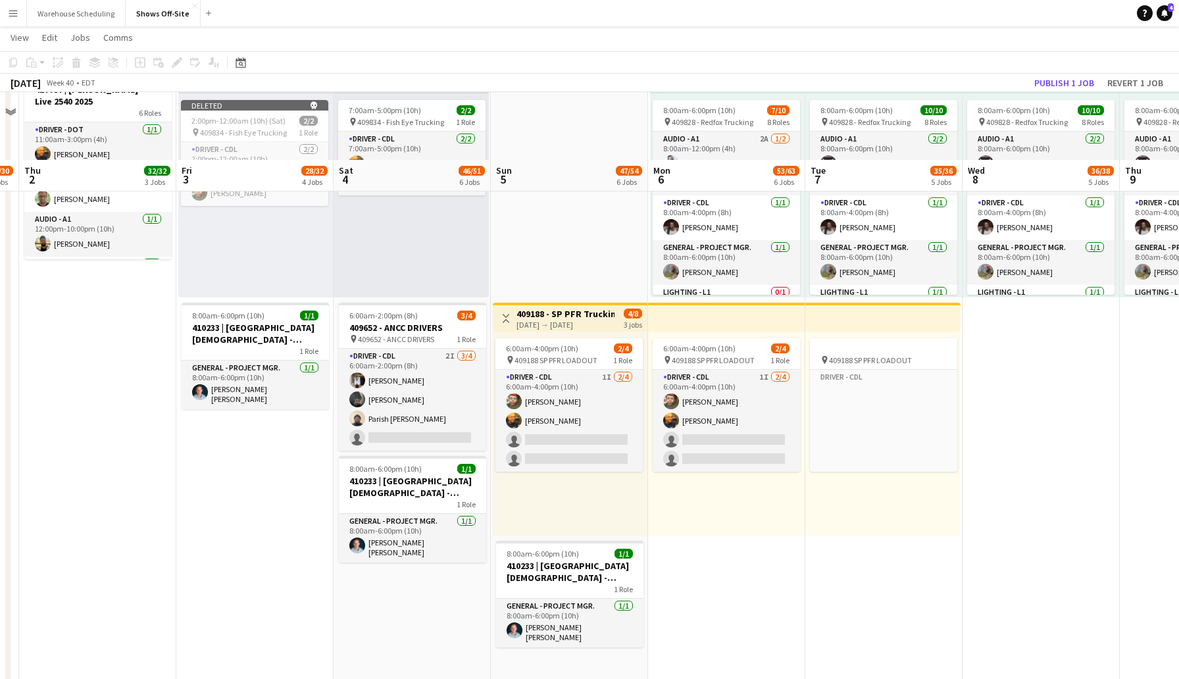
scroll to position [531, 0]
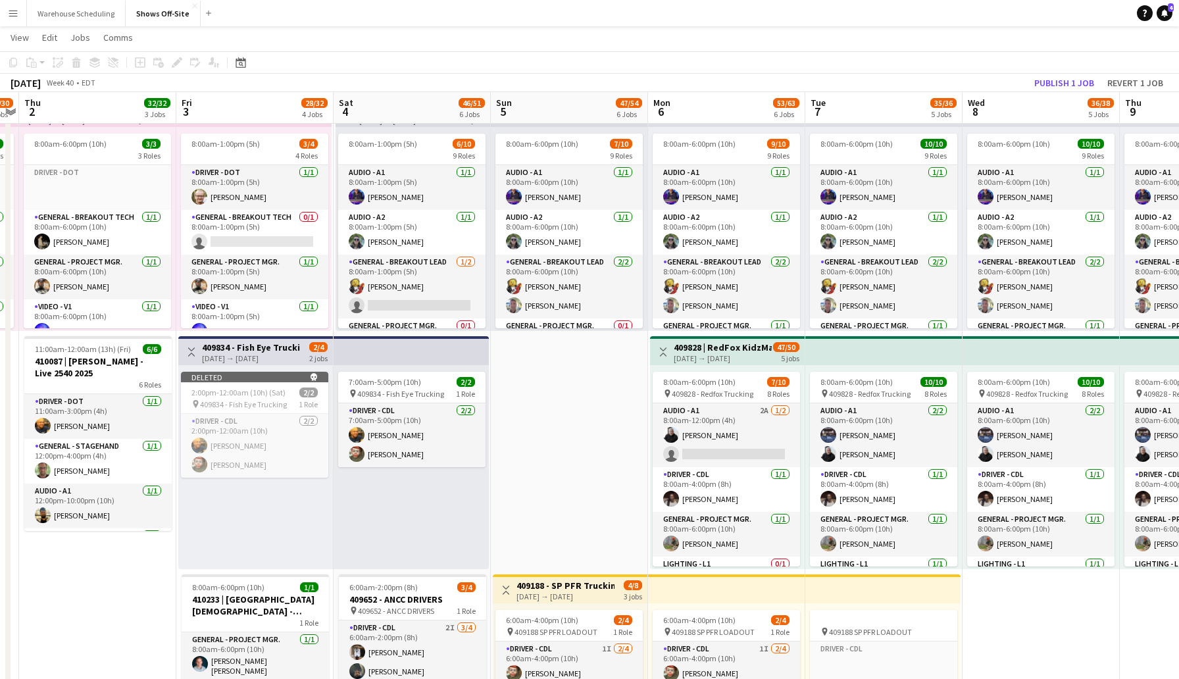
click at [518, 387] on app-date-cell "8:00am-6:00pm (10h) 15/15 pin GWCC [PERSON_NAME] 9 Roles Audio - A1 [DATE] 8:00…" at bounding box center [569, 371] width 157 height 1508
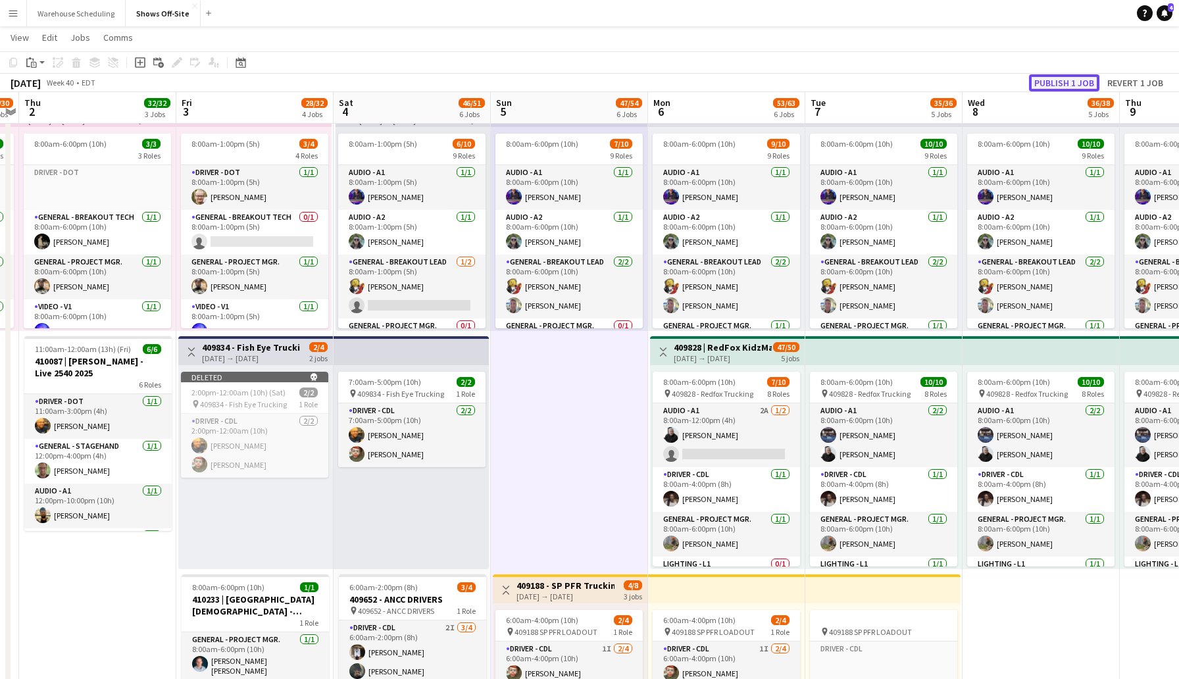
click at [1061, 81] on button "Publish 1 job" at bounding box center [1064, 82] width 70 height 17
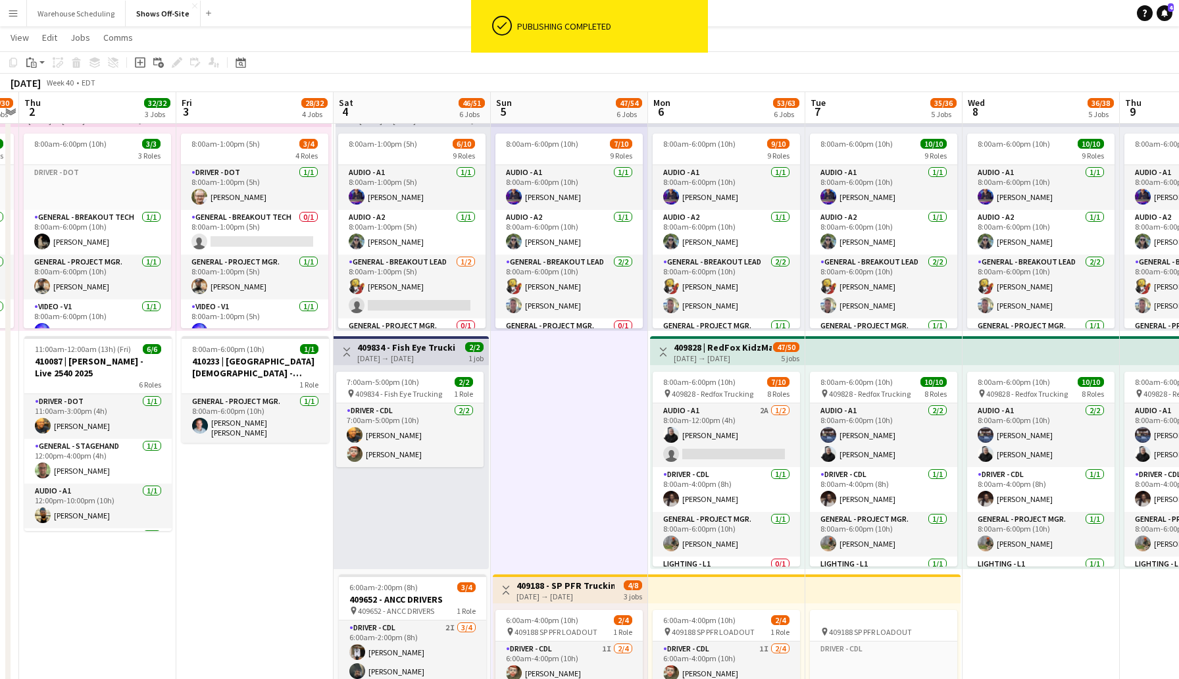
click at [433, 355] on div "[DATE] → [DATE]" at bounding box center [406, 358] width 98 height 10
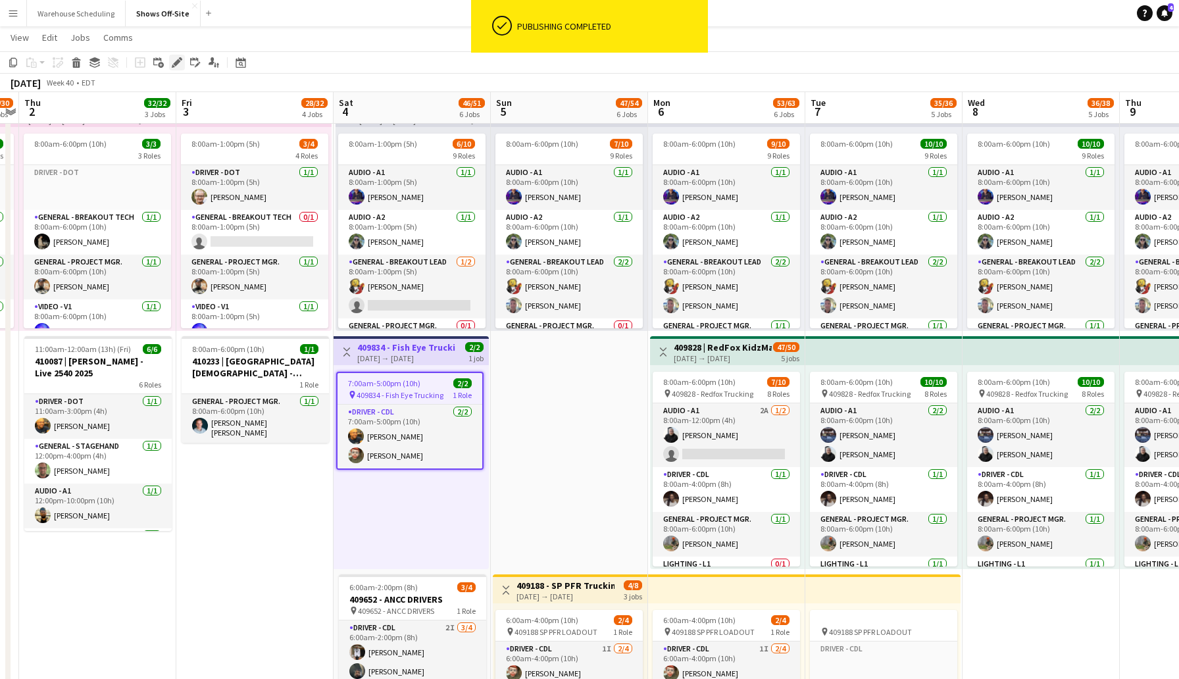
click at [178, 67] on icon "Edit" at bounding box center [177, 62] width 11 height 11
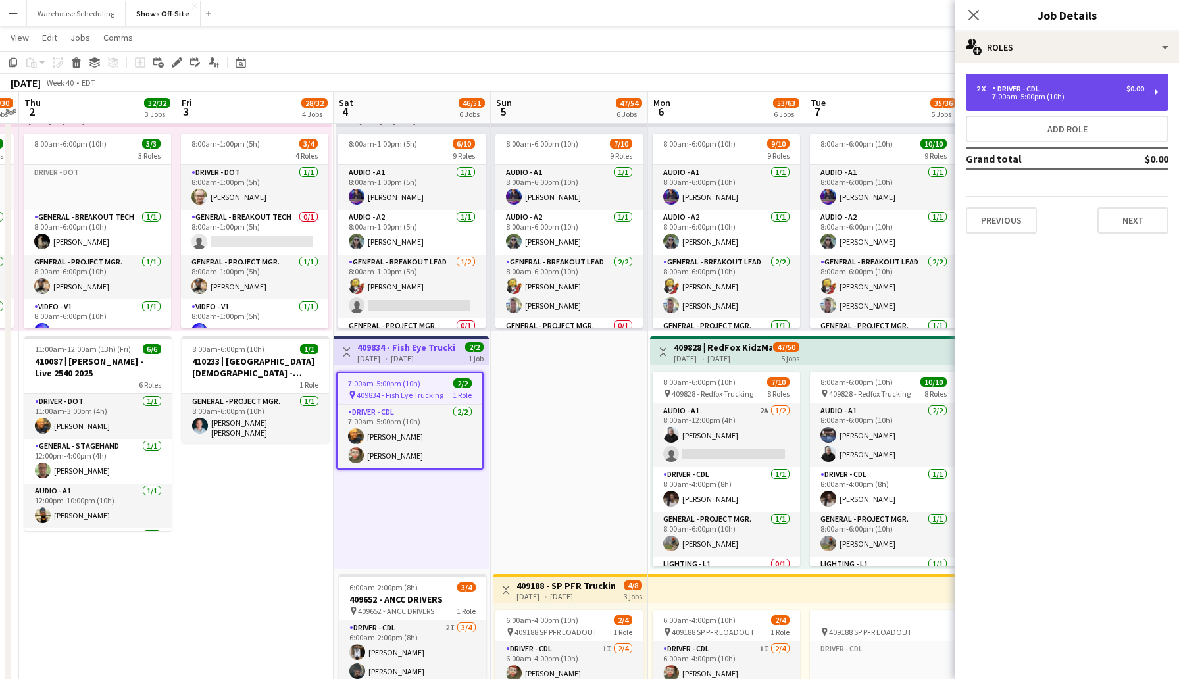
click at [1054, 103] on div "2 x Driver - CDL $0.00 7:00am-5:00pm (10h)" at bounding box center [1067, 92] width 203 height 37
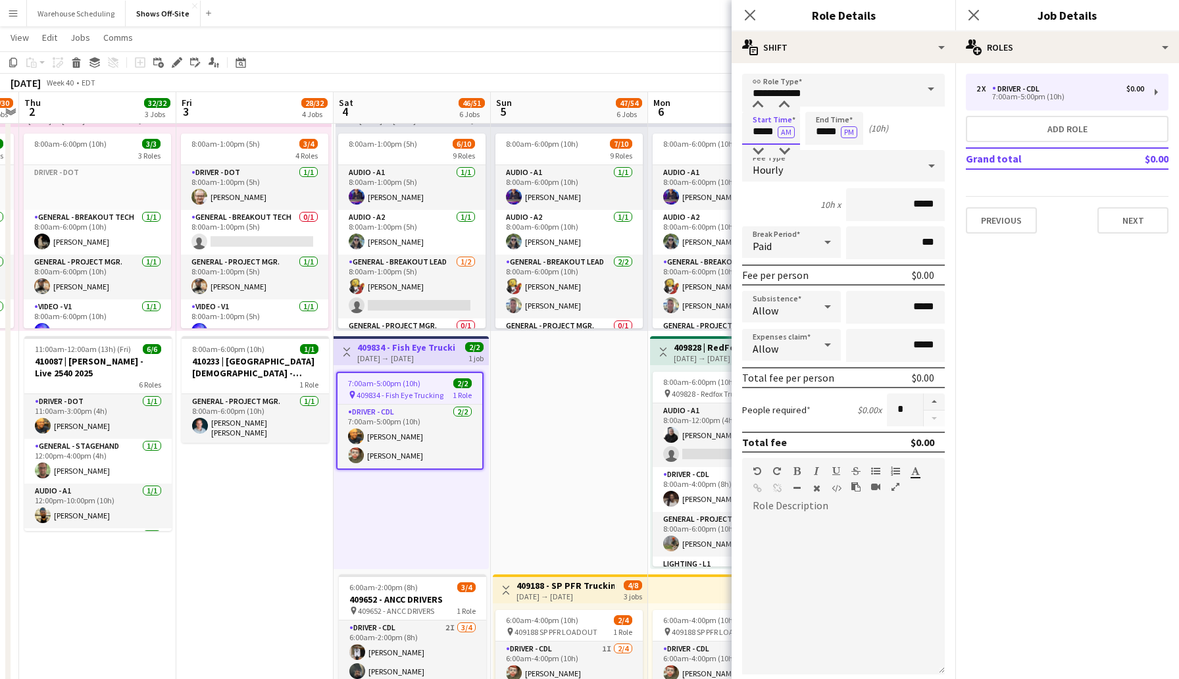
click at [761, 132] on input "*****" at bounding box center [771, 128] width 58 height 33
click at [757, 106] on div at bounding box center [758, 105] width 26 height 13
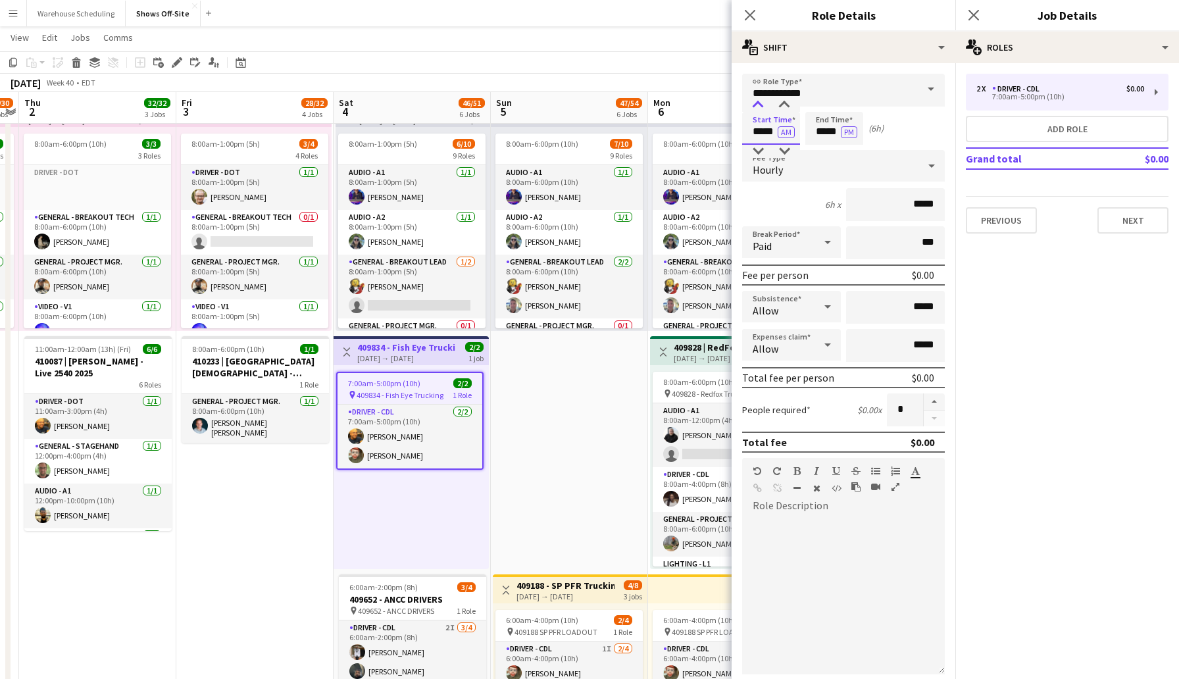
click at [757, 106] on div at bounding box center [758, 105] width 26 height 13
type input "*****"
click at [757, 106] on div at bounding box center [758, 105] width 26 height 13
click at [829, 134] on input "*****" at bounding box center [834, 128] width 58 height 33
click at [824, 103] on div at bounding box center [821, 105] width 26 height 13
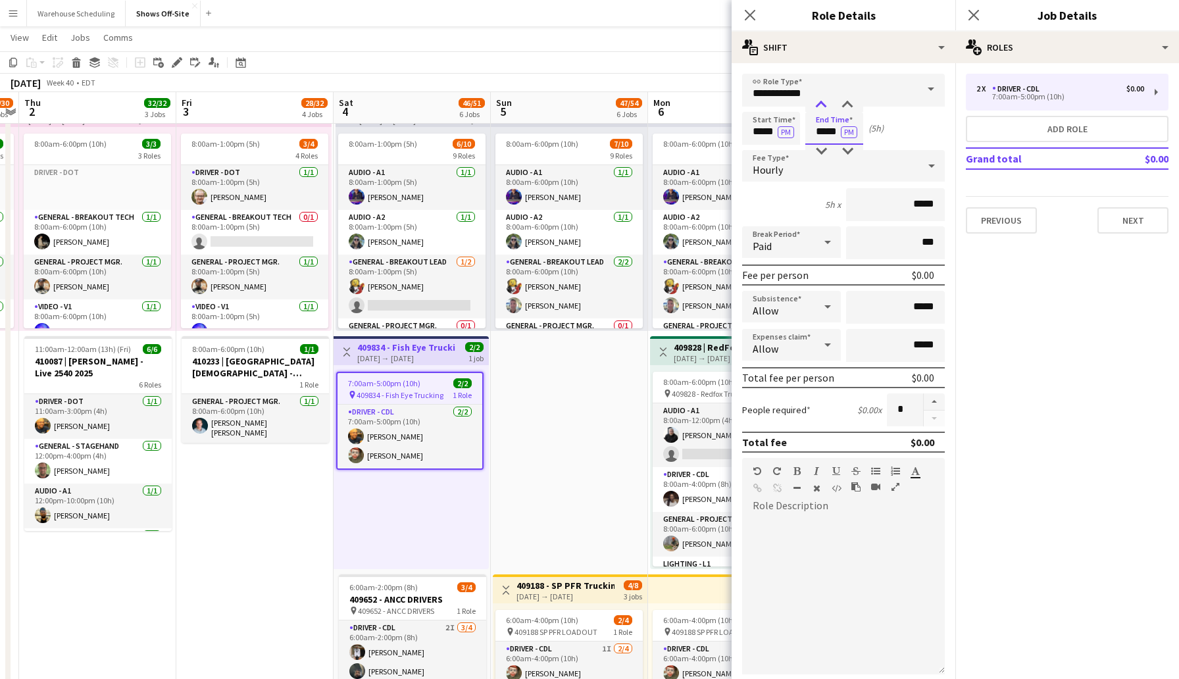
click at [824, 103] on div at bounding box center [821, 105] width 26 height 13
type input "*****"
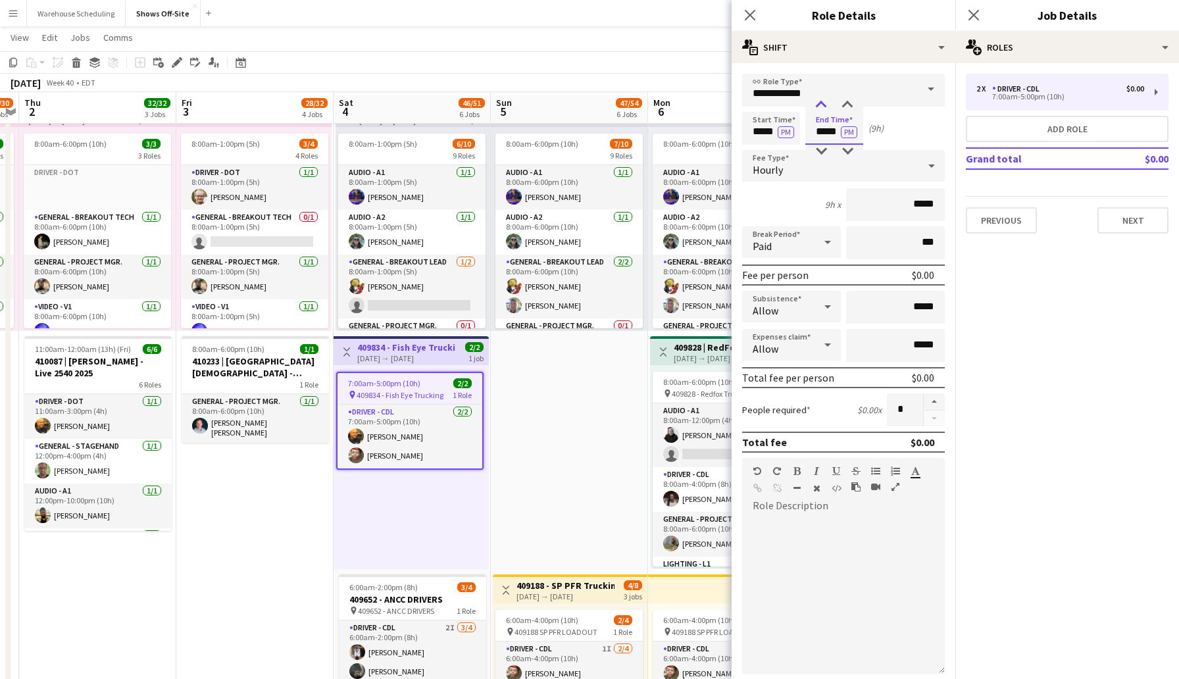
click at [824, 103] on div at bounding box center [821, 105] width 26 height 13
click at [1110, 222] on button "Next" at bounding box center [1132, 220] width 71 height 26
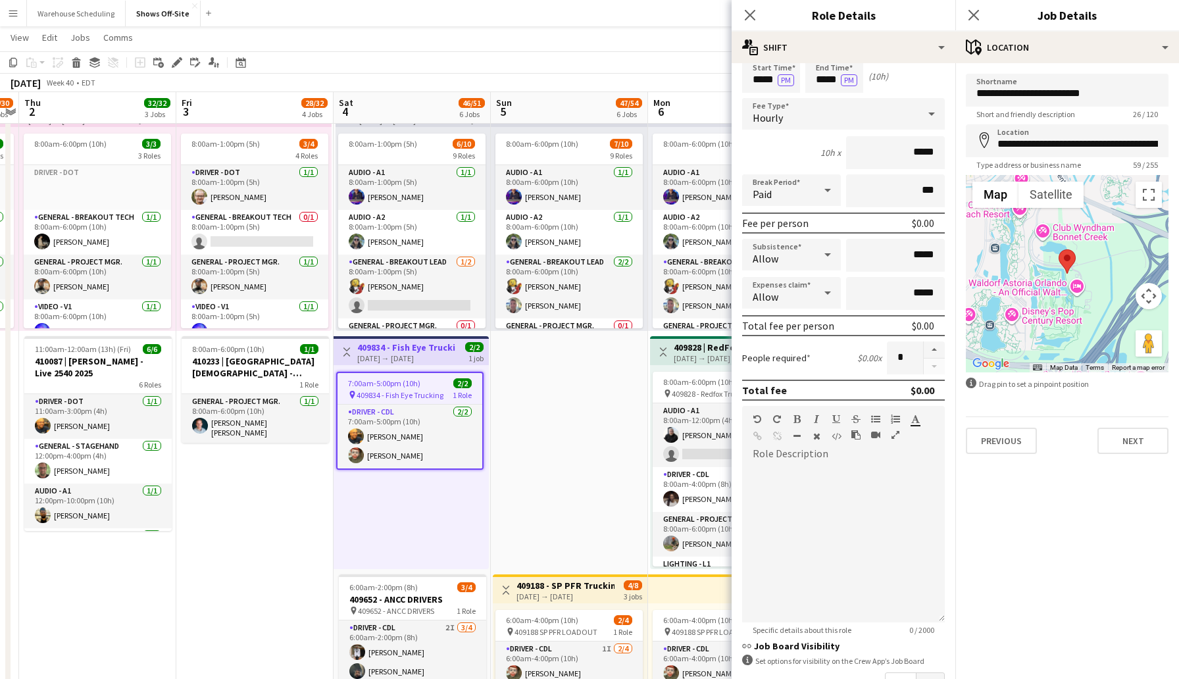
scroll to position [0, 0]
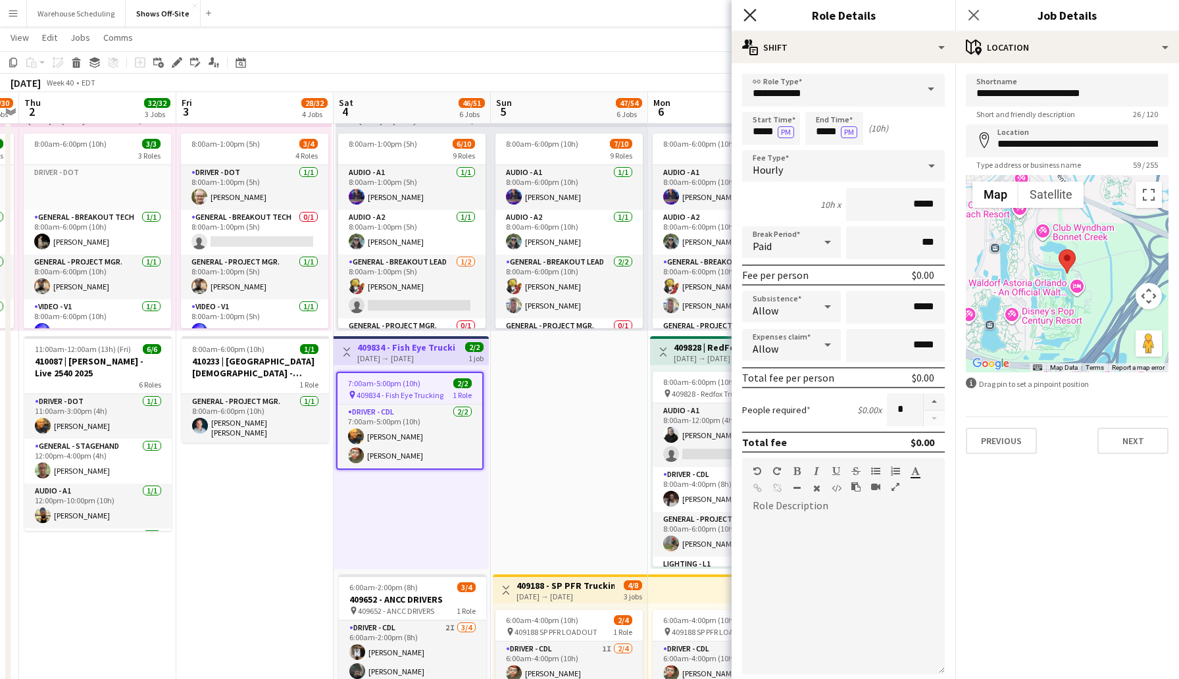
click at [754, 9] on icon "Close pop-in" at bounding box center [749, 15] width 12 height 12
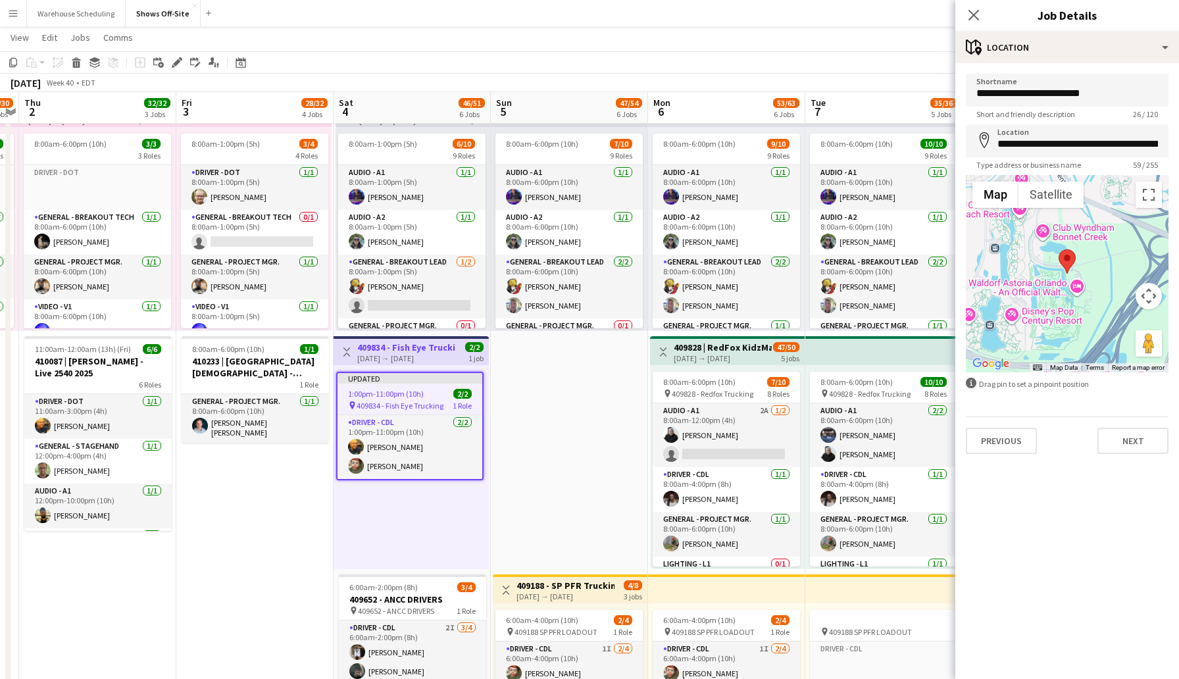
click at [966, 3] on div "Close pop-in" at bounding box center [973, 15] width 37 height 30
click at [974, 9] on icon "Close pop-in" at bounding box center [973, 15] width 12 height 12
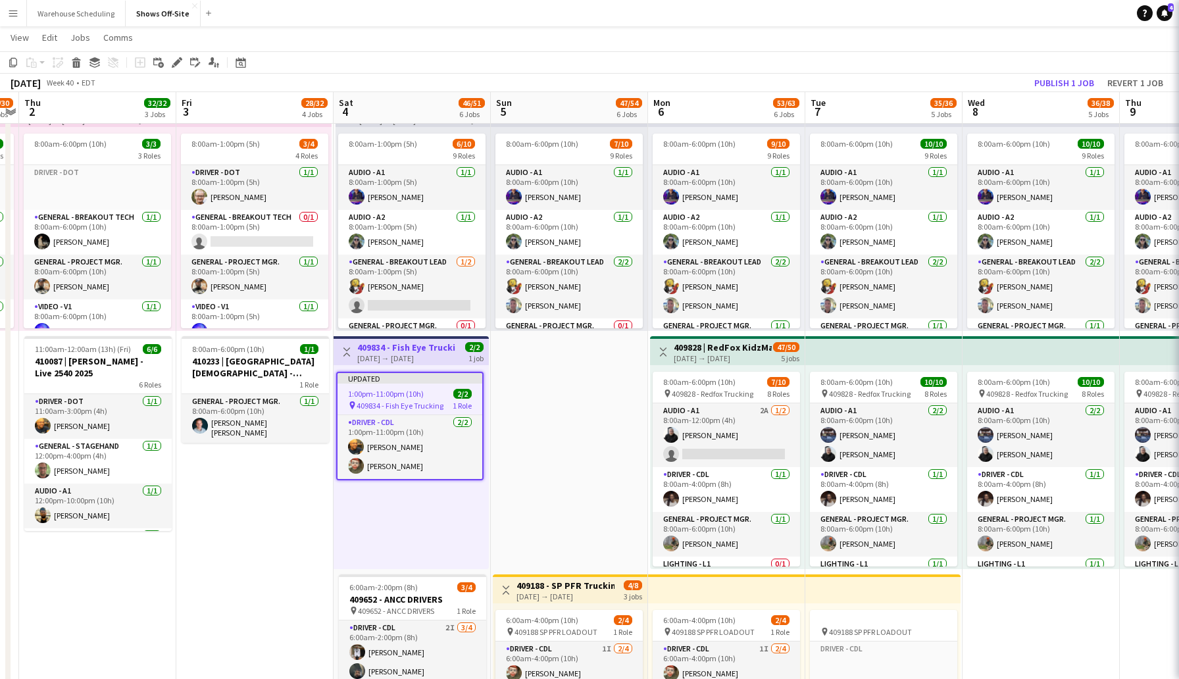
click at [975, 87] on div "[DATE] Week 40 • EDT Publish 1 job Revert 1 job" at bounding box center [589, 83] width 1179 height 18
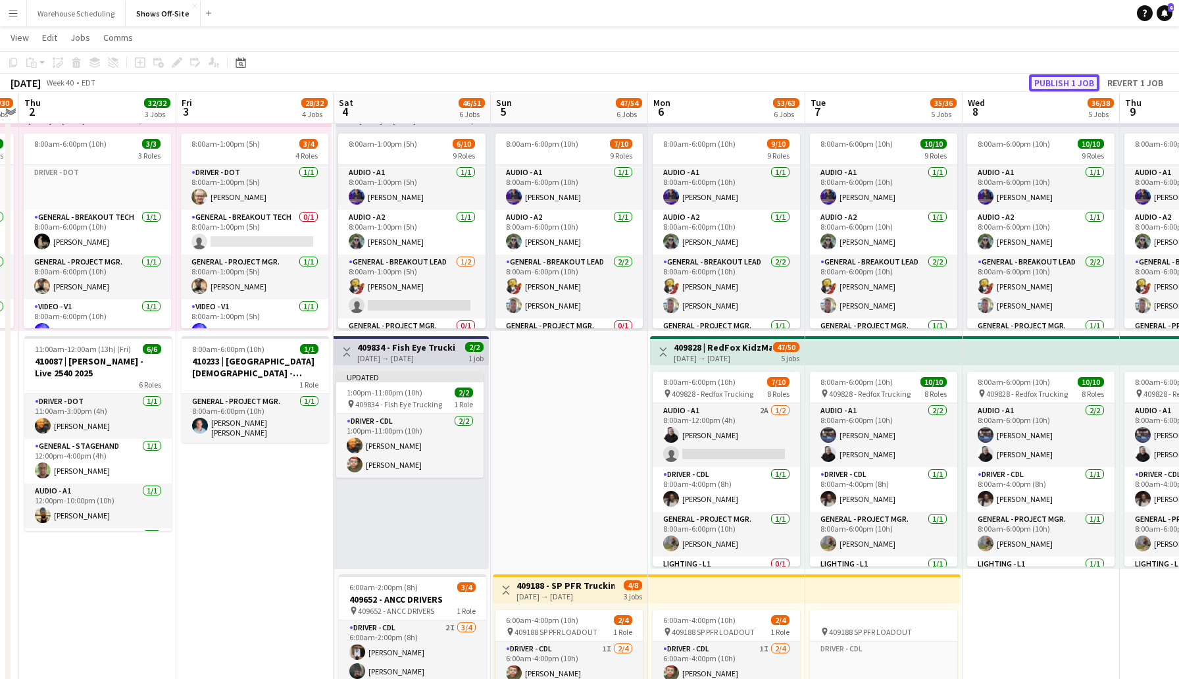
click at [1045, 84] on button "Publish 1 job" at bounding box center [1064, 82] width 70 height 17
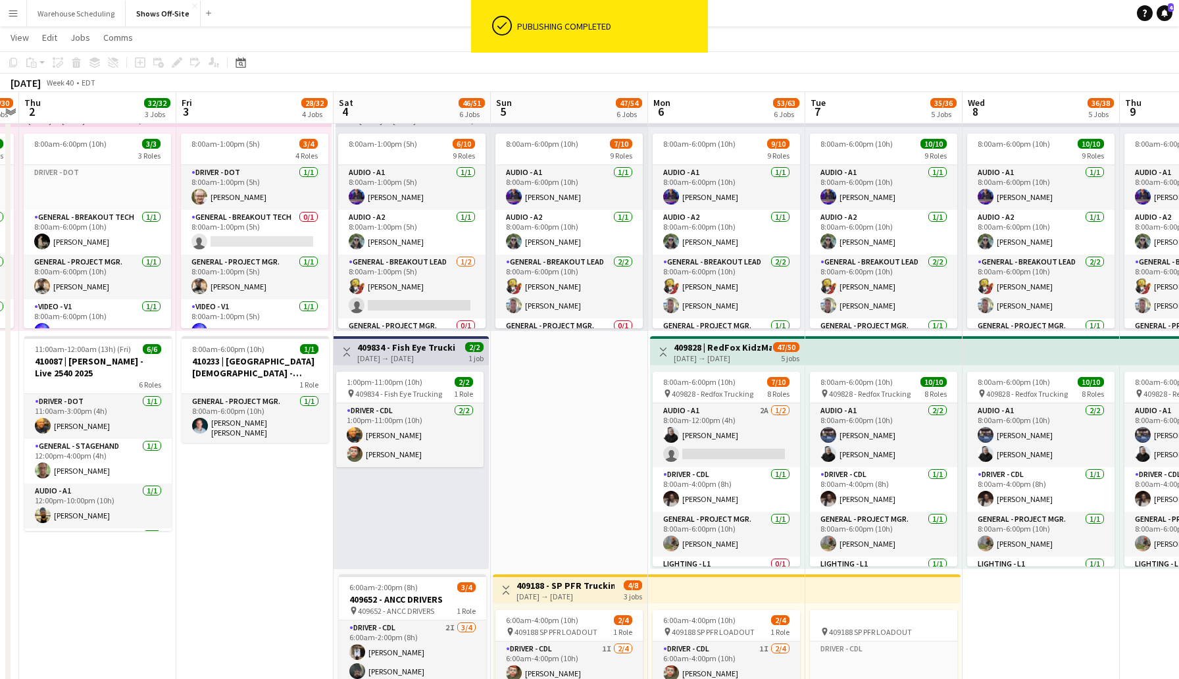
click at [419, 355] on div "[DATE] → [DATE]" at bounding box center [406, 358] width 98 height 10
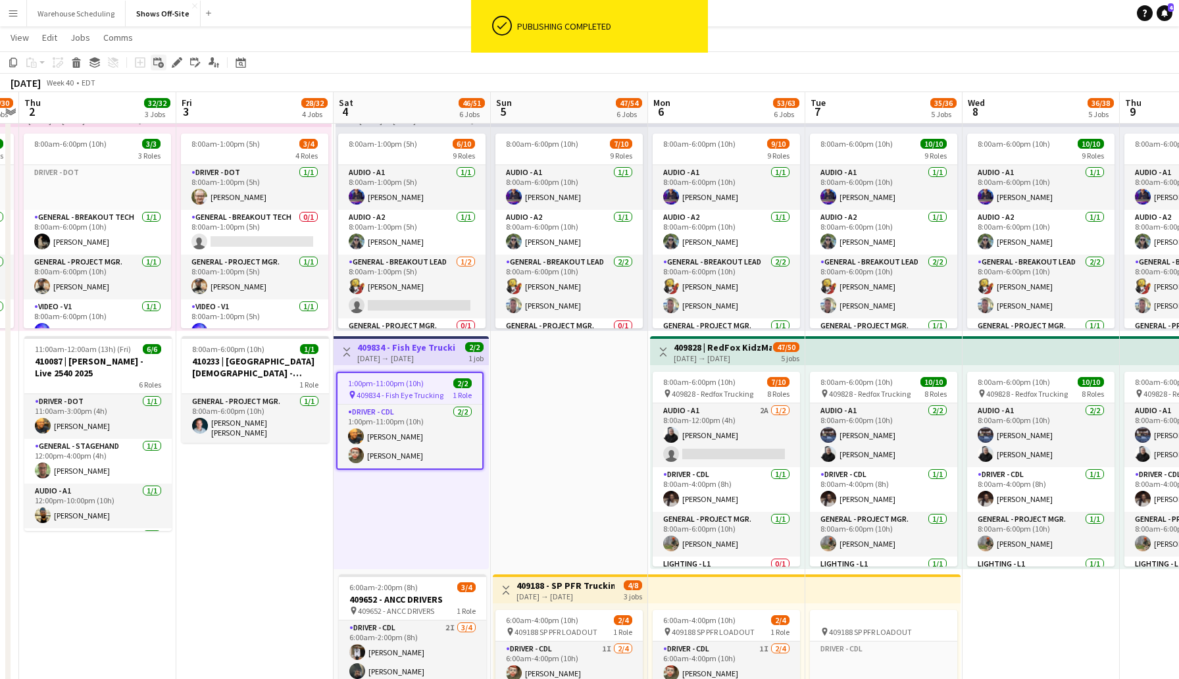
click at [157, 61] on icon "Add linked Job" at bounding box center [158, 62] width 11 height 11
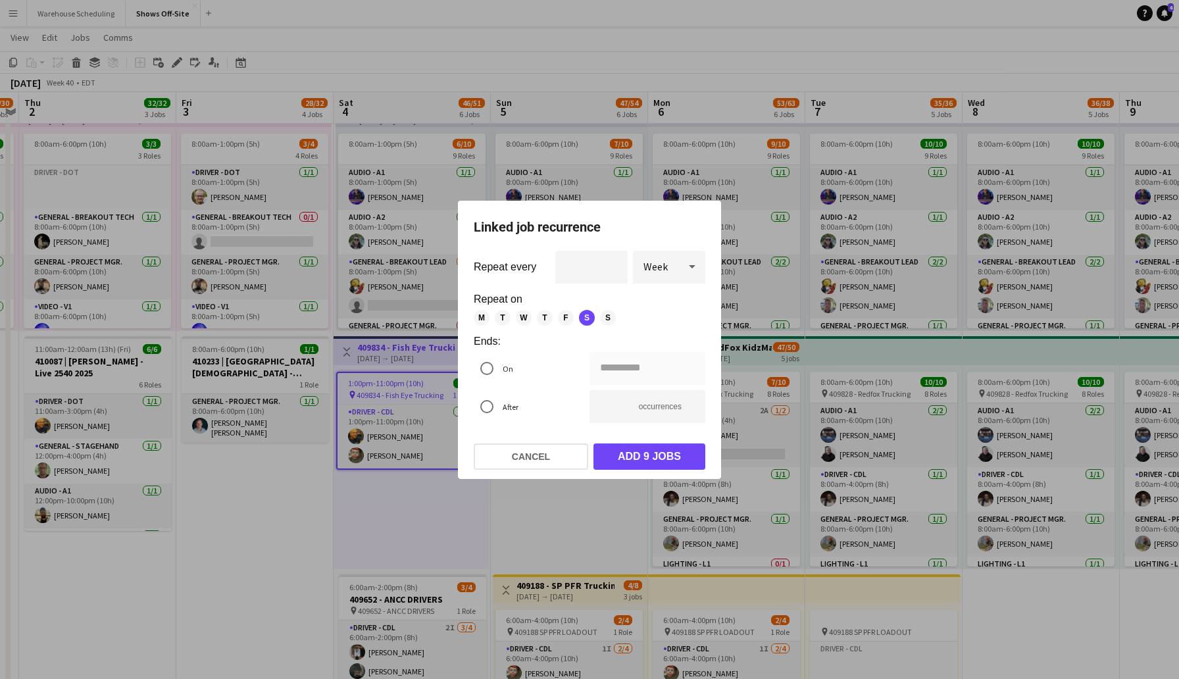
click at [664, 267] on span "Week" at bounding box center [655, 266] width 24 height 13
click at [662, 301] on span "Day" at bounding box center [668, 303] width 51 height 12
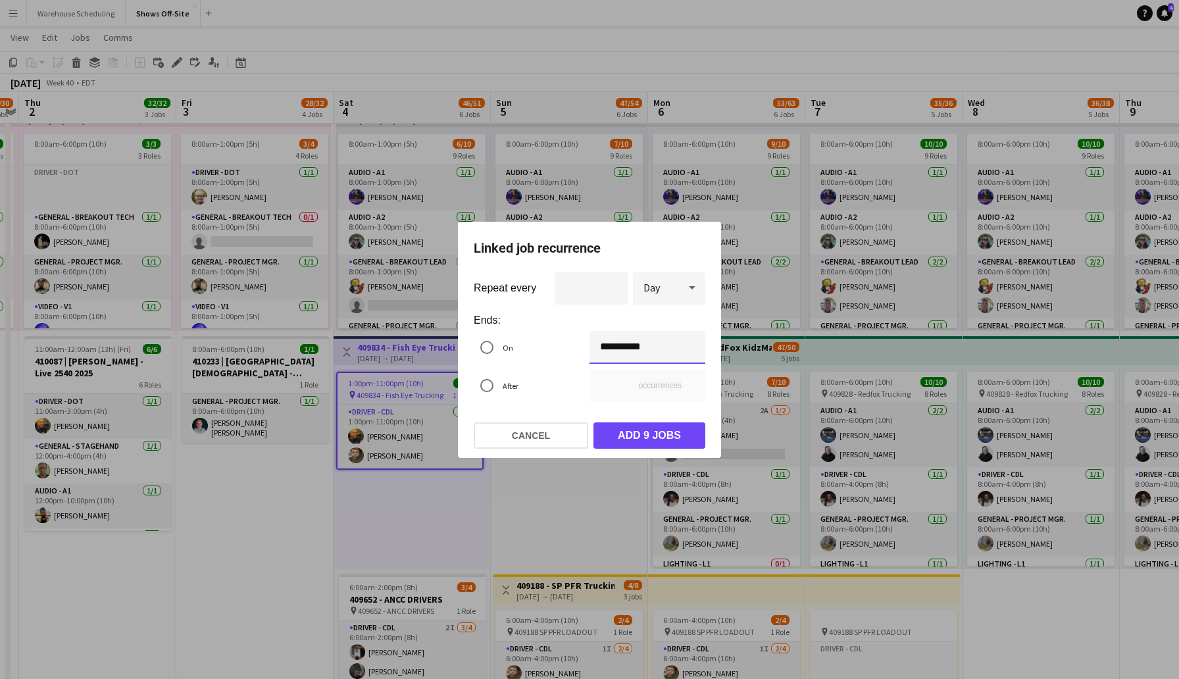
click at [654, 354] on div "**********" at bounding box center [589, 339] width 1179 height 679
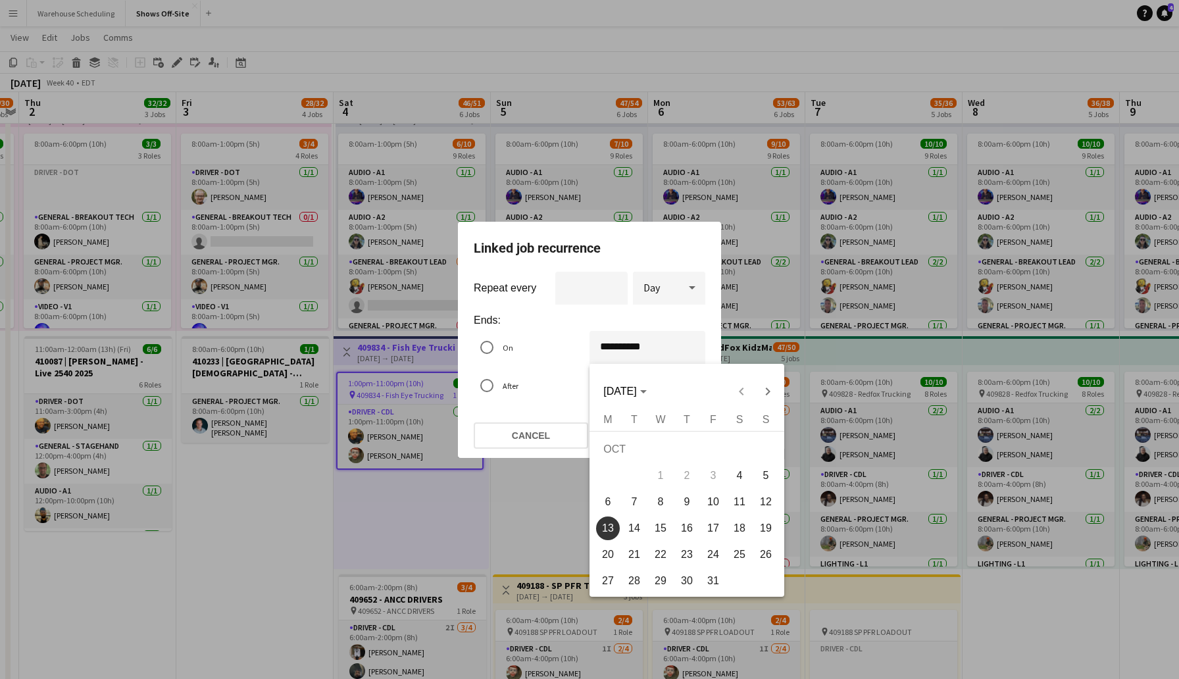
click at [756, 475] on span "5" at bounding box center [766, 476] width 24 height 24
type input "**********"
type input "*"
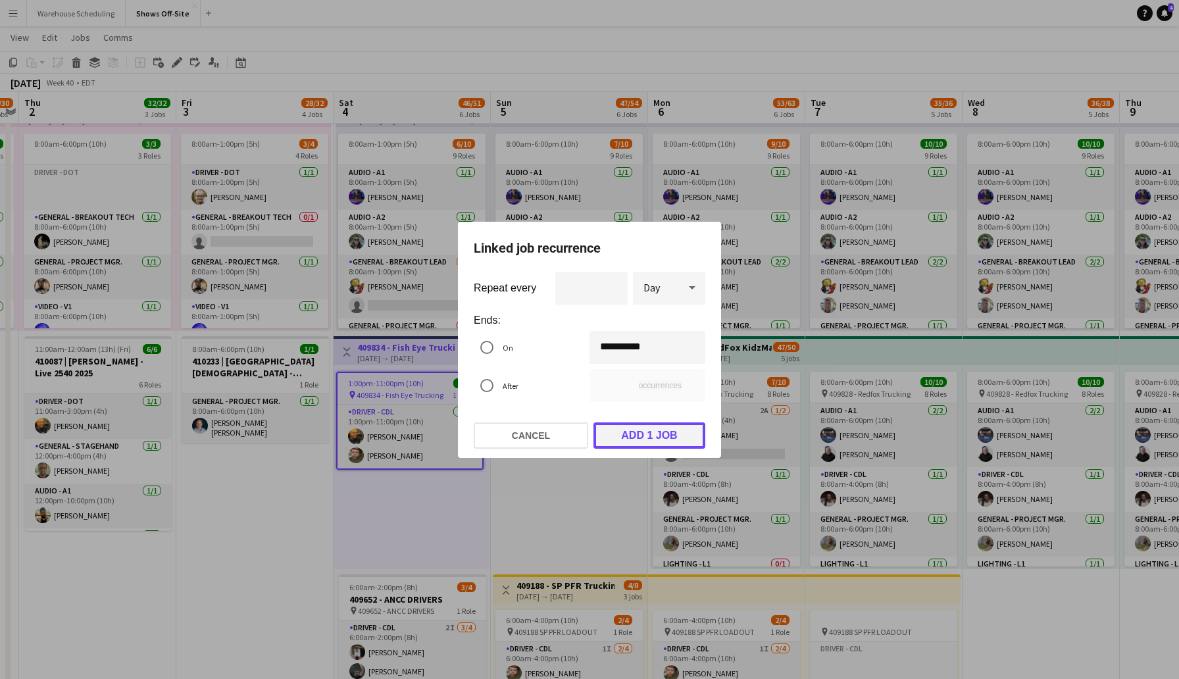
click at [660, 438] on button "Add 1 job" at bounding box center [649, 435] width 112 height 26
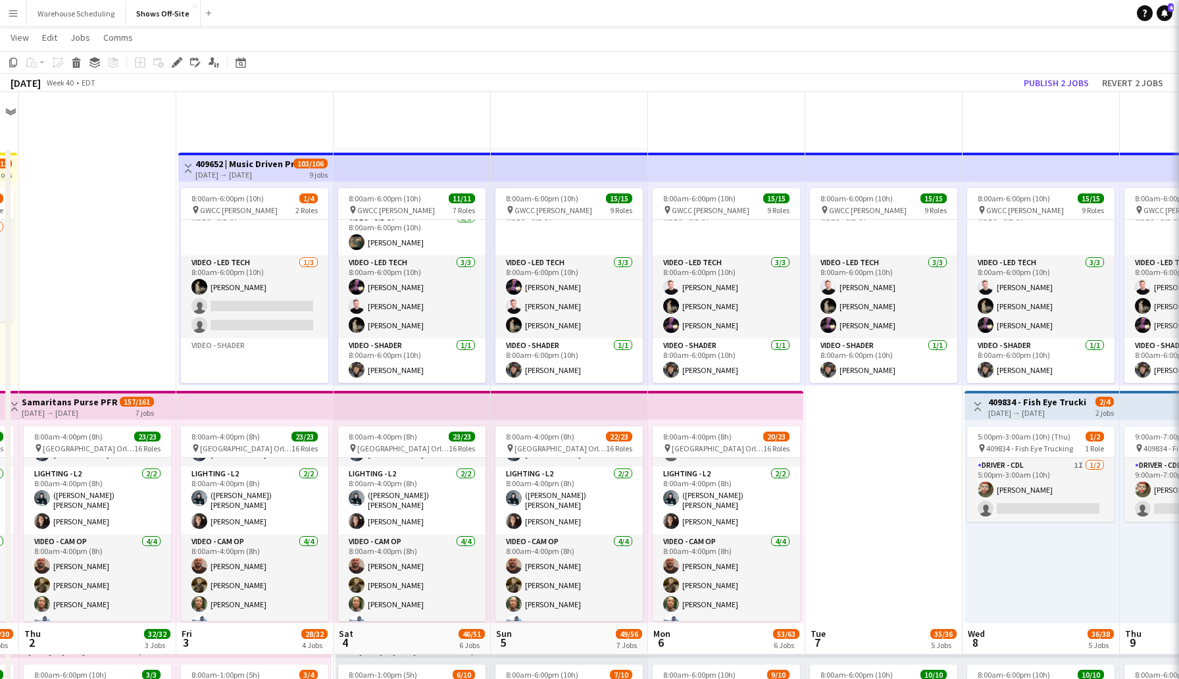
scroll to position [531, 0]
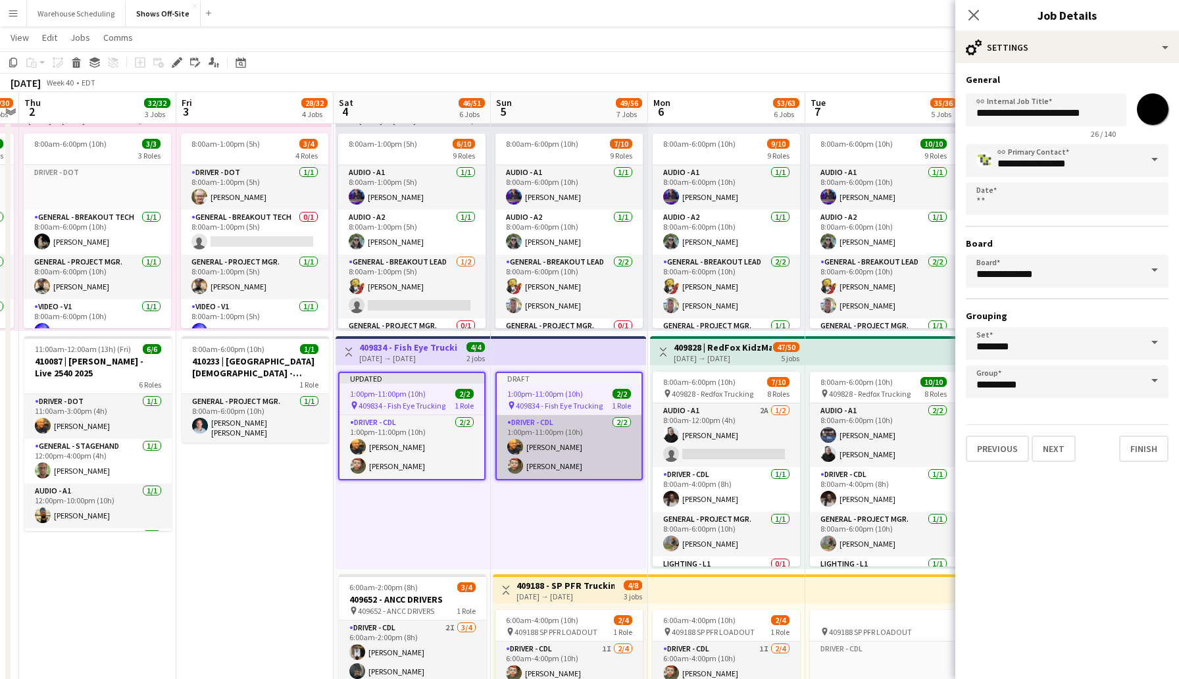
click at [560, 422] on app-card-role "Driver - CDL [DATE] 1:00pm-11:00pm (10h) [PERSON_NAME] [PERSON_NAME]" at bounding box center [569, 447] width 145 height 64
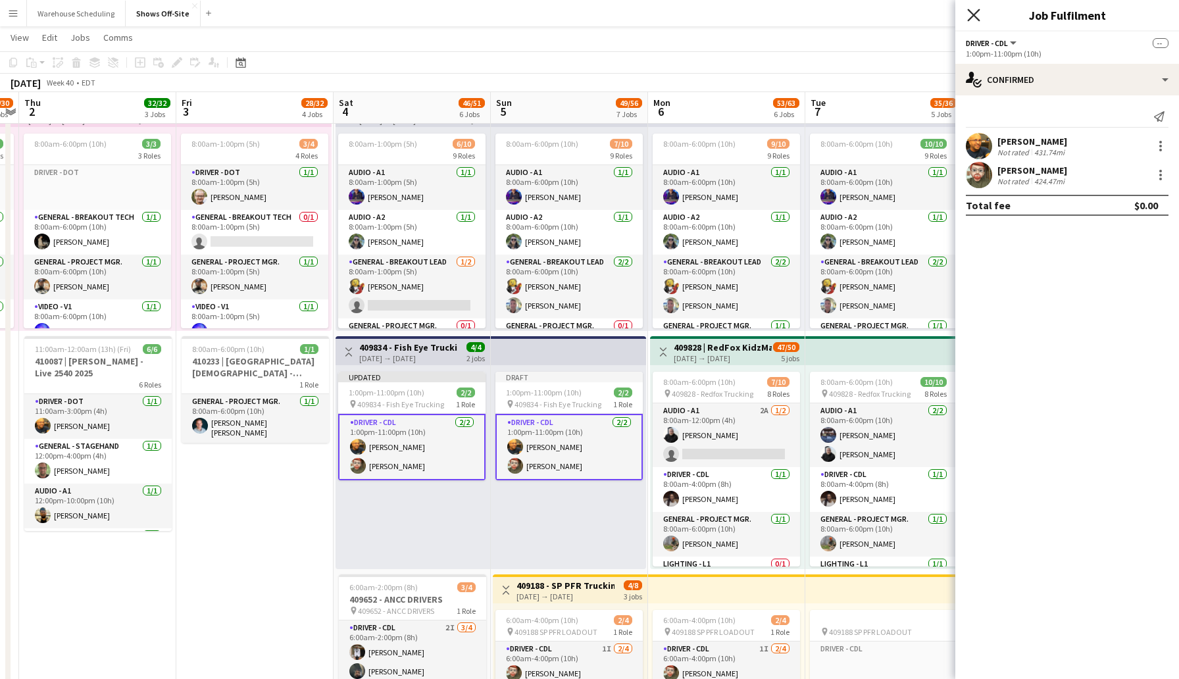
click at [973, 14] on icon at bounding box center [973, 15] width 12 height 12
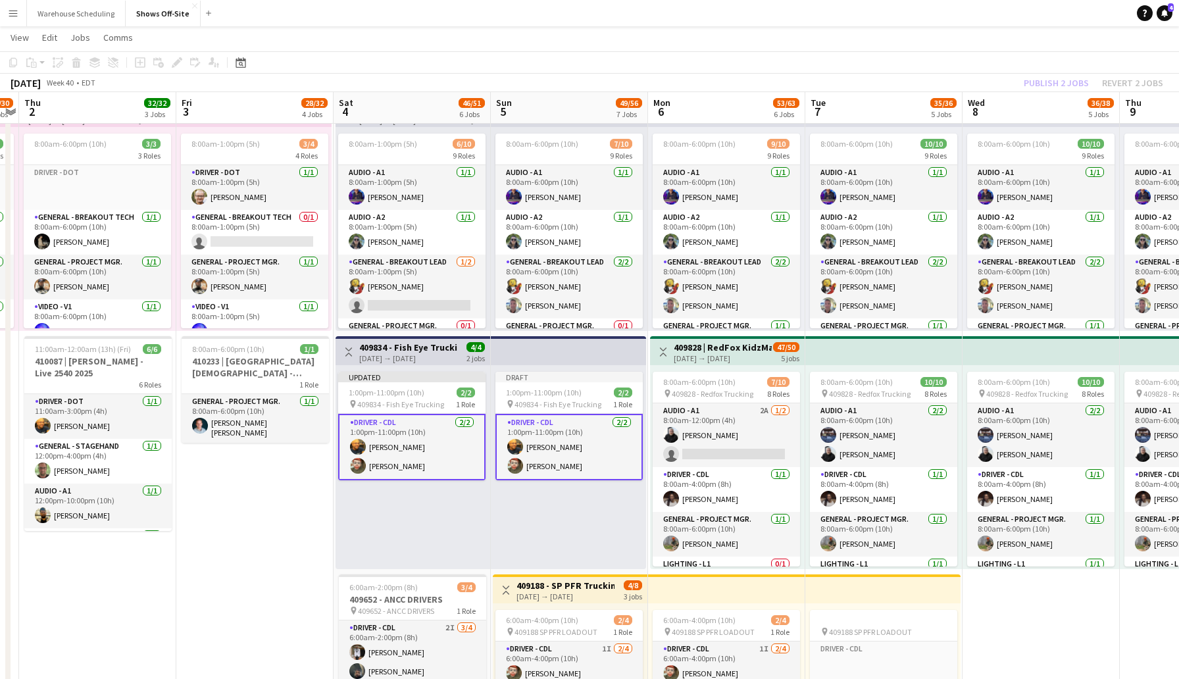
click at [937, 39] on app-page-menu "View Day view expanded Day view collapsed Month view Date picker Jump to [DATE]…" at bounding box center [589, 38] width 1179 height 25
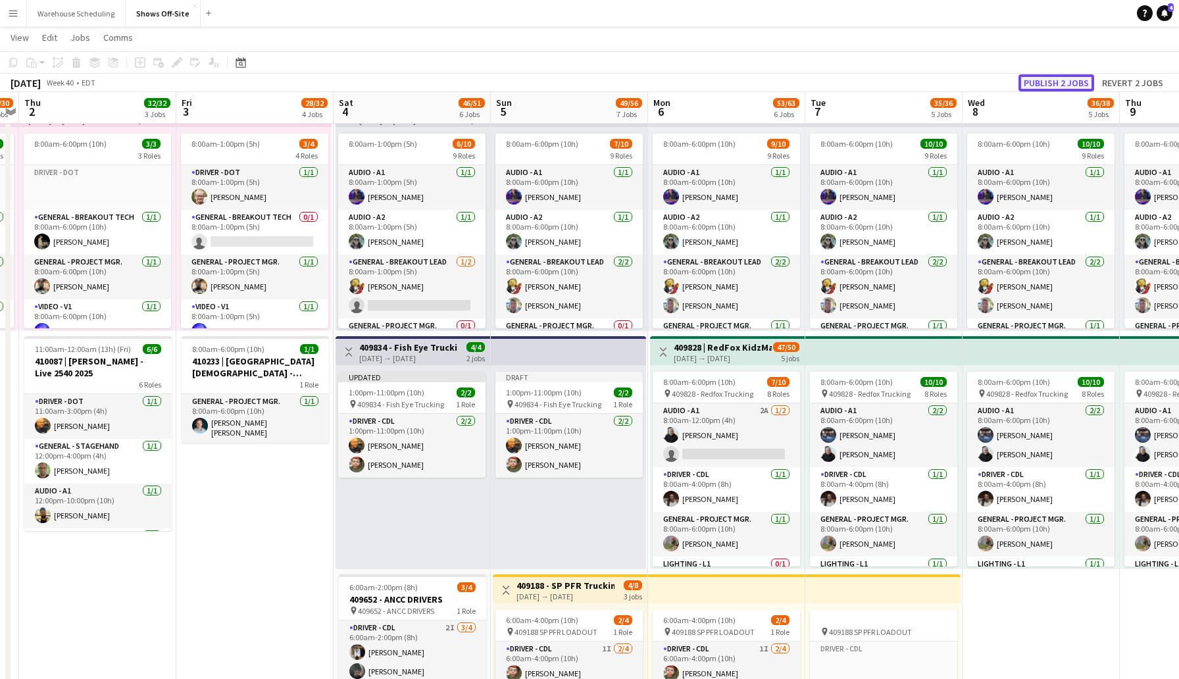
click at [1068, 76] on button "Publish 2 jobs" at bounding box center [1056, 82] width 76 height 17
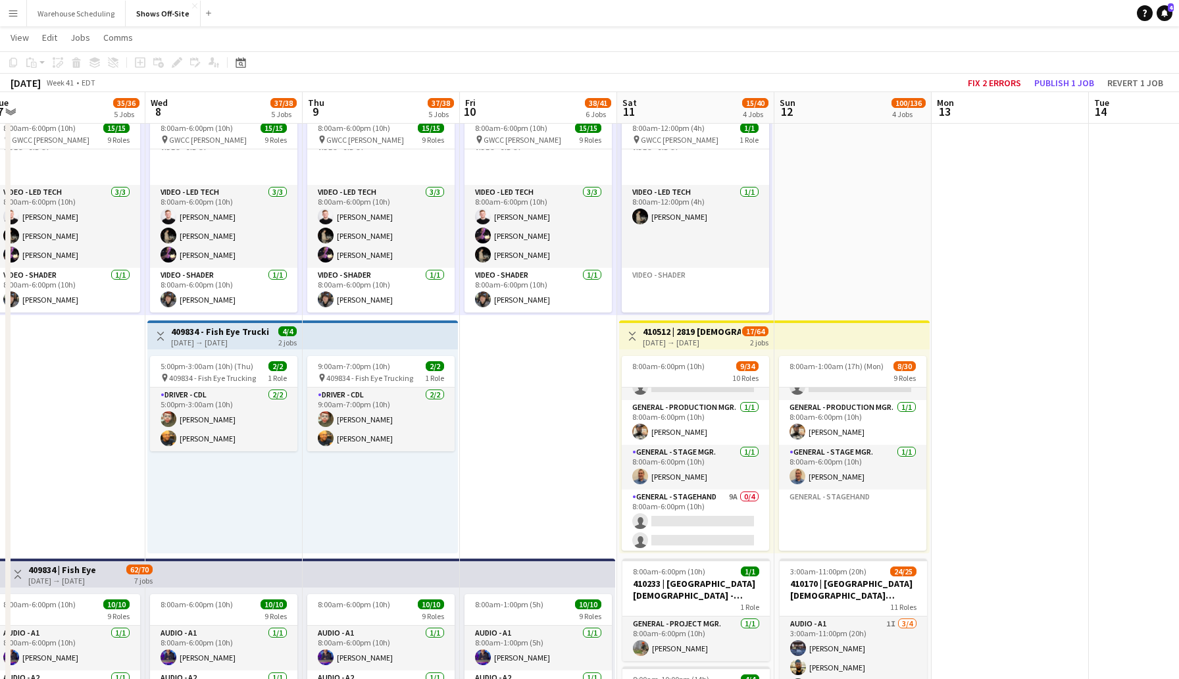
scroll to position [114, 0]
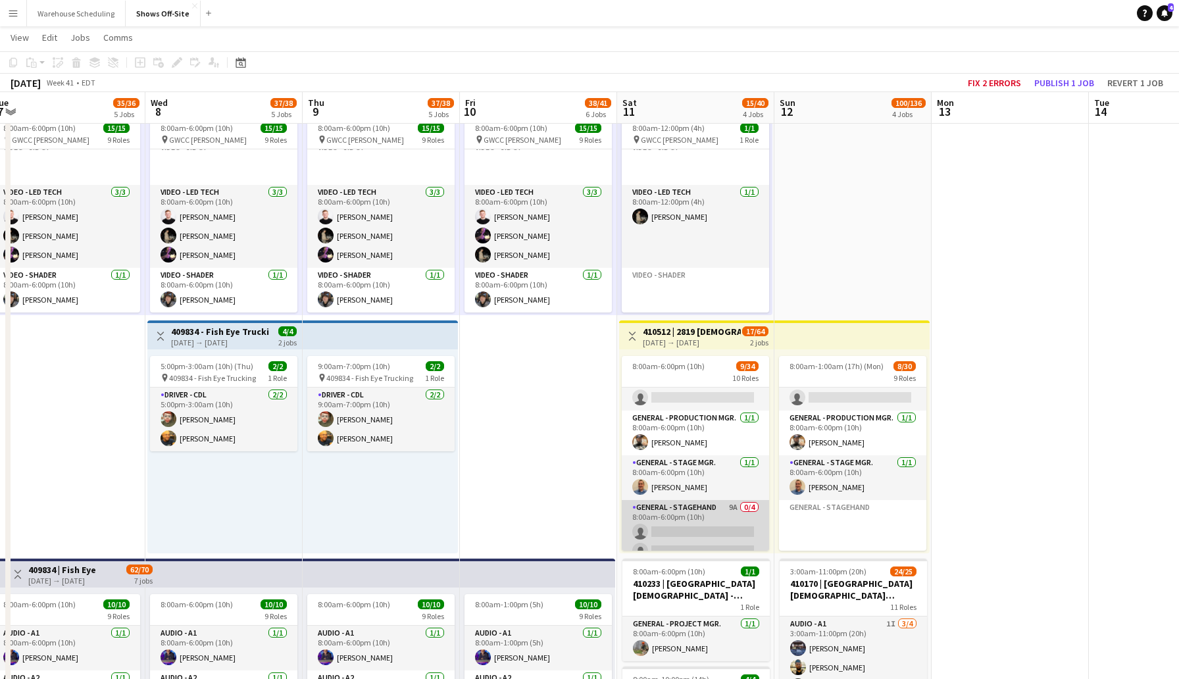
click at [676, 528] on app-card-role "General - Stagehand 9A 0/4 8:00am-6:00pm (10h) single-neutral-actions single-ne…" at bounding box center [695, 551] width 147 height 102
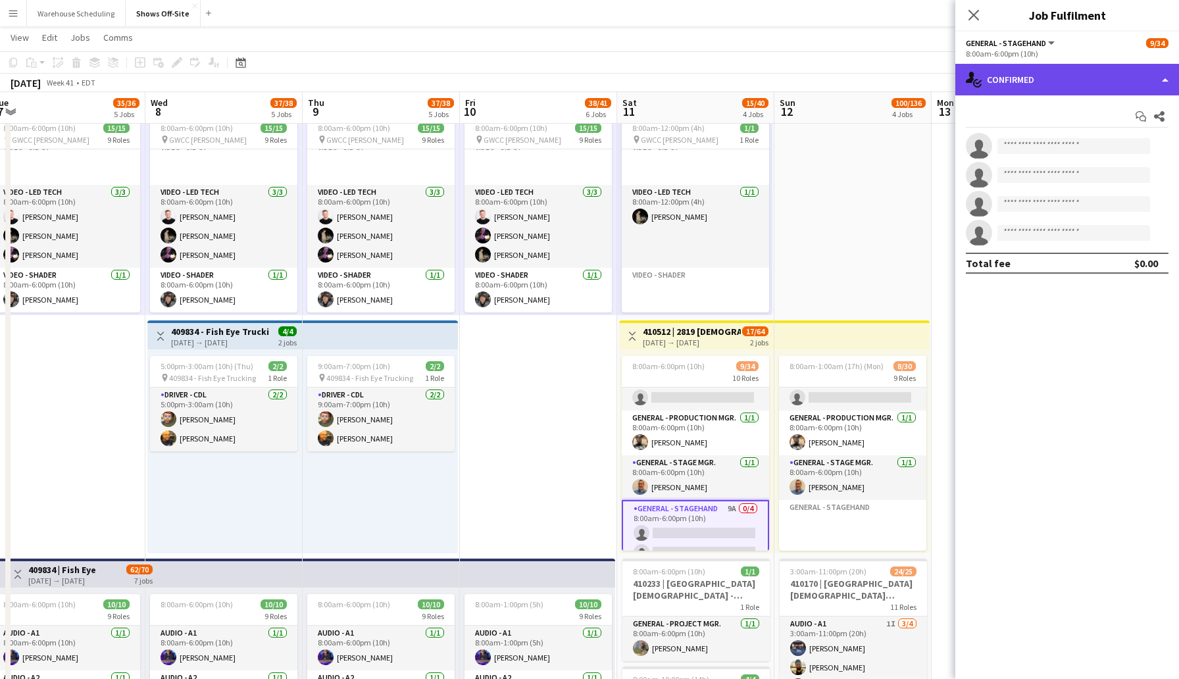
click at [1027, 80] on div "single-neutral-actions-check-2 Confirmed" at bounding box center [1067, 80] width 224 height 32
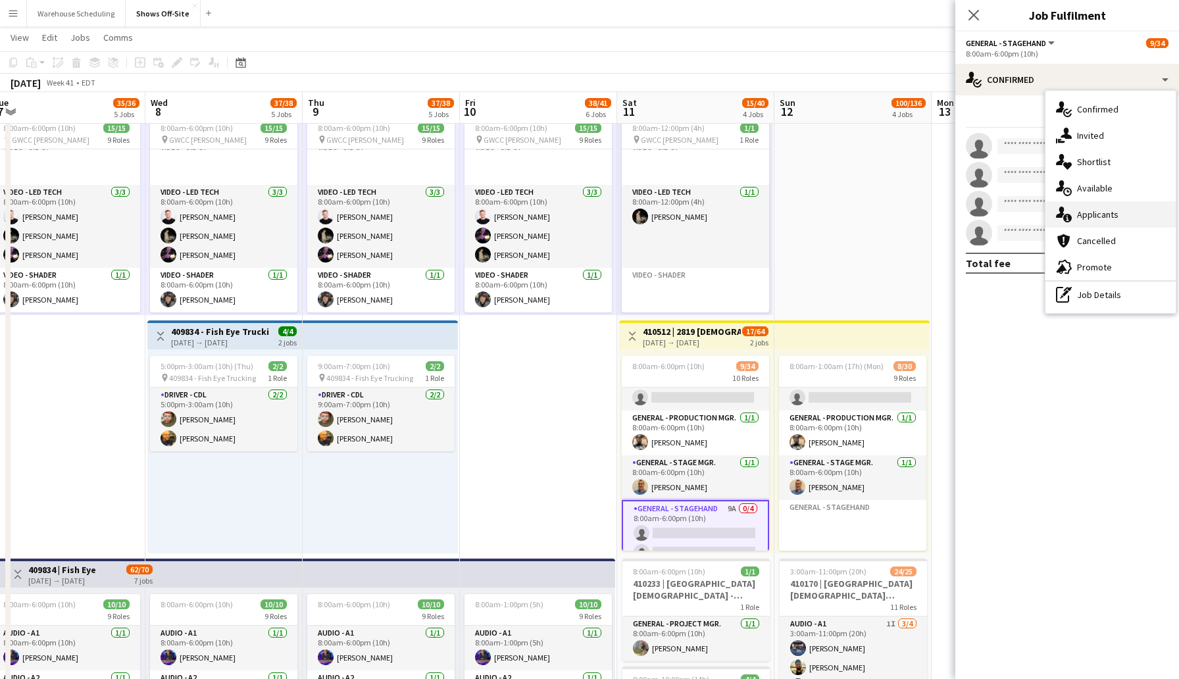
click at [1116, 217] on span "Applicants" at bounding box center [1097, 215] width 41 height 12
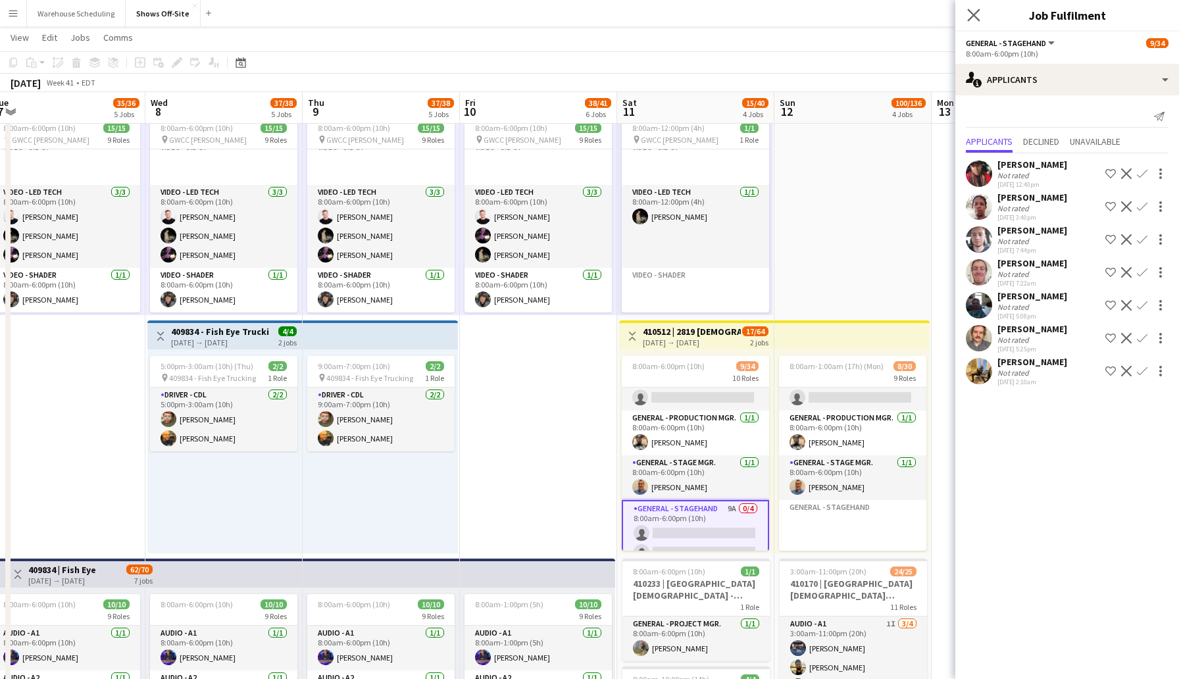
click at [973, 6] on app-icon "Close pop-in" at bounding box center [973, 15] width 19 height 19
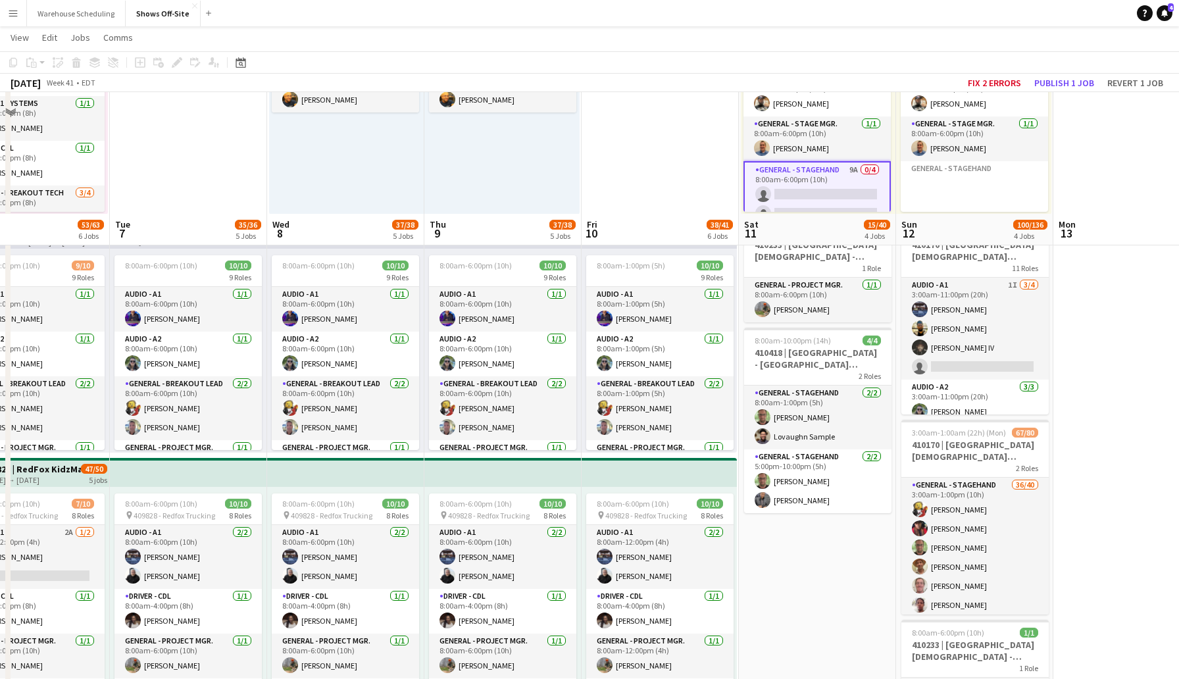
scroll to position [0, 0]
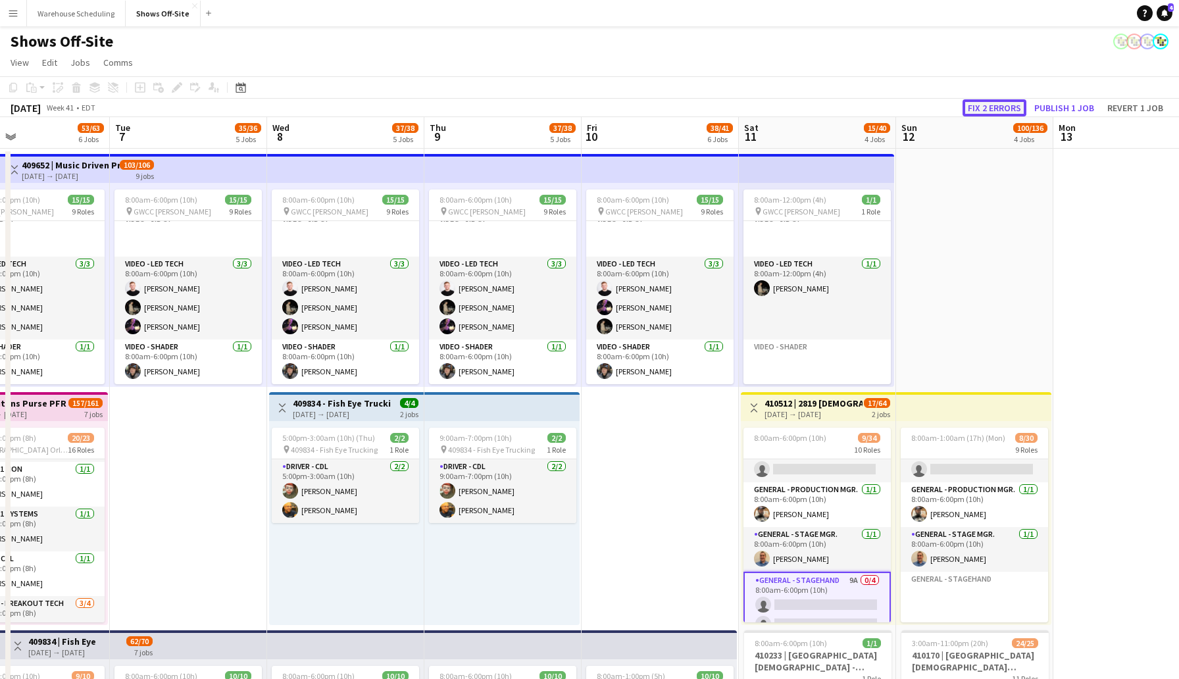
click at [1006, 103] on button "Fix 2 errors" at bounding box center [994, 107] width 64 height 17
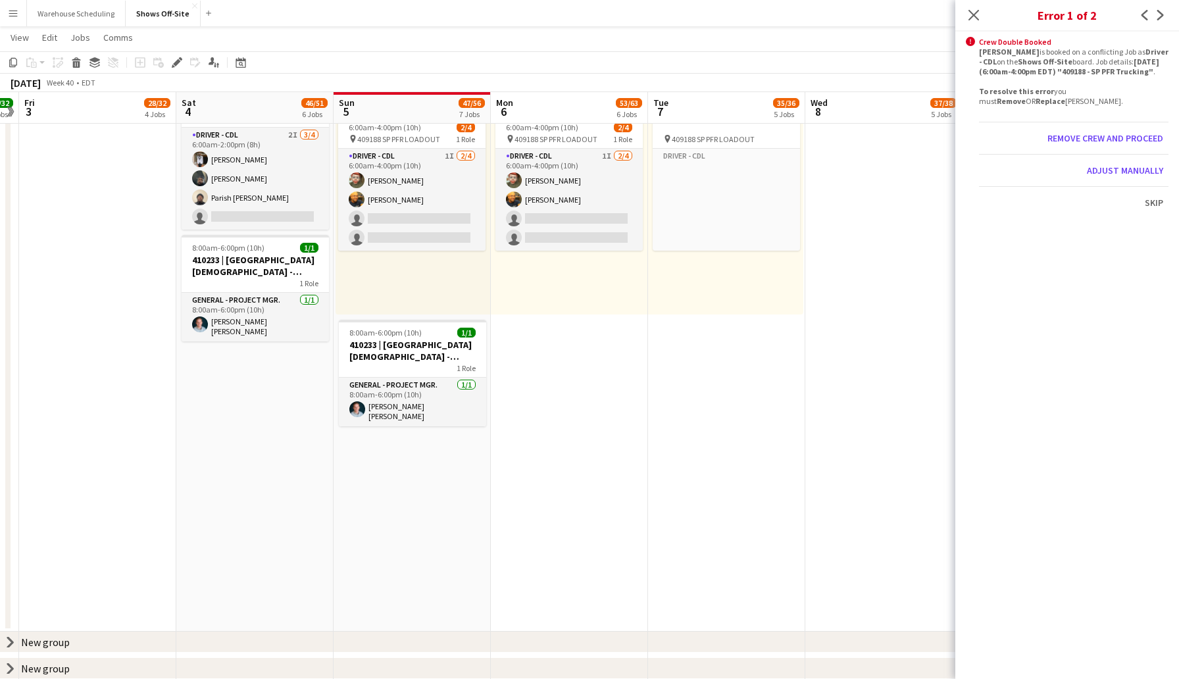
scroll to position [42, 0]
click at [968, 13] on icon "Close pop-in" at bounding box center [973, 15] width 12 height 12
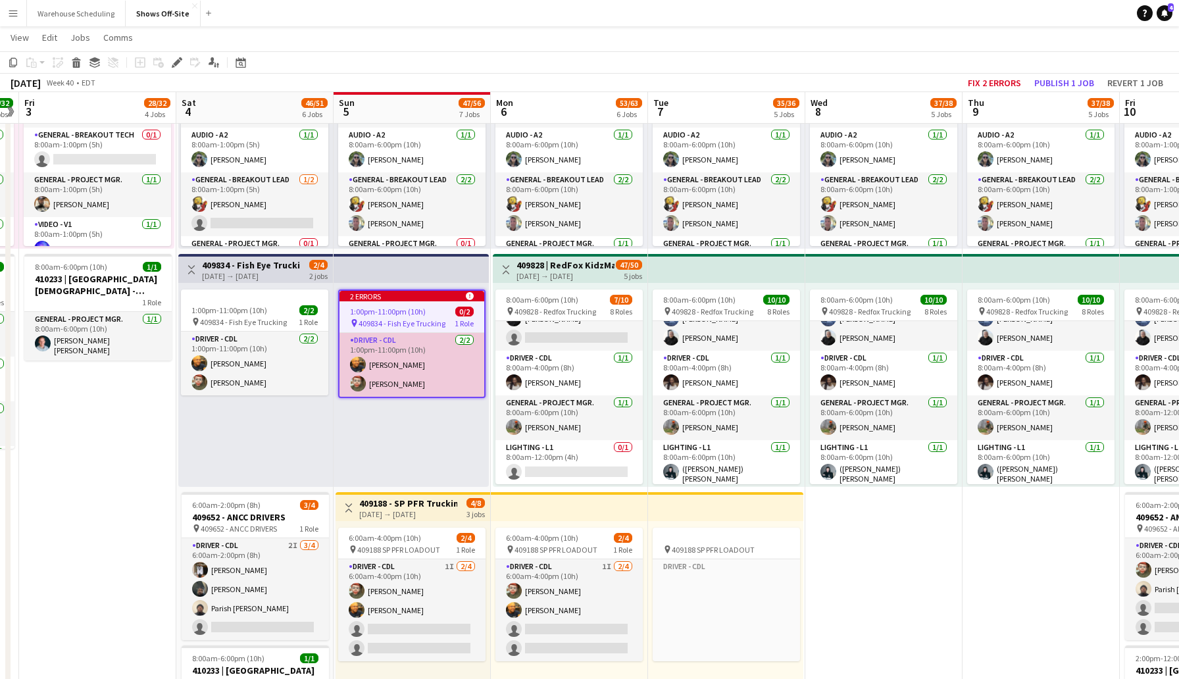
click at [387, 361] on app-card-role "Driver - CDL [DATE] 1:00pm-11:00pm (10h) [PERSON_NAME] [PERSON_NAME]" at bounding box center [411, 365] width 145 height 64
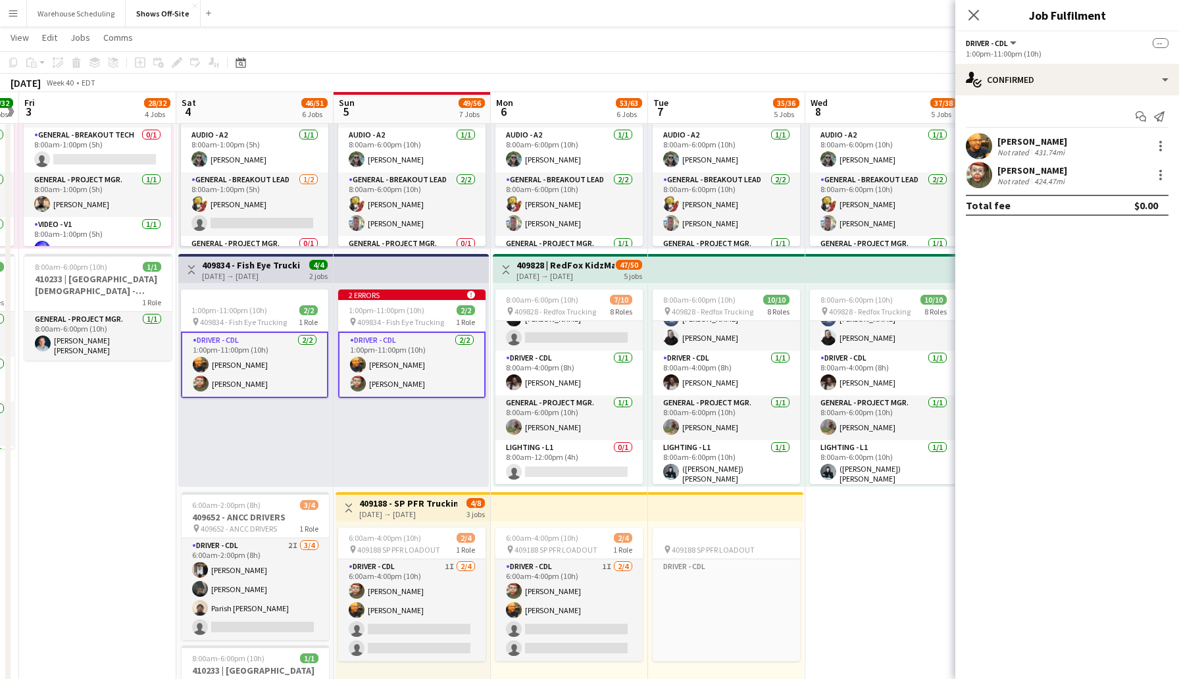
click at [389, 361] on app-card-role "Driver - CDL [DATE] 1:00pm-11:00pm (10h) [PERSON_NAME] [PERSON_NAME]" at bounding box center [411, 365] width 147 height 66
click at [1157, 145] on div at bounding box center [1160, 146] width 16 height 16
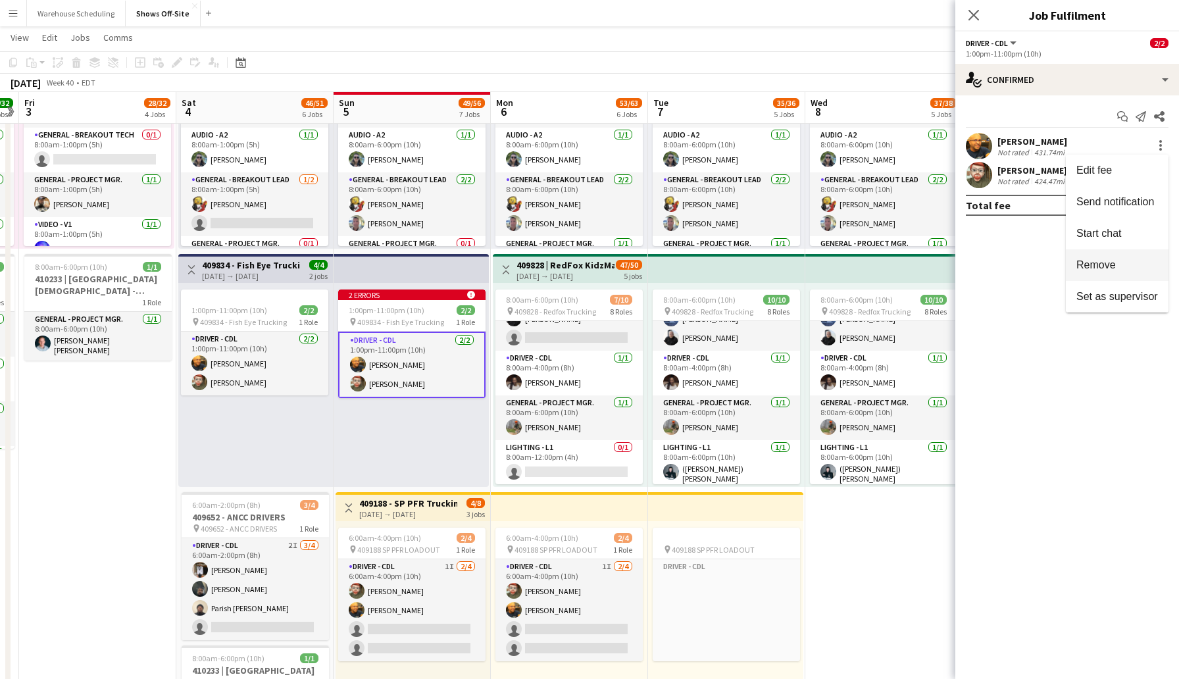
click at [1097, 277] on button "Remove" at bounding box center [1117, 265] width 103 height 32
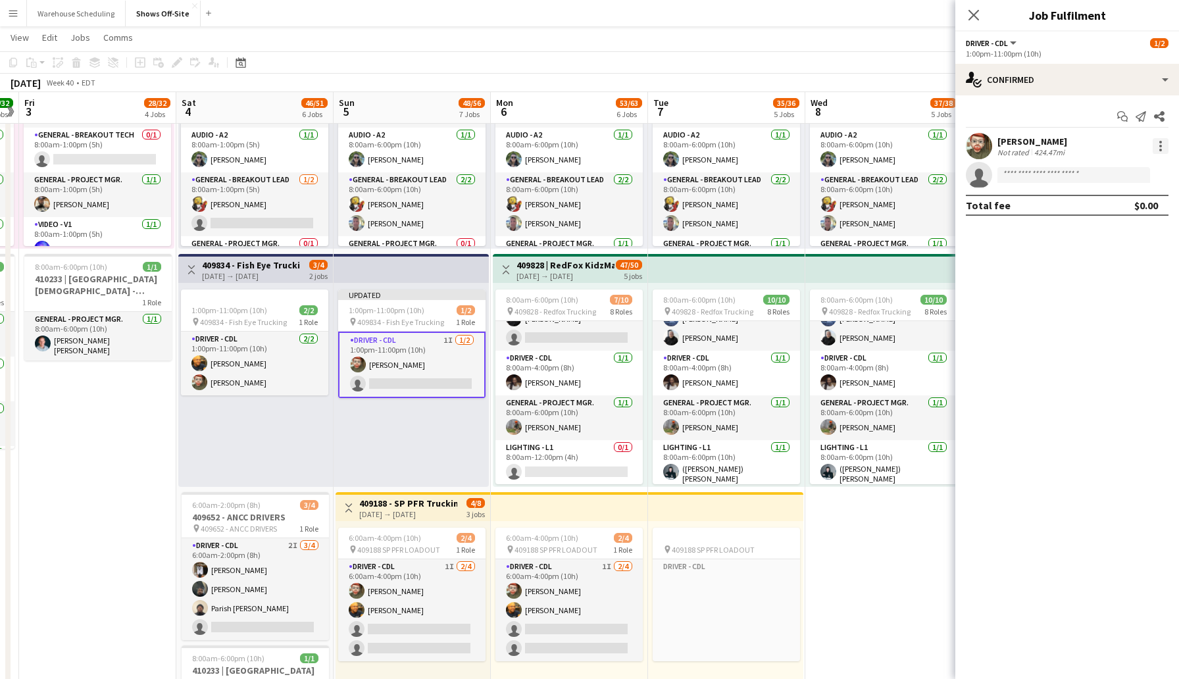
click at [1164, 147] on div at bounding box center [1160, 146] width 16 height 16
click at [1100, 262] on span "Remove" at bounding box center [1095, 264] width 39 height 11
click at [973, 17] on icon "Close pop-in" at bounding box center [973, 15] width 12 height 12
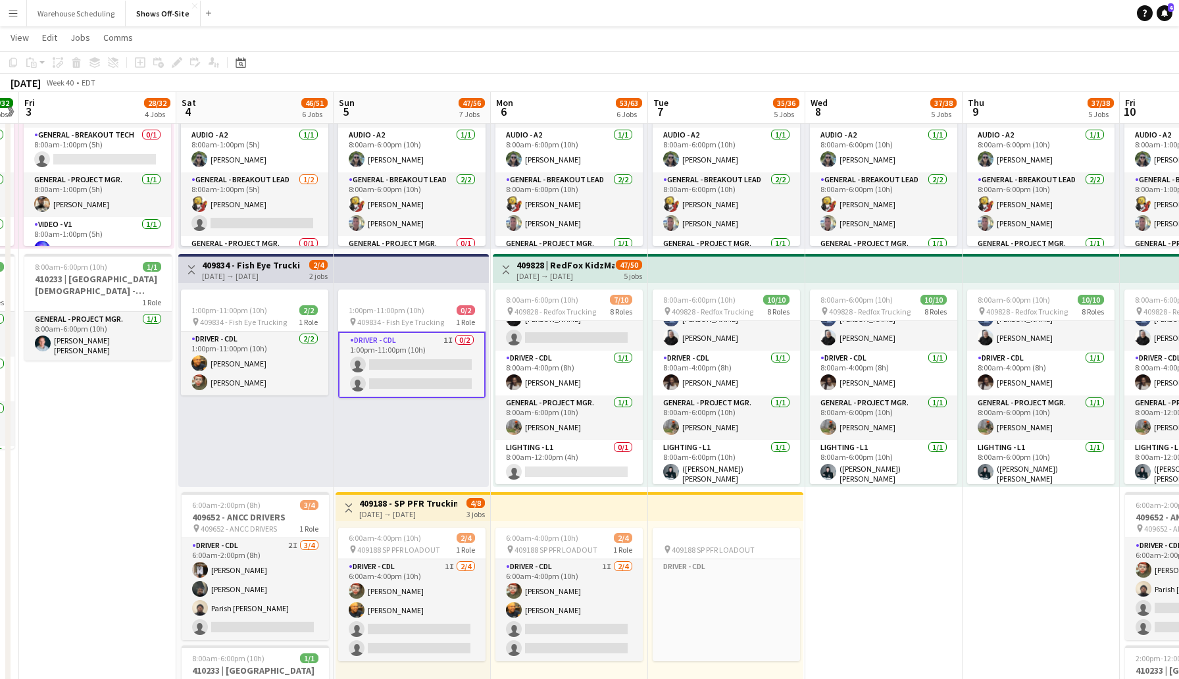
click at [958, 72] on app-toolbar "Copy Paste Paste Command V Paste with crew Command Shift V Paste linked Job [GE…" at bounding box center [589, 62] width 1179 height 22
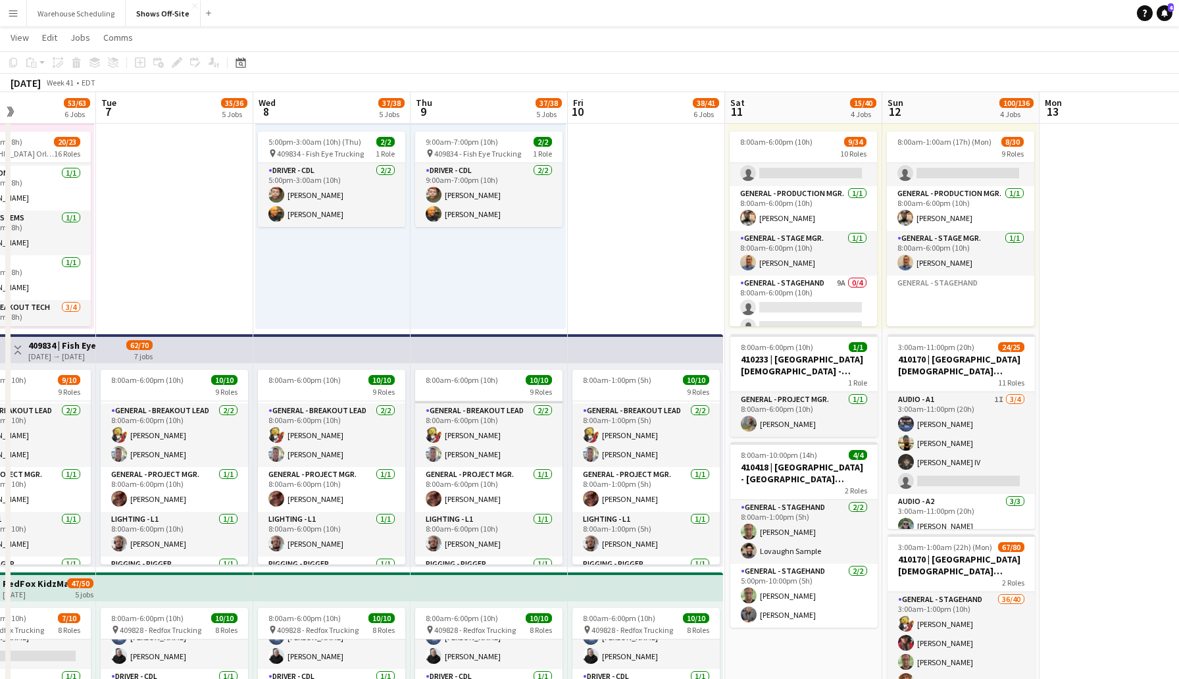
scroll to position [139, 0]
